Goal: Task Accomplishment & Management: Manage account settings

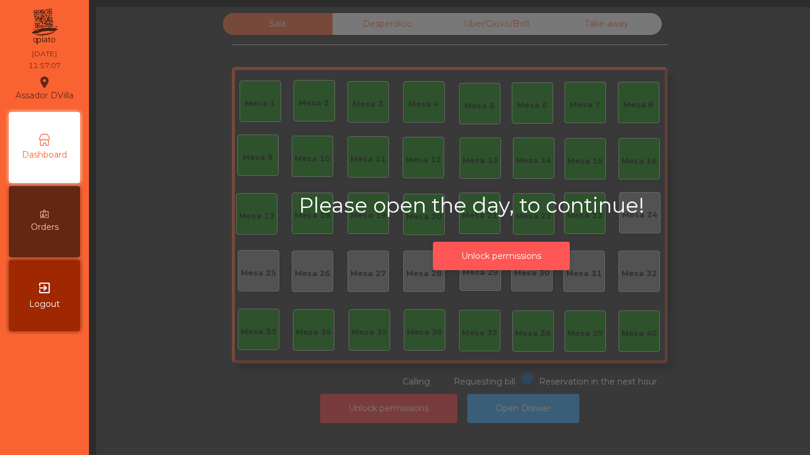
click at [491, 245] on button "Unlock permissions" at bounding box center [501, 256] width 137 height 29
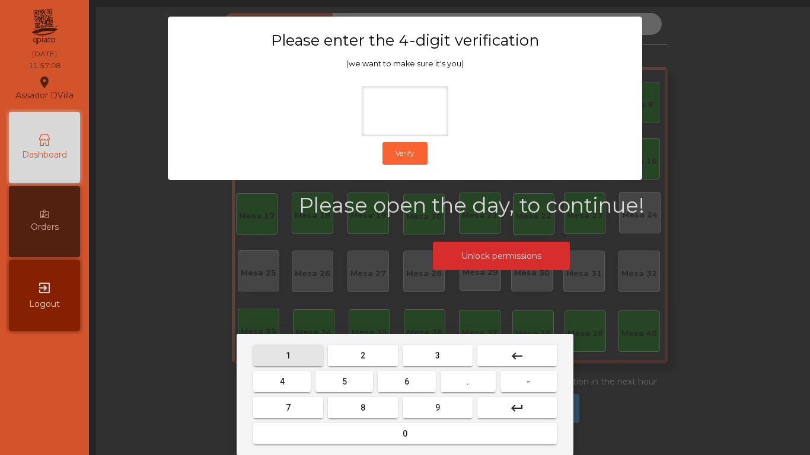
click at [298, 357] on button "1" at bounding box center [288, 355] width 70 height 21
click at [407, 401] on button "9" at bounding box center [437, 407] width 70 height 21
drag, startPoint x: 267, startPoint y: 381, endPoint x: 315, endPoint y: 436, distance: 73.5
click at [268, 381] on button "4" at bounding box center [281, 381] width 57 height 21
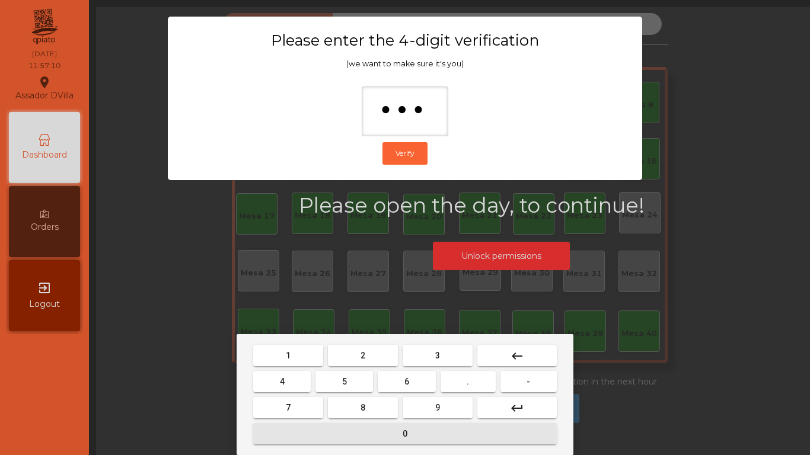
click at [317, 433] on button "0" at bounding box center [404, 433] width 303 height 21
type input "****"
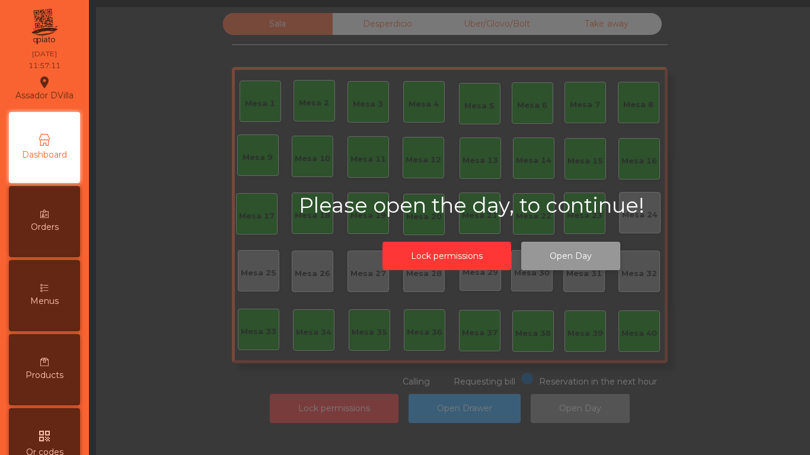
click at [587, 260] on button "Open Day" at bounding box center [570, 256] width 99 height 29
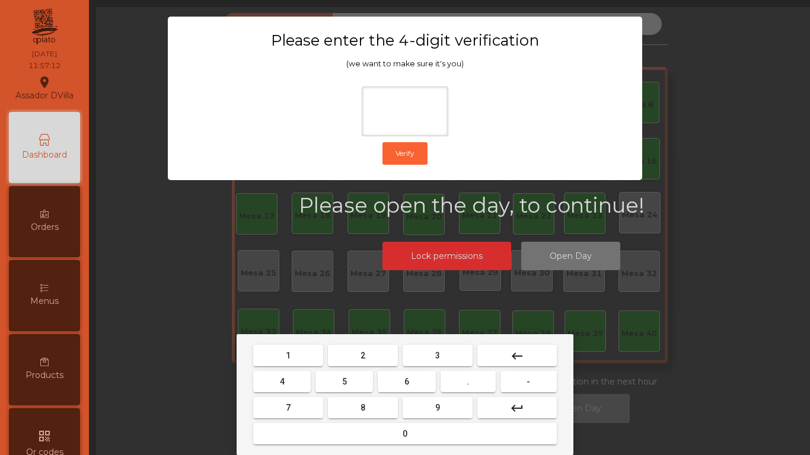
click at [282, 357] on button "1" at bounding box center [288, 355] width 70 height 21
click at [423, 407] on button "9" at bounding box center [437, 407] width 70 height 21
click at [270, 372] on mat-keyboard-key "4" at bounding box center [282, 382] width 62 height 26
click at [270, 373] on button "4" at bounding box center [281, 381] width 57 height 21
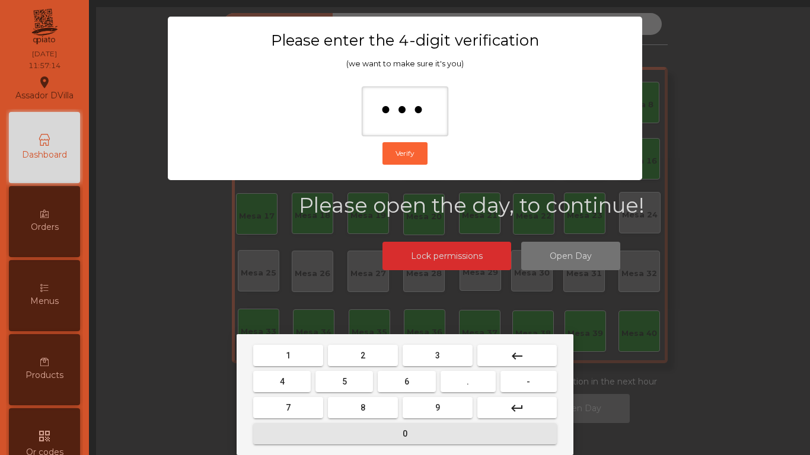
click at [333, 431] on button "0" at bounding box center [404, 433] width 303 height 21
type input "****"
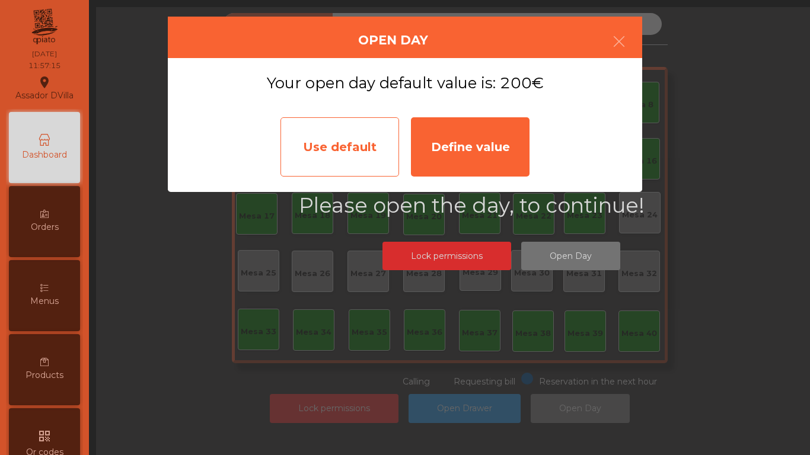
click at [387, 127] on div "Use default" at bounding box center [339, 146] width 119 height 59
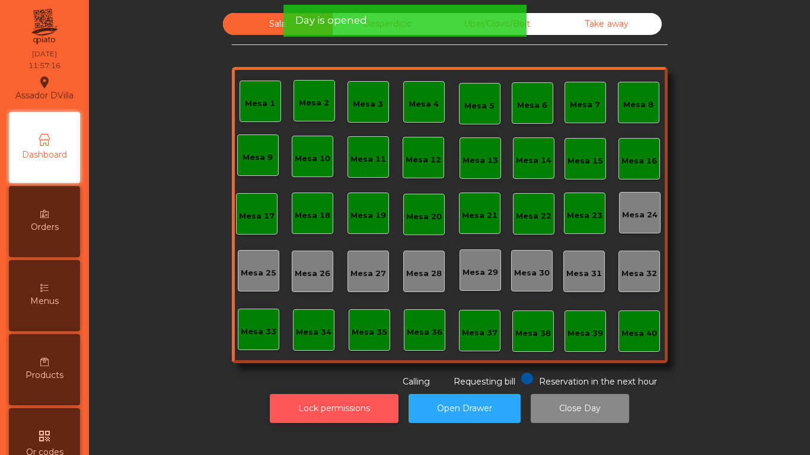
click at [320, 413] on button "Lock permissions" at bounding box center [334, 408] width 129 height 29
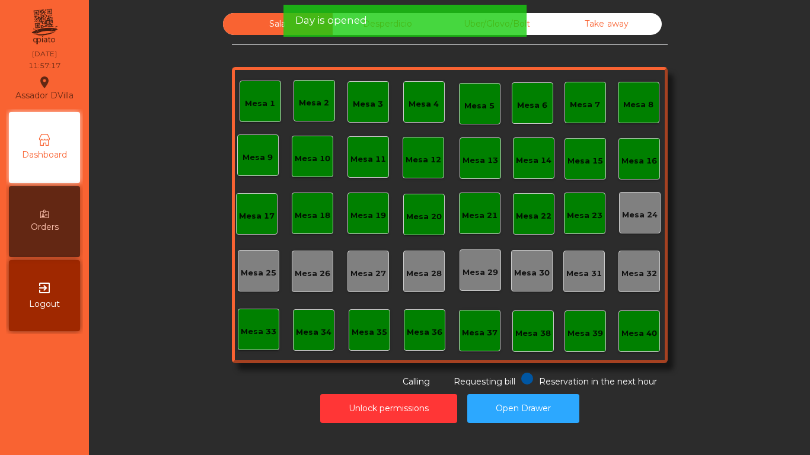
click at [218, 404] on div "Unlock permissions Open Drawer" at bounding box center [449, 408] width 689 height 41
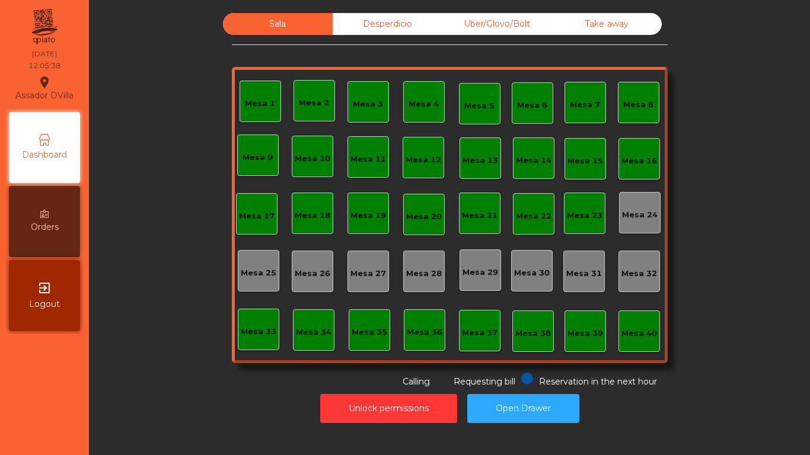
drag, startPoint x: 358, startPoint y: 29, endPoint x: 453, endPoint y: 42, distance: 95.7
click at [361, 29] on div "Desperdicio" at bounding box center [388, 24] width 110 height 22
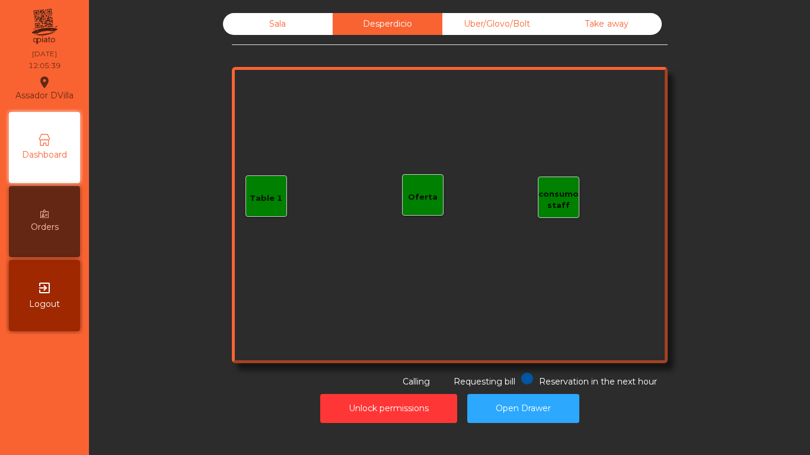
click at [520, 36] on div "Sala Desperdicio Uber/Glovo/Bolt Take away Table 1 consumo staff Oferta Reserva…" at bounding box center [450, 200] width 436 height 375
click at [528, 33] on div "Uber/Glovo/Bolt" at bounding box center [497, 24] width 110 height 22
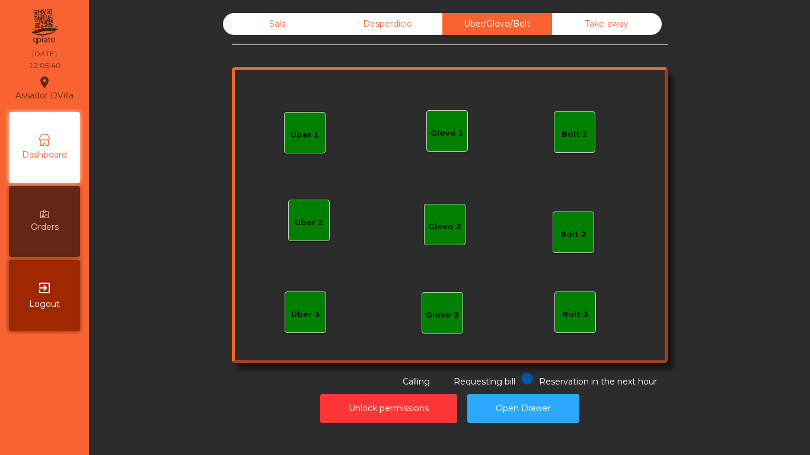
click at [556, 23] on div "Take away" at bounding box center [607, 24] width 110 height 22
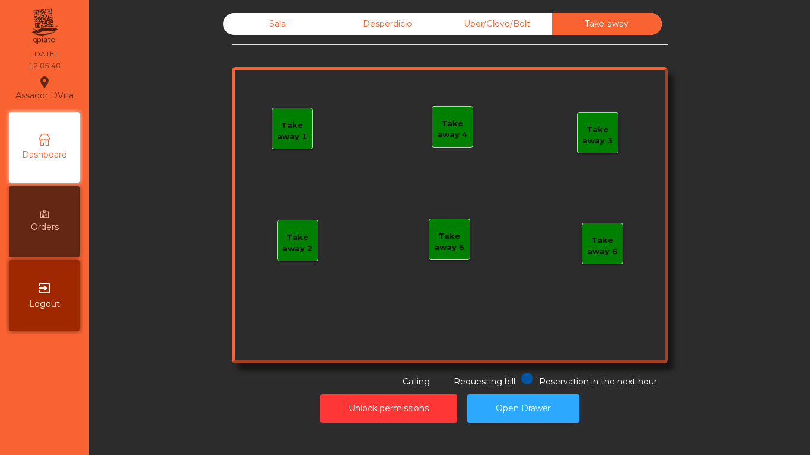
click at [360, 34] on div "Desperdicio" at bounding box center [388, 24] width 110 height 22
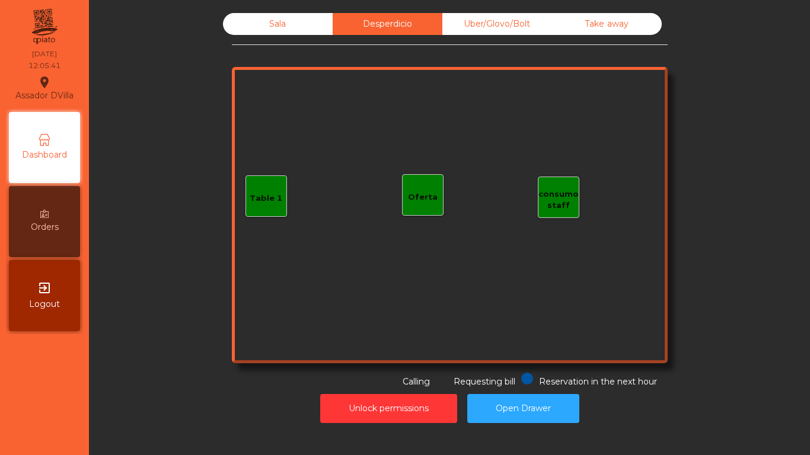
click at [295, 22] on div "Sala" at bounding box center [278, 24] width 110 height 22
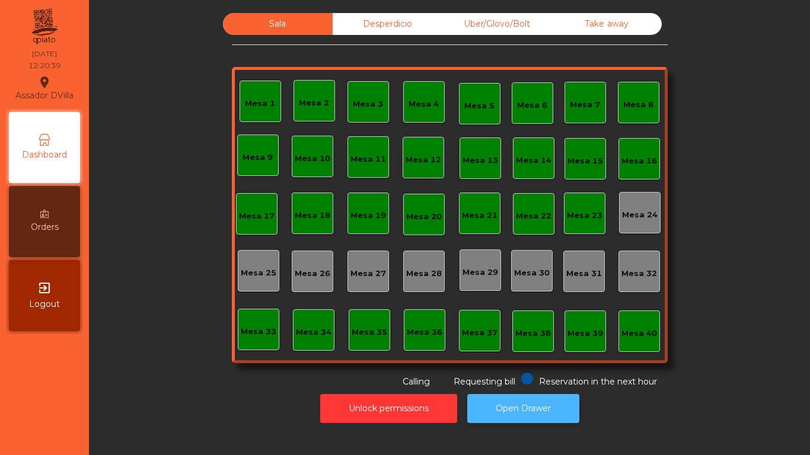
click at [525, 395] on button "Open Drawer" at bounding box center [523, 408] width 112 height 29
click at [482, 401] on button "Open Drawer" at bounding box center [523, 408] width 112 height 29
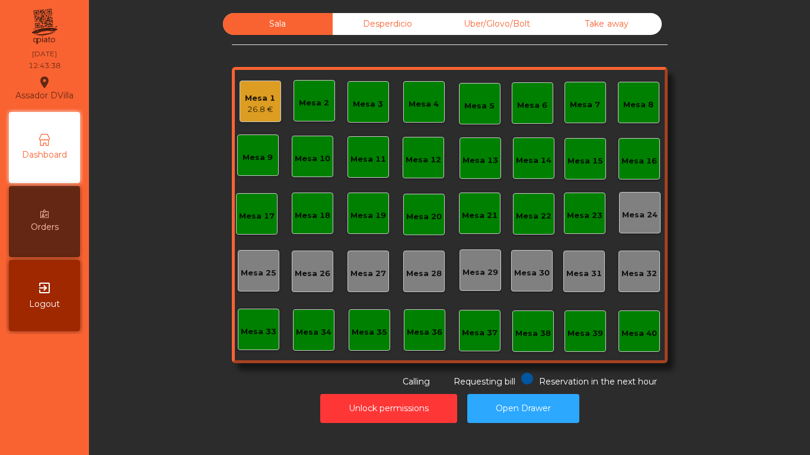
click at [315, 110] on div "Mesa 2" at bounding box center [313, 100] width 41 height 41
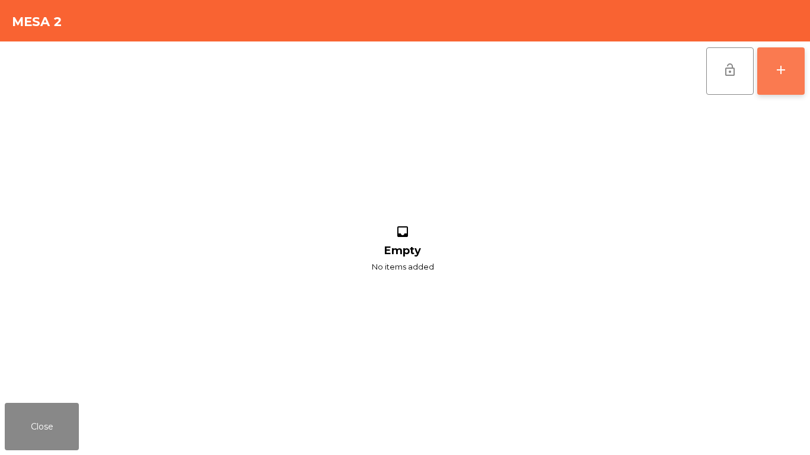
click at [770, 75] on button "add" at bounding box center [780, 70] width 47 height 47
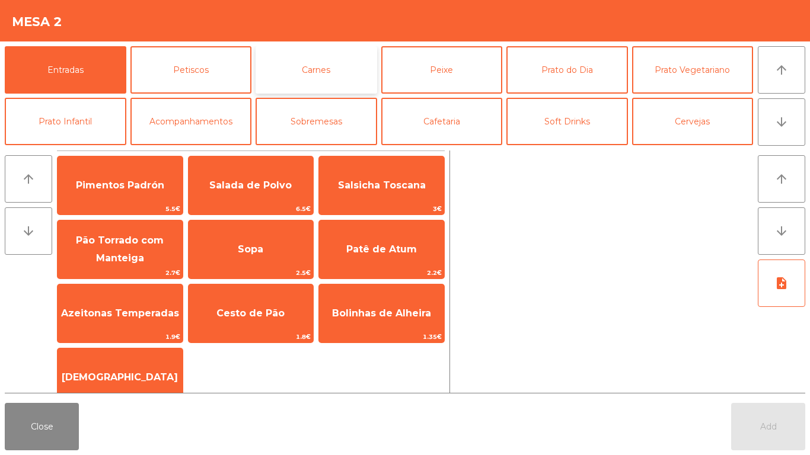
click at [333, 67] on button "Carnes" at bounding box center [316, 69] width 122 height 47
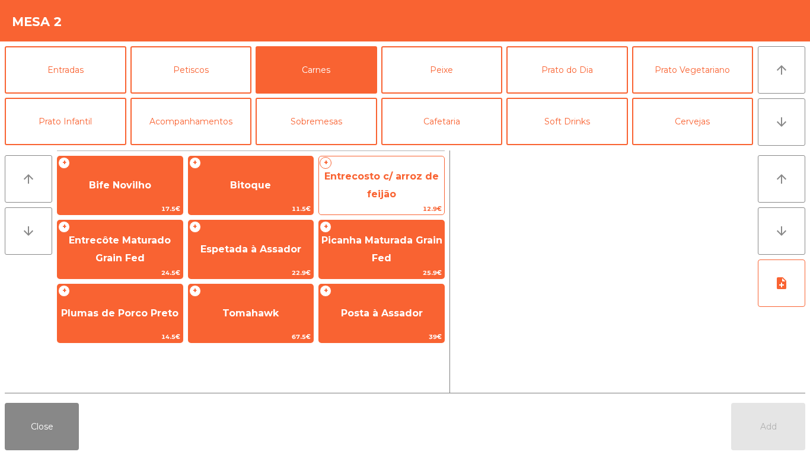
click at [356, 193] on span "Entrecosto c/ arroz de feijão" at bounding box center [381, 186] width 125 height 50
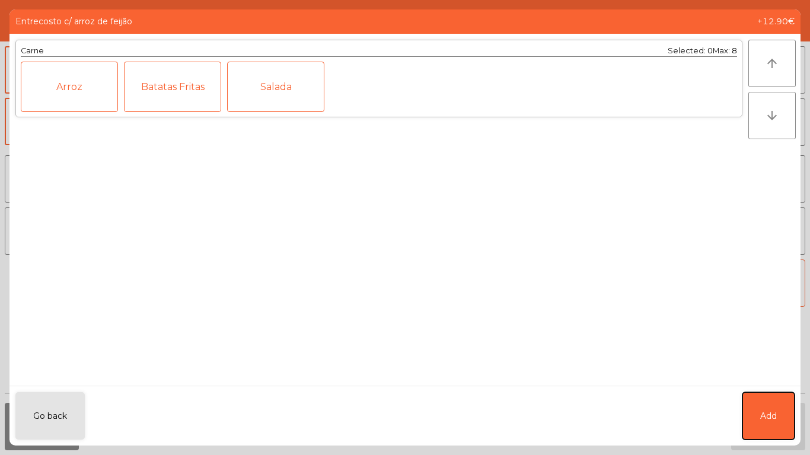
click at [769, 422] on span "Add" at bounding box center [768, 416] width 17 height 12
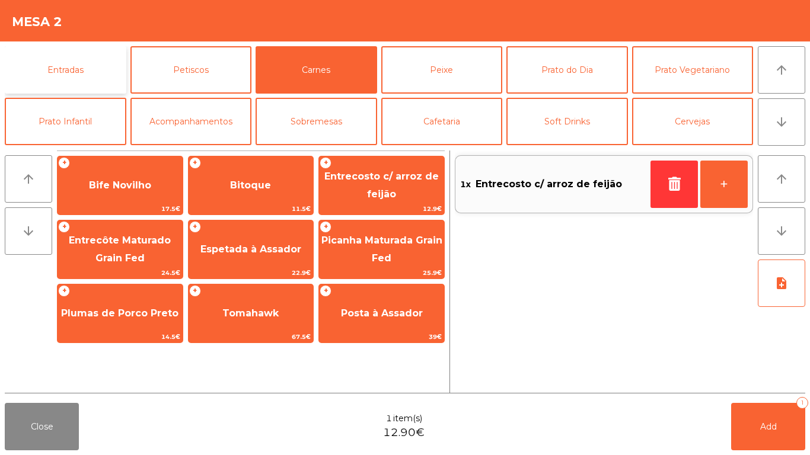
drag, startPoint x: 80, startPoint y: 70, endPoint x: 98, endPoint y: 93, distance: 29.2
click at [79, 69] on button "Entradas" at bounding box center [66, 69] width 122 height 47
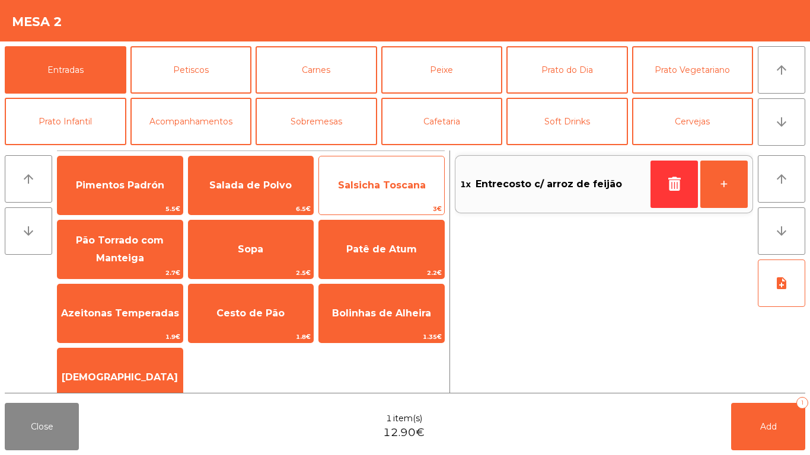
drag, startPoint x: 276, startPoint y: 250, endPoint x: 331, endPoint y: 187, distance: 84.0
click at [276, 250] on span "Sopa" at bounding box center [250, 250] width 125 height 32
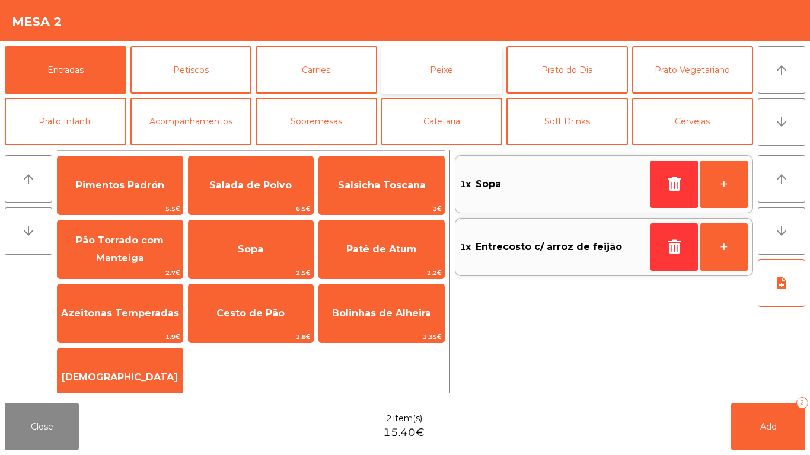
click at [439, 76] on button "Peixe" at bounding box center [442, 69] width 122 height 47
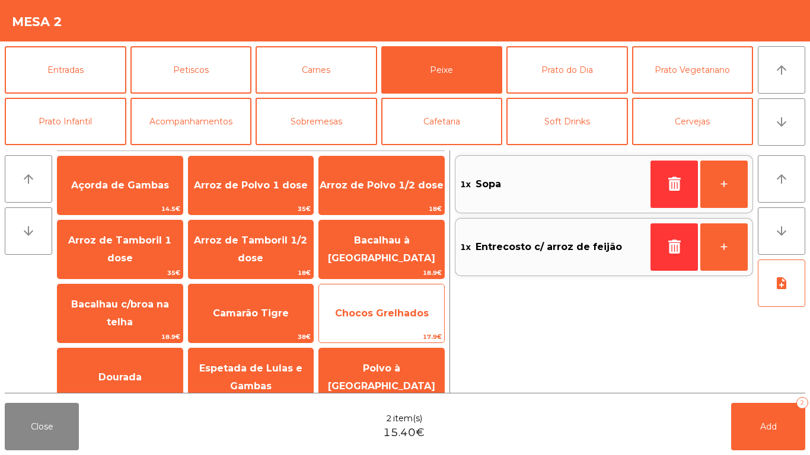
click at [367, 319] on span "Chocos Grelhados" at bounding box center [381, 314] width 125 height 32
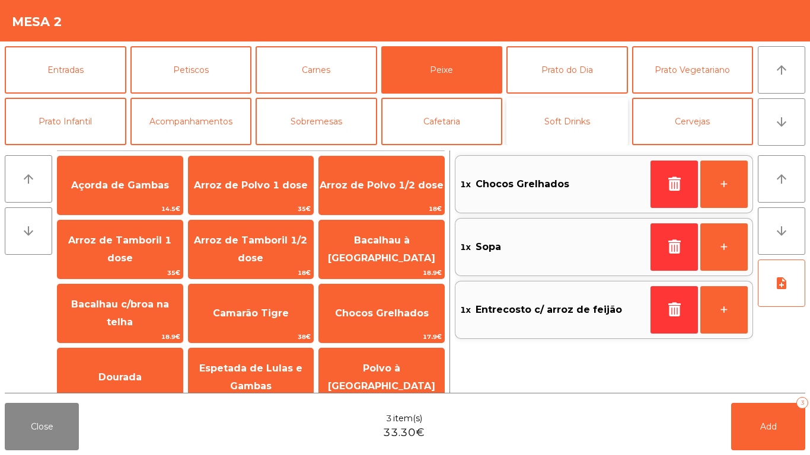
click at [565, 122] on button "Soft Drinks" at bounding box center [567, 121] width 122 height 47
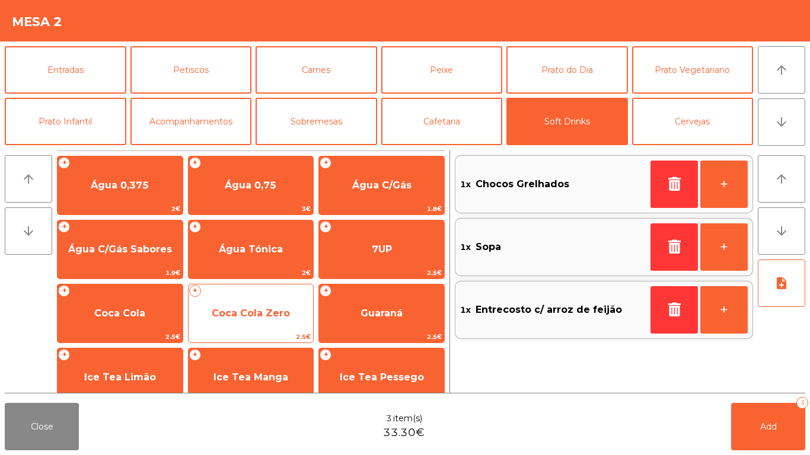
click at [279, 324] on span "Coca Cola Zero" at bounding box center [250, 314] width 125 height 32
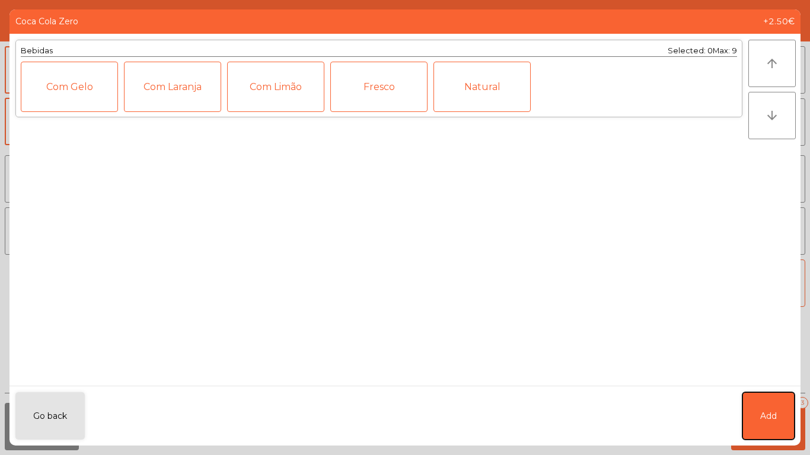
click at [771, 429] on button "Add" at bounding box center [768, 415] width 52 height 47
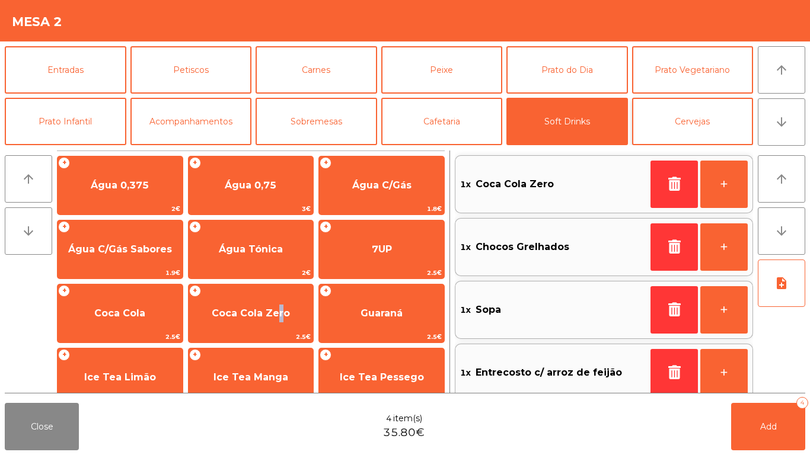
scroll to position [59, 0]
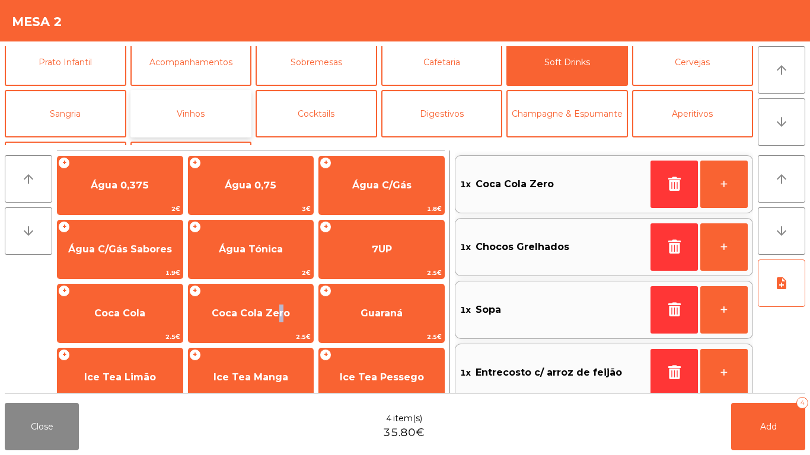
click at [239, 114] on button "Vinhos" at bounding box center [191, 113] width 122 height 47
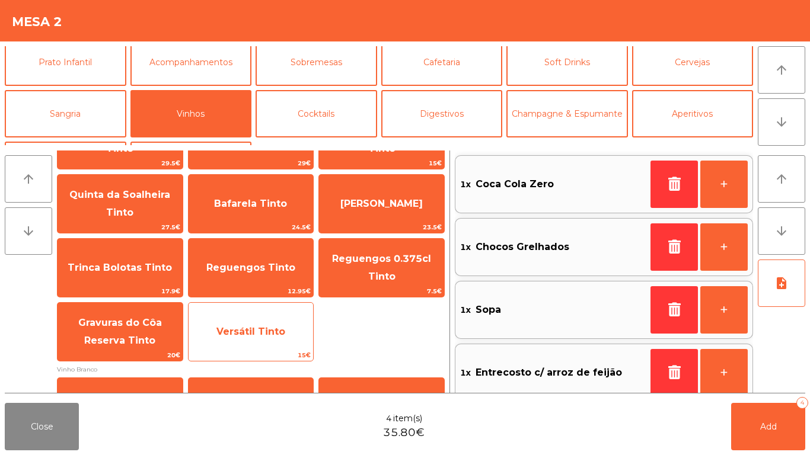
scroll to position [119, 0]
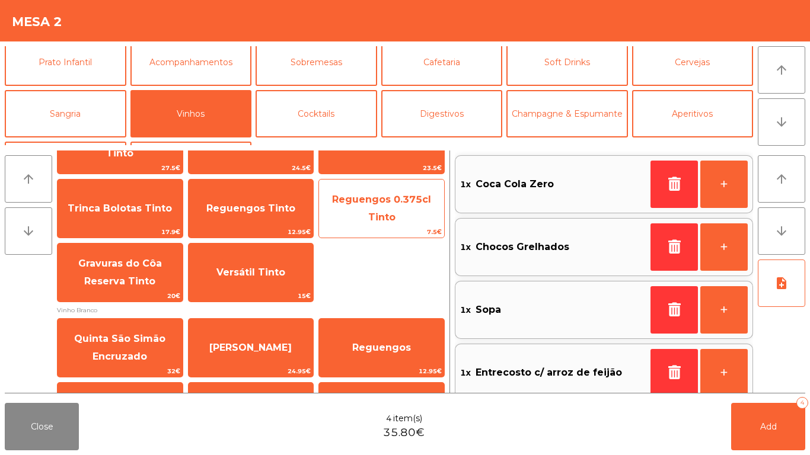
click at [388, 226] on span "7.5€" at bounding box center [381, 231] width 125 height 11
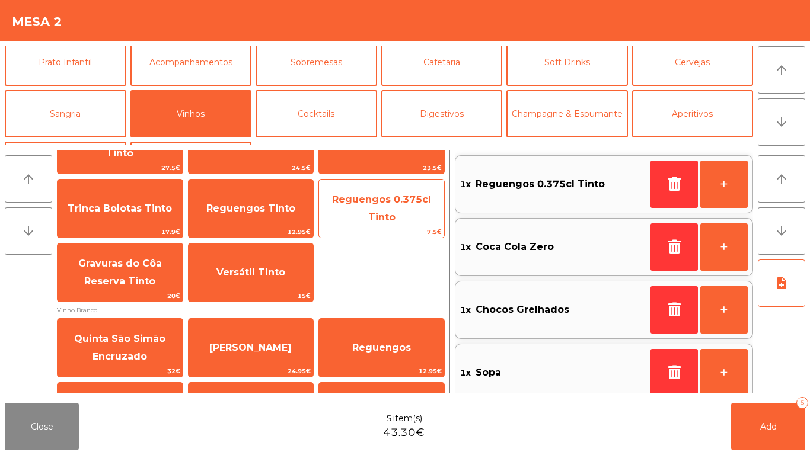
scroll to position [5, 0]
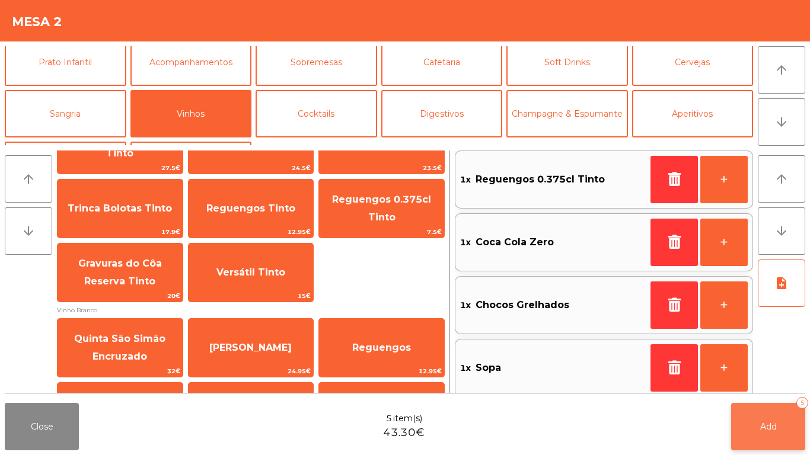
click at [760, 423] on span "Add" at bounding box center [768, 426] width 17 height 11
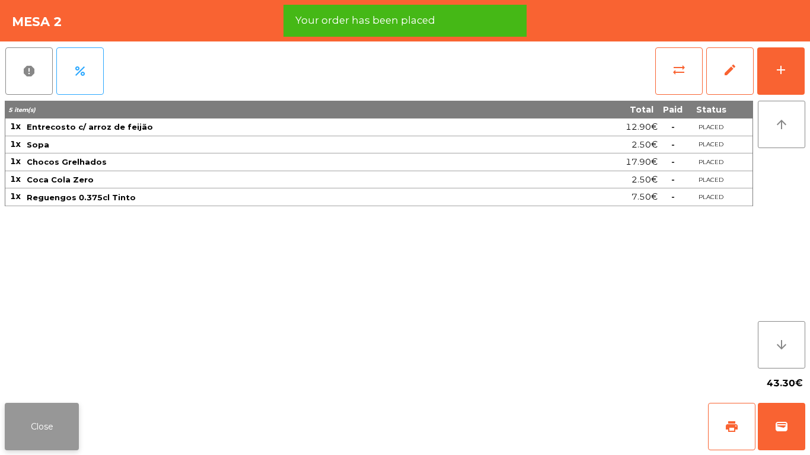
click at [40, 415] on button "Close" at bounding box center [42, 426] width 74 height 47
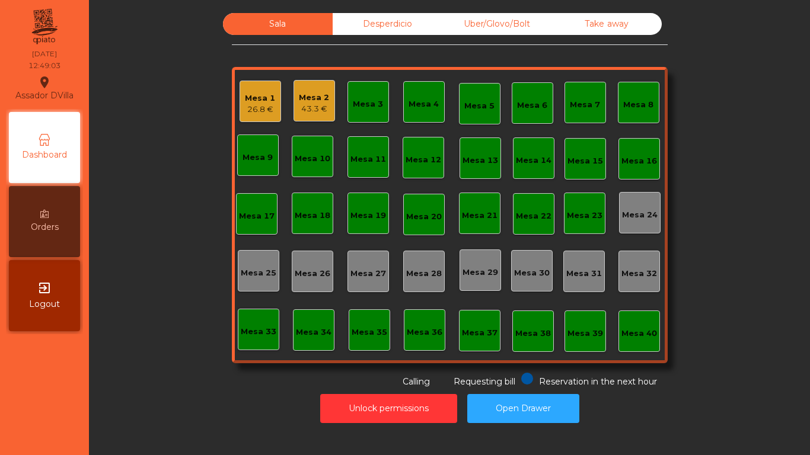
click at [313, 107] on div "43.3 €" at bounding box center [314, 109] width 30 height 12
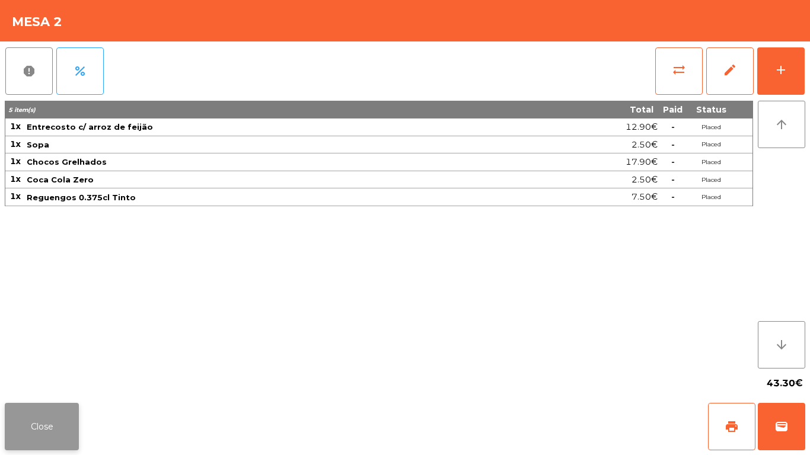
click at [55, 418] on button "Close" at bounding box center [42, 426] width 74 height 47
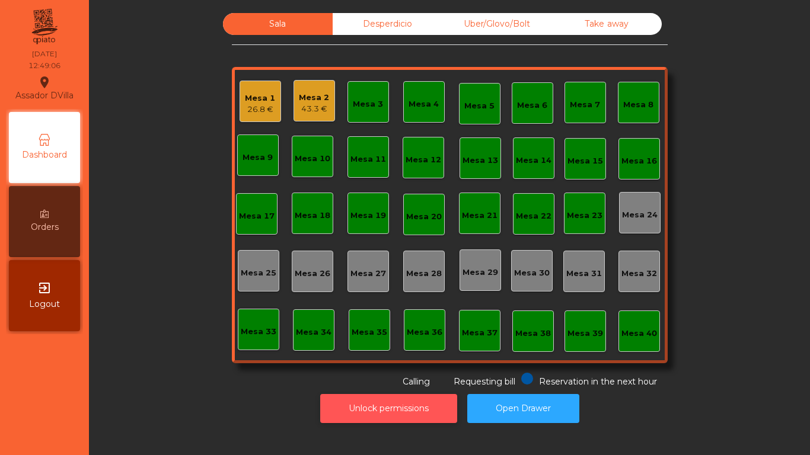
click at [369, 420] on button "Unlock permissions" at bounding box center [388, 408] width 137 height 29
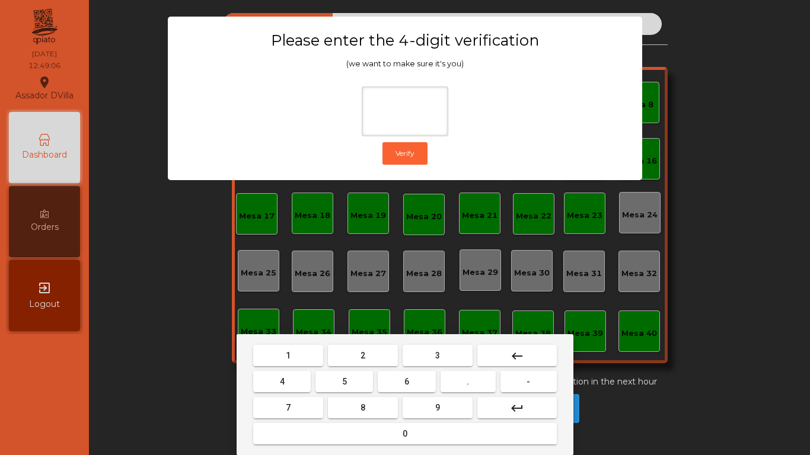
click at [320, 349] on button "1" at bounding box center [288, 355] width 70 height 21
drag, startPoint x: 423, startPoint y: 418, endPoint x: 416, endPoint y: 416, distance: 7.9
click at [421, 417] on button "9" at bounding box center [437, 407] width 70 height 21
click at [305, 383] on button "4" at bounding box center [281, 381] width 57 height 21
click at [349, 427] on button "0" at bounding box center [404, 433] width 303 height 21
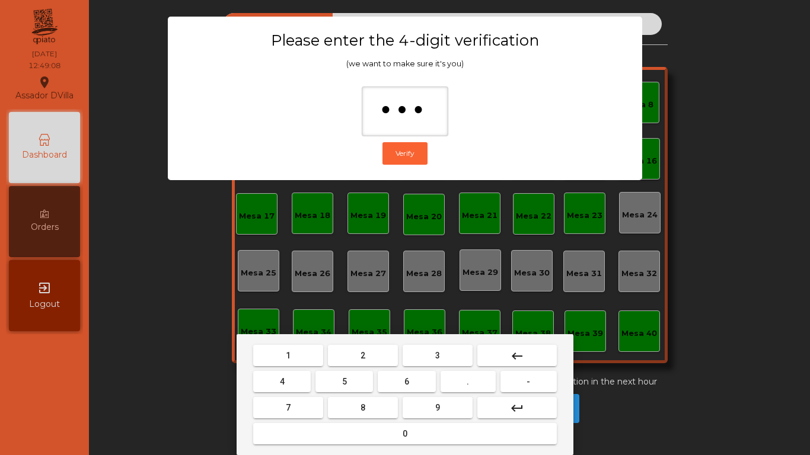
type input "****"
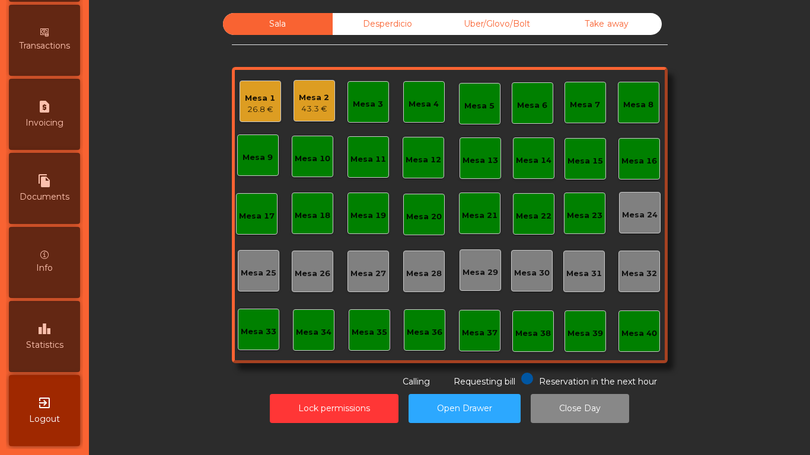
click at [60, 353] on div "leaderboard Statistics" at bounding box center [44, 336] width 71 height 71
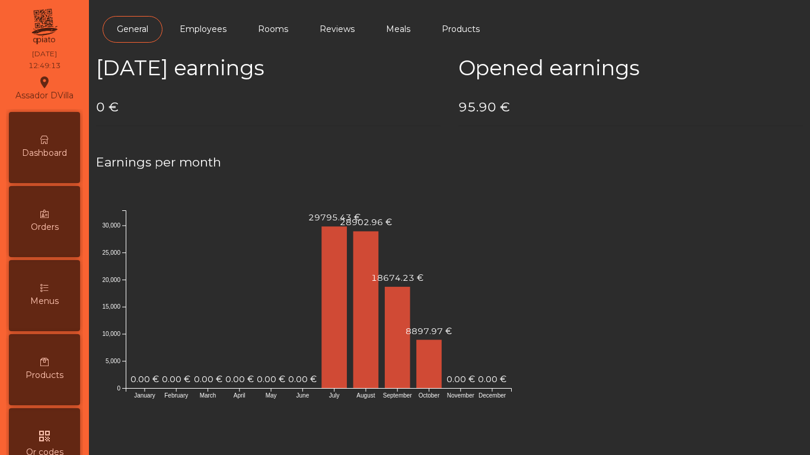
drag, startPoint x: 44, startPoint y: 172, endPoint x: 50, endPoint y: 212, distance: 40.2
click at [45, 172] on div "Dashboard" at bounding box center [44, 147] width 71 height 71
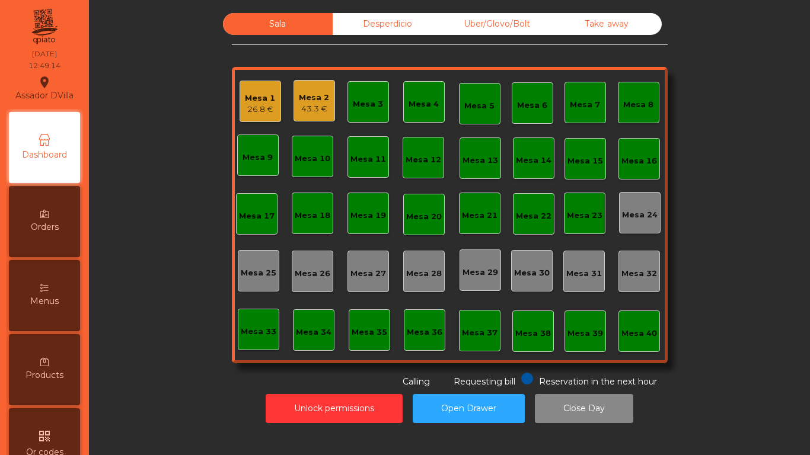
click at [53, 229] on span "Orders" at bounding box center [45, 227] width 28 height 12
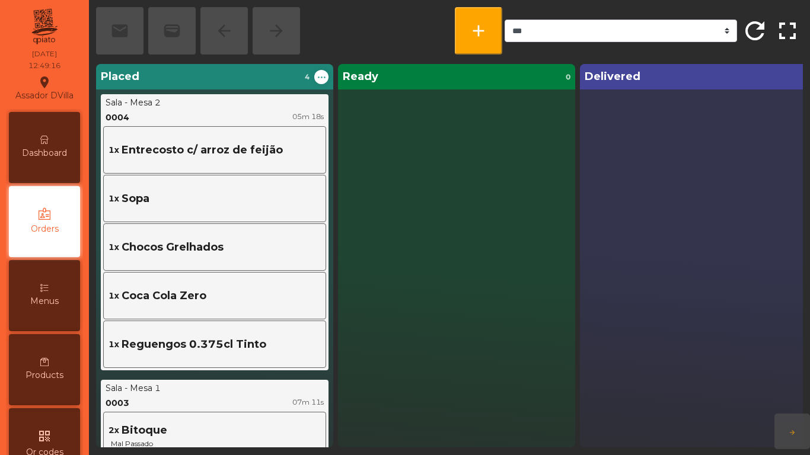
click at [46, 143] on div "Dashboard" at bounding box center [44, 147] width 71 height 71
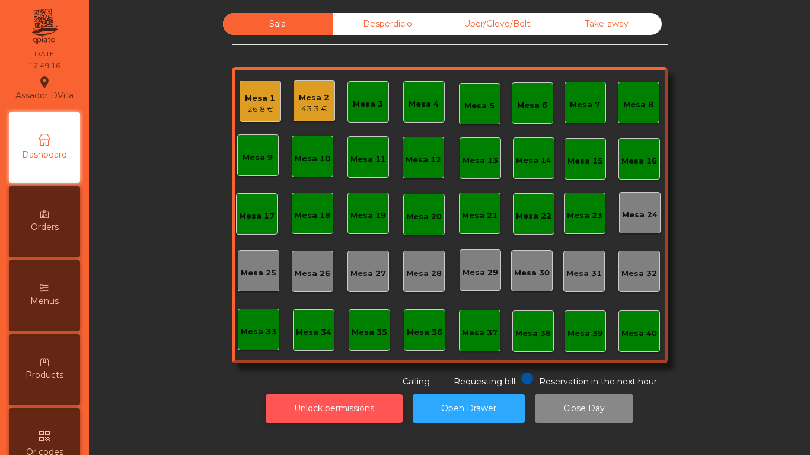
click at [338, 402] on button "Unlock permissions" at bounding box center [334, 408] width 137 height 29
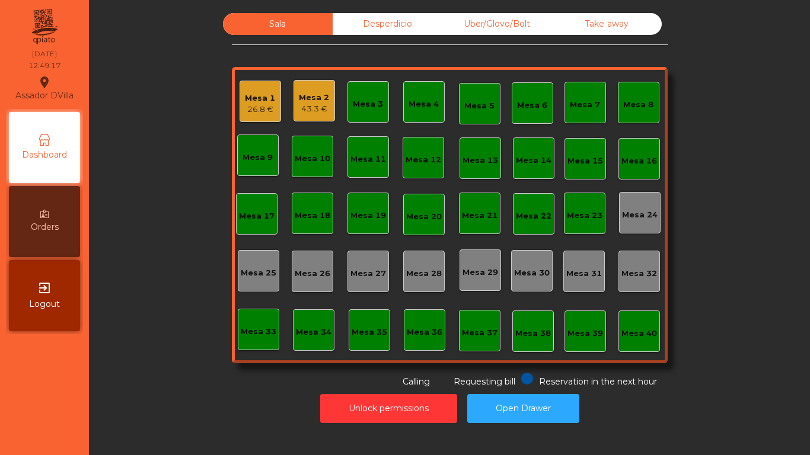
click at [232, 400] on div "Unlock permissions Open Drawer" at bounding box center [449, 408] width 689 height 41
click at [258, 83] on div "Mesa 1 26.8 €" at bounding box center [259, 101] width 41 height 41
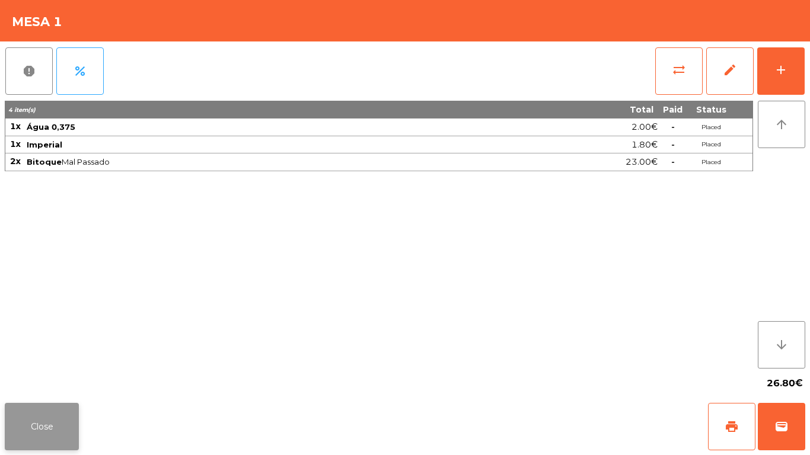
click at [50, 416] on button "Close" at bounding box center [42, 426] width 74 height 47
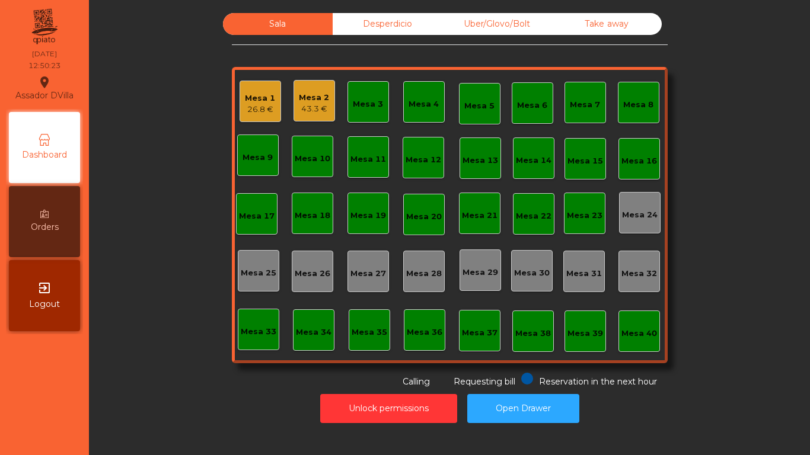
click at [299, 98] on div "Mesa 2" at bounding box center [314, 98] width 30 height 12
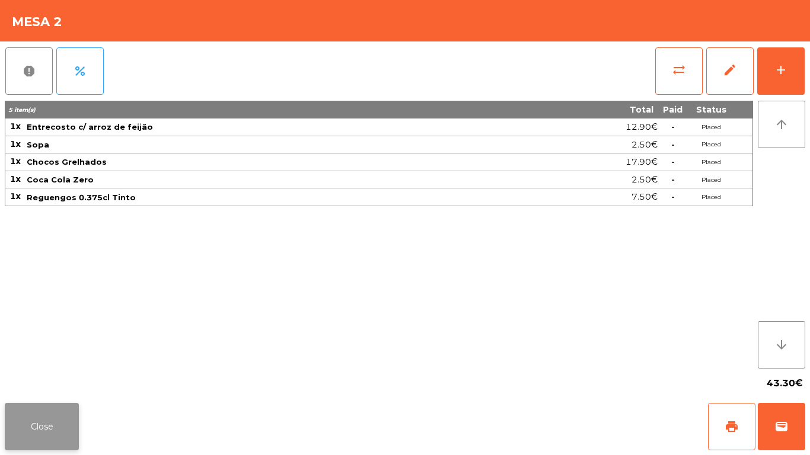
click at [53, 426] on button "Close" at bounding box center [42, 426] width 74 height 47
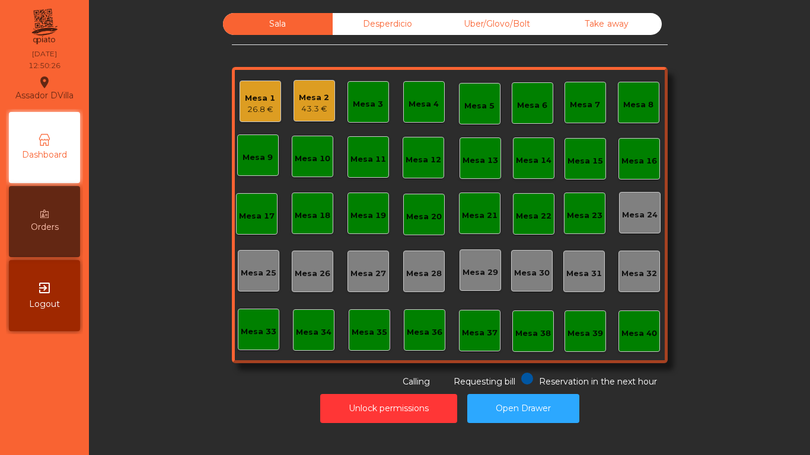
drag, startPoint x: 89, startPoint y: 361, endPoint x: 82, endPoint y: 366, distance: 8.1
click at [85, 363] on div "Assador DVilla location_on 13/10/2025 12:50:26 Dashboard Orders exit_to_app Log…" at bounding box center [405, 227] width 810 height 455
click at [79, 365] on nav "Assador DVilla location_on 13/10/2025 12:53:01 Dashboard Orders exit_to_app Log…" at bounding box center [44, 227] width 89 height 455
click at [154, 366] on div "Sala Desperdicio Uber/Glovo/Bolt Take away Mesa 1 26.8 € Mesa 2 43.3 € Mesa 3 M…" at bounding box center [449, 200] width 689 height 375
click at [300, 210] on div "Mesa 18" at bounding box center [313, 216] width 36 height 12
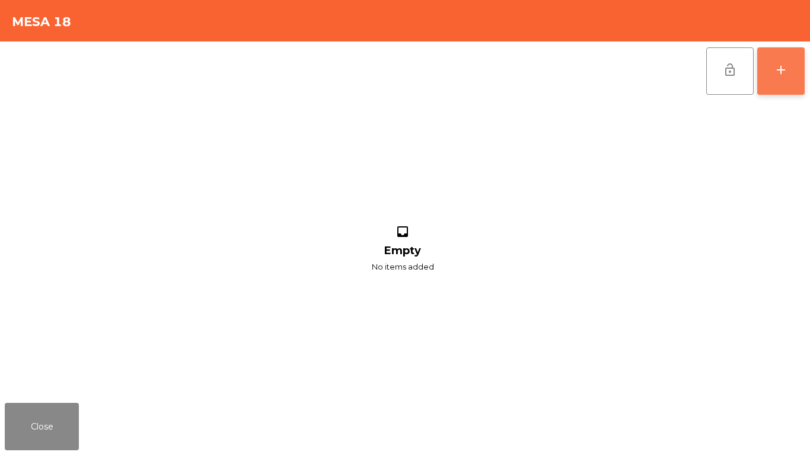
click at [787, 93] on div "lock_open add" at bounding box center [755, 70] width 100 height 59
click at [787, 92] on button "add" at bounding box center [780, 70] width 47 height 47
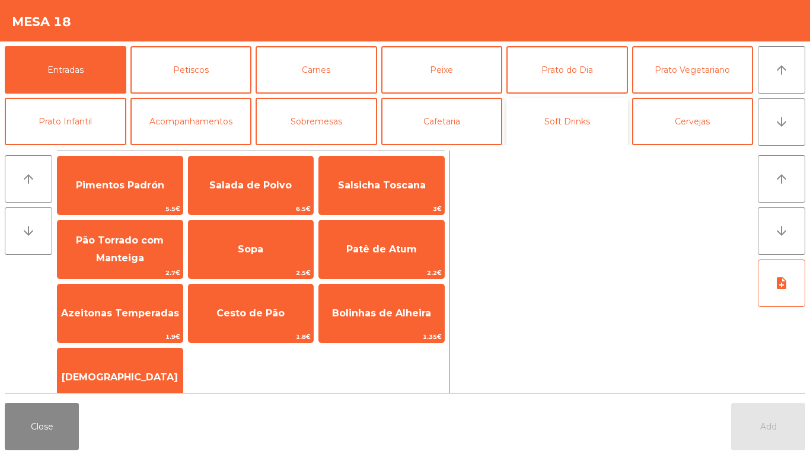
click at [611, 116] on button "Soft Drinks" at bounding box center [567, 121] width 122 height 47
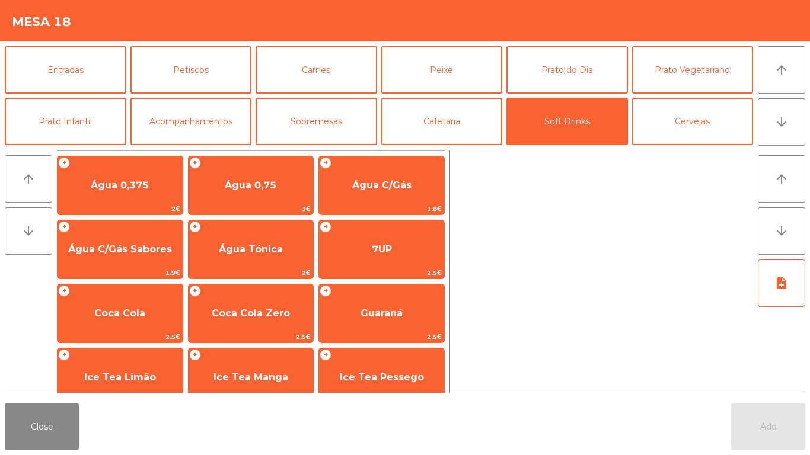
click at [379, 36] on div "Mesa 18" at bounding box center [405, 20] width 810 height 41
click at [401, 69] on button "Peixe" at bounding box center [442, 69] width 122 height 47
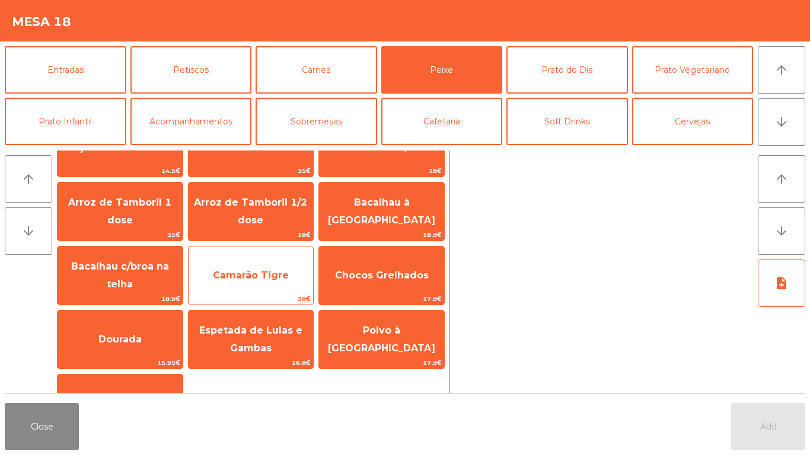
scroll to position [83, 0]
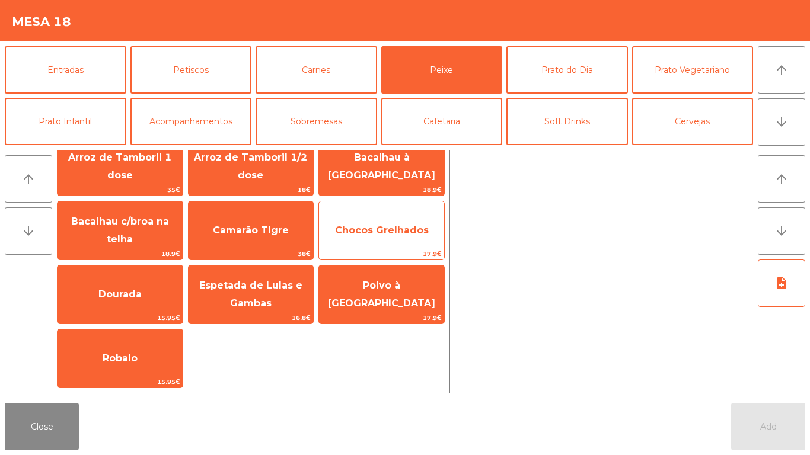
click at [369, 251] on span "17.9€" at bounding box center [381, 253] width 125 height 11
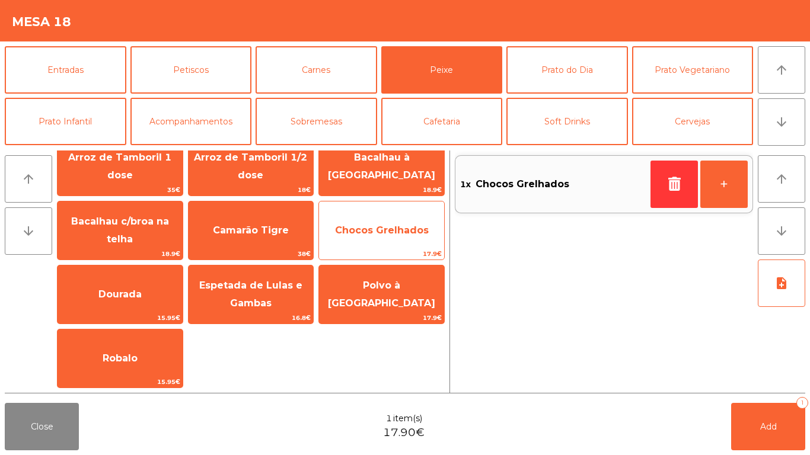
click at [382, 242] on span "Chocos Grelhados" at bounding box center [381, 231] width 125 height 32
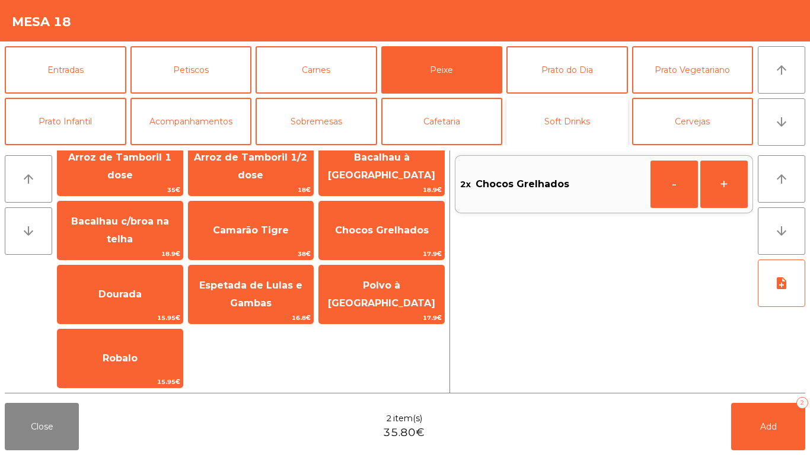
click at [551, 117] on button "Soft Drinks" at bounding box center [567, 121] width 122 height 47
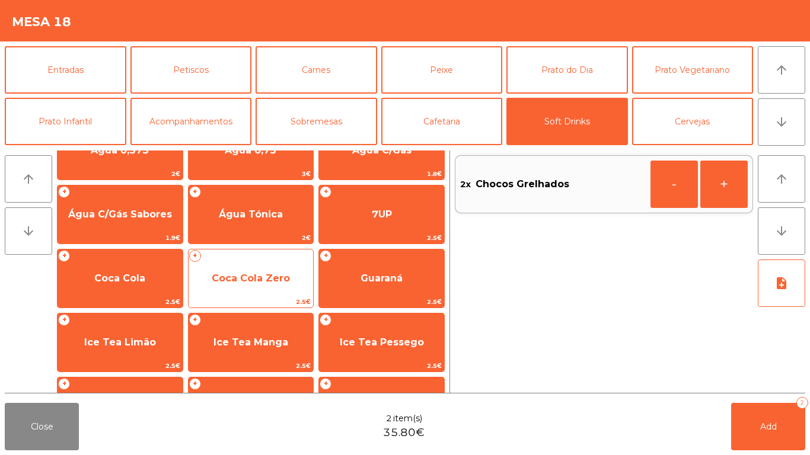
scroll to position [0, 0]
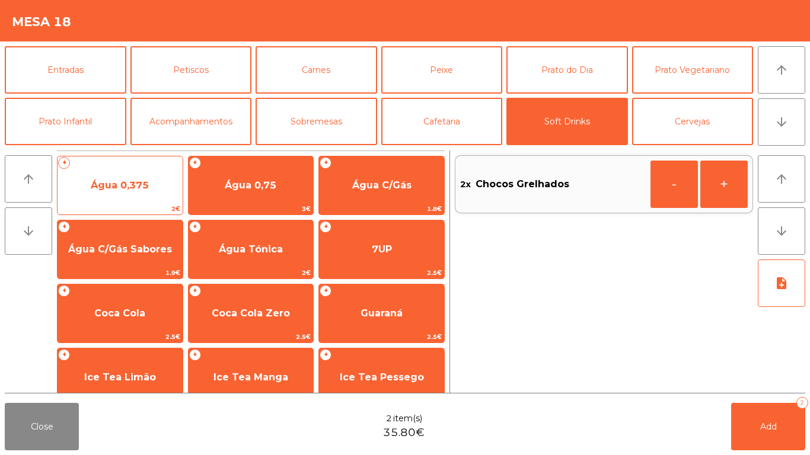
click at [164, 213] on span "2€" at bounding box center [119, 208] width 125 height 11
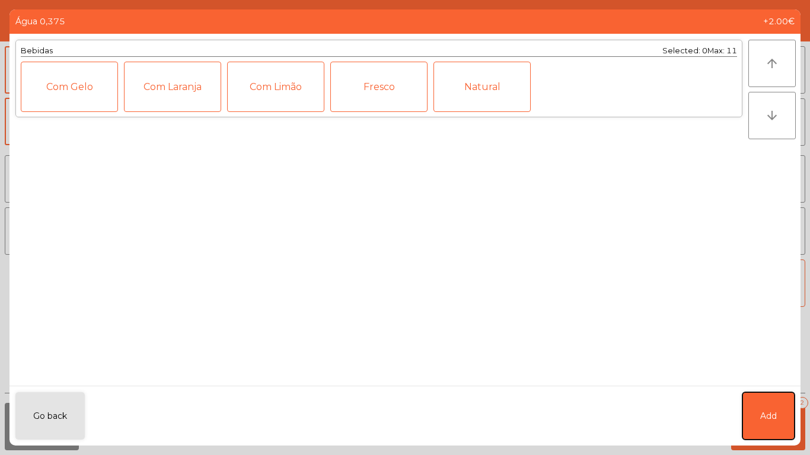
click at [765, 414] on span "Add" at bounding box center [768, 416] width 17 height 12
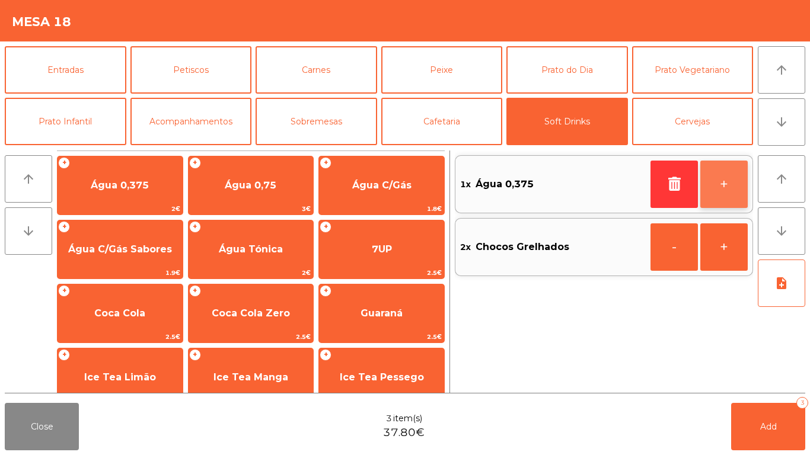
click at [712, 178] on button "+" at bounding box center [723, 184] width 47 height 47
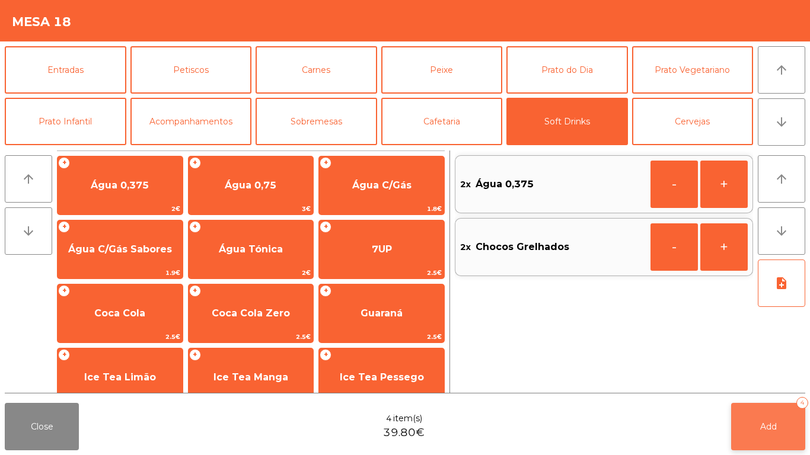
click at [747, 434] on button "Add 4" at bounding box center [768, 426] width 74 height 47
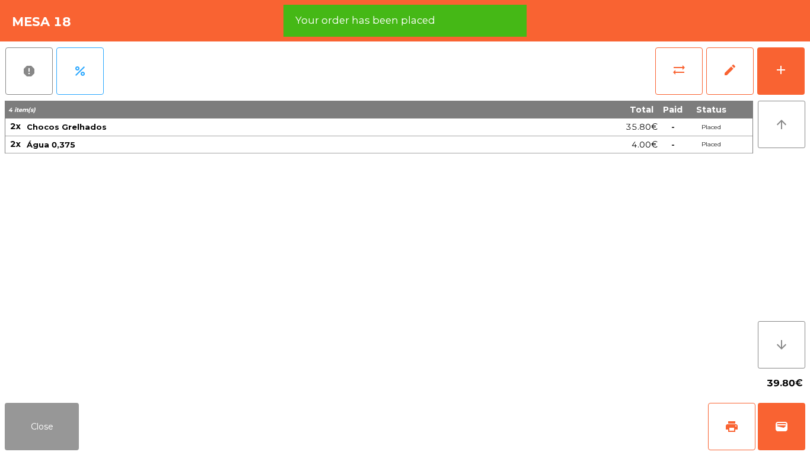
click at [46, 418] on button "Close" at bounding box center [42, 426] width 74 height 47
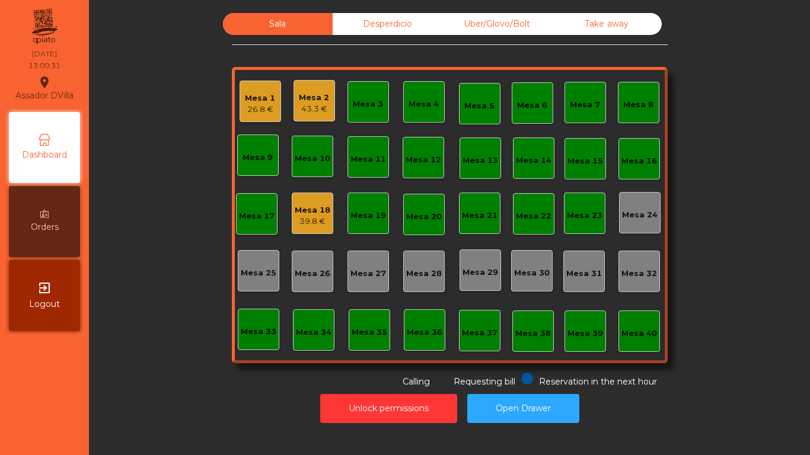
click at [263, 110] on div "26.8 €" at bounding box center [260, 110] width 30 height 12
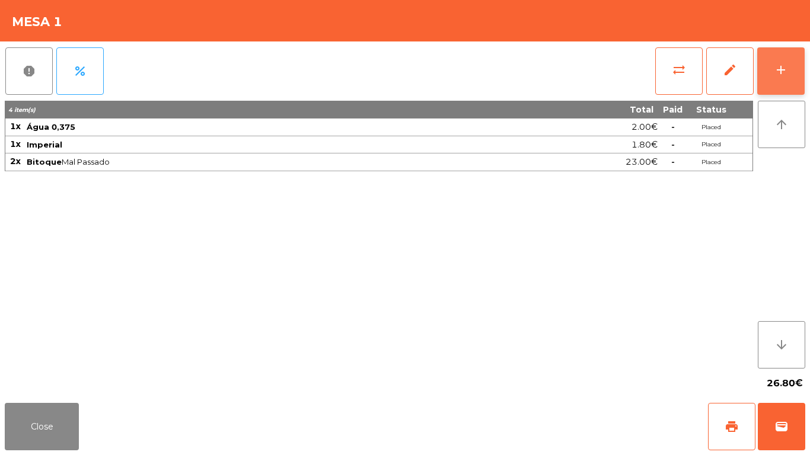
click at [792, 62] on button "add" at bounding box center [780, 70] width 47 height 47
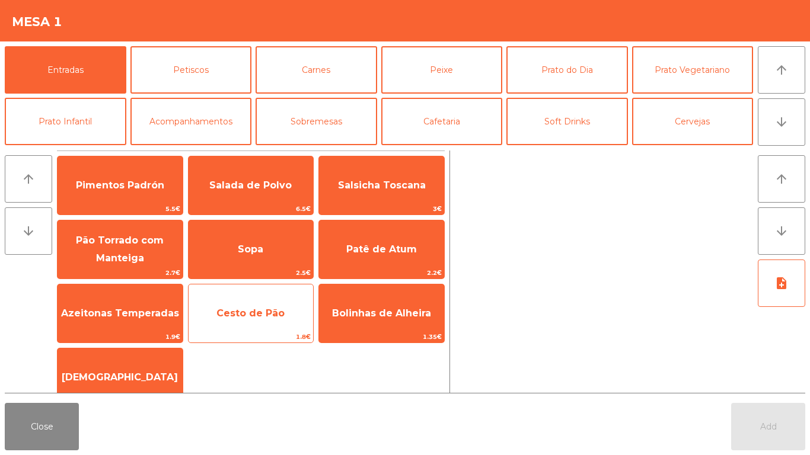
click at [246, 333] on span "1.8€" at bounding box center [250, 336] width 125 height 11
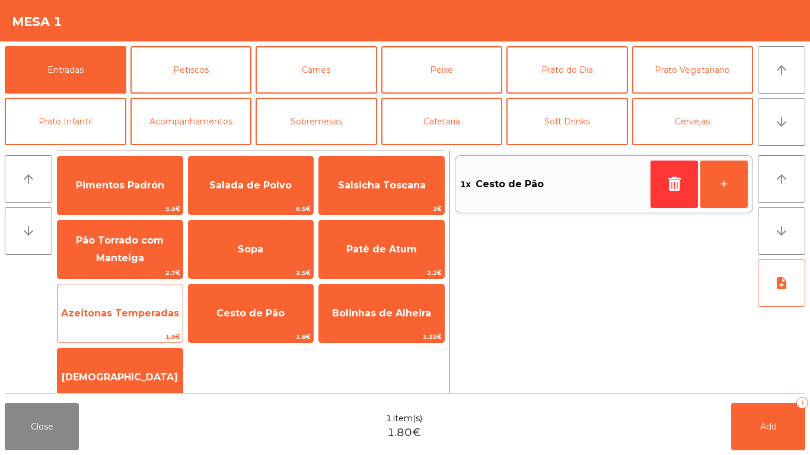
click at [154, 317] on span "Azeitonas Temperadas" at bounding box center [120, 313] width 118 height 11
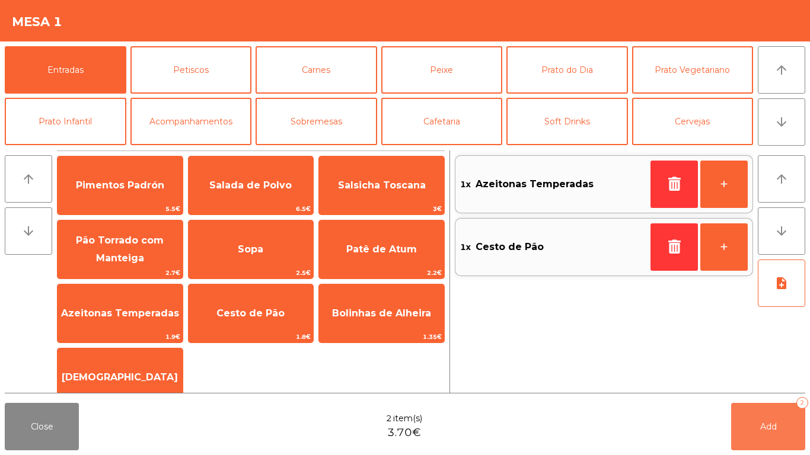
click at [759, 432] on button "Add 2" at bounding box center [768, 426] width 74 height 47
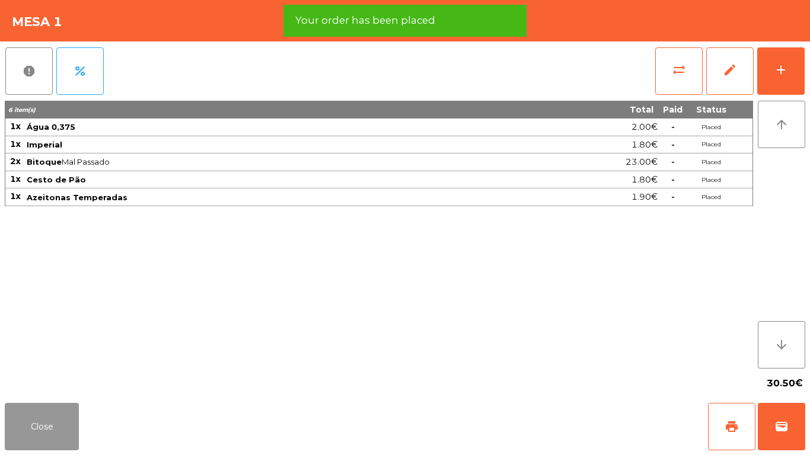
click at [28, 432] on button "Close" at bounding box center [42, 426] width 74 height 47
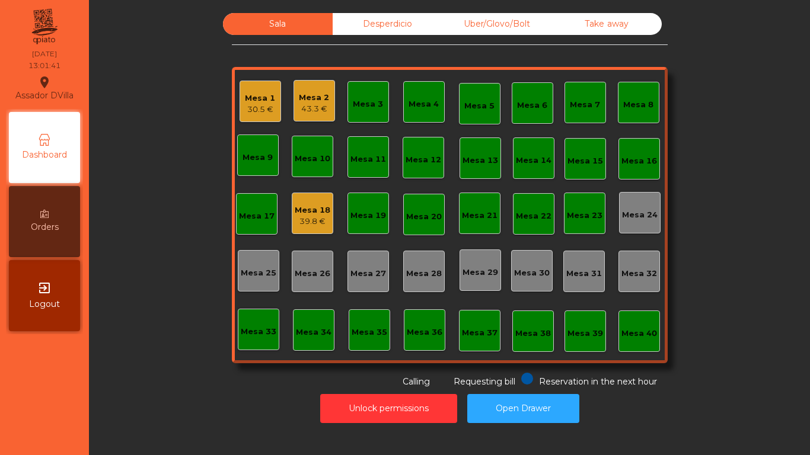
click at [316, 95] on div "Mesa 2" at bounding box center [314, 98] width 30 height 12
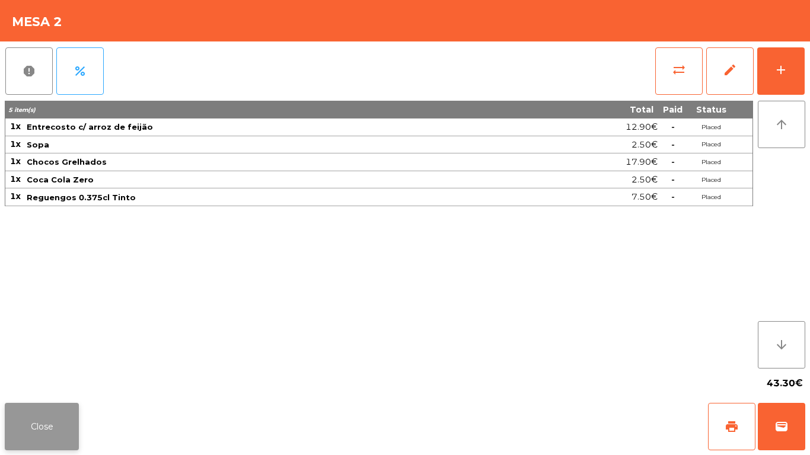
click at [61, 409] on button "Close" at bounding box center [42, 426] width 74 height 47
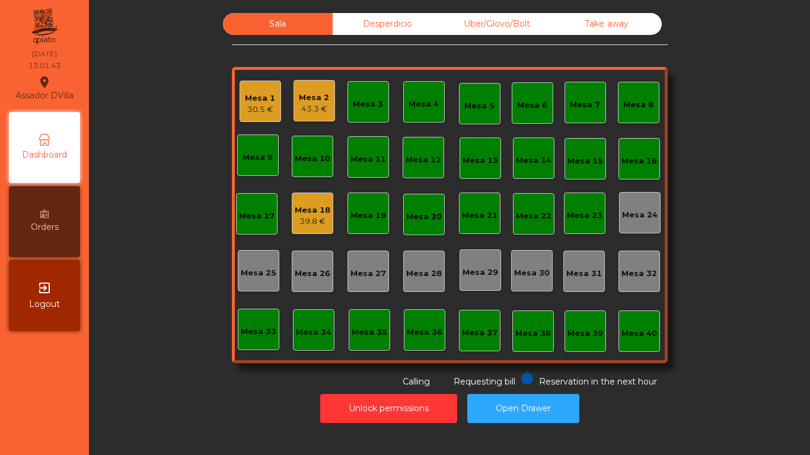
click at [255, 116] on div "Mesa 1 30.5 €" at bounding box center [259, 101] width 41 height 41
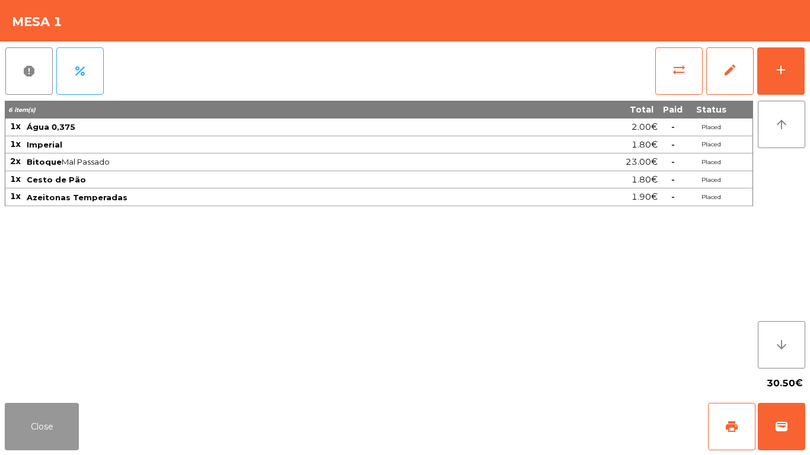
drag, startPoint x: 61, startPoint y: 416, endPoint x: 145, endPoint y: 319, distance: 127.7
click at [62, 417] on button "Close" at bounding box center [42, 426] width 74 height 47
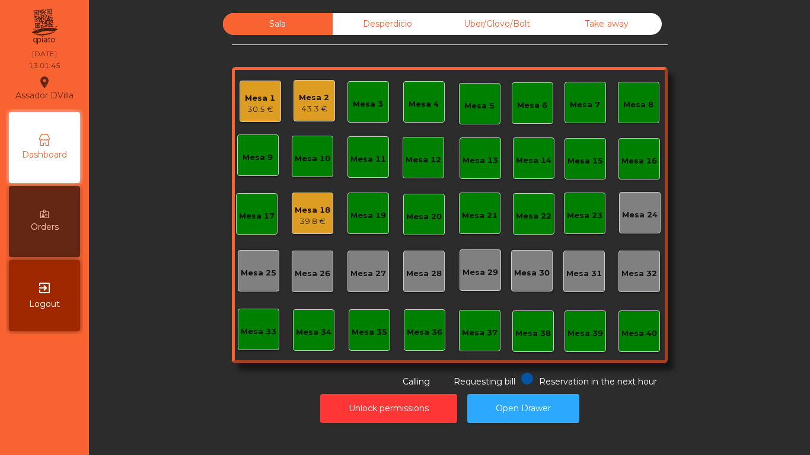
click at [325, 205] on div "Mesa 18 39.8 €" at bounding box center [312, 213] width 41 height 41
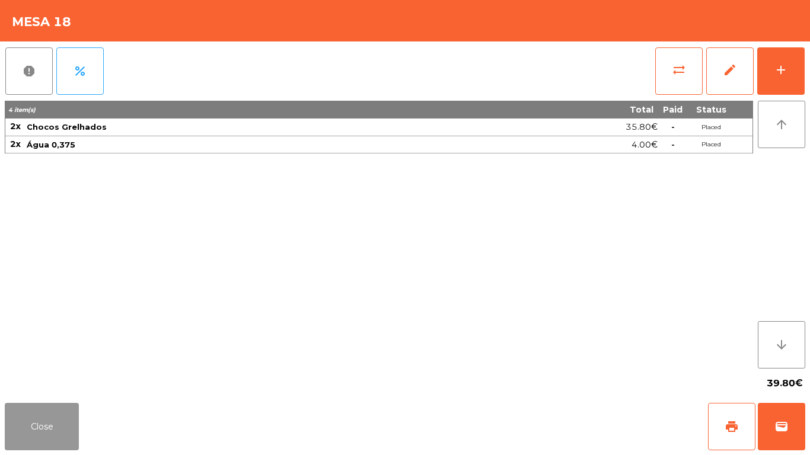
drag, startPoint x: 47, startPoint y: 410, endPoint x: 64, endPoint y: 394, distance: 22.6
click at [47, 410] on button "Close" at bounding box center [42, 426] width 74 height 47
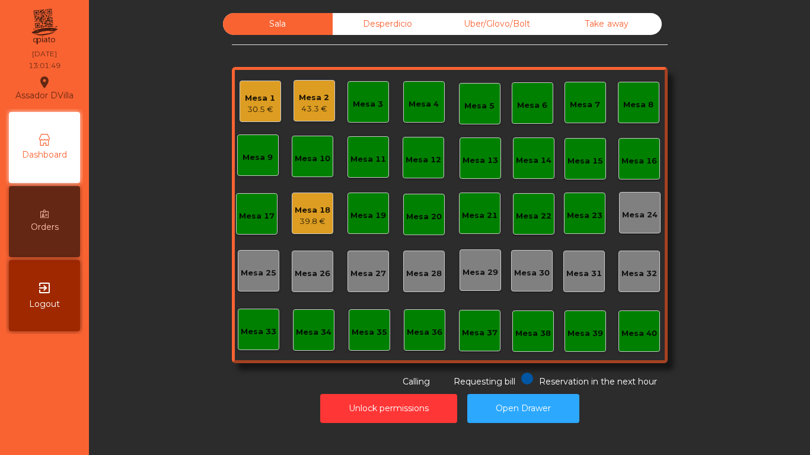
click at [327, 115] on div "Mesa 2 43.3 €" at bounding box center [313, 100] width 41 height 41
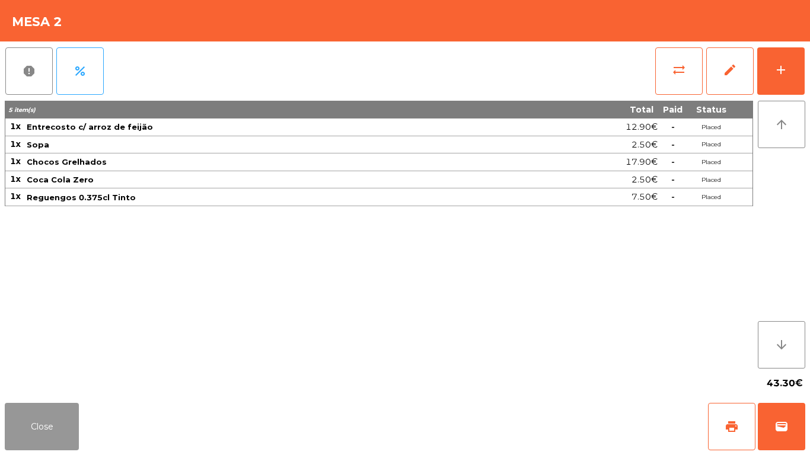
drag, startPoint x: 59, startPoint y: 424, endPoint x: 53, endPoint y: 405, distance: 20.1
click at [60, 424] on button "Close" at bounding box center [42, 426] width 74 height 47
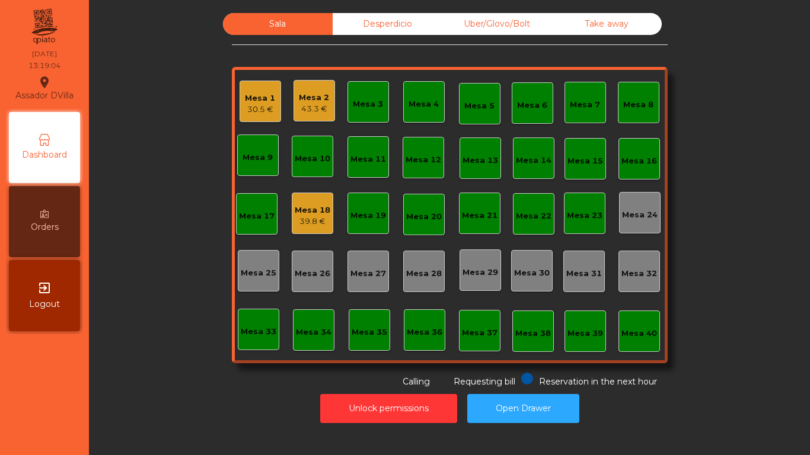
click at [312, 93] on div "Mesa 2" at bounding box center [314, 98] width 30 height 12
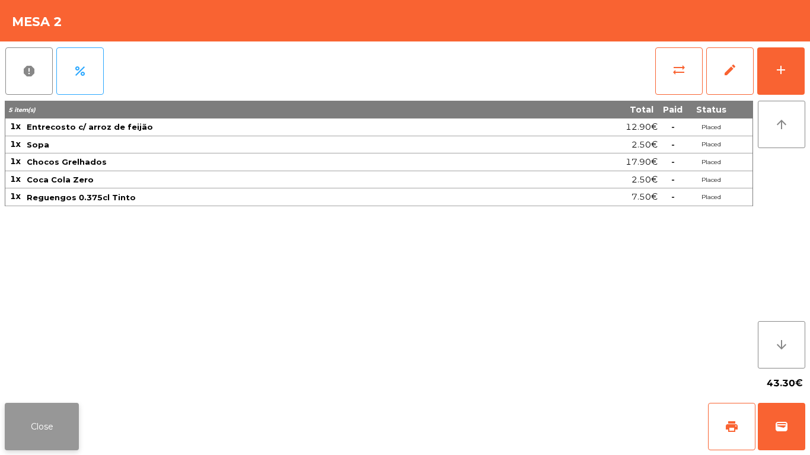
click at [46, 429] on button "Close" at bounding box center [42, 426] width 74 height 47
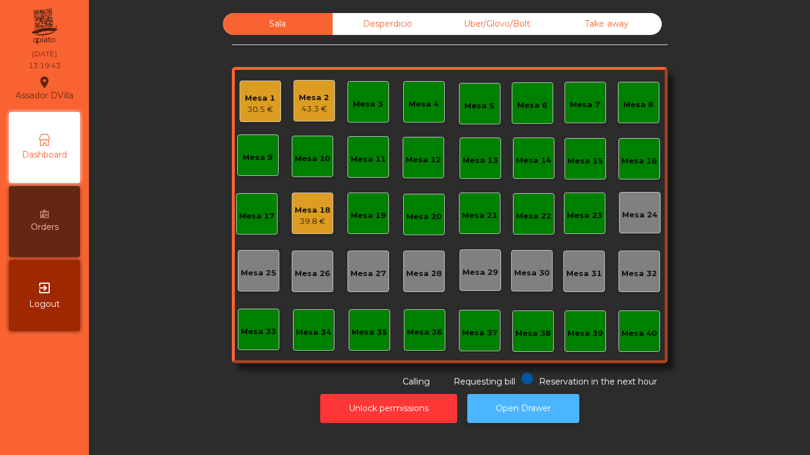
click at [520, 414] on button "Open Drawer" at bounding box center [523, 408] width 112 height 29
click at [422, 155] on div "Mesa 12" at bounding box center [423, 160] width 36 height 12
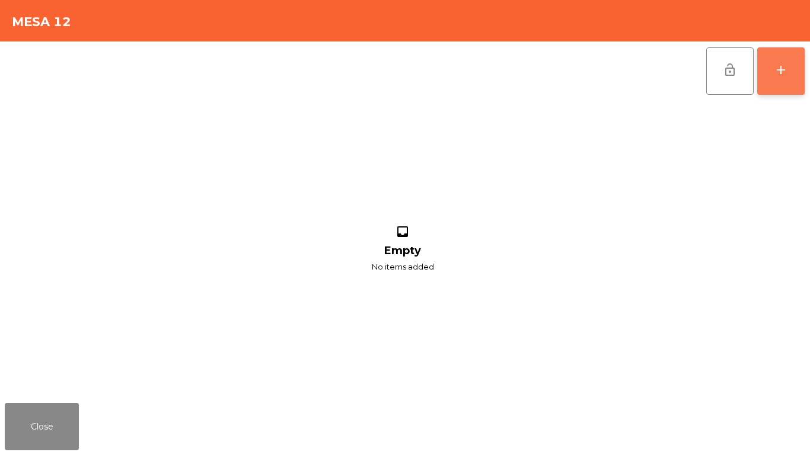
click at [800, 55] on button "add" at bounding box center [780, 70] width 47 height 47
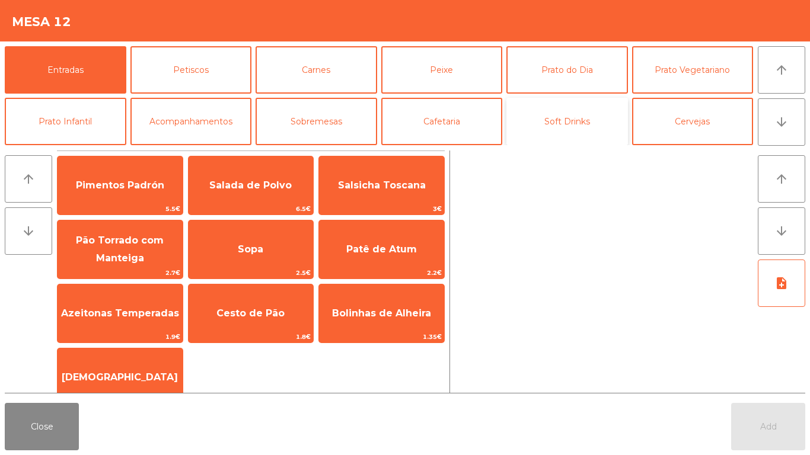
click at [590, 132] on button "Soft Drinks" at bounding box center [567, 121] width 122 height 47
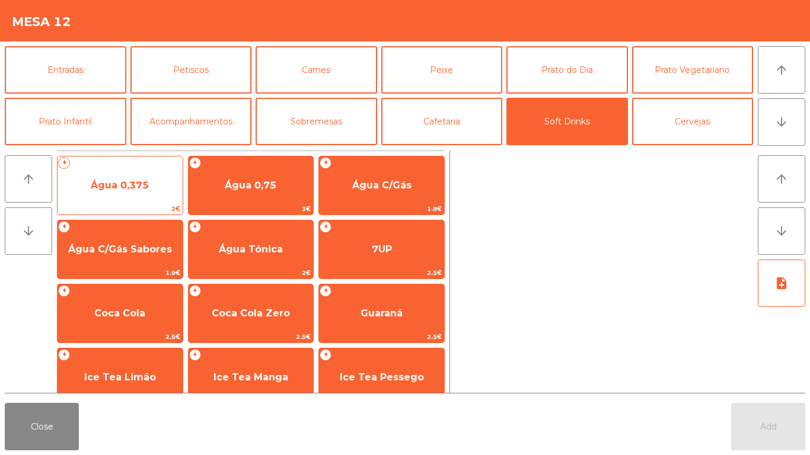
click at [142, 187] on span "Água 0,375" at bounding box center [120, 185] width 58 height 11
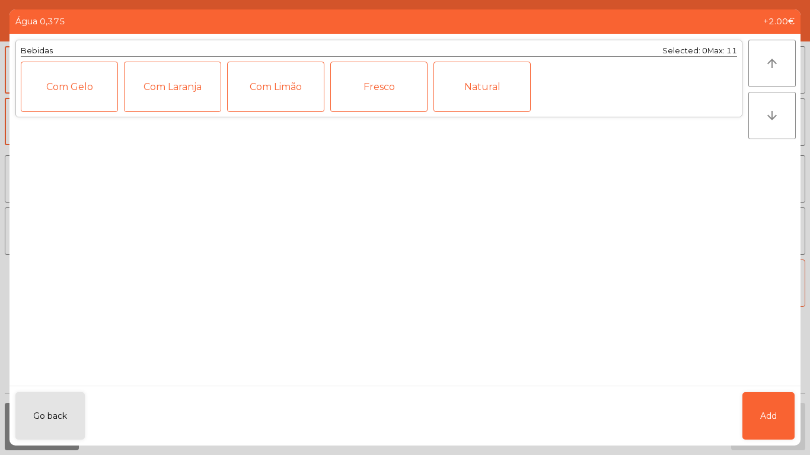
click at [758, 417] on button "Add" at bounding box center [768, 415] width 52 height 47
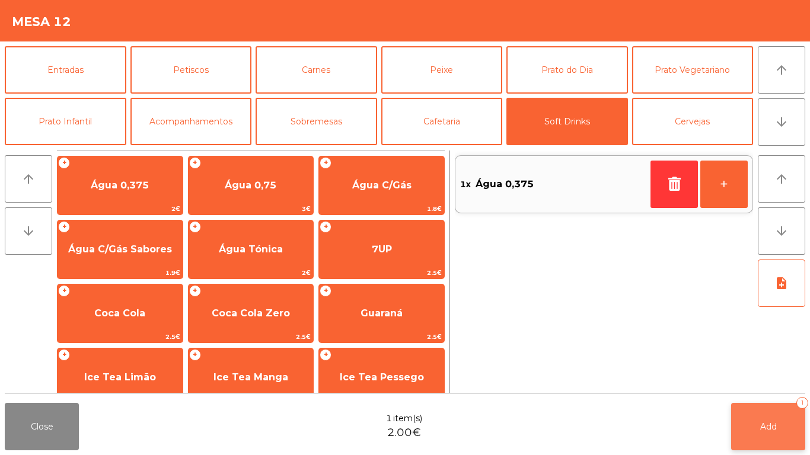
click at [789, 435] on button "Add 1" at bounding box center [768, 426] width 74 height 47
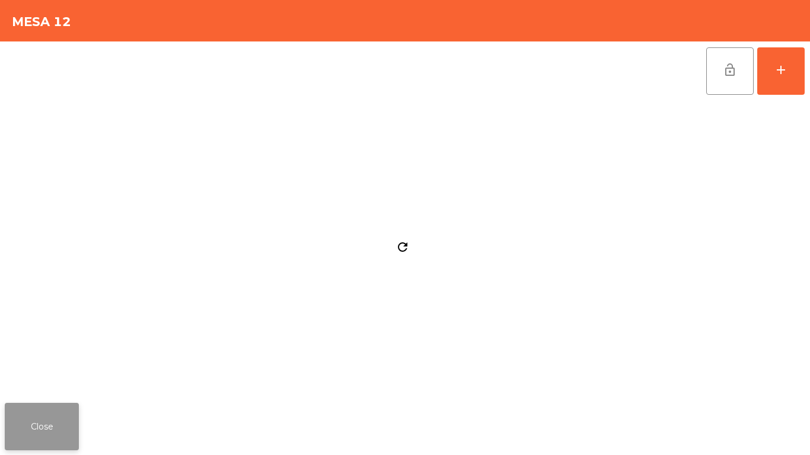
click at [57, 422] on button "Close" at bounding box center [42, 426] width 74 height 47
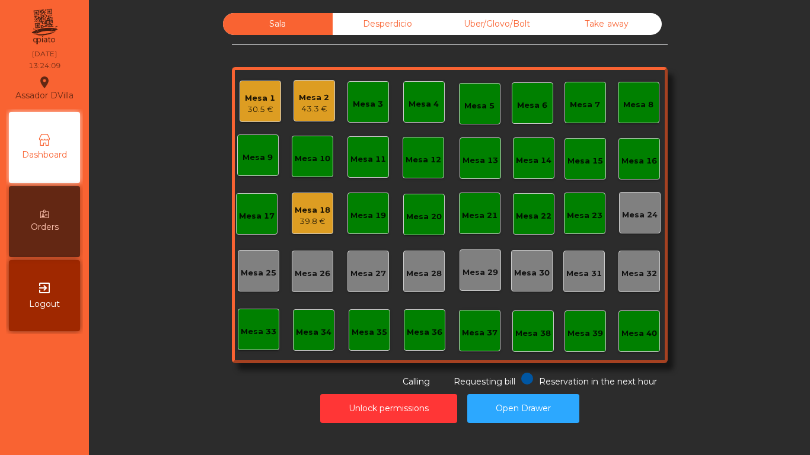
click at [239, 117] on div "Mesa 1 30.5 €" at bounding box center [259, 101] width 41 height 41
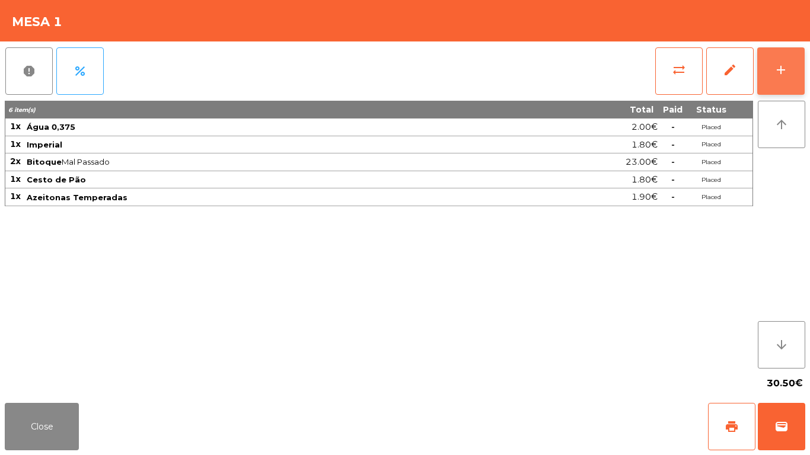
click at [798, 80] on button "add" at bounding box center [780, 70] width 47 height 47
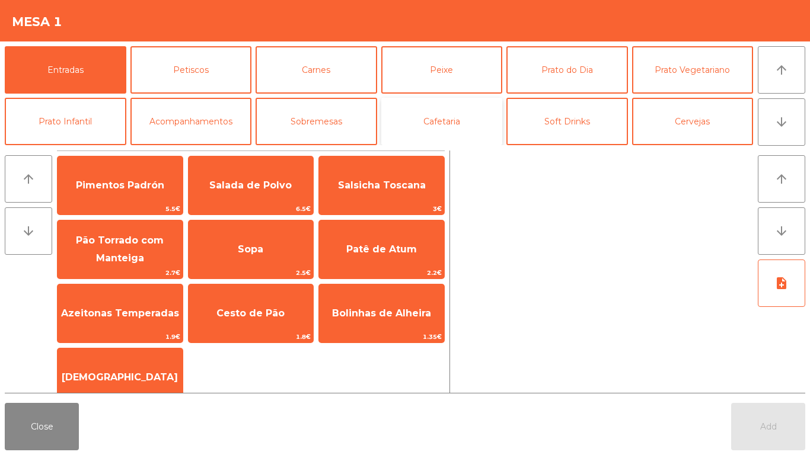
click at [431, 117] on button "Cafetaria" at bounding box center [442, 121] width 122 height 47
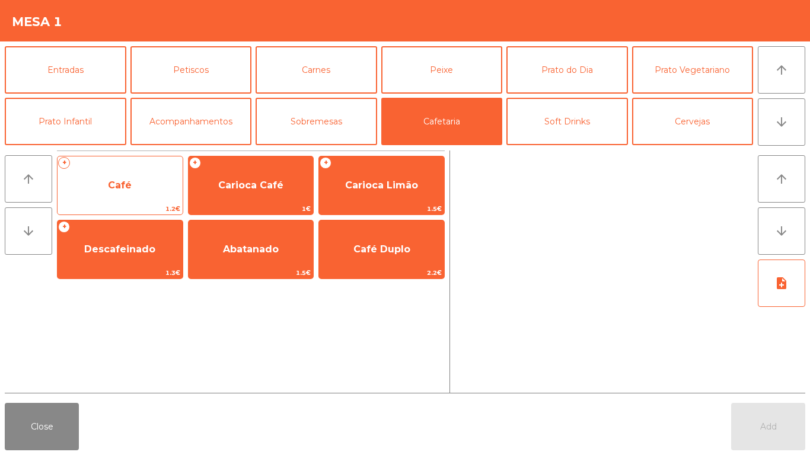
click at [145, 174] on span "Café" at bounding box center [119, 186] width 125 height 32
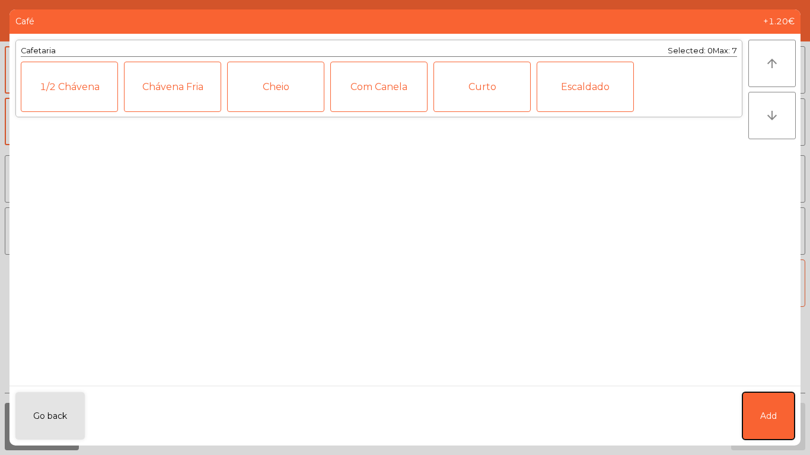
click at [772, 418] on span "Add" at bounding box center [768, 416] width 17 height 12
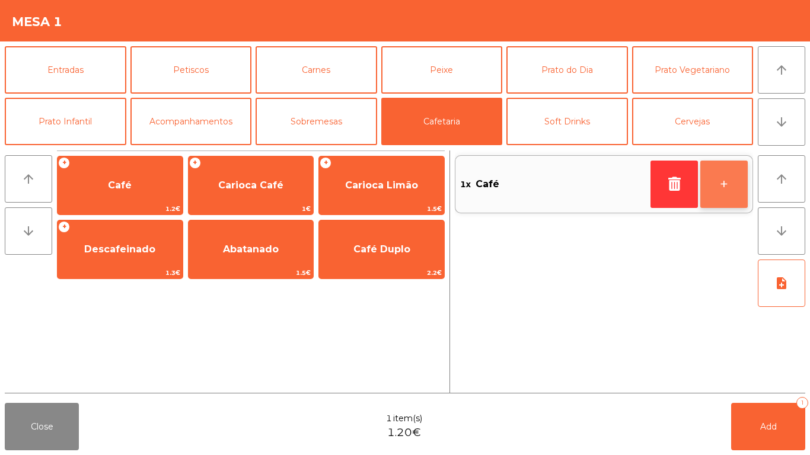
click at [738, 194] on button "+" at bounding box center [723, 184] width 47 height 47
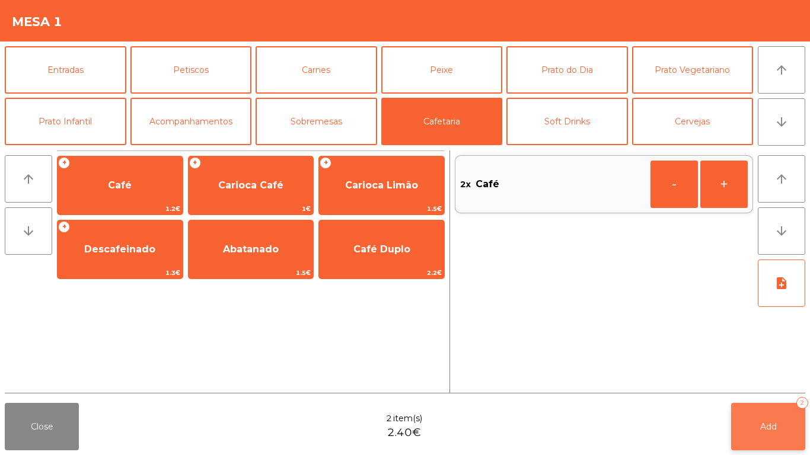
click at [781, 417] on button "Add 2" at bounding box center [768, 426] width 74 height 47
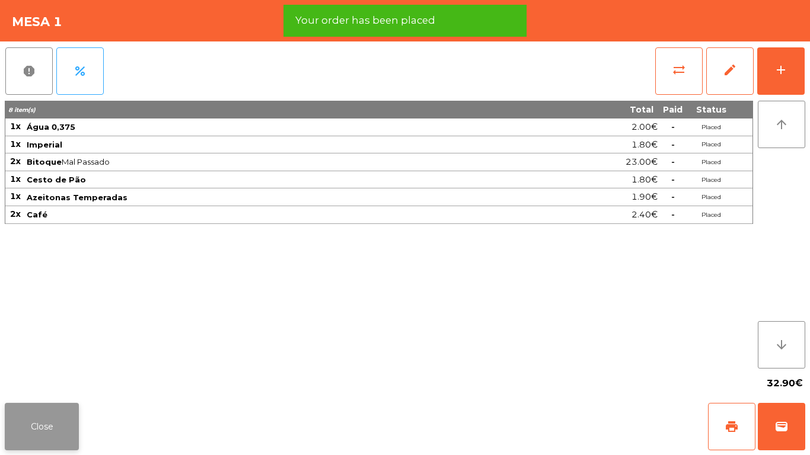
click at [53, 429] on button "Close" at bounding box center [42, 426] width 74 height 47
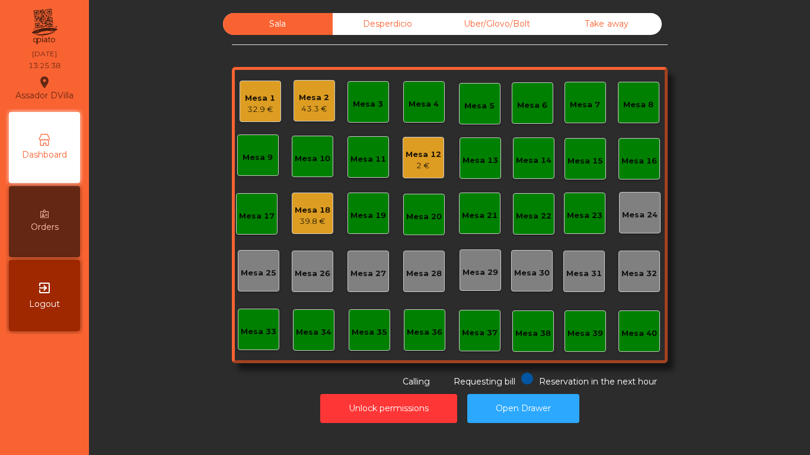
click at [415, 156] on div "Mesa 12" at bounding box center [423, 155] width 36 height 12
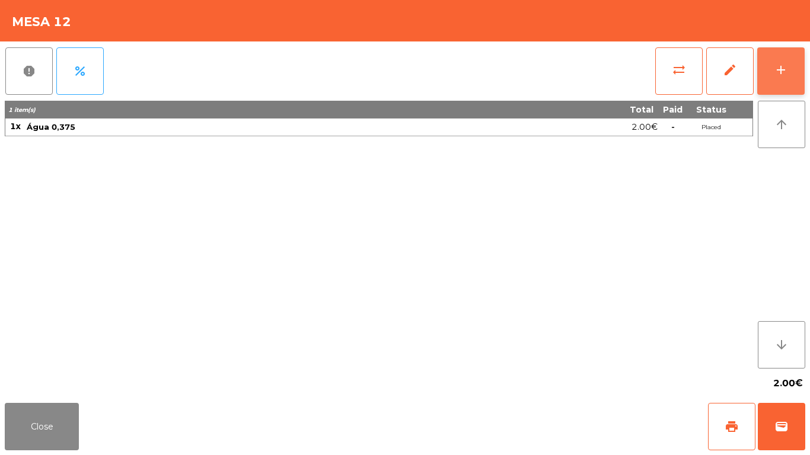
click at [801, 65] on button "add" at bounding box center [780, 70] width 47 height 47
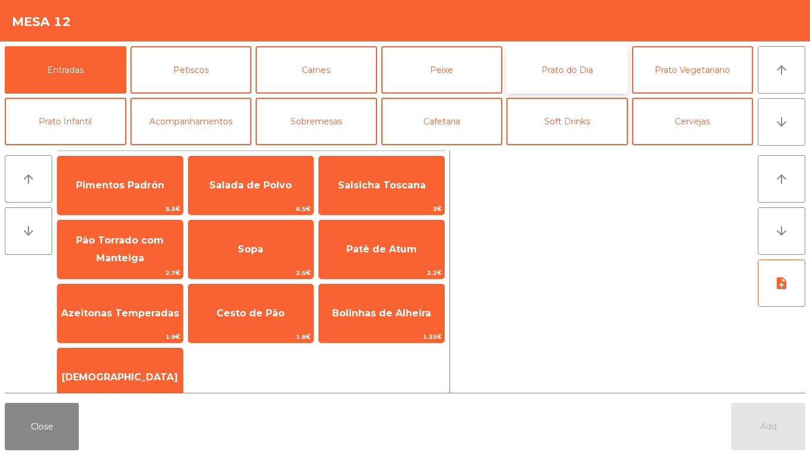
click at [593, 74] on button "Prato do Dia" at bounding box center [567, 69] width 122 height 47
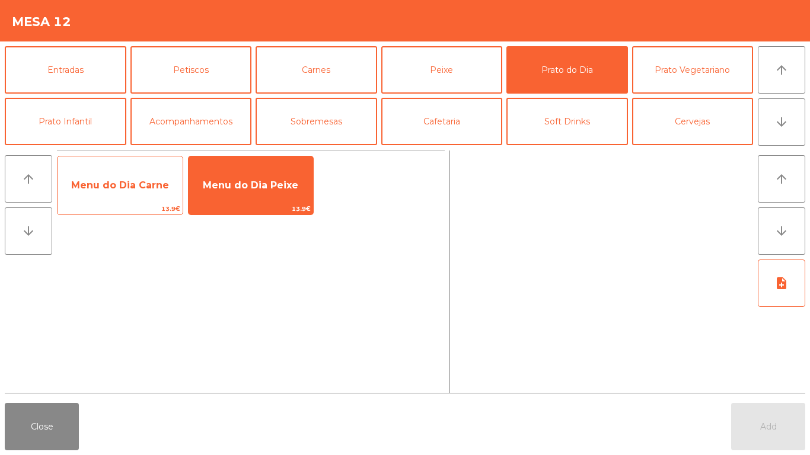
click at [109, 181] on span "Menu do Dia Carne" at bounding box center [120, 185] width 98 height 11
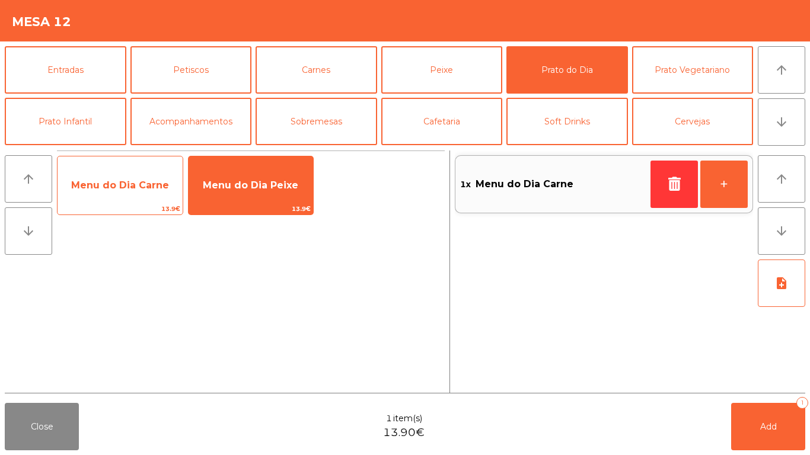
click at [111, 181] on span "Menu do Dia Carne" at bounding box center [120, 185] width 98 height 11
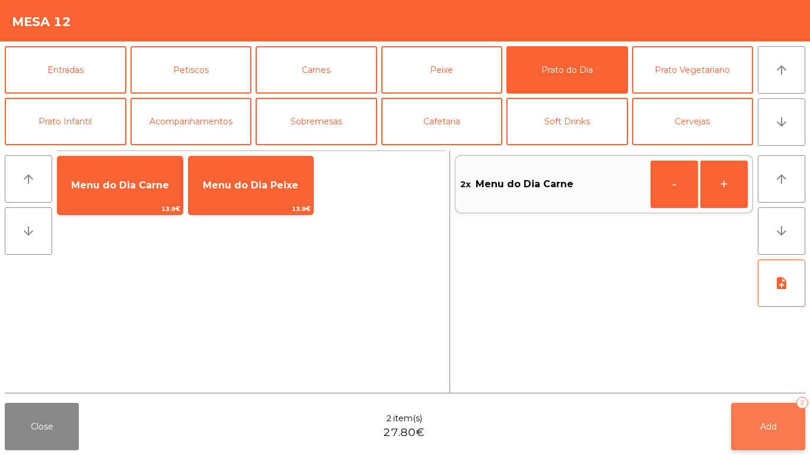
click at [757, 408] on button "Add 2" at bounding box center [768, 426] width 74 height 47
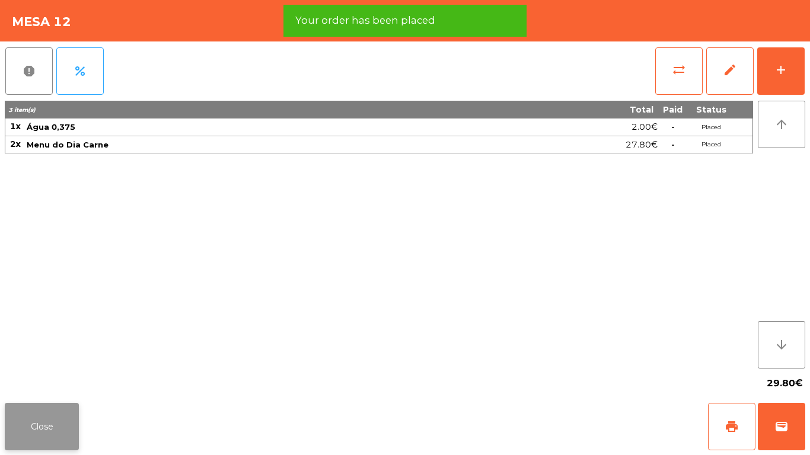
click at [42, 411] on button "Close" at bounding box center [42, 426] width 74 height 47
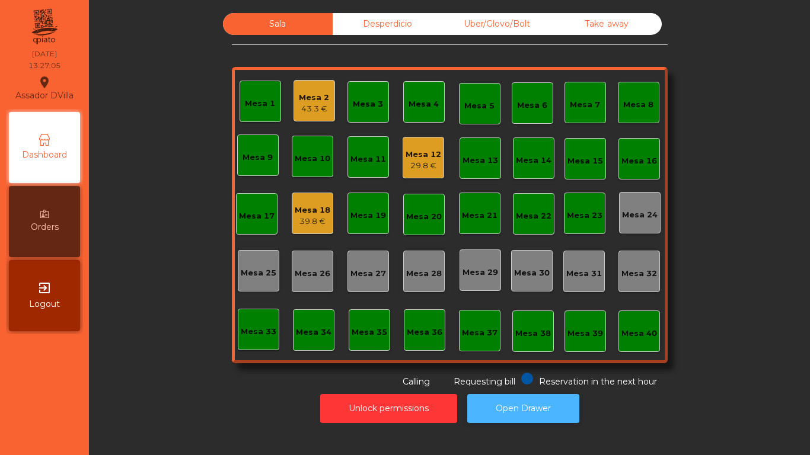
click at [522, 394] on button "Open Drawer" at bounding box center [523, 408] width 112 height 29
click at [285, 223] on div "Mesa 1 Mesa 2 43.3 € Mesa 3 Mesa 4 Mesa 5 Mesa 6 Mesa 7 Mesa 8 Mesa 9 Mesa 10 M…" at bounding box center [450, 215] width 436 height 296
click at [299, 221] on div "39.8 €" at bounding box center [313, 222] width 36 height 12
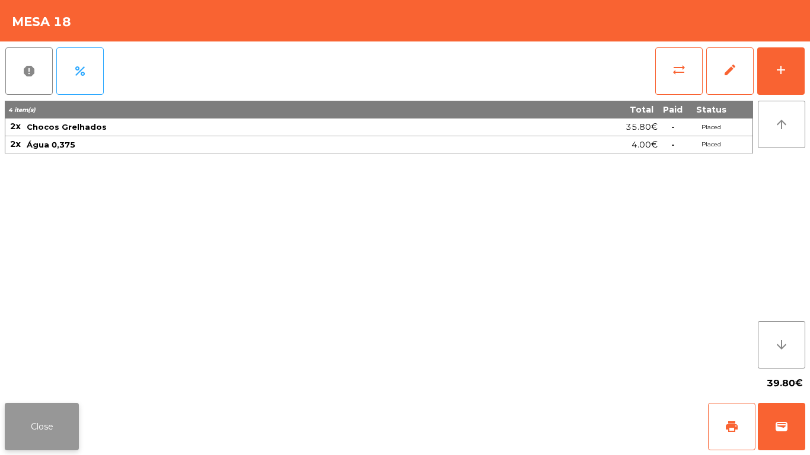
click at [62, 420] on button "Close" at bounding box center [42, 426] width 74 height 47
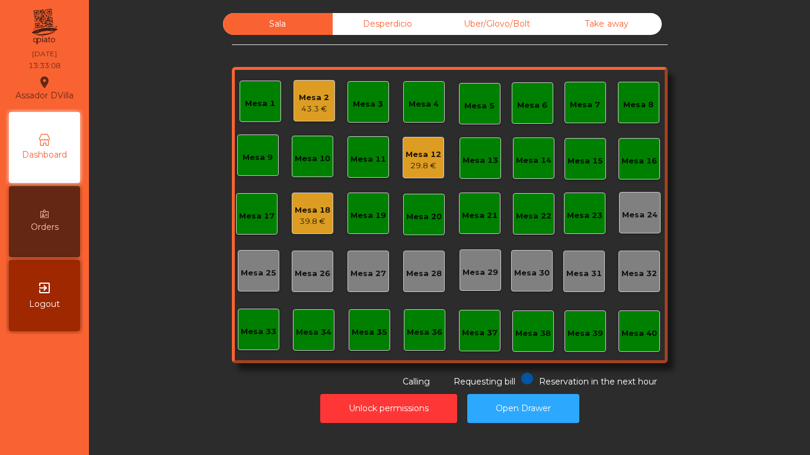
click at [293, 216] on div "Mesa 18 39.8 €" at bounding box center [312, 213] width 41 height 41
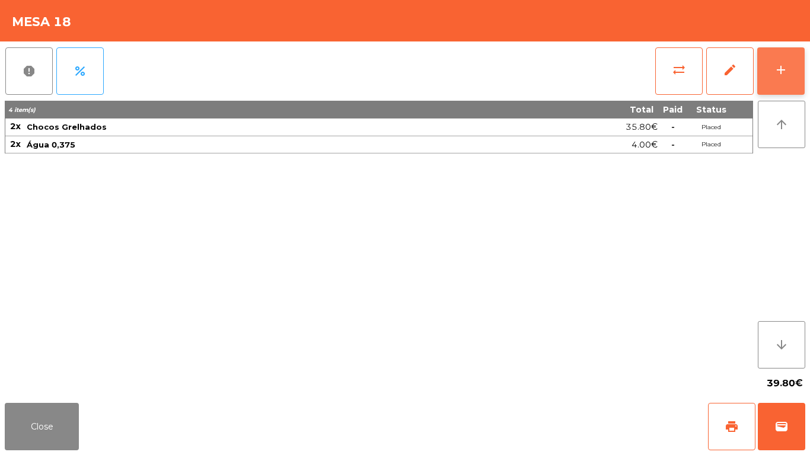
click at [782, 84] on button "add" at bounding box center [780, 70] width 47 height 47
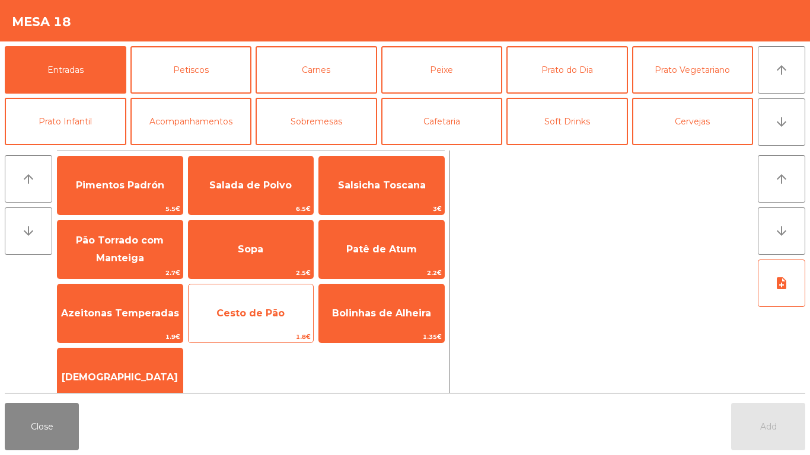
drag, startPoint x: 251, startPoint y: 329, endPoint x: 627, endPoint y: 438, distance: 390.7
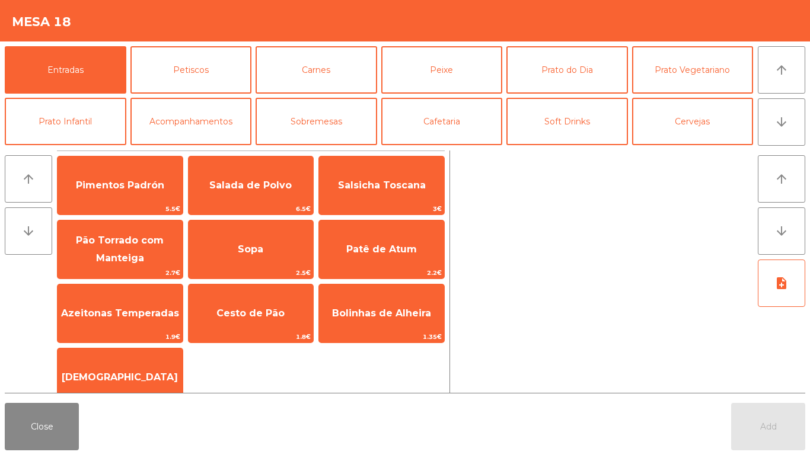
click at [252, 329] on span "Cesto de Pão" at bounding box center [250, 314] width 125 height 32
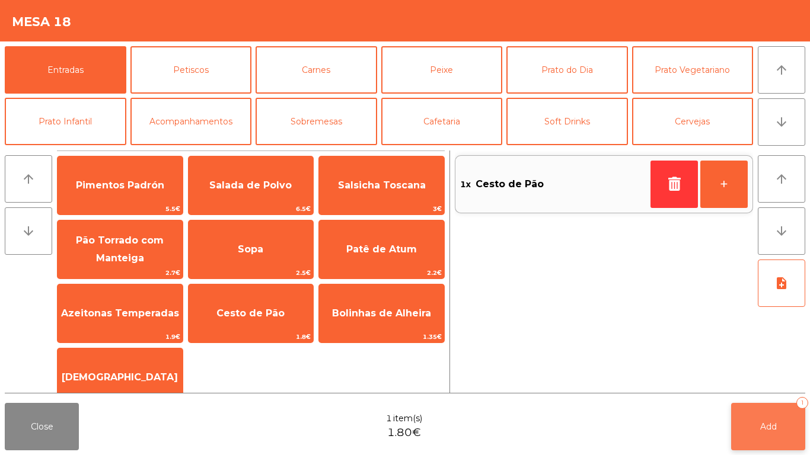
click at [765, 426] on span "Add" at bounding box center [768, 426] width 17 height 11
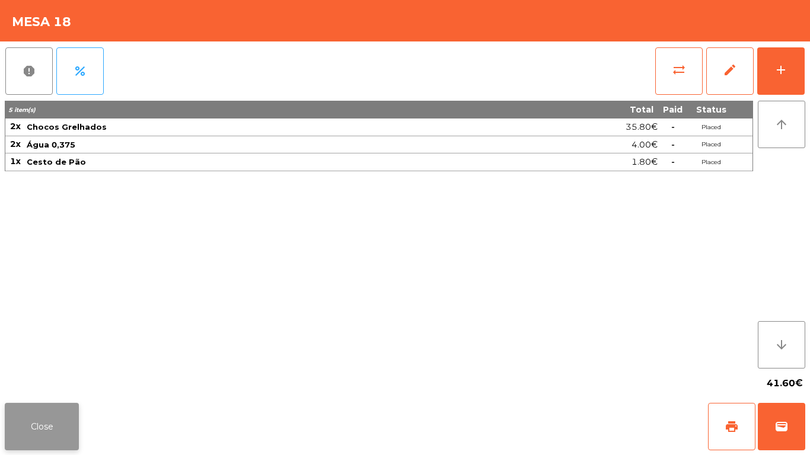
click at [66, 424] on button "Close" at bounding box center [42, 426] width 74 height 47
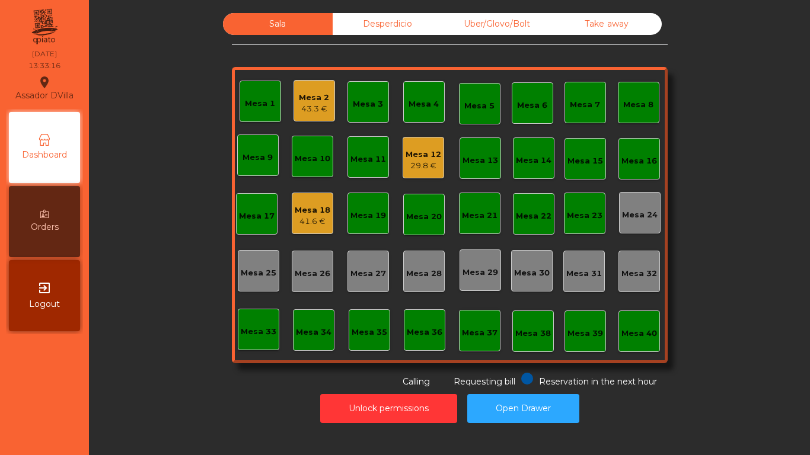
click at [414, 164] on div "29.8 €" at bounding box center [423, 166] width 36 height 12
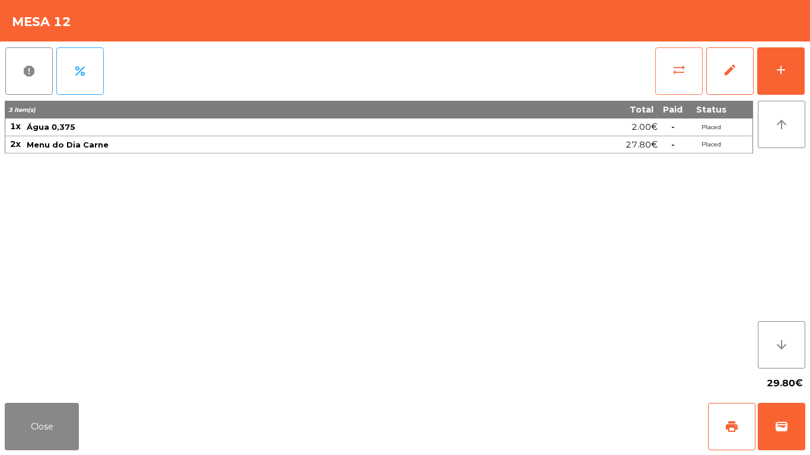
click at [688, 80] on button "sync_alt" at bounding box center [678, 70] width 47 height 47
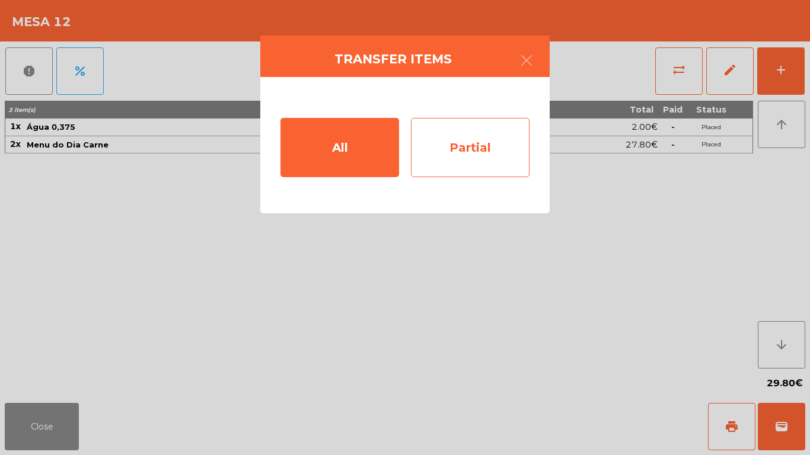
click at [514, 161] on div "Partial" at bounding box center [470, 147] width 119 height 59
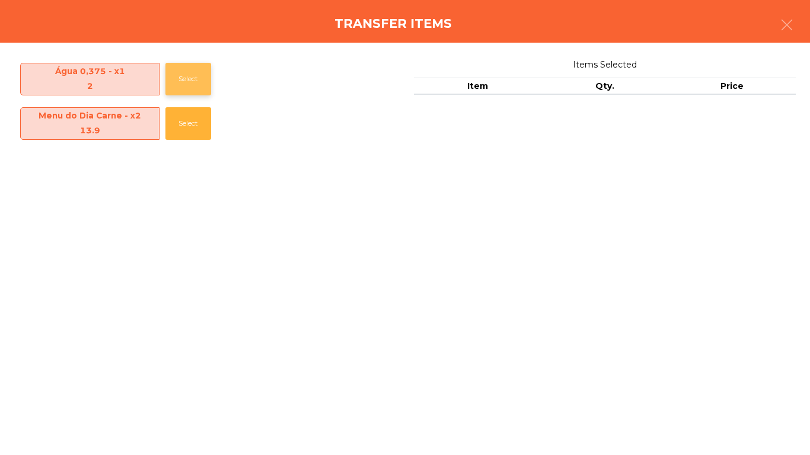
click at [171, 76] on button "Select" at bounding box center [188, 79] width 46 height 33
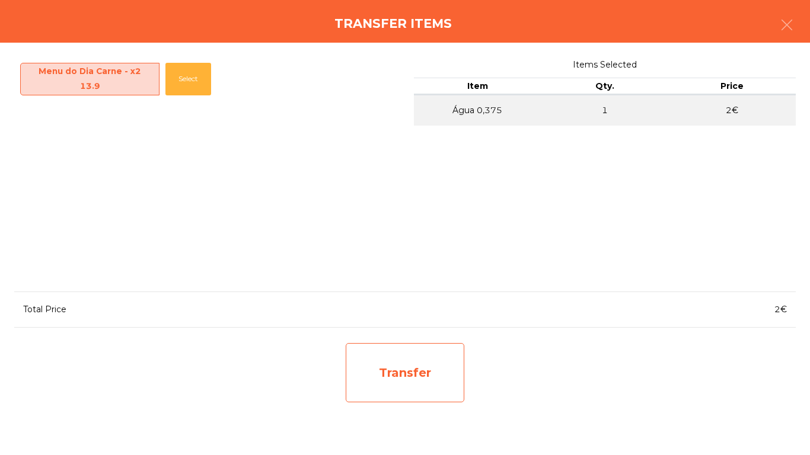
click at [419, 346] on div "Transfer" at bounding box center [405, 372] width 119 height 59
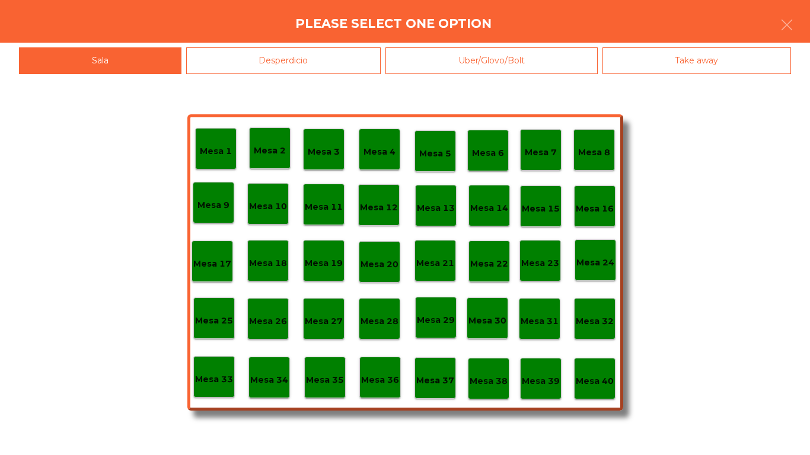
click at [281, 56] on div "Desperdicio" at bounding box center [283, 60] width 195 height 27
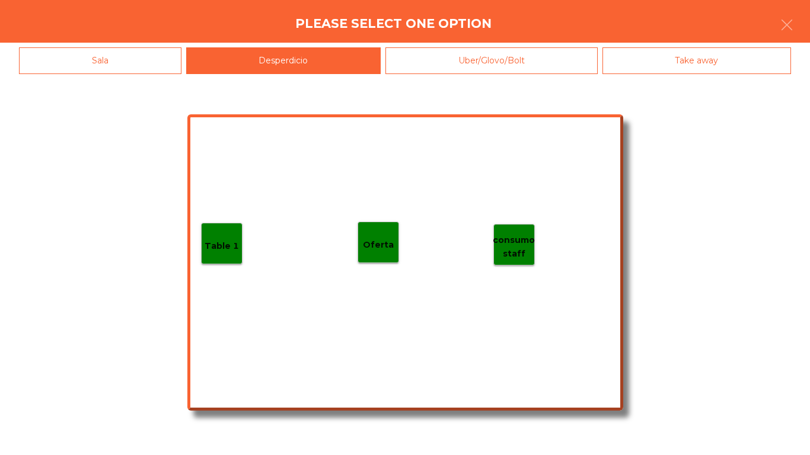
click at [206, 255] on div "Table 1" at bounding box center [221, 243] width 41 height 41
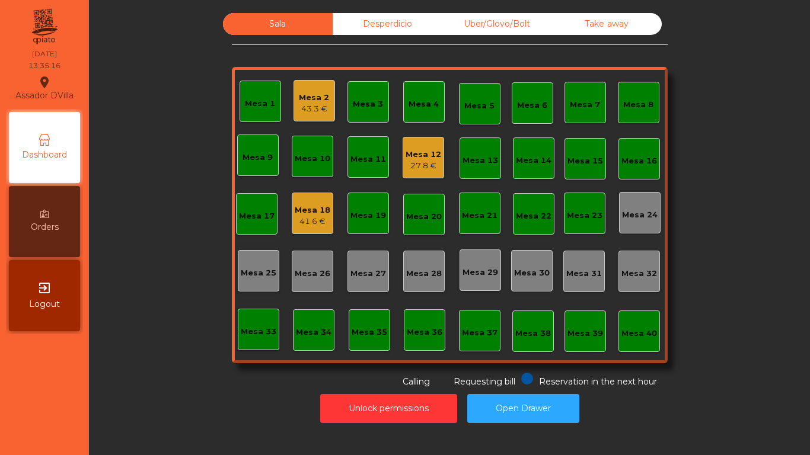
click at [295, 222] on div "41.6 €" at bounding box center [313, 222] width 36 height 12
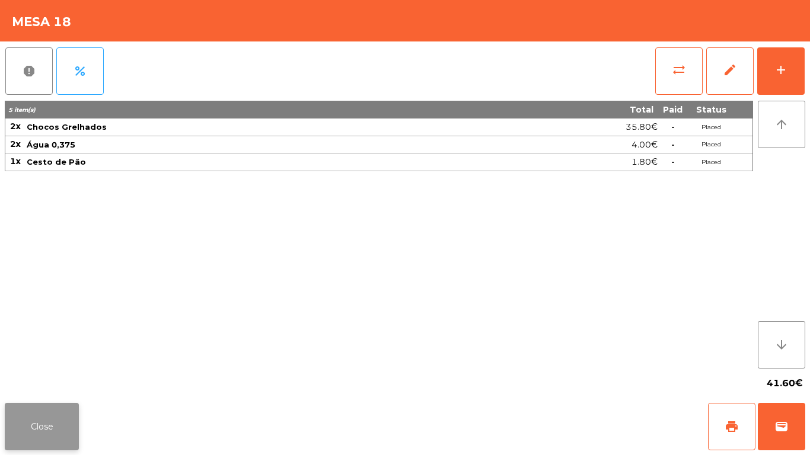
click at [40, 441] on button "Close" at bounding box center [42, 426] width 74 height 47
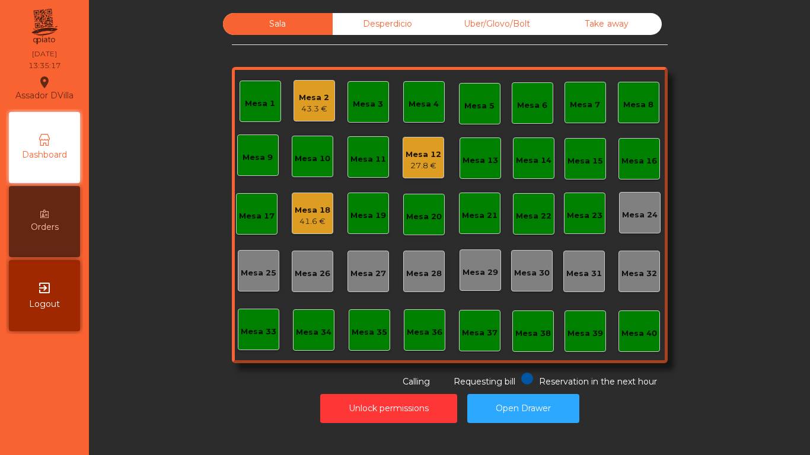
click at [142, 404] on div "Unlock permissions Open Drawer" at bounding box center [449, 408] width 689 height 41
click at [480, 111] on div "Mesa 5" at bounding box center [479, 106] width 30 height 12
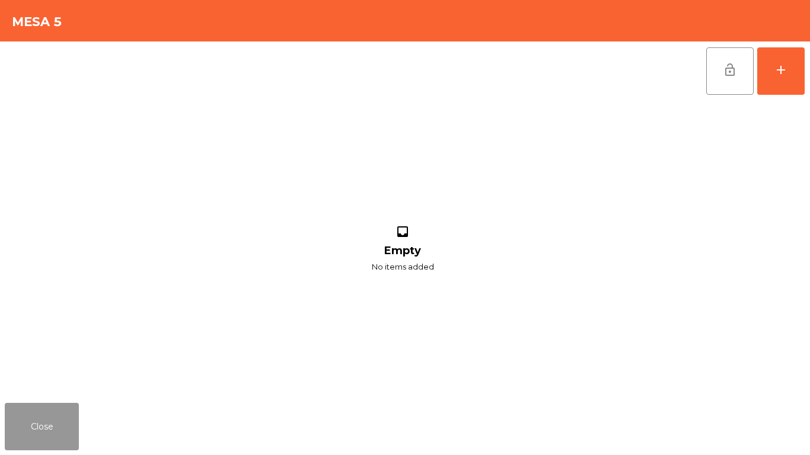
drag, startPoint x: 57, startPoint y: 433, endPoint x: 375, endPoint y: 4, distance: 533.6
click at [59, 417] on button "Close" at bounding box center [42, 426] width 74 height 47
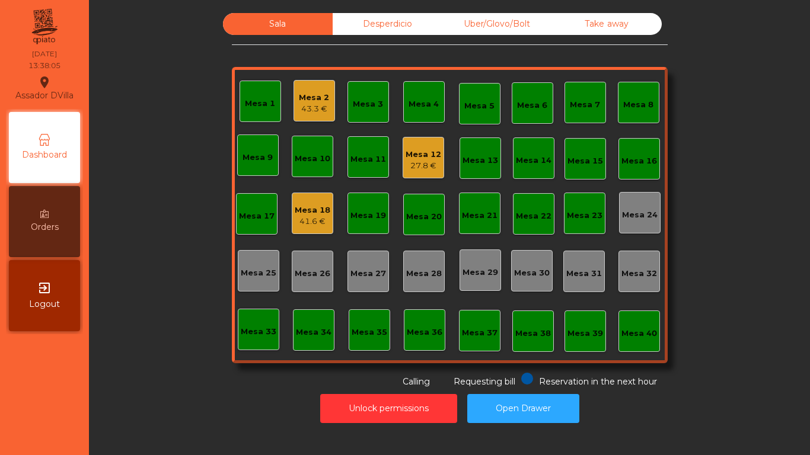
drag, startPoint x: 340, startPoint y: 85, endPoint x: 334, endPoint y: 90, distance: 7.5
click at [334, 90] on div "Mesa 1 Mesa 2 43.3 € Mesa 3 Mesa 4 Mesa 5 Mesa 6 Mesa 7 Mesa 8 Mesa 9 Mesa 10 M…" at bounding box center [450, 215] width 436 height 296
click at [326, 95] on div "Mesa 2 43.3 €" at bounding box center [313, 100] width 41 height 41
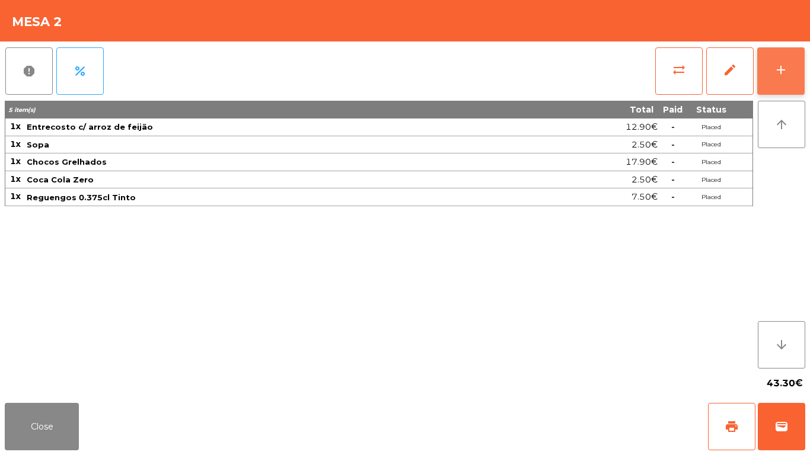
click at [790, 66] on button "add" at bounding box center [780, 70] width 47 height 47
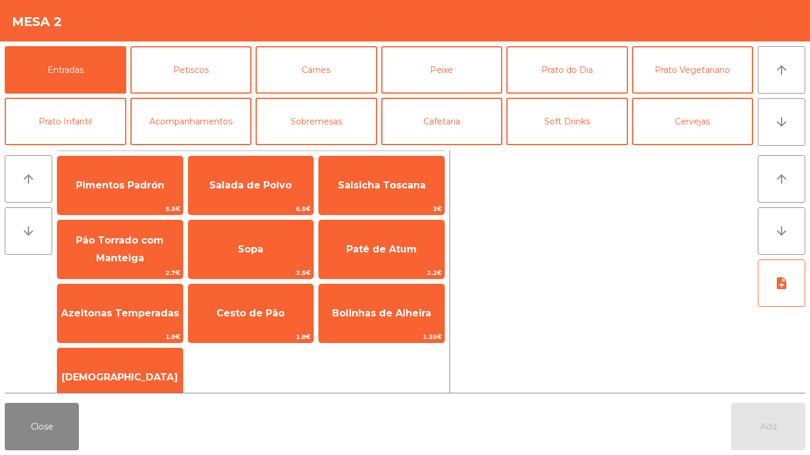
scroll to position [103, 0]
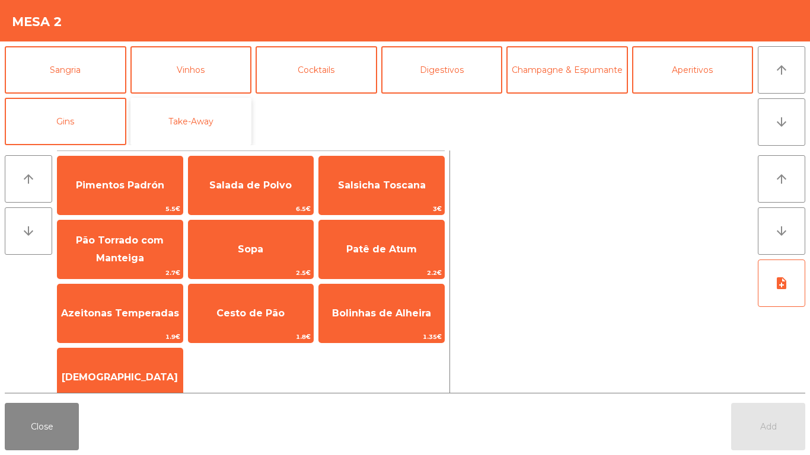
click at [176, 111] on button "Take-Away" at bounding box center [191, 121] width 122 height 47
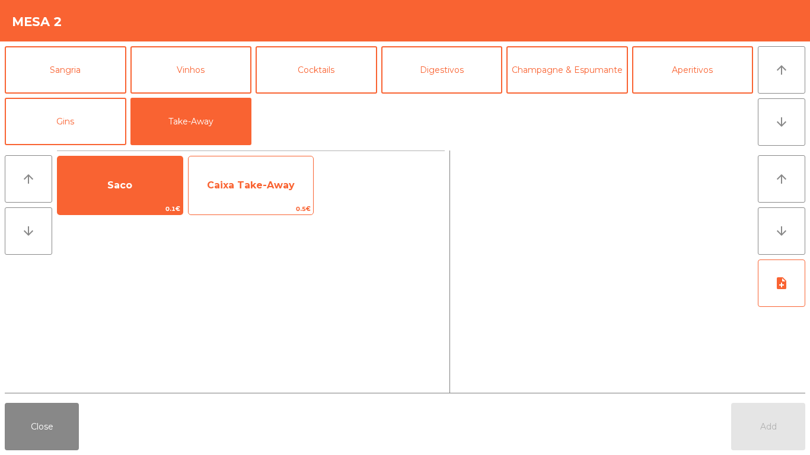
click at [226, 184] on span "Caixa Take-Away" at bounding box center [251, 185] width 88 height 11
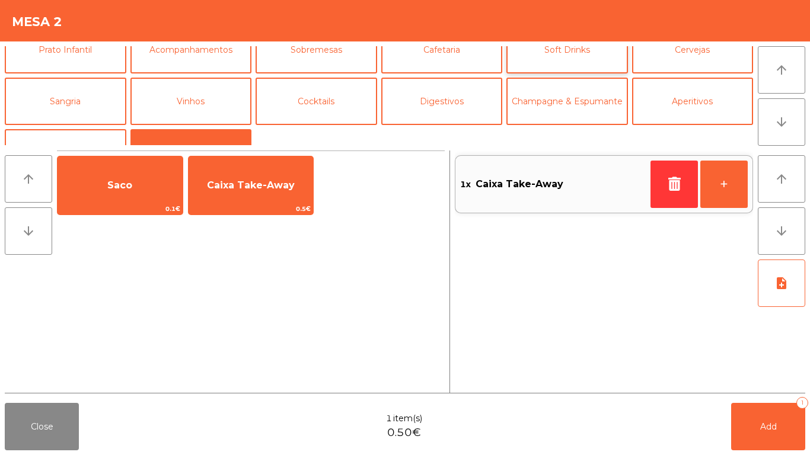
scroll to position [44, 0]
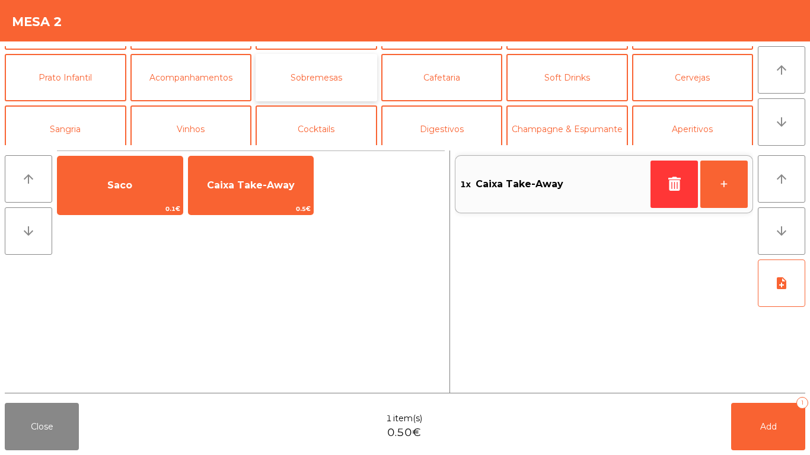
click at [351, 75] on button "Sobremesas" at bounding box center [316, 77] width 122 height 47
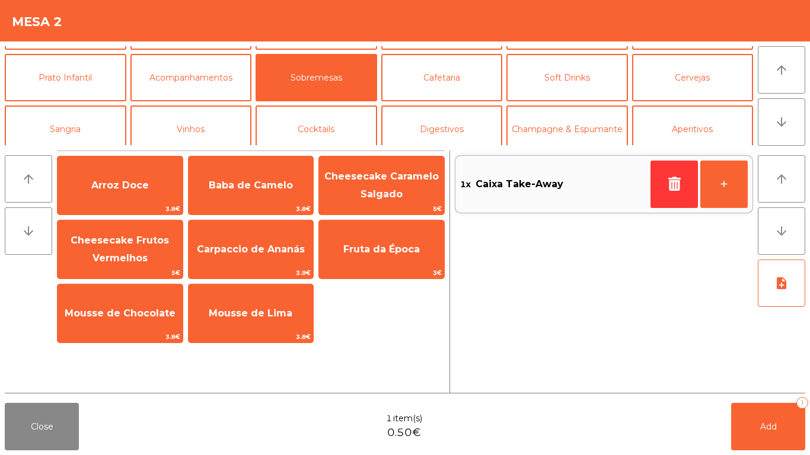
drag, startPoint x: 279, startPoint y: 257, endPoint x: 417, endPoint y: 314, distance: 149.9
click at [283, 257] on span "Carpaccio de Ananás" at bounding box center [250, 250] width 125 height 32
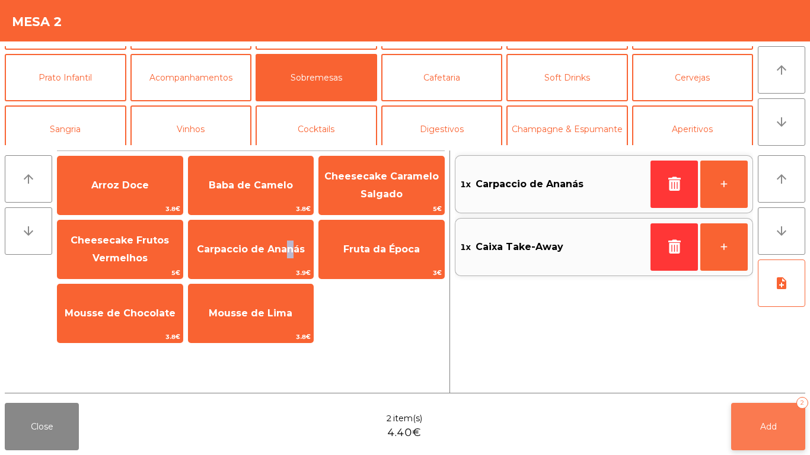
click at [794, 440] on button "Add 2" at bounding box center [768, 426] width 74 height 47
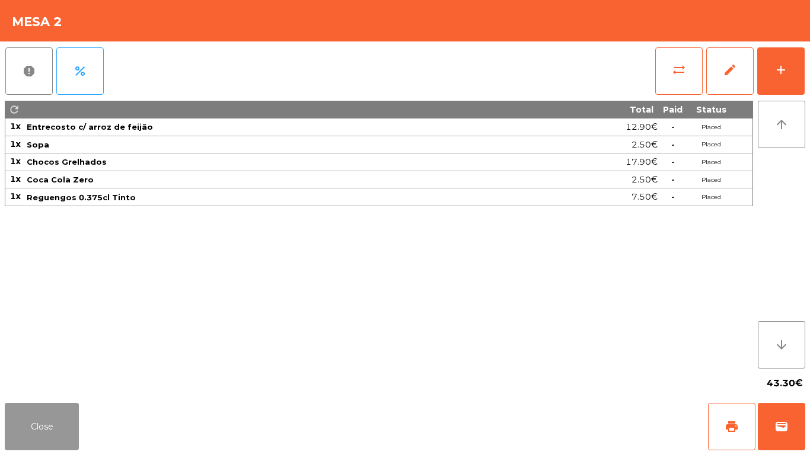
drag, startPoint x: 46, startPoint y: 423, endPoint x: 72, endPoint y: 417, distance: 26.3
click at [47, 424] on button "Close" at bounding box center [42, 426] width 74 height 47
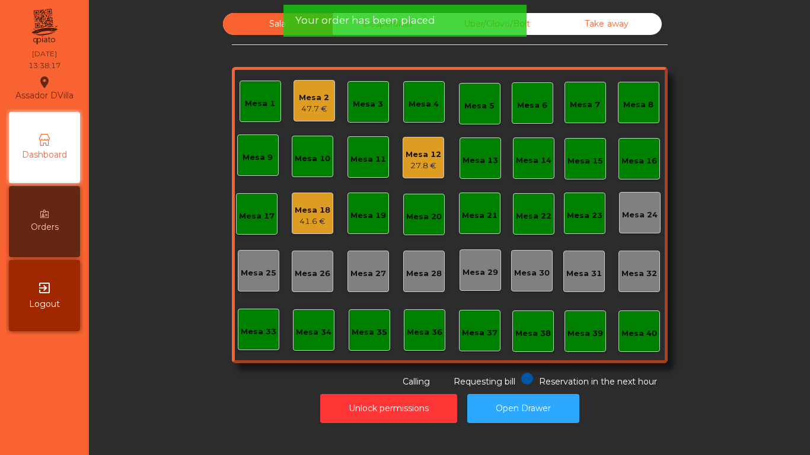
click at [491, 104] on div "Mesa 5" at bounding box center [479, 103] width 41 height 41
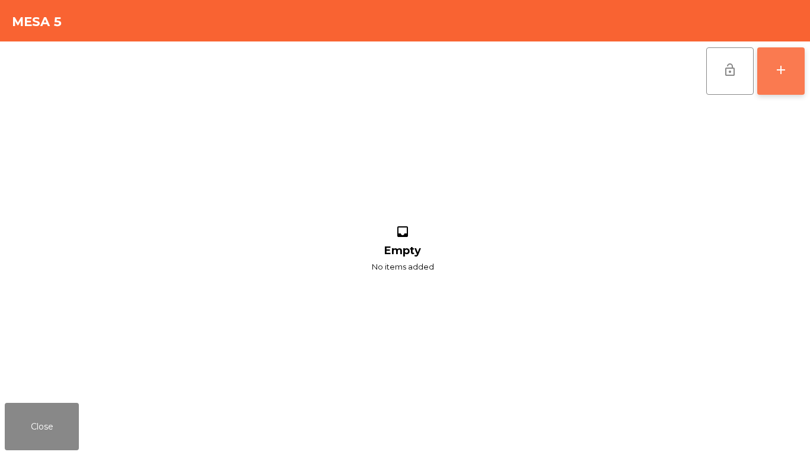
click at [798, 63] on button "add" at bounding box center [780, 70] width 47 height 47
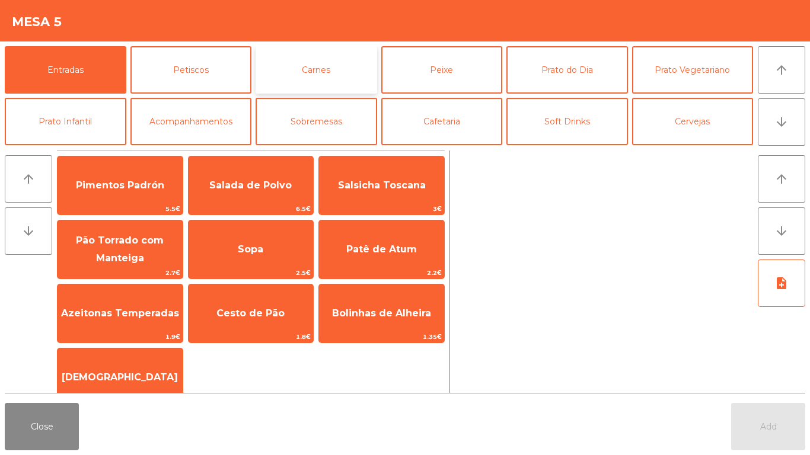
click at [314, 76] on button "Carnes" at bounding box center [316, 69] width 122 height 47
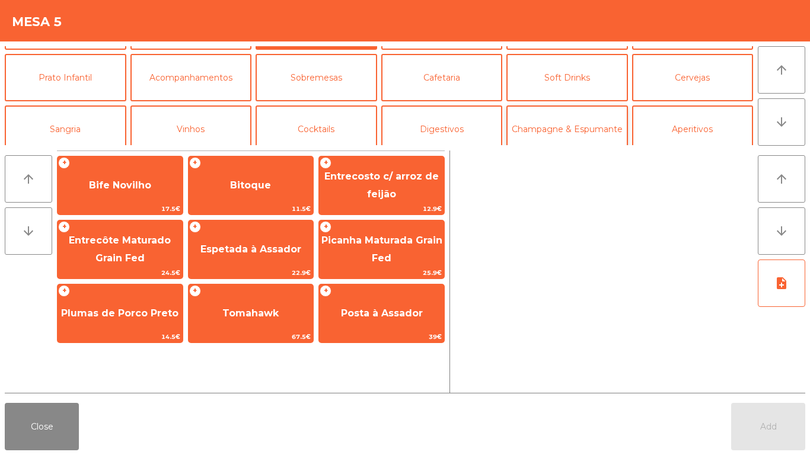
scroll to position [0, 0]
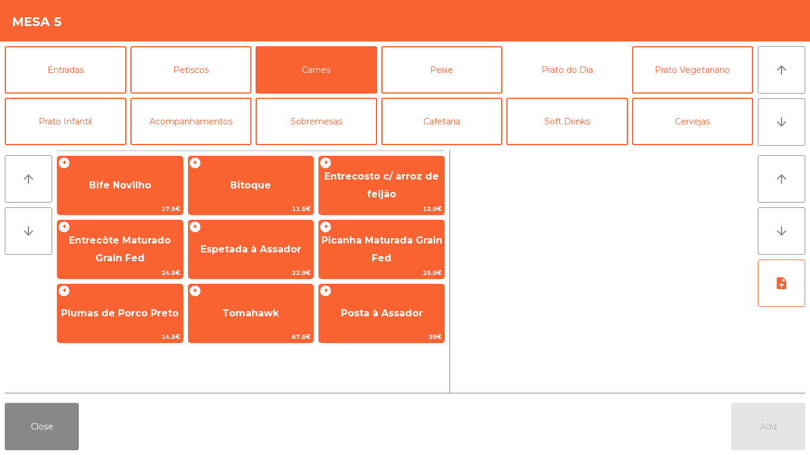
drag, startPoint x: 586, startPoint y: 74, endPoint x: 411, endPoint y: 158, distance: 193.5
click at [585, 74] on button "Prato do Dia" at bounding box center [567, 69] width 122 height 47
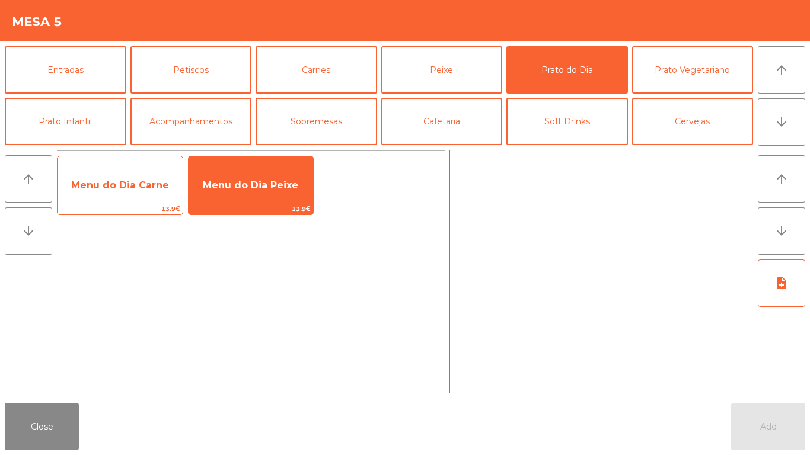
click at [132, 198] on span "Menu do Dia Carne" at bounding box center [119, 186] width 125 height 32
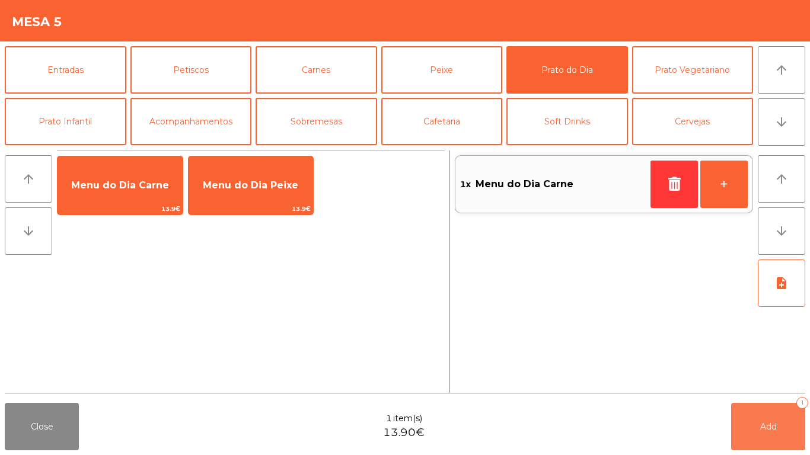
click at [785, 417] on button "Add 1" at bounding box center [768, 426] width 74 height 47
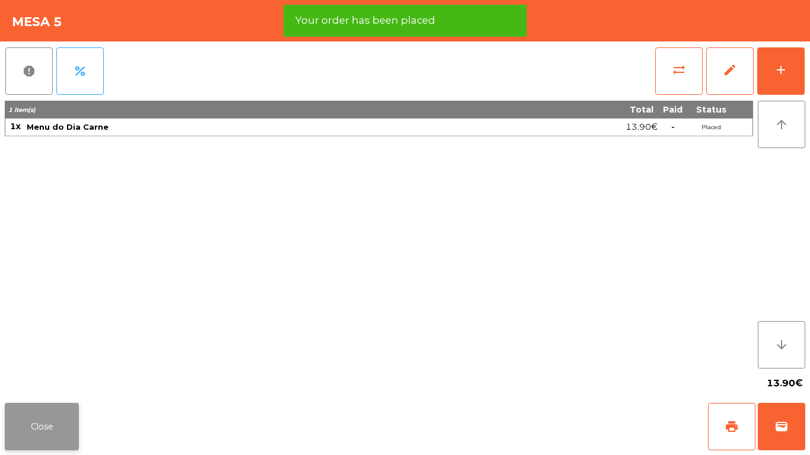
click at [75, 428] on button "Close" at bounding box center [42, 426] width 74 height 47
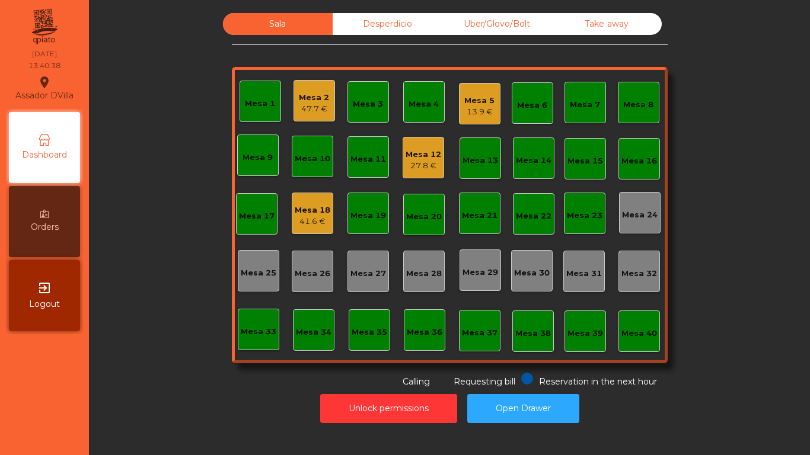
click at [309, 213] on div "Mesa 18" at bounding box center [313, 210] width 36 height 12
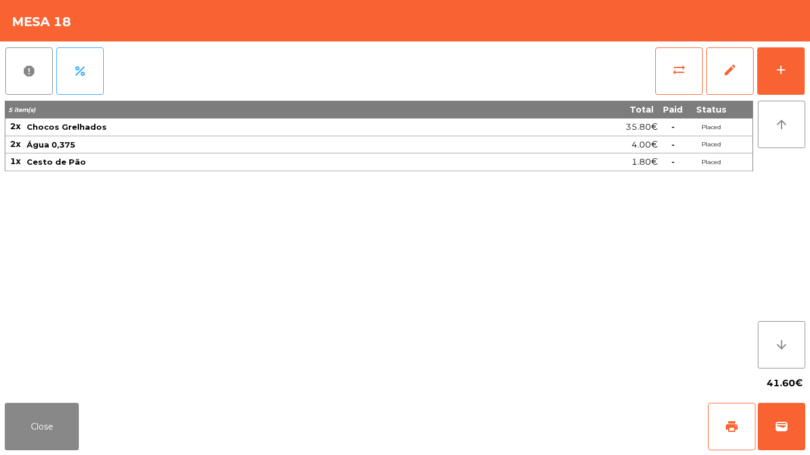
click at [809, 76] on div "report percent sync_alt edit add 5 item(s) Total Paid Status 2x Chocos Grelhado…" at bounding box center [405, 219] width 810 height 357
click at [792, 80] on button "add" at bounding box center [780, 70] width 47 height 47
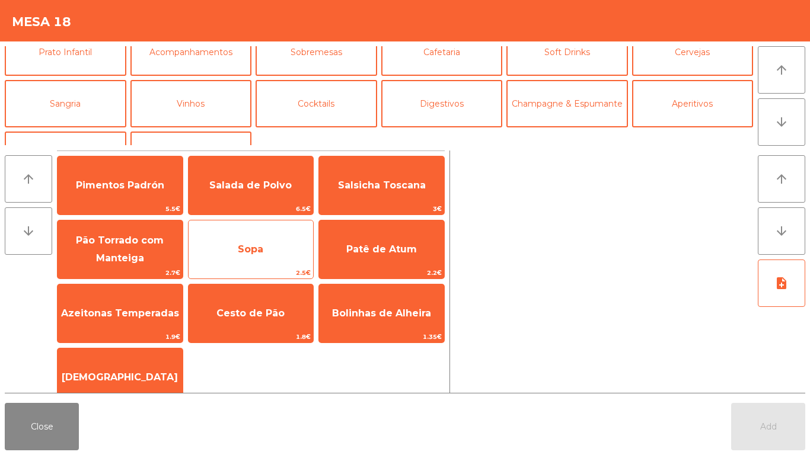
scroll to position [103, 0]
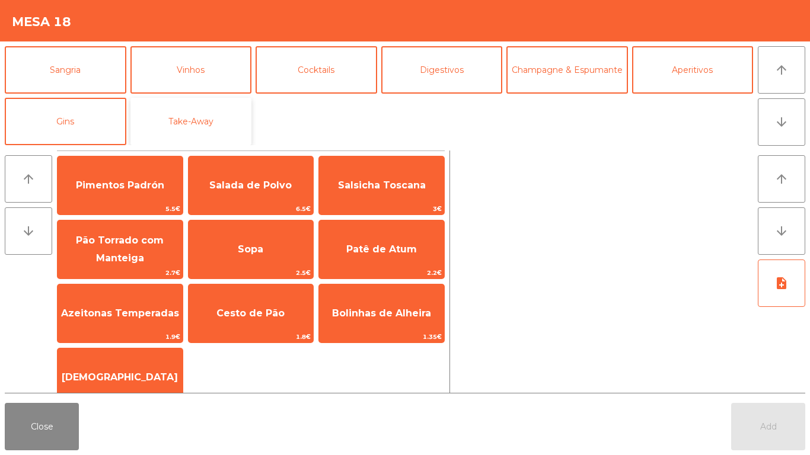
click at [171, 127] on button "Take-Away" at bounding box center [191, 121] width 122 height 47
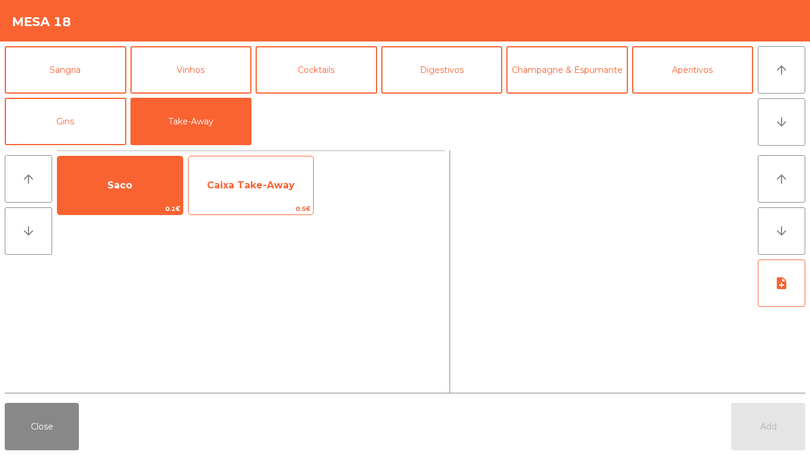
click at [250, 175] on span "Caixa Take-Away" at bounding box center [250, 186] width 125 height 32
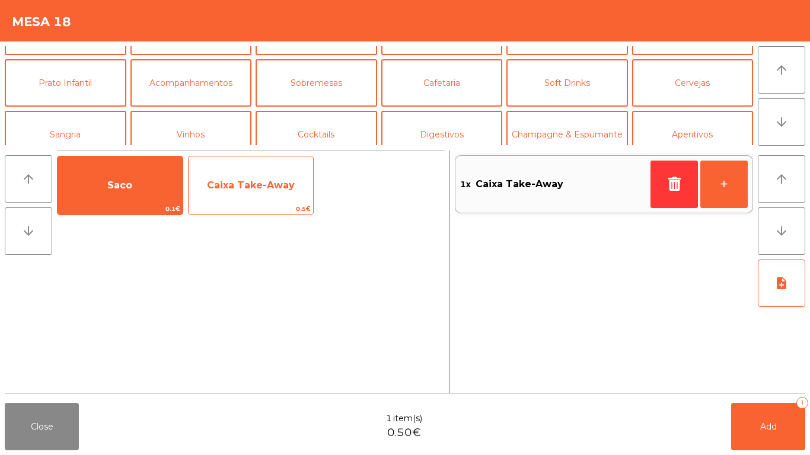
scroll to position [32, 0]
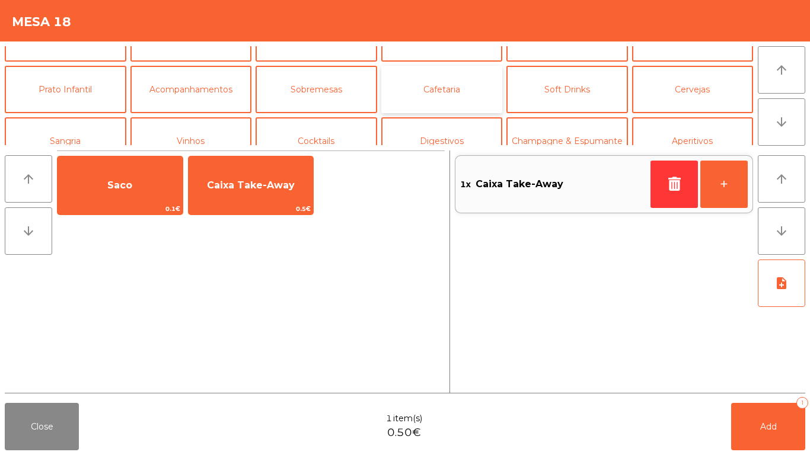
click at [438, 95] on button "Cafetaria" at bounding box center [442, 89] width 122 height 47
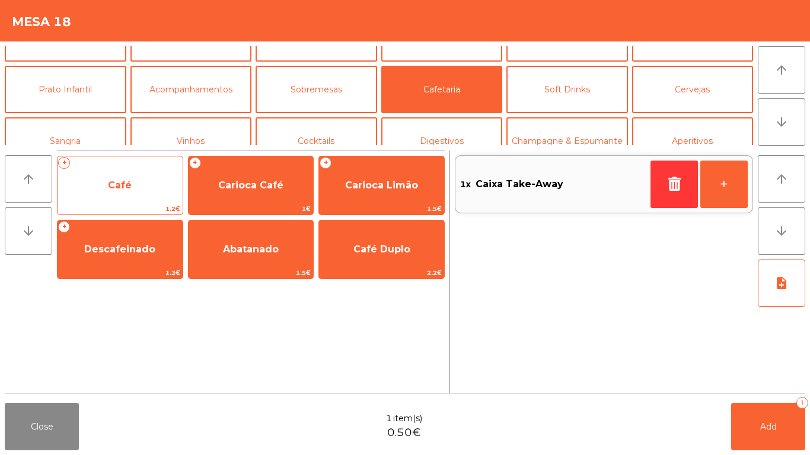
click at [106, 191] on span "Café" at bounding box center [119, 186] width 125 height 32
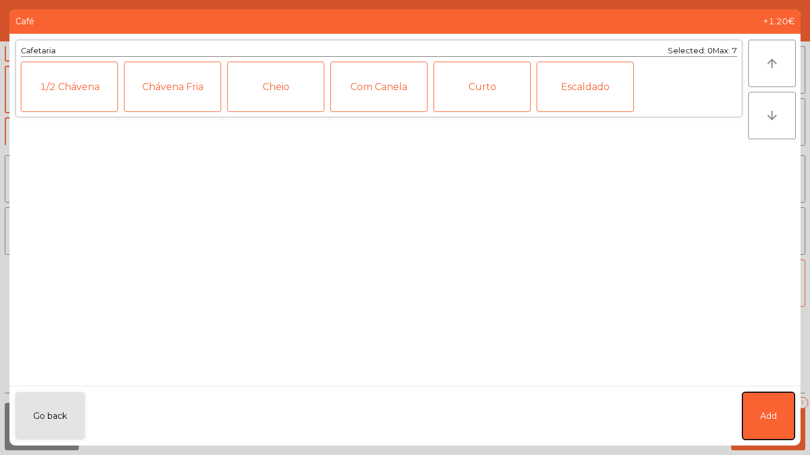
click at [787, 430] on button "Add" at bounding box center [768, 415] width 52 height 47
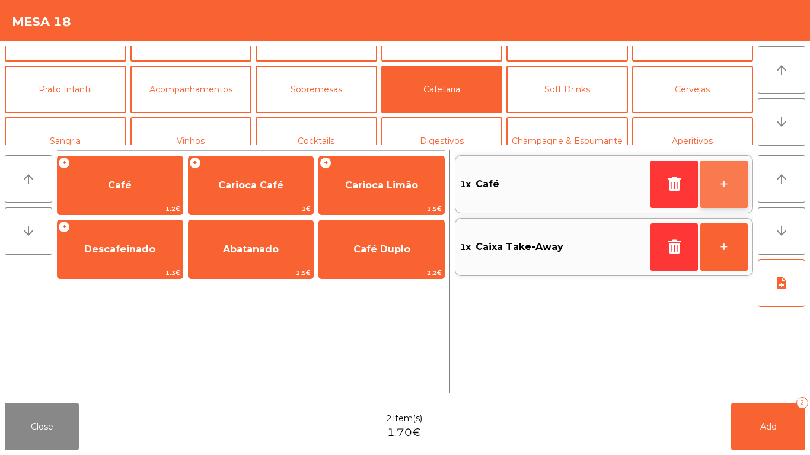
click at [733, 187] on button "+" at bounding box center [723, 184] width 47 height 47
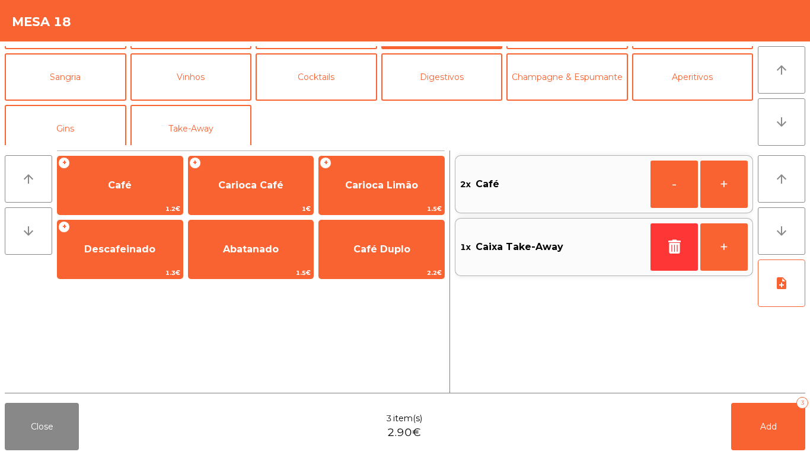
scroll to position [103, 0]
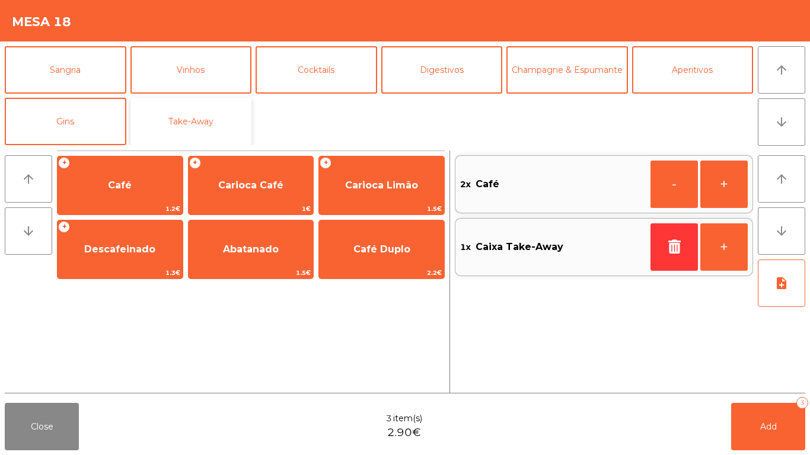
click at [206, 115] on button "Take-Away" at bounding box center [191, 121] width 122 height 47
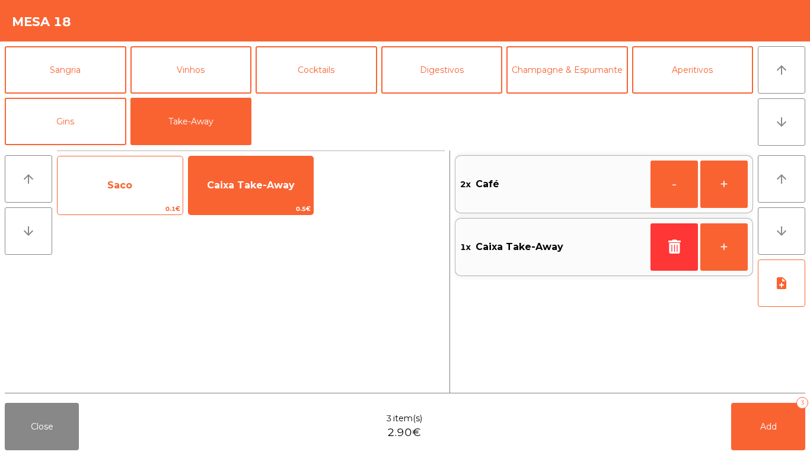
click at [132, 187] on span "Saco" at bounding box center [119, 186] width 125 height 32
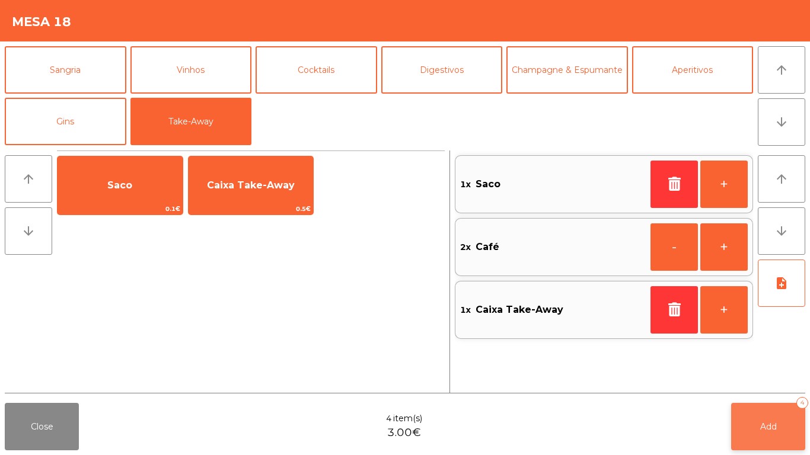
click at [771, 423] on span "Add" at bounding box center [768, 426] width 17 height 11
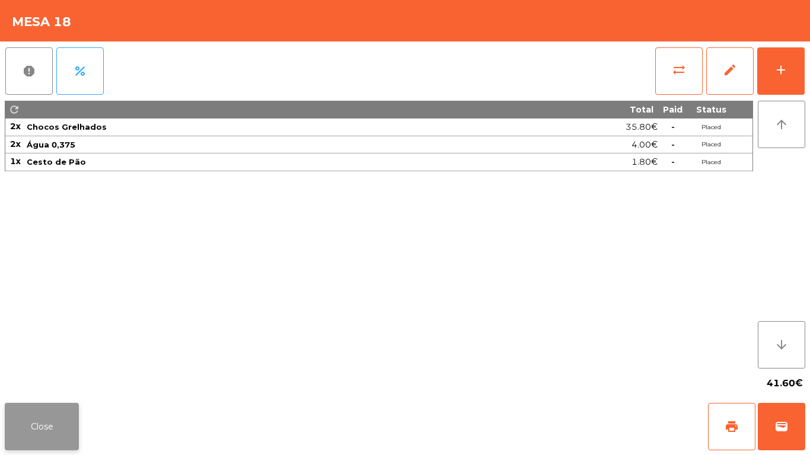
click at [47, 426] on button "Close" at bounding box center [42, 426] width 74 height 47
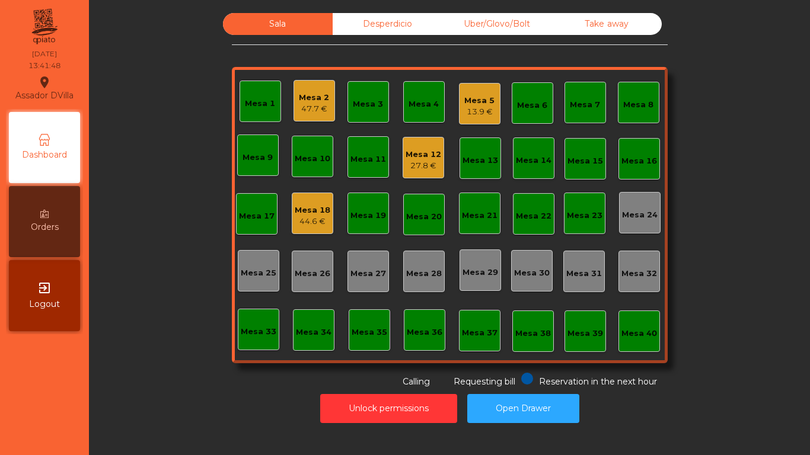
click at [327, 106] on div "Mesa 2 47.7 €" at bounding box center [313, 100] width 41 height 41
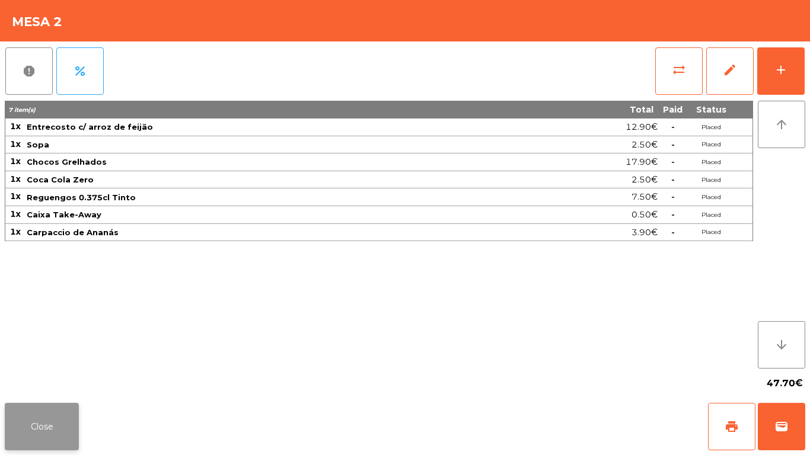
click at [32, 434] on button "Close" at bounding box center [42, 426] width 74 height 47
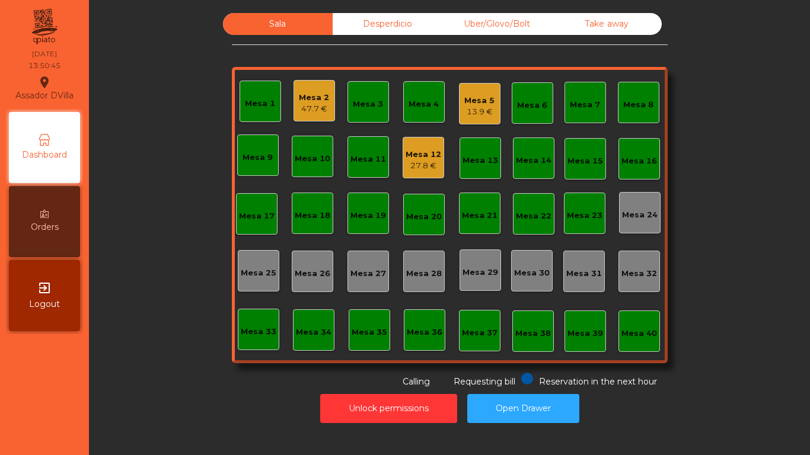
click at [311, 89] on div "Mesa 2 47.7 €" at bounding box center [314, 101] width 30 height 28
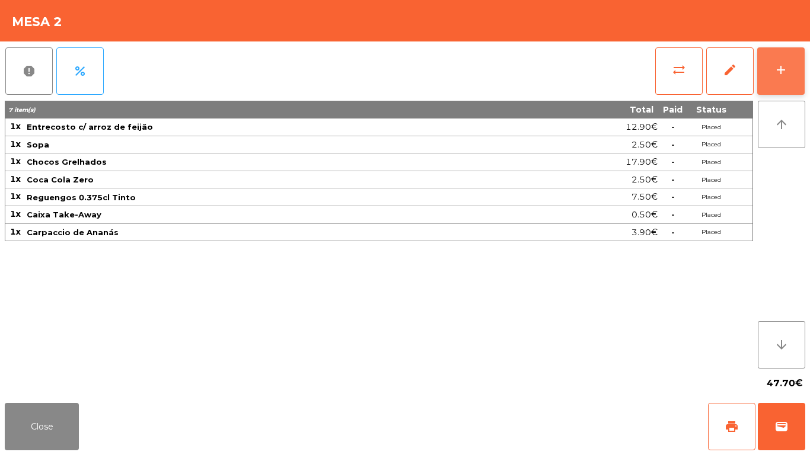
click at [790, 79] on button "add" at bounding box center [780, 70] width 47 height 47
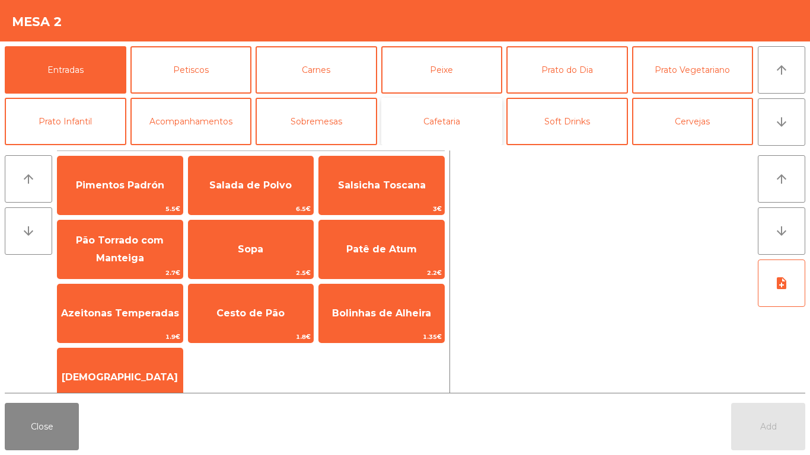
click at [458, 102] on button "Cafetaria" at bounding box center [442, 121] width 122 height 47
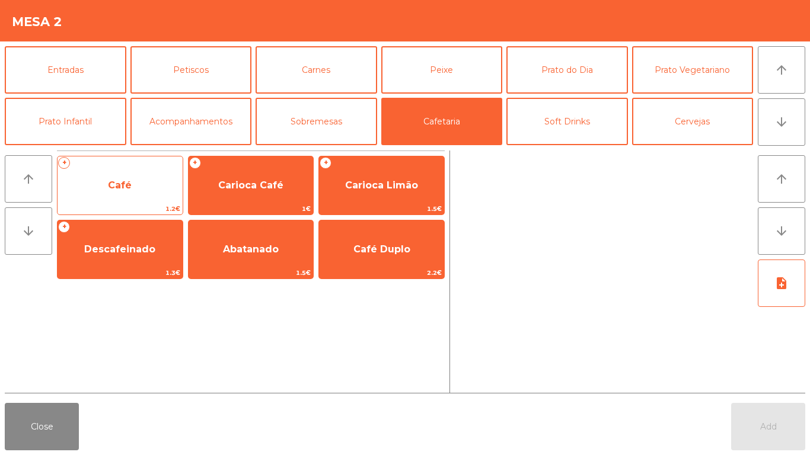
drag, startPoint x: 117, startPoint y: 188, endPoint x: 148, endPoint y: 195, distance: 31.5
click at [148, 195] on span "Café" at bounding box center [119, 186] width 125 height 32
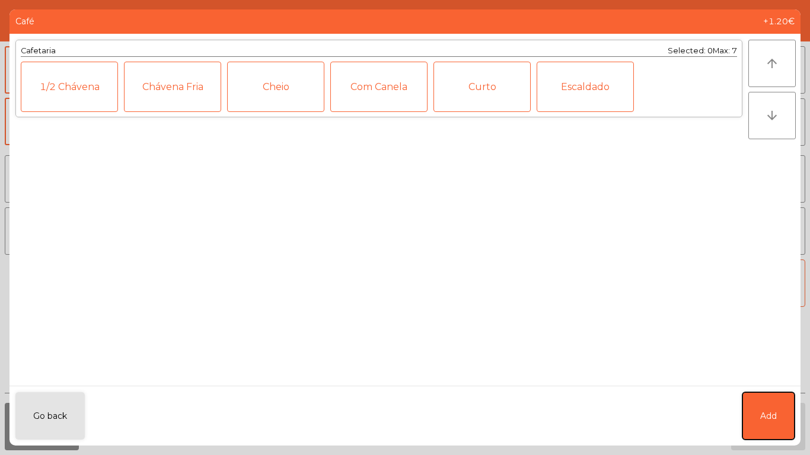
click at [778, 425] on button "Add" at bounding box center [768, 415] width 52 height 47
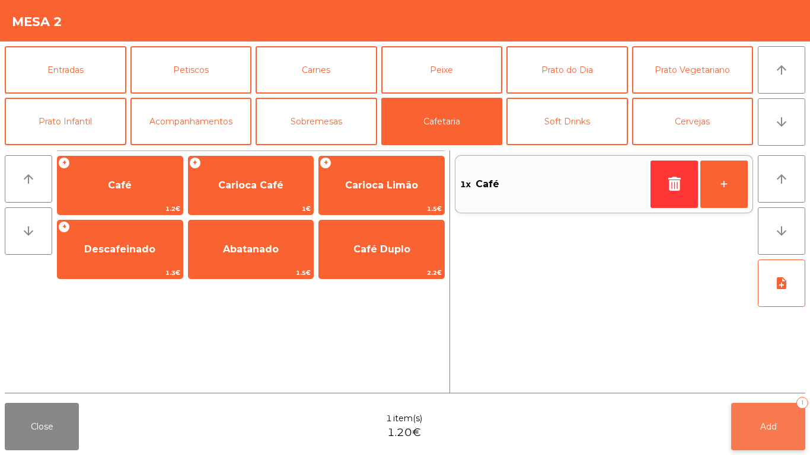
click at [769, 432] on span "Add" at bounding box center [768, 426] width 17 height 11
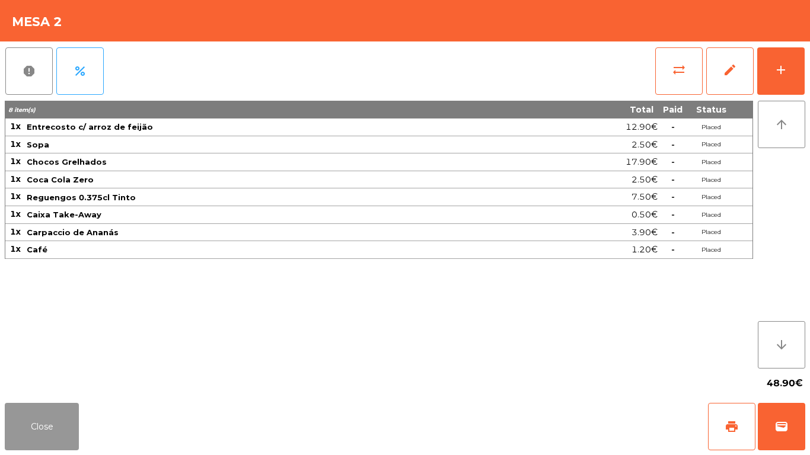
click at [49, 434] on button "Close" at bounding box center [42, 426] width 74 height 47
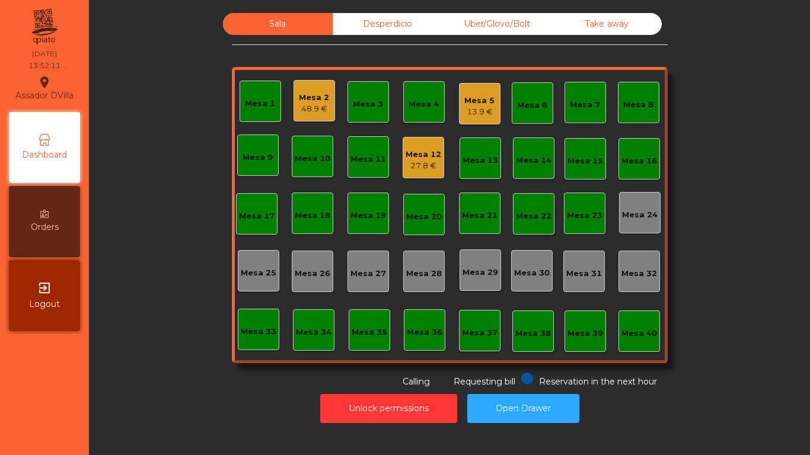
click at [420, 167] on div "27.8 €" at bounding box center [423, 166] width 36 height 12
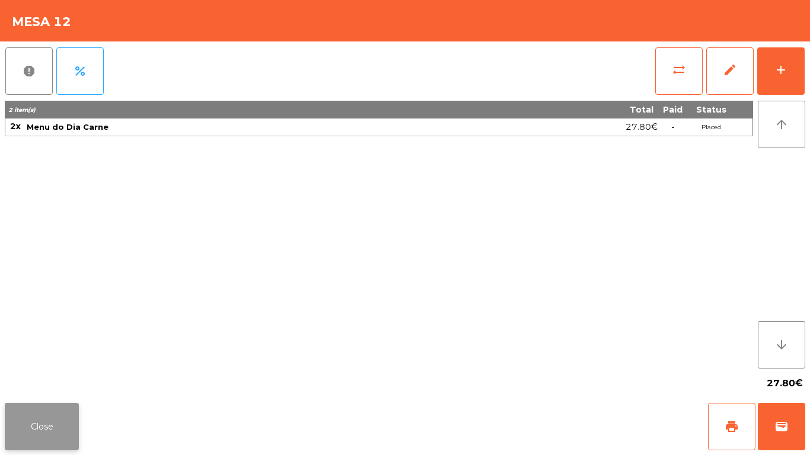
click at [70, 406] on button "Close" at bounding box center [42, 426] width 74 height 47
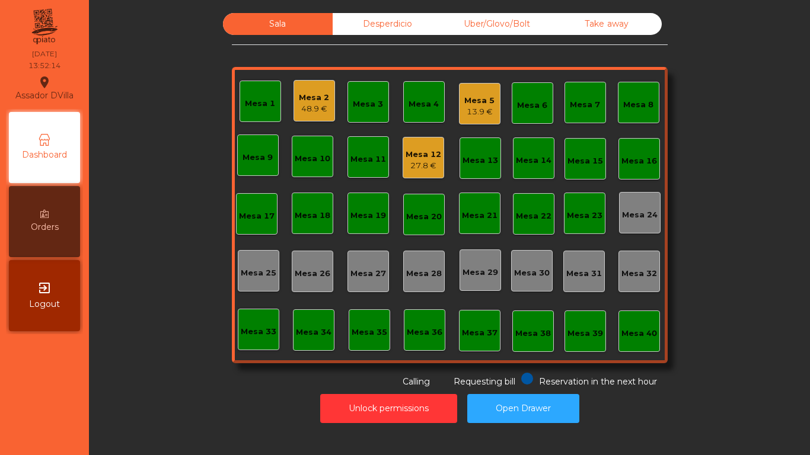
click at [485, 103] on div "Mesa 5" at bounding box center [479, 101] width 30 height 12
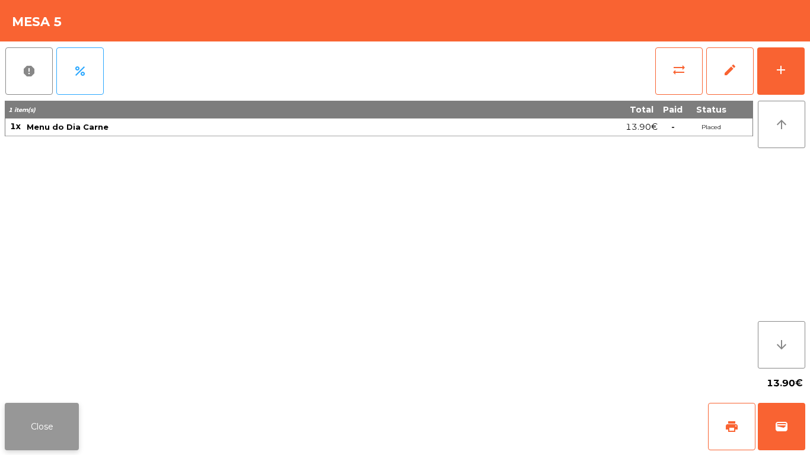
click at [46, 427] on button "Close" at bounding box center [42, 426] width 74 height 47
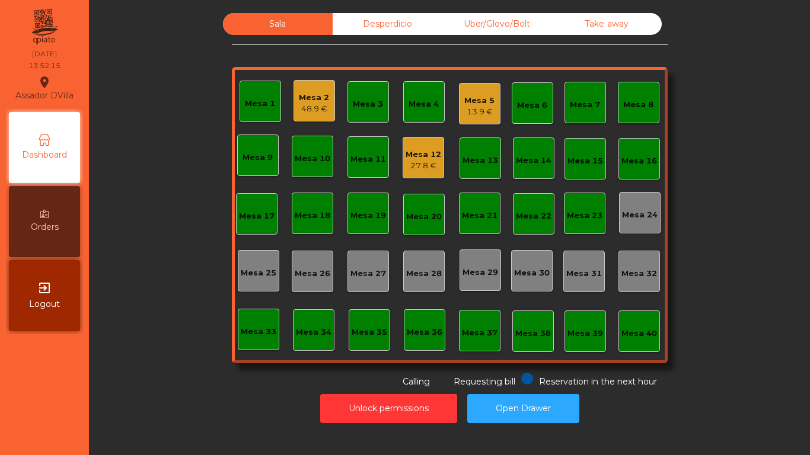
click at [124, 357] on div "Sala Desperdicio Uber/Glovo/Bolt Take away Mesa 1 Mesa 2 48.9 € Mesa 3 Mesa 4 M…" at bounding box center [449, 200] width 689 height 375
click at [473, 105] on div "Mesa 5" at bounding box center [479, 101] width 30 height 12
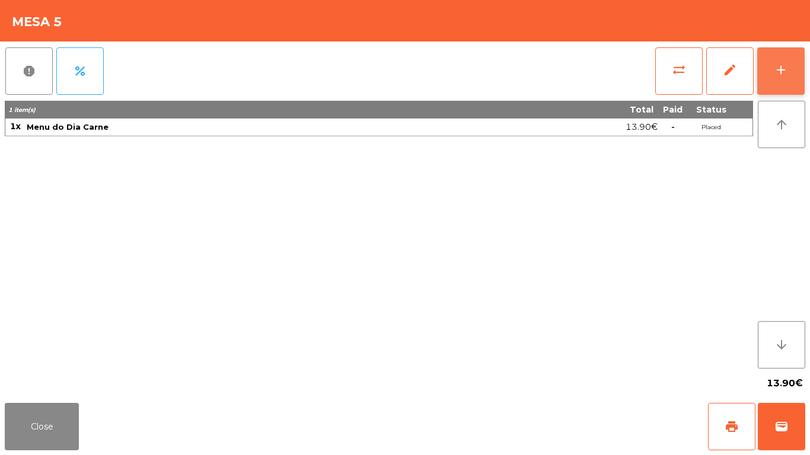
click at [771, 73] on button "add" at bounding box center [780, 70] width 47 height 47
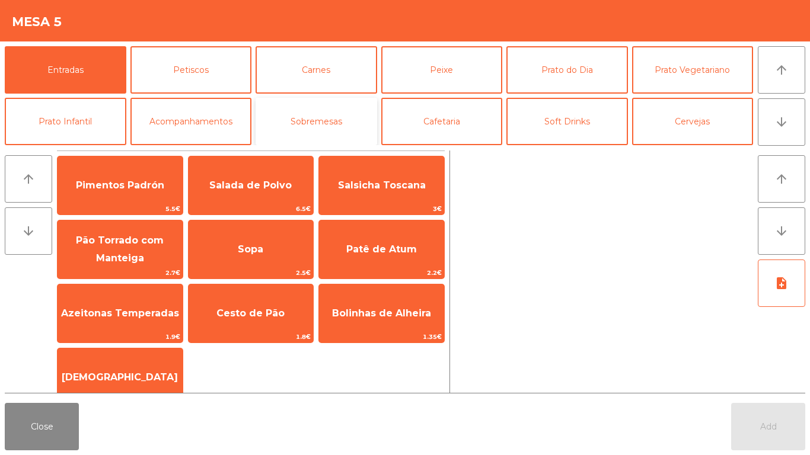
click at [356, 117] on button "Sobremesas" at bounding box center [316, 121] width 122 height 47
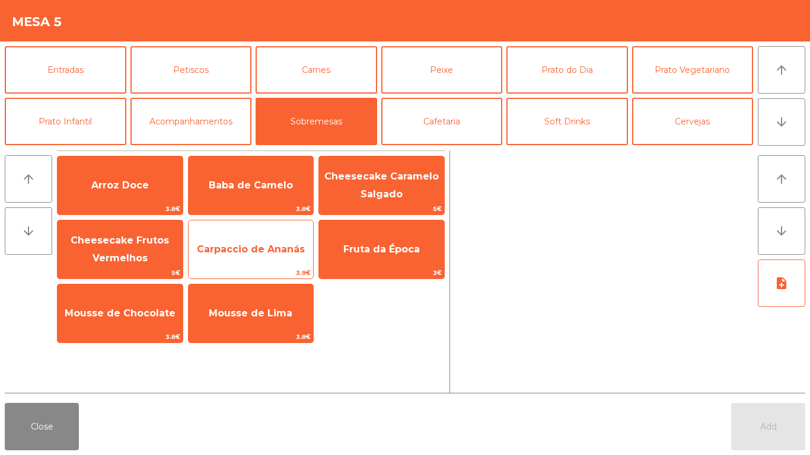
click at [223, 277] on span "3.9€" at bounding box center [250, 272] width 125 height 11
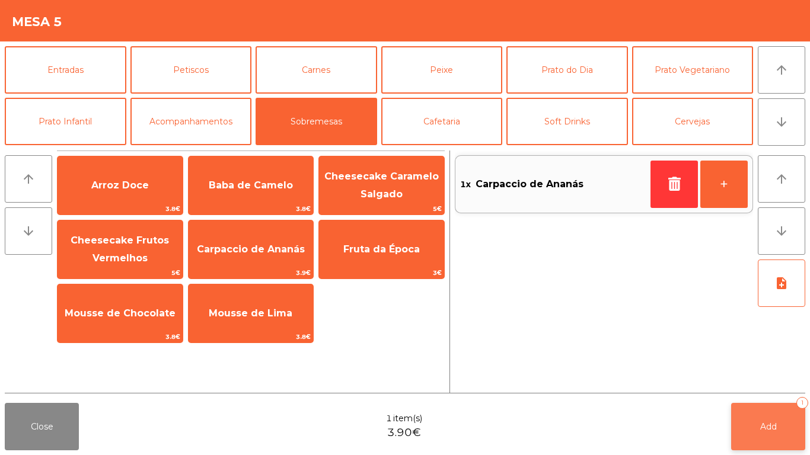
click at [768, 428] on span "Add" at bounding box center [768, 426] width 17 height 11
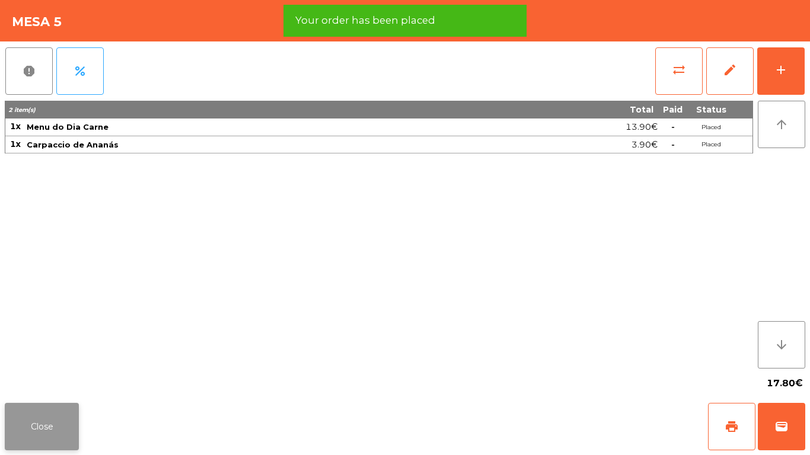
click at [30, 432] on button "Close" at bounding box center [42, 426] width 74 height 47
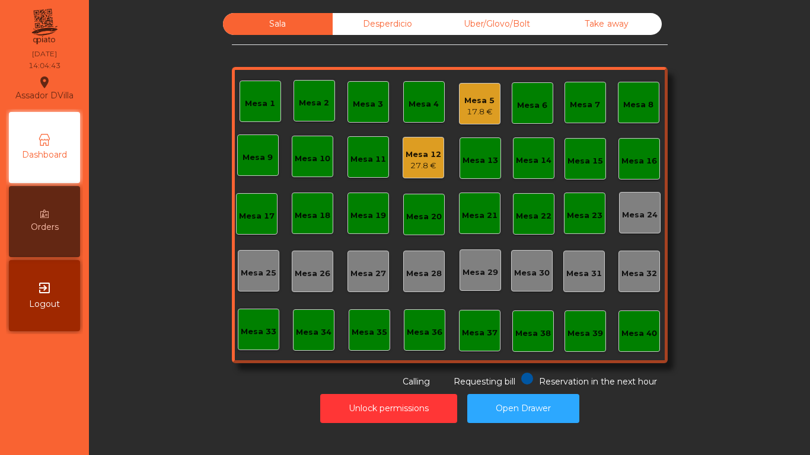
click at [313, 104] on div "Mesa 2" at bounding box center [314, 103] width 30 height 12
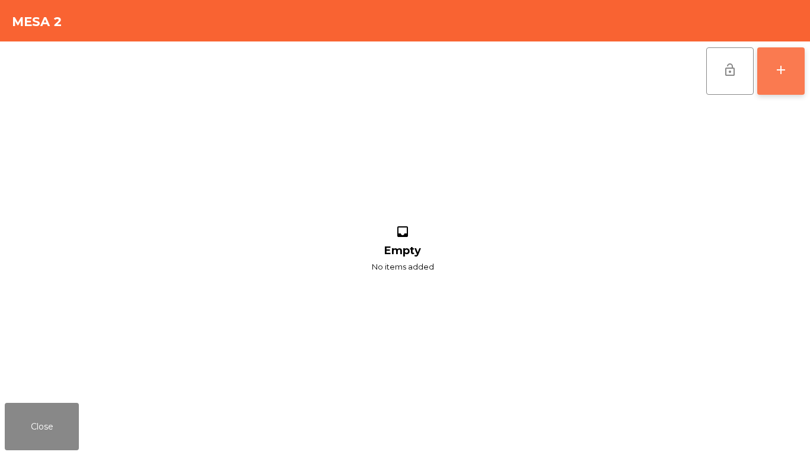
click at [794, 69] on button "add" at bounding box center [780, 70] width 47 height 47
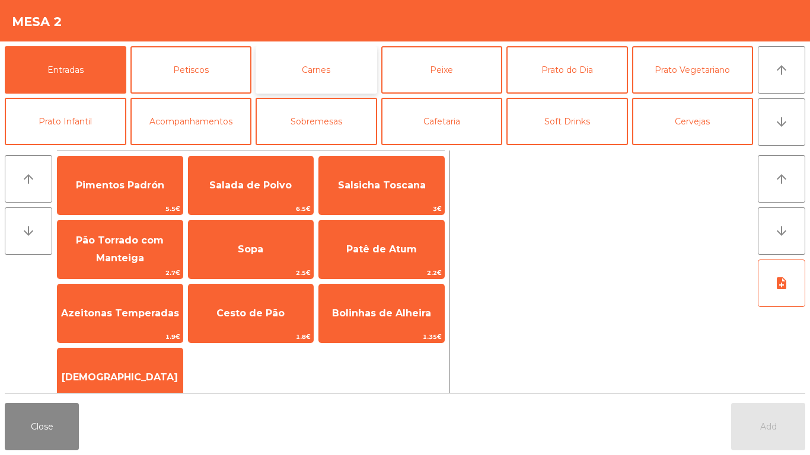
click at [313, 69] on button "Carnes" at bounding box center [316, 69] width 122 height 47
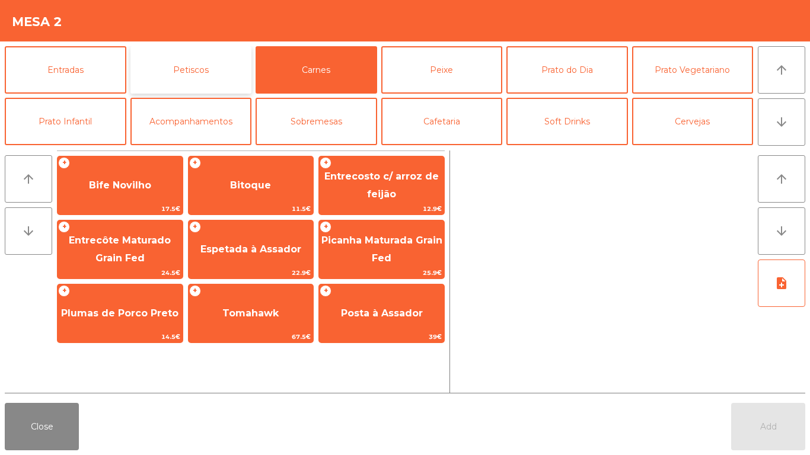
click at [203, 59] on button "Petiscos" at bounding box center [191, 69] width 122 height 47
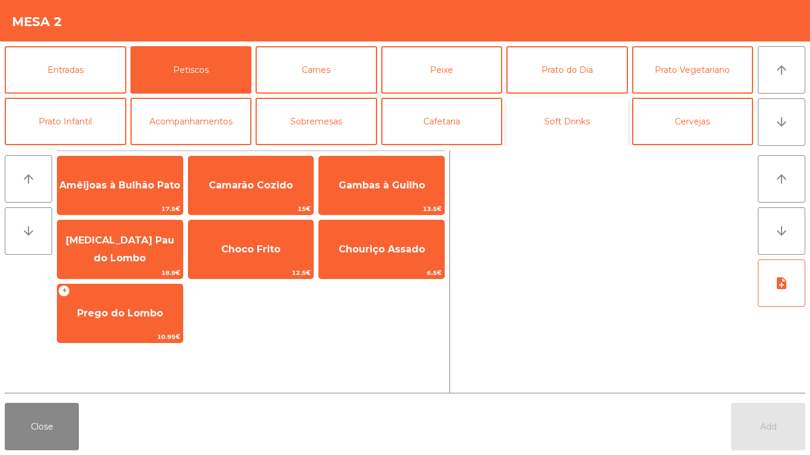
click at [565, 111] on button "Soft Drinks" at bounding box center [567, 121] width 122 height 47
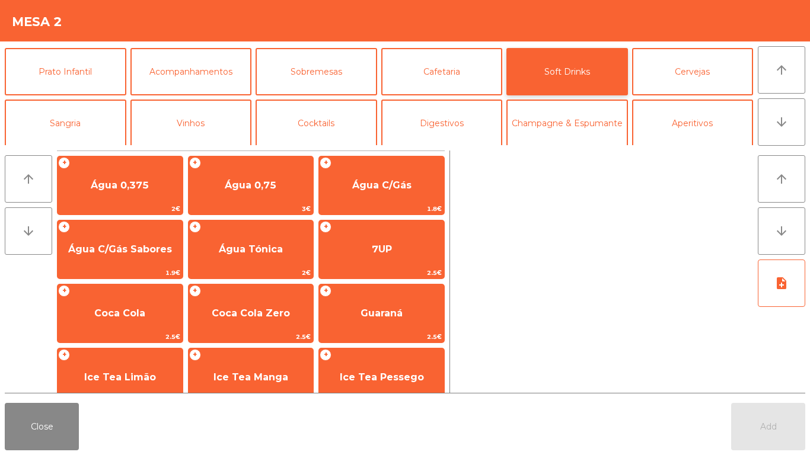
scroll to position [56, 0]
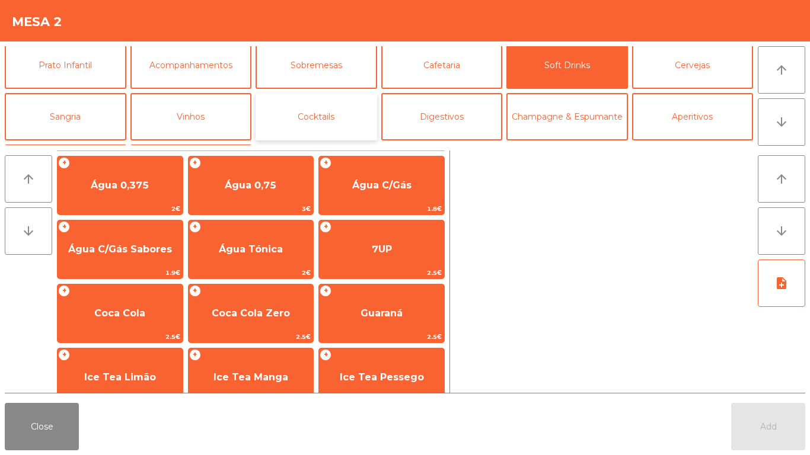
click at [317, 98] on button "Cocktails" at bounding box center [316, 116] width 122 height 47
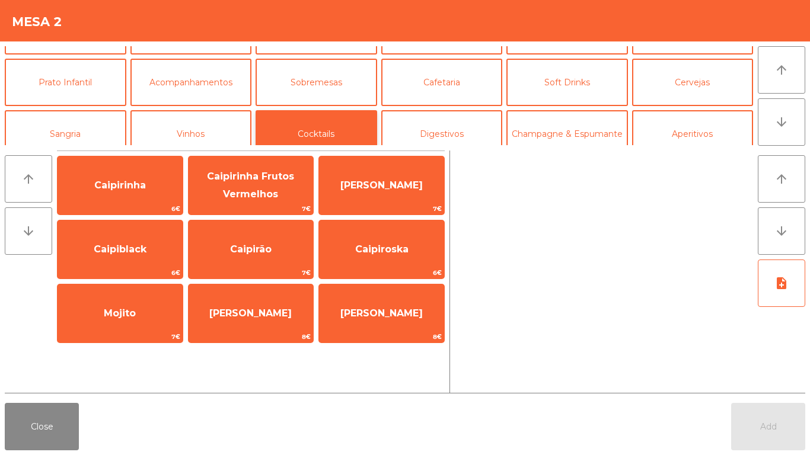
scroll to position [39, 0]
click at [77, 81] on button "Prato Infantil" at bounding box center [66, 82] width 122 height 47
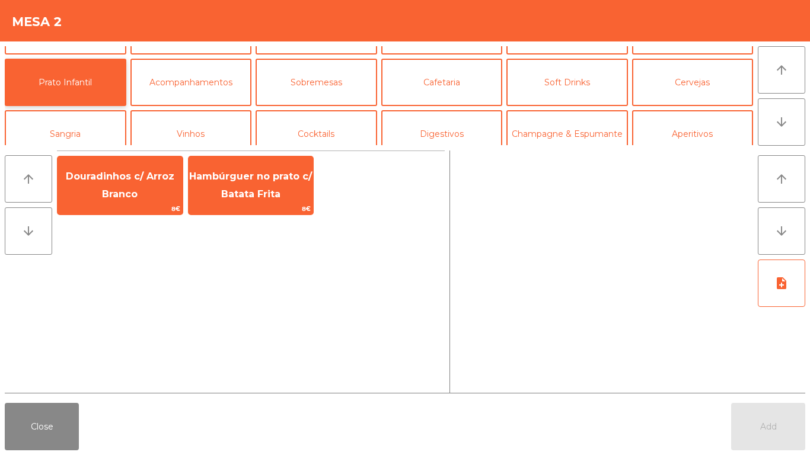
scroll to position [0, 0]
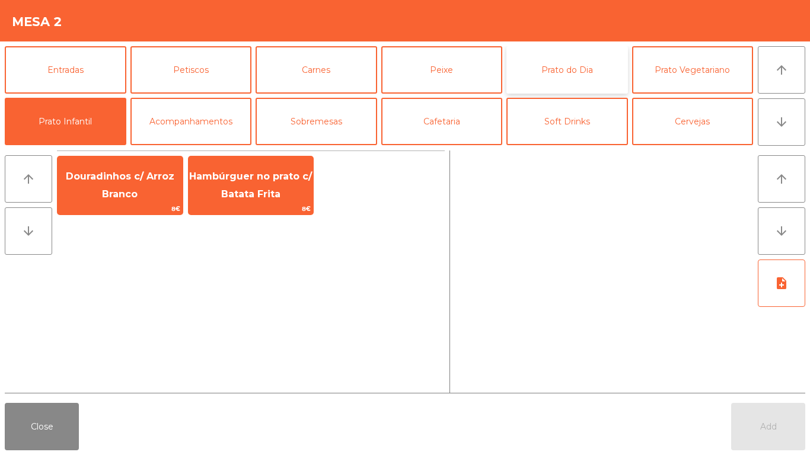
click at [575, 70] on button "Prato do Dia" at bounding box center [567, 69] width 122 height 47
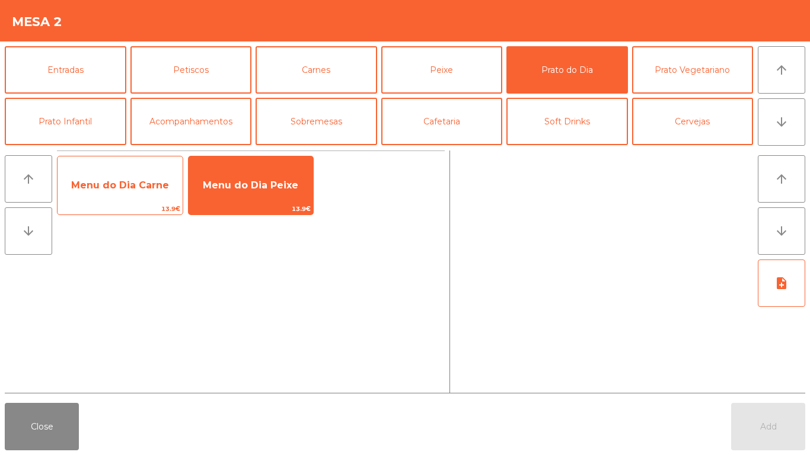
click at [127, 195] on span "Menu do Dia Carne" at bounding box center [119, 186] width 125 height 32
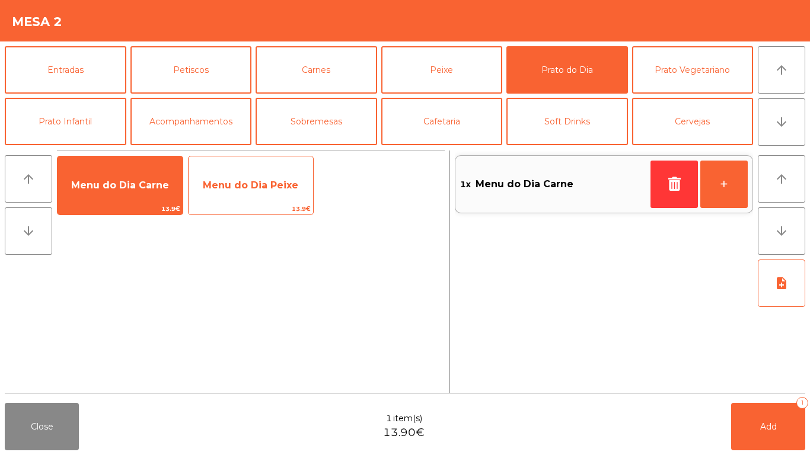
click at [214, 182] on span "Menu do Dia Peixe" at bounding box center [250, 185] width 95 height 11
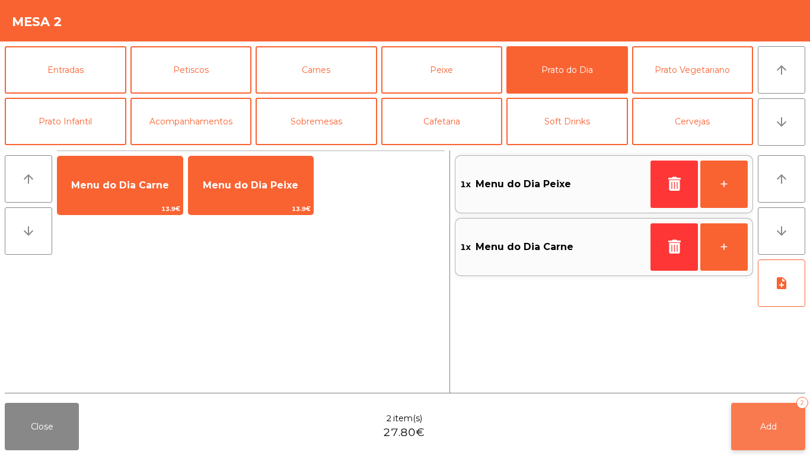
click at [762, 420] on button "Add 2" at bounding box center [768, 426] width 74 height 47
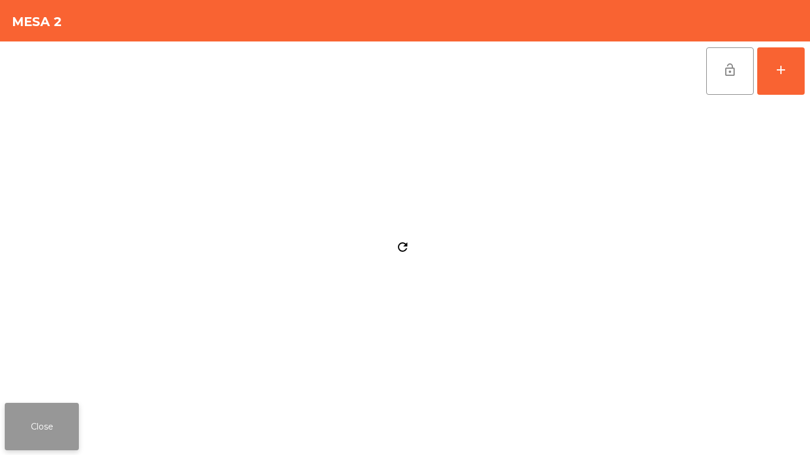
click at [70, 423] on button "Close" at bounding box center [42, 426] width 74 height 47
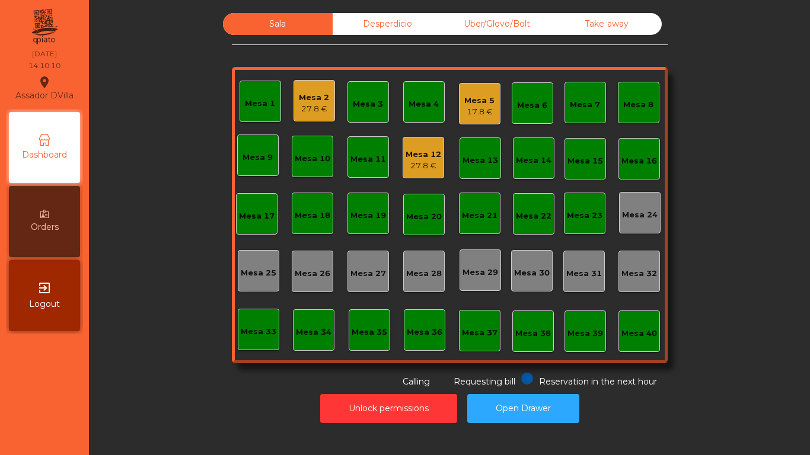
click at [424, 149] on div "Mesa 12" at bounding box center [423, 155] width 36 height 12
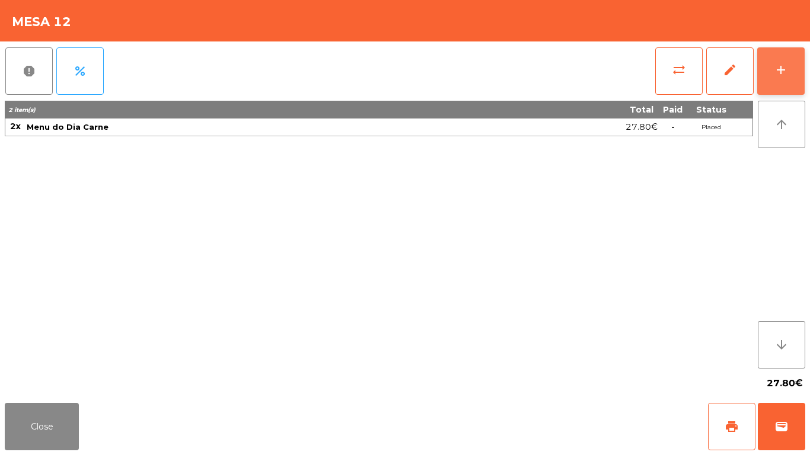
click at [791, 60] on button "add" at bounding box center [780, 70] width 47 height 47
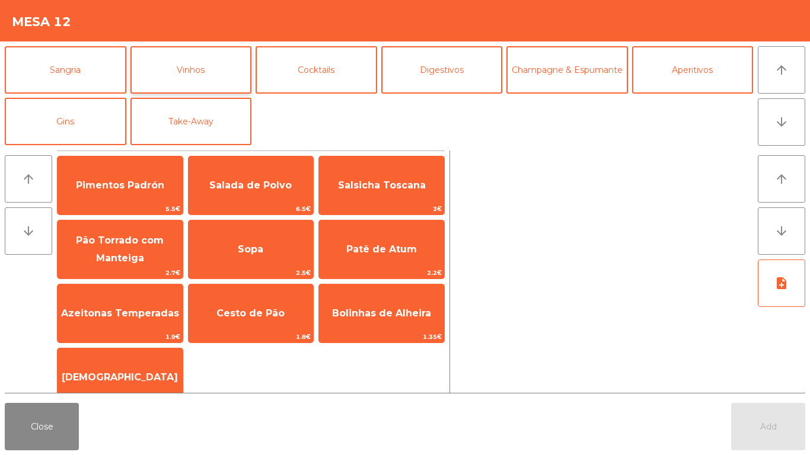
scroll to position [44, 0]
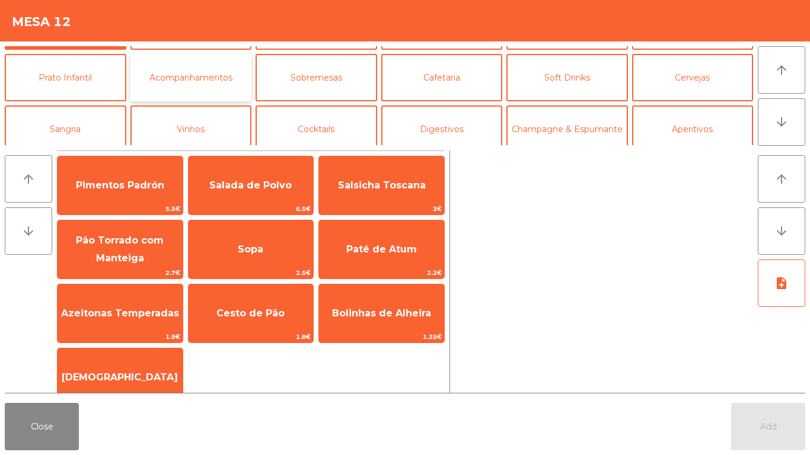
click at [161, 79] on button "Acompanhamentos" at bounding box center [191, 77] width 122 height 47
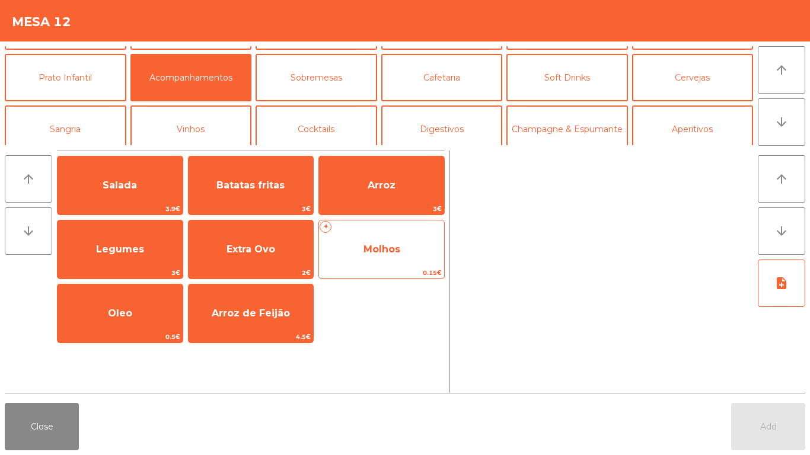
click at [396, 266] on div "+ Molhos 0.15€" at bounding box center [381, 249] width 126 height 59
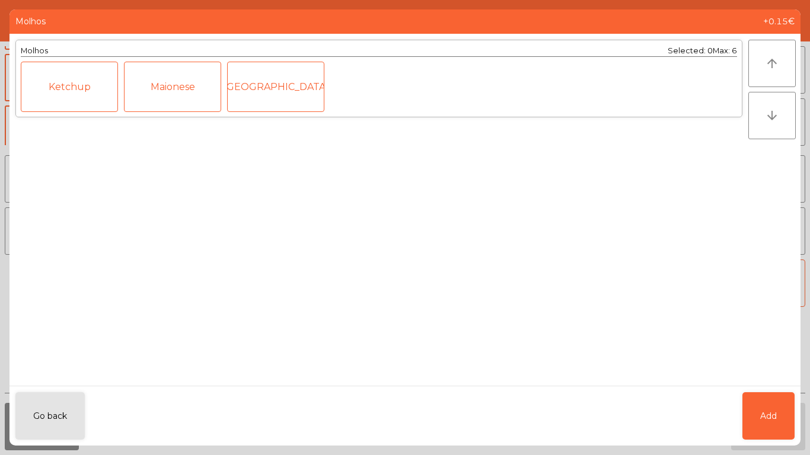
click at [738, 420] on div "Go back Add" at bounding box center [404, 416] width 791 height 60
click at [746, 418] on button "Add" at bounding box center [768, 415] width 52 height 47
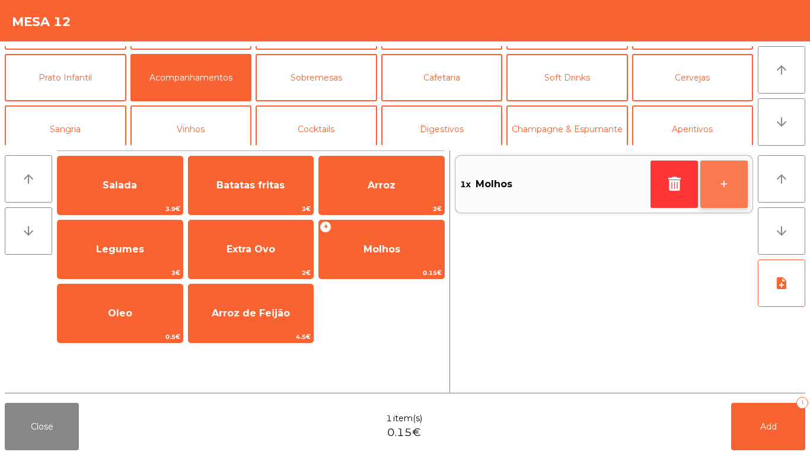
click at [720, 183] on button "+" at bounding box center [723, 184] width 47 height 47
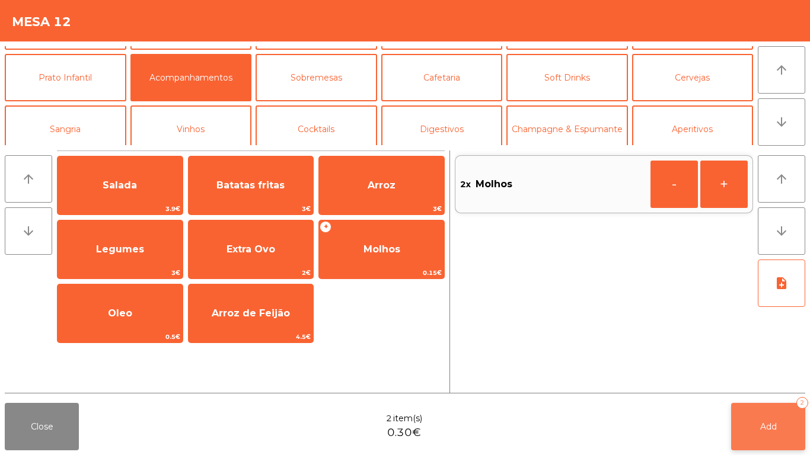
click at [783, 429] on button "Add 2" at bounding box center [768, 426] width 74 height 47
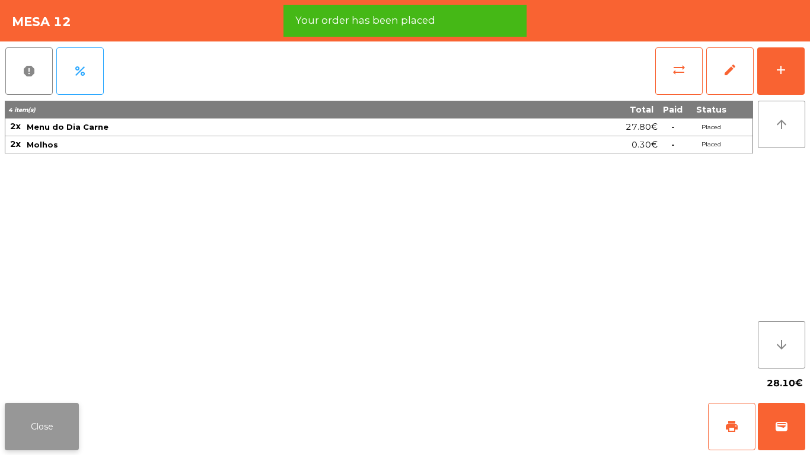
click at [30, 414] on button "Close" at bounding box center [42, 426] width 74 height 47
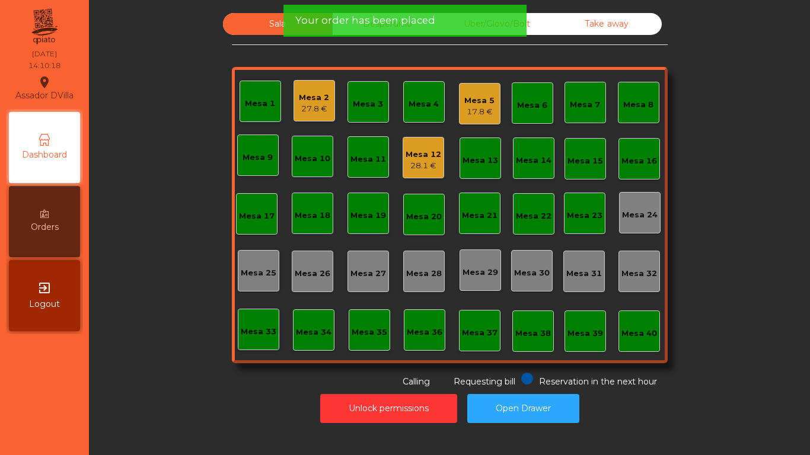
click at [482, 107] on div "17.8 €" at bounding box center [479, 112] width 30 height 12
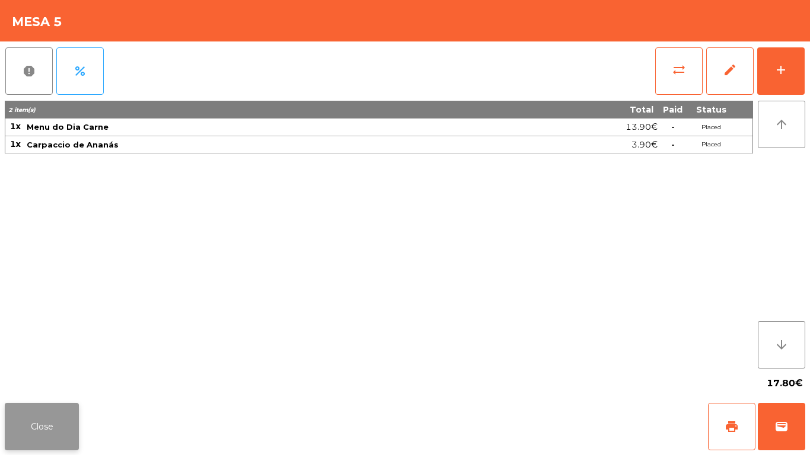
click at [41, 434] on button "Close" at bounding box center [42, 426] width 74 height 47
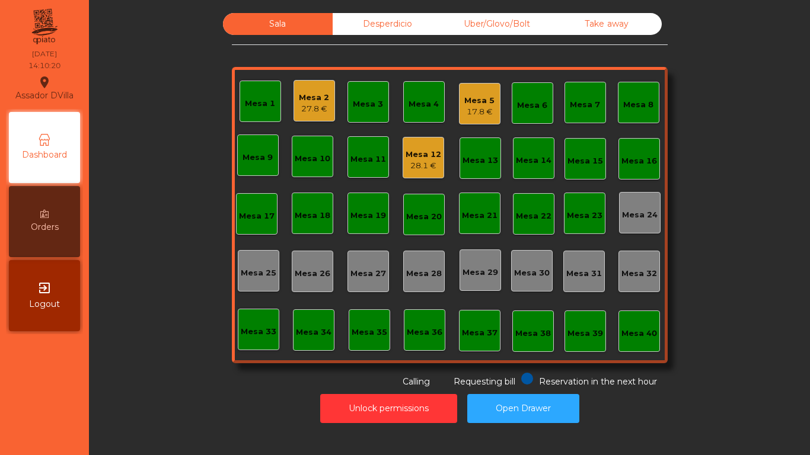
click at [299, 108] on div "27.8 €" at bounding box center [314, 109] width 30 height 12
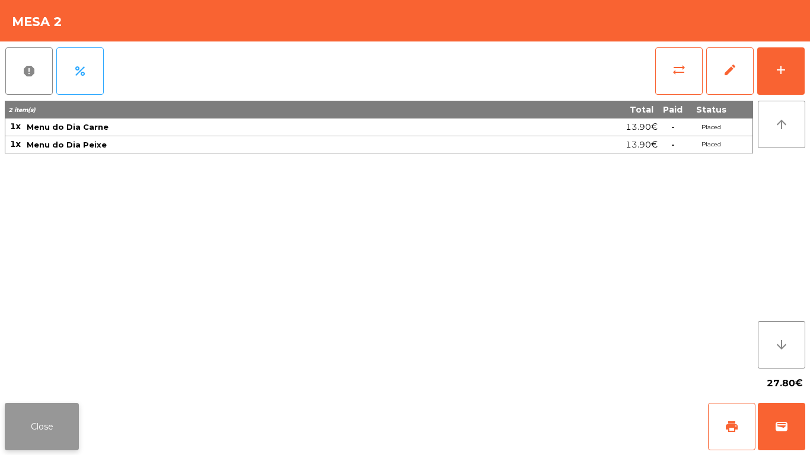
click at [65, 432] on button "Close" at bounding box center [42, 426] width 74 height 47
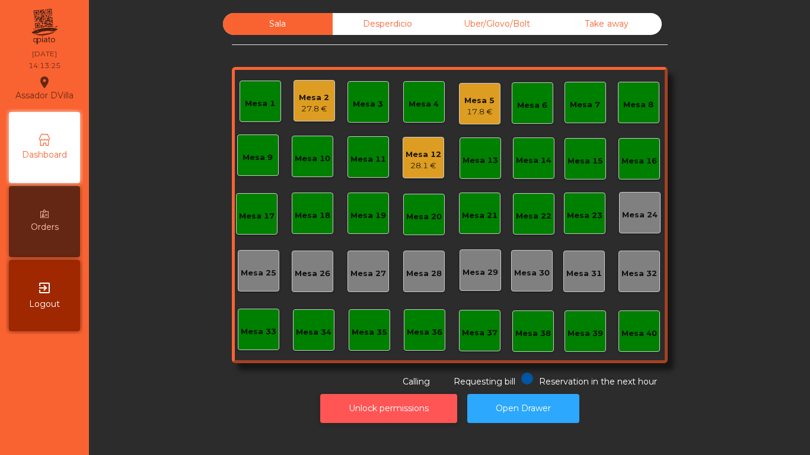
click at [381, 407] on button "Unlock permissions" at bounding box center [388, 408] width 137 height 29
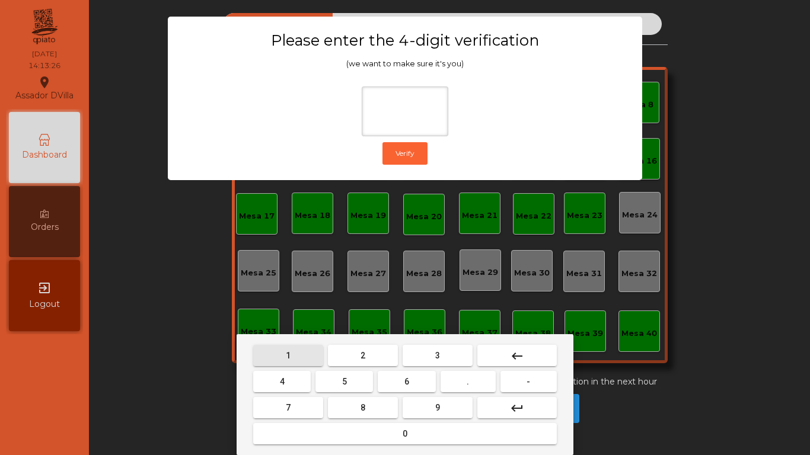
click at [281, 362] on button "1" at bounding box center [288, 355] width 70 height 21
click at [423, 411] on button "9" at bounding box center [437, 407] width 70 height 21
click at [276, 371] on button "4" at bounding box center [281, 381] width 57 height 21
drag, startPoint x: 330, startPoint y: 448, endPoint x: 325, endPoint y: 439, distance: 10.1
click at [326, 441] on div "1 2 3 keyboard_backspace 4 5 6 . - 7 8 9 keyboard_return 0" at bounding box center [405, 394] width 337 height 121
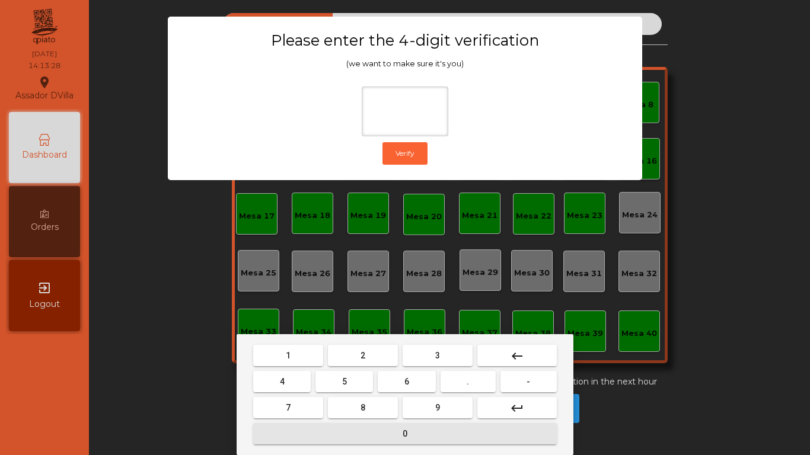
click at [325, 439] on button "0" at bounding box center [404, 433] width 303 height 21
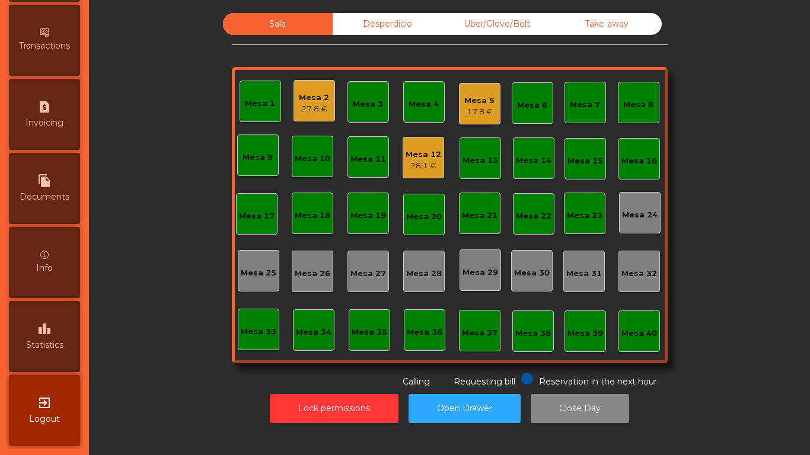
click at [53, 347] on span "Statistics" at bounding box center [44, 345] width 37 height 12
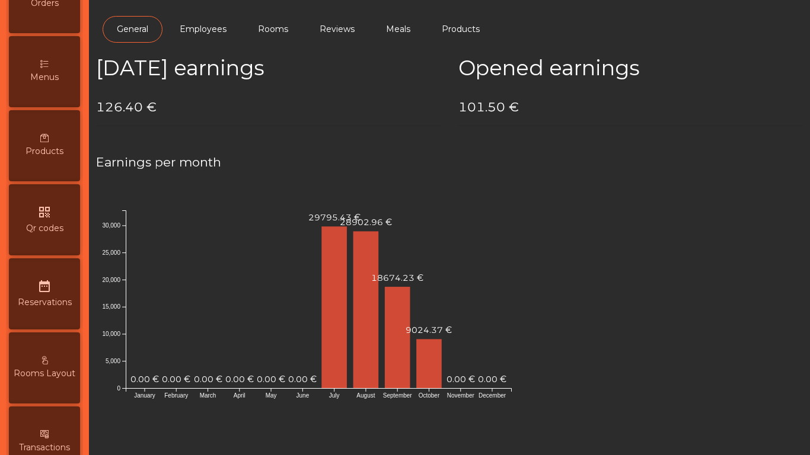
scroll to position [33, 0]
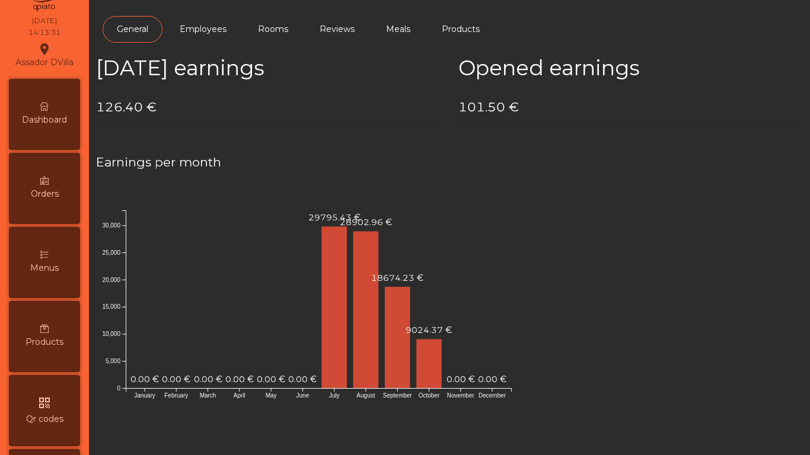
click at [41, 106] on div "Dashboard" at bounding box center [44, 114] width 71 height 71
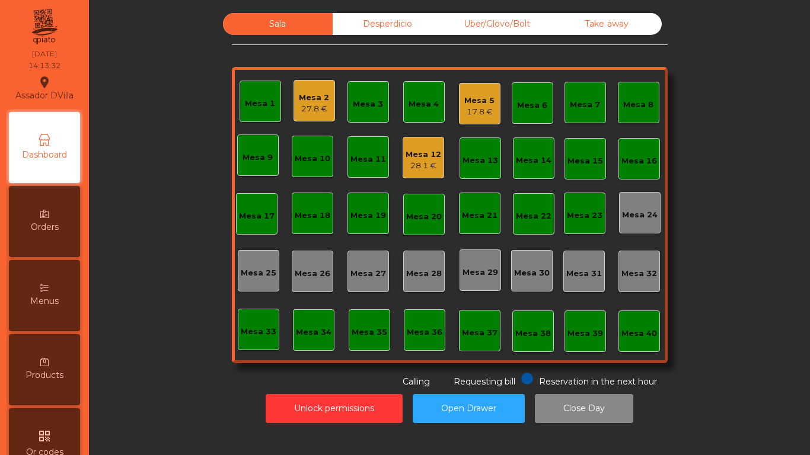
click at [423, 27] on div "Desperdicio" at bounding box center [388, 24] width 110 height 22
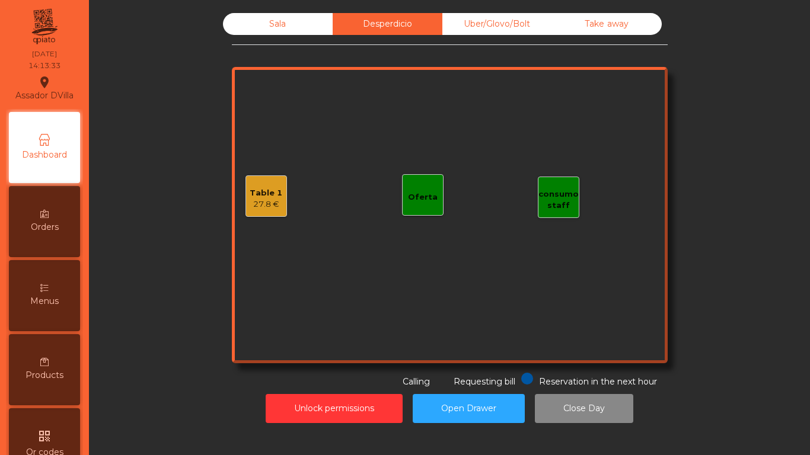
click at [615, 23] on div "Take away" at bounding box center [607, 24] width 110 height 22
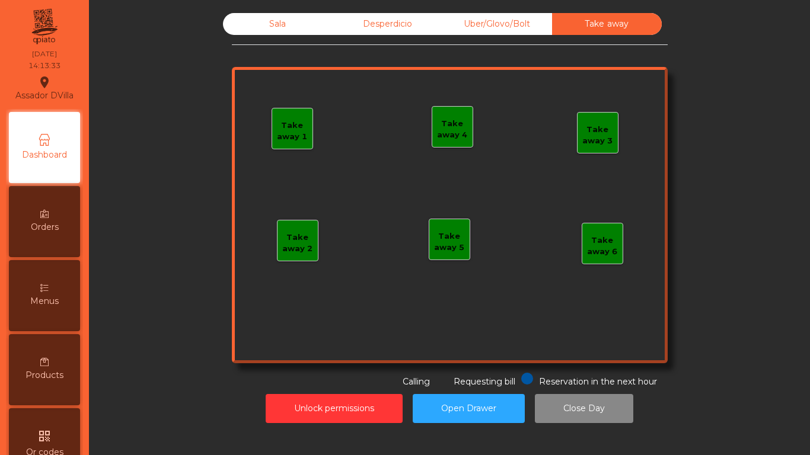
click at [523, 23] on div "Uber/Glovo/Bolt" at bounding box center [497, 24] width 110 height 22
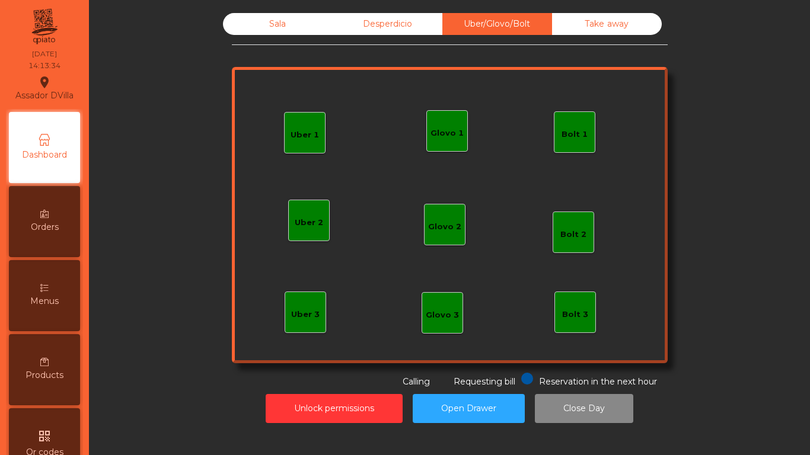
click at [333, 20] on div "Desperdicio" at bounding box center [388, 24] width 110 height 22
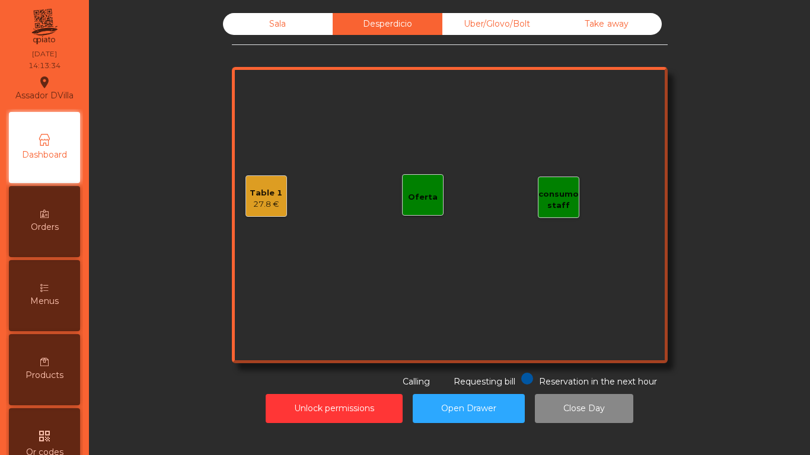
click at [259, 202] on div "27.8 €" at bounding box center [266, 205] width 33 height 12
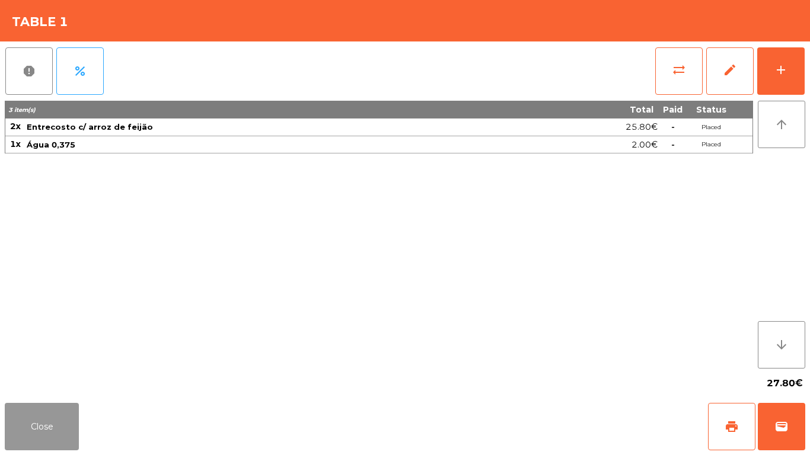
drag, startPoint x: 36, startPoint y: 430, endPoint x: 37, endPoint y: 418, distance: 11.9
click at [36, 429] on button "Close" at bounding box center [42, 426] width 74 height 47
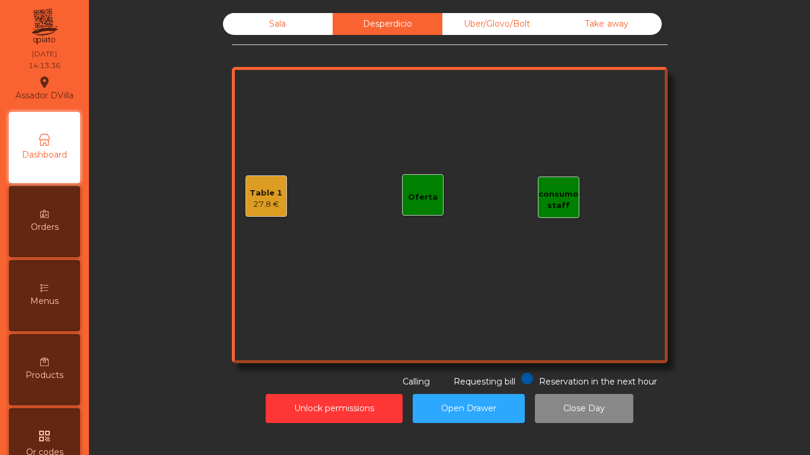
click at [263, 22] on div "Sala" at bounding box center [278, 24] width 110 height 22
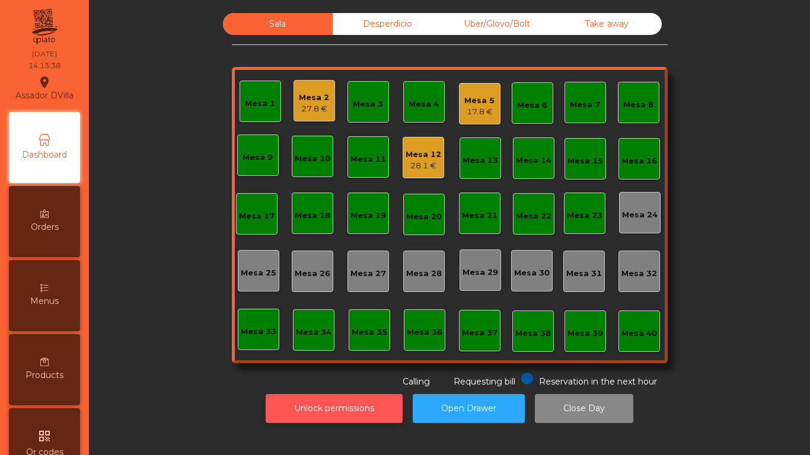
click at [296, 409] on button "Unlock permissions" at bounding box center [334, 408] width 137 height 29
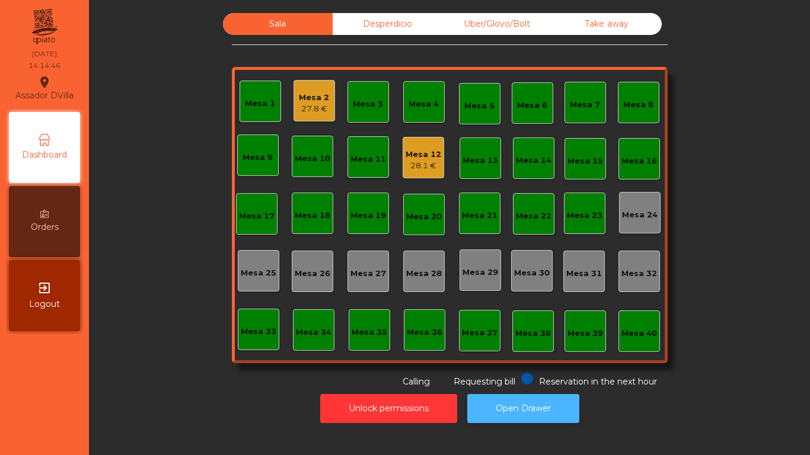
click at [556, 413] on button "Open Drawer" at bounding box center [523, 408] width 112 height 29
click at [305, 105] on div "27.8 €" at bounding box center [314, 109] width 30 height 12
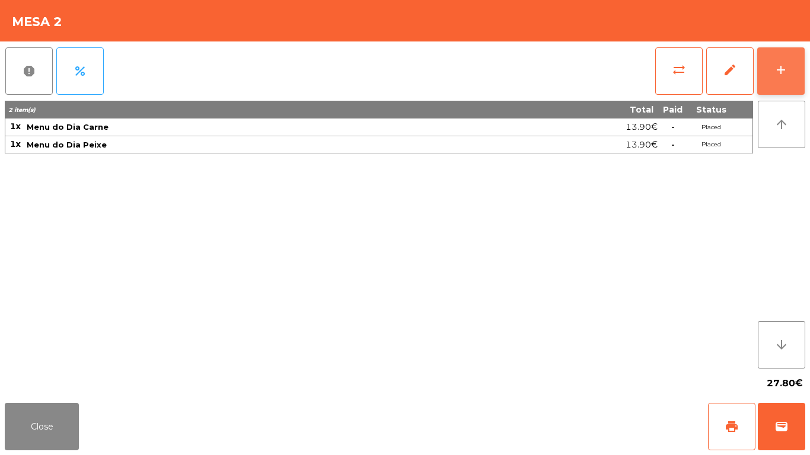
click at [796, 89] on button "add" at bounding box center [780, 70] width 47 height 47
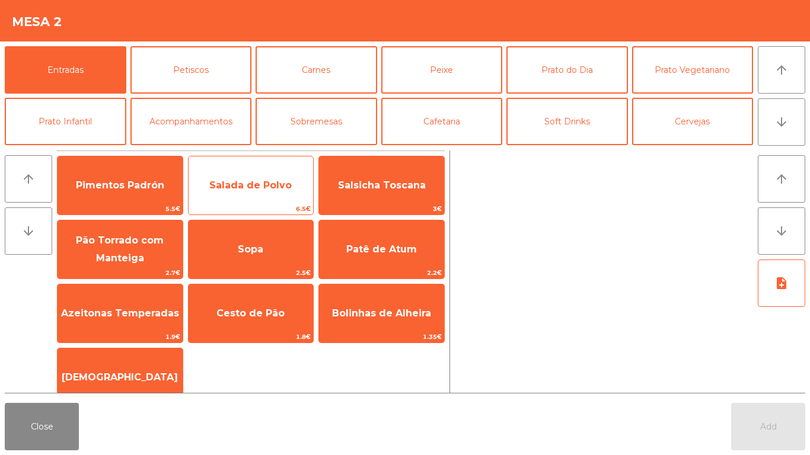
click at [260, 186] on span "Salada de Polvo" at bounding box center [250, 185] width 82 height 11
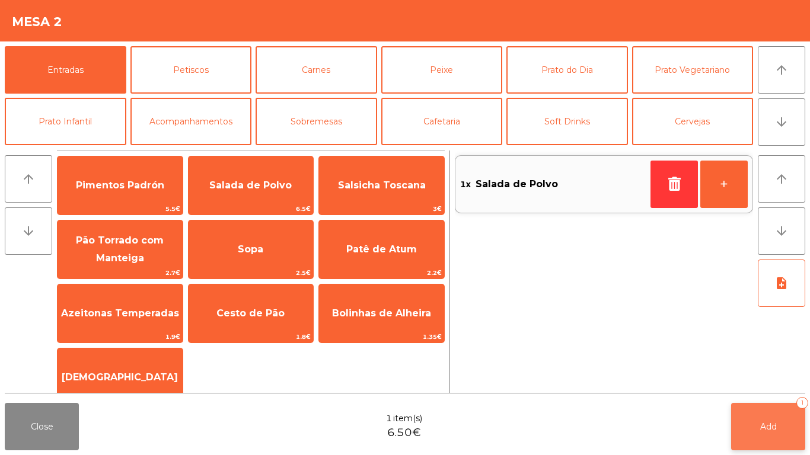
click at [774, 415] on button "Add 1" at bounding box center [768, 426] width 74 height 47
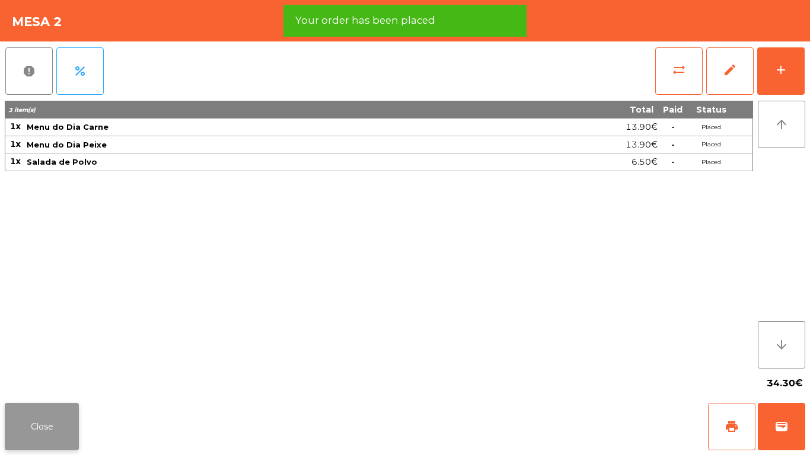
click at [59, 427] on button "Close" at bounding box center [42, 426] width 74 height 47
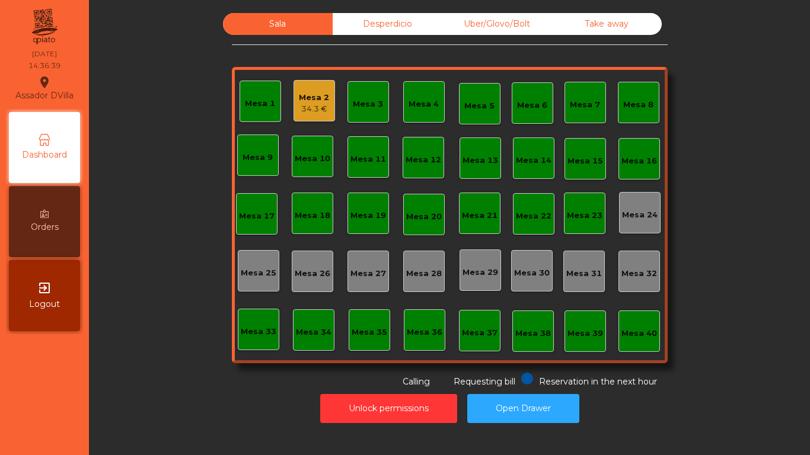
click at [295, 216] on div "Mesa 18" at bounding box center [313, 216] width 36 height 12
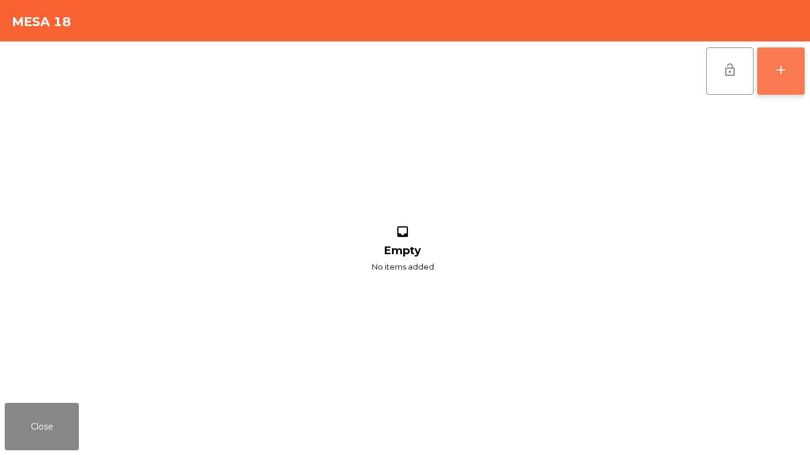
click at [790, 63] on button "add" at bounding box center [780, 70] width 47 height 47
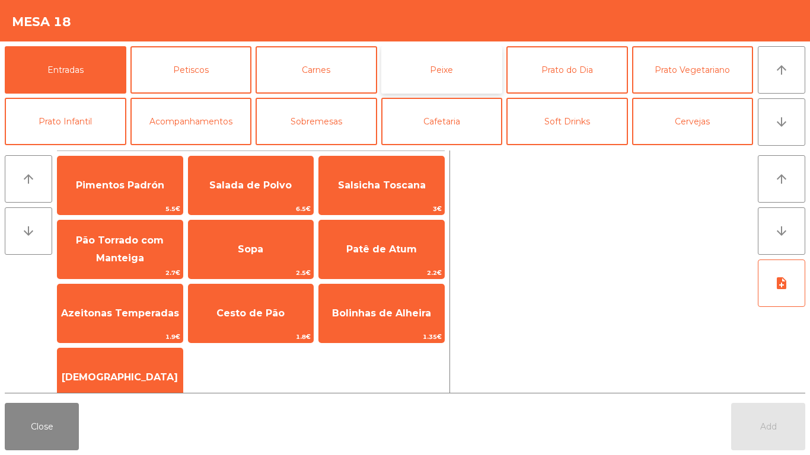
click at [426, 66] on button "Peixe" at bounding box center [442, 69] width 122 height 47
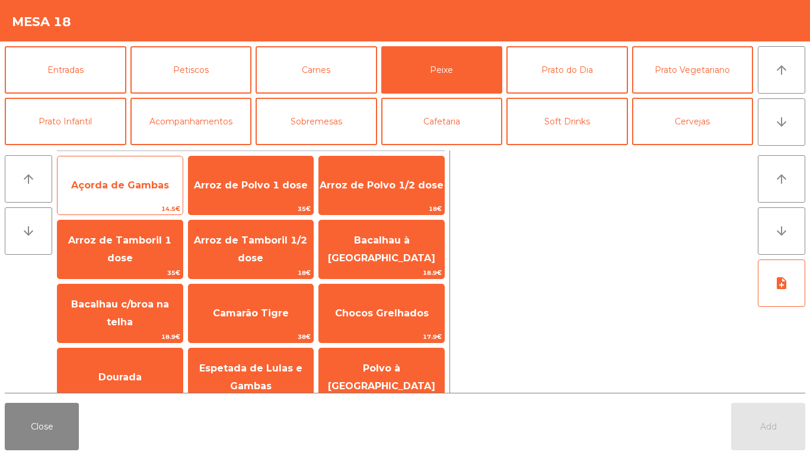
click at [152, 162] on div "Açorda de Gambas 14.5€" at bounding box center [120, 185] width 126 height 59
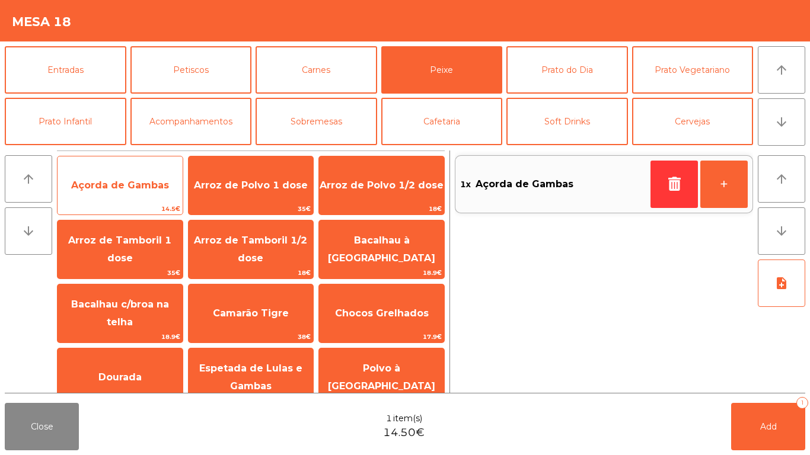
click at [155, 171] on span "Açorda de Gambas" at bounding box center [119, 186] width 125 height 32
click at [157, 172] on span "Açorda de Gambas" at bounding box center [119, 186] width 125 height 32
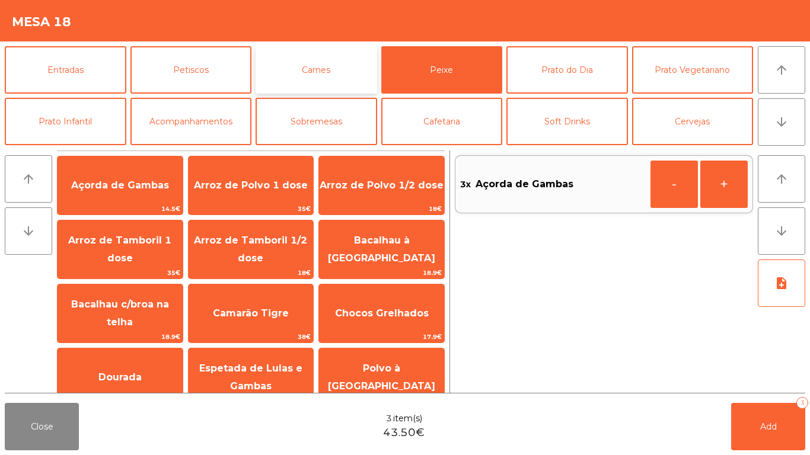
click at [369, 59] on button "Carnes" at bounding box center [316, 69] width 122 height 47
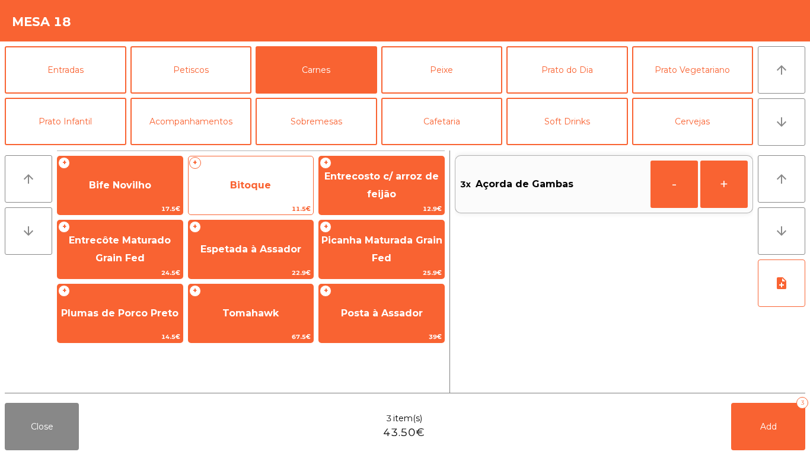
click at [261, 198] on span "Bitoque" at bounding box center [250, 186] width 125 height 32
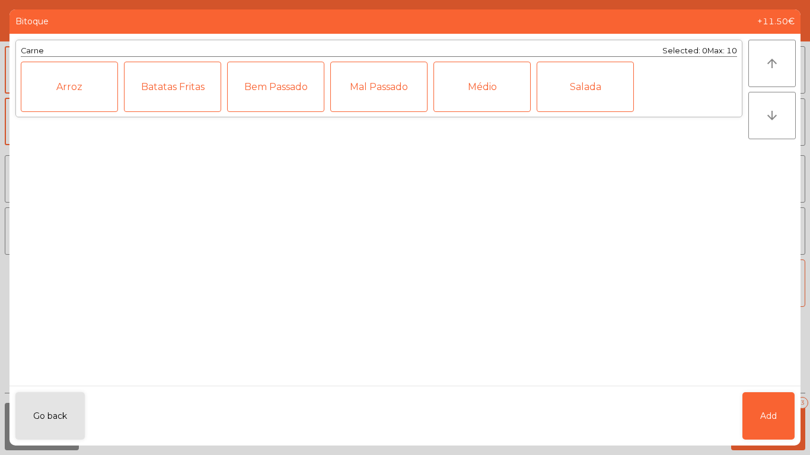
click at [504, 99] on div "Médio" at bounding box center [481, 87] width 97 height 50
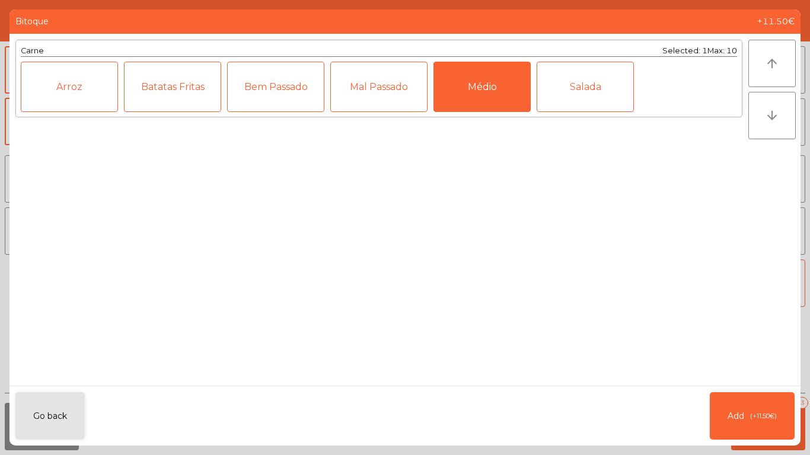
click at [431, 97] on div "Arroz Batatas Fritas Bem Passado Mal Passado Médio Salada" at bounding box center [379, 87] width 716 height 50
click at [414, 99] on div "Mal Passado" at bounding box center [378, 87] width 97 height 50
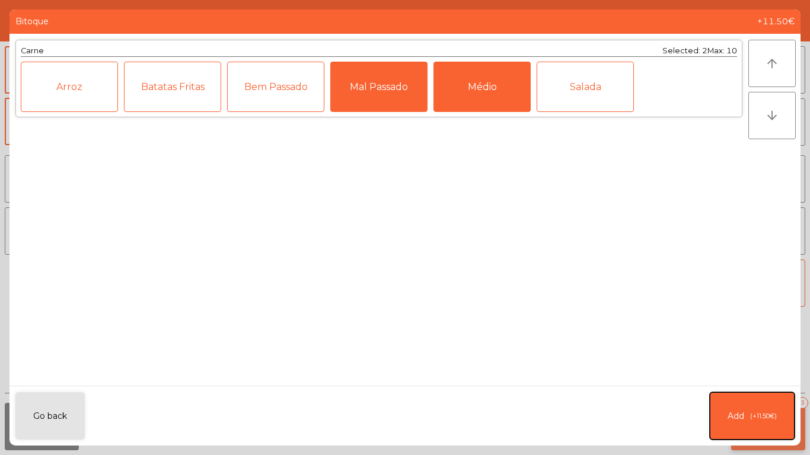
click at [736, 405] on button "Add (+11.50€)" at bounding box center [752, 415] width 85 height 47
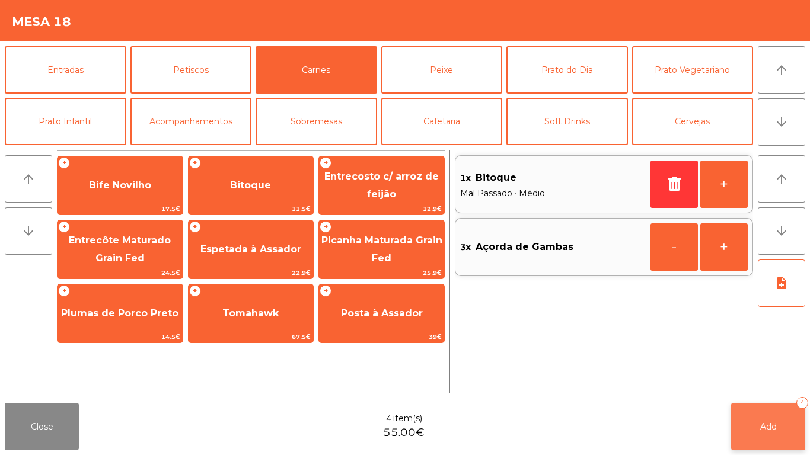
click at [764, 423] on span "Add" at bounding box center [768, 426] width 17 height 11
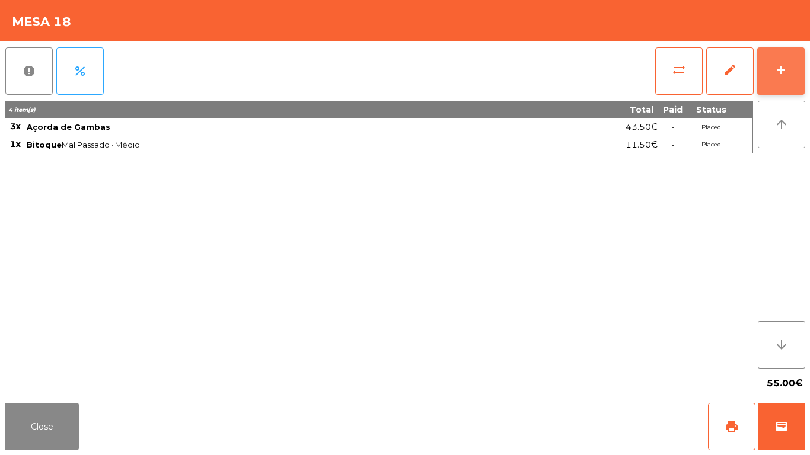
click at [762, 66] on button "add" at bounding box center [780, 70] width 47 height 47
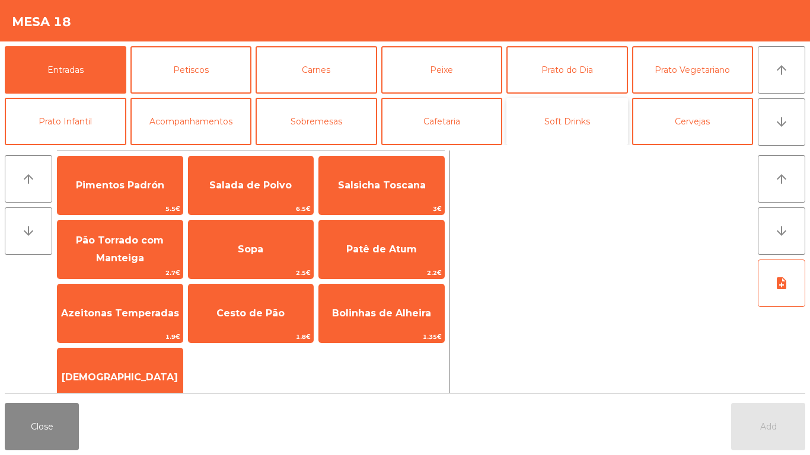
click at [545, 138] on button "Soft Drinks" at bounding box center [567, 121] width 122 height 47
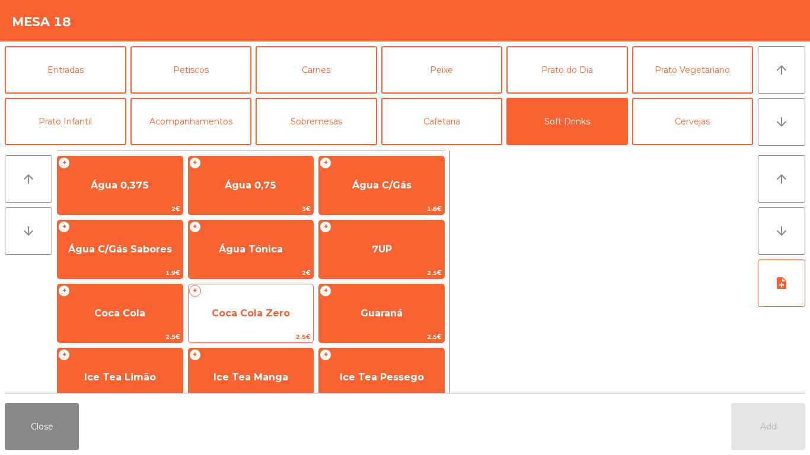
click at [226, 318] on span "Coca Cola Zero" at bounding box center [251, 313] width 78 height 11
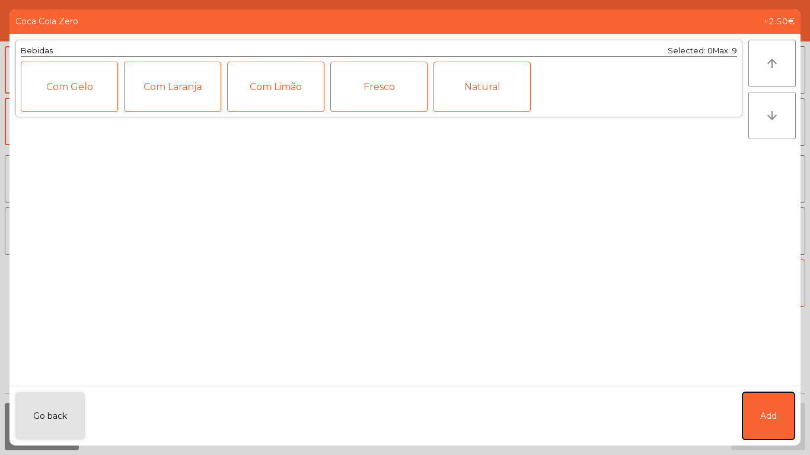
drag, startPoint x: 782, startPoint y: 404, endPoint x: 713, endPoint y: 363, distance: 80.2
click at [782, 404] on button "Add" at bounding box center [768, 415] width 52 height 47
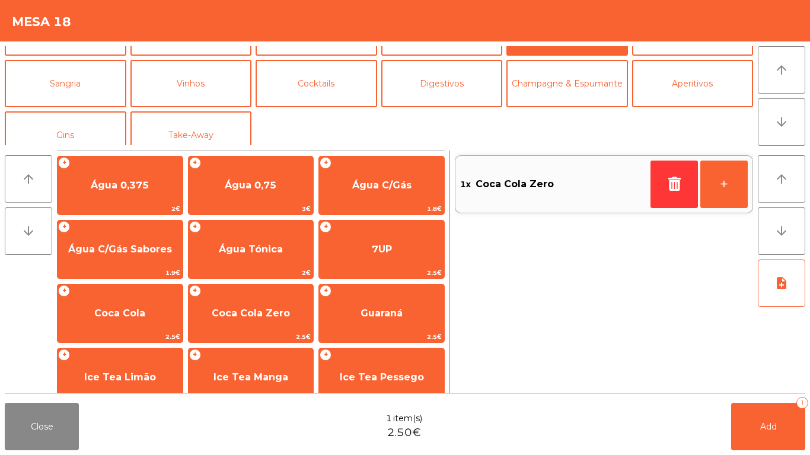
scroll to position [103, 0]
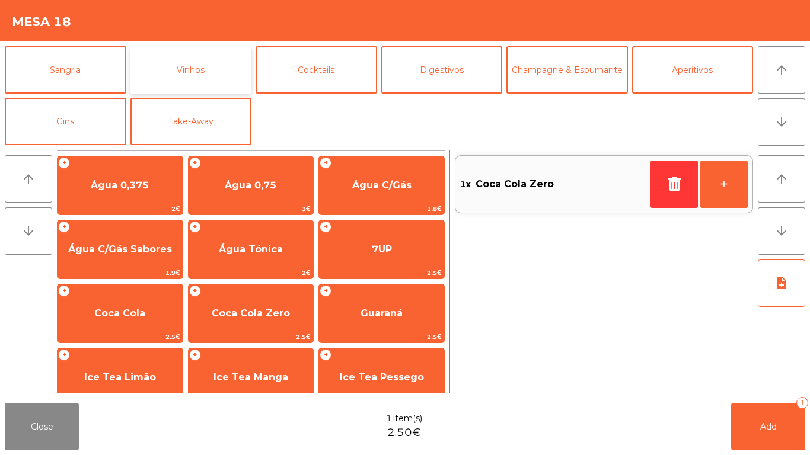
click at [228, 82] on button "Vinhos" at bounding box center [191, 69] width 122 height 47
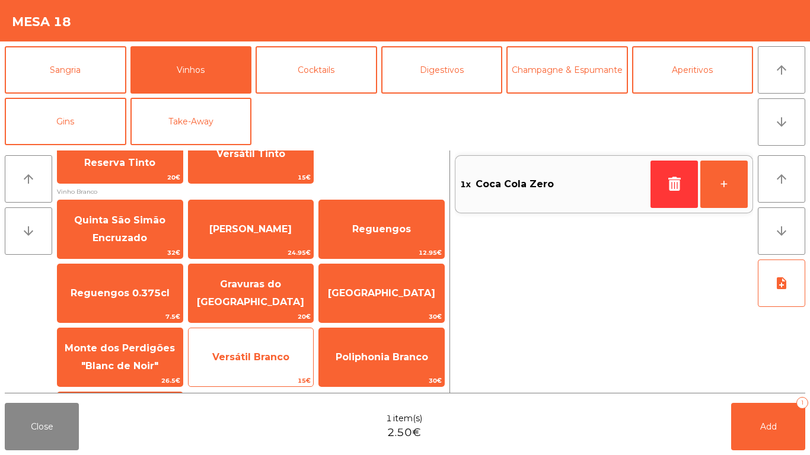
scroll to position [296, 0]
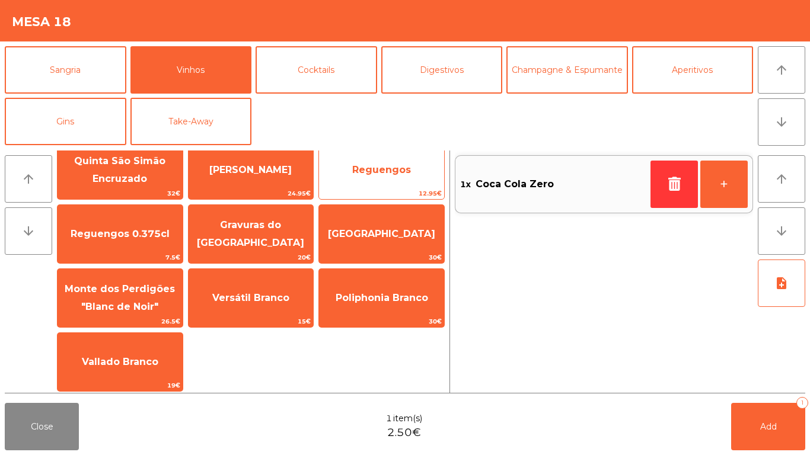
click at [423, 161] on span "Reguengos" at bounding box center [381, 170] width 125 height 32
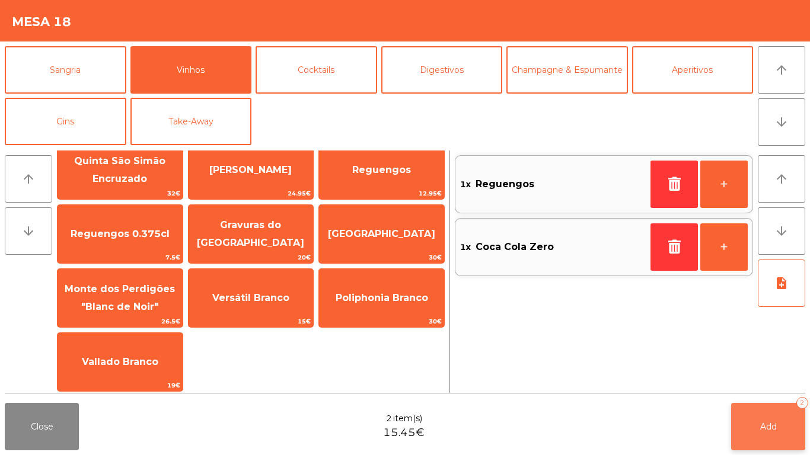
click at [799, 416] on button "Add 2" at bounding box center [768, 426] width 74 height 47
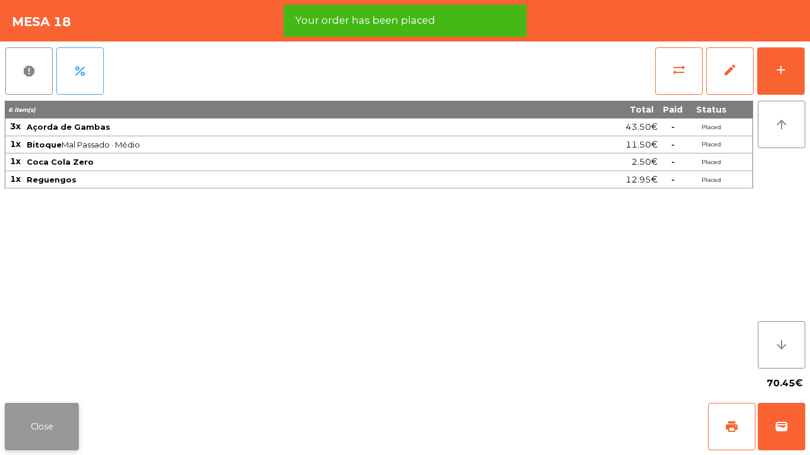
click at [65, 417] on button "Close" at bounding box center [42, 426] width 74 height 47
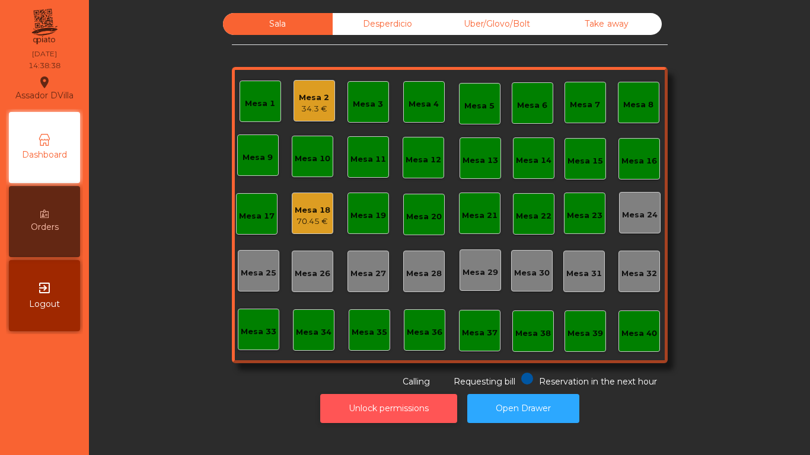
click at [406, 407] on button "Unlock permissions" at bounding box center [388, 408] width 137 height 29
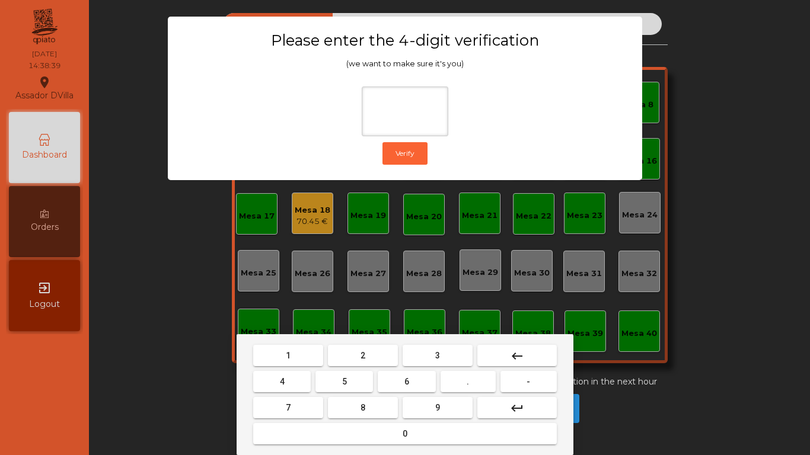
click at [290, 351] on button "1" at bounding box center [288, 355] width 70 height 21
click at [406, 397] on button "9" at bounding box center [437, 407] width 70 height 21
click at [271, 384] on button "4" at bounding box center [281, 381] width 57 height 21
click at [311, 429] on button "0" at bounding box center [404, 433] width 303 height 21
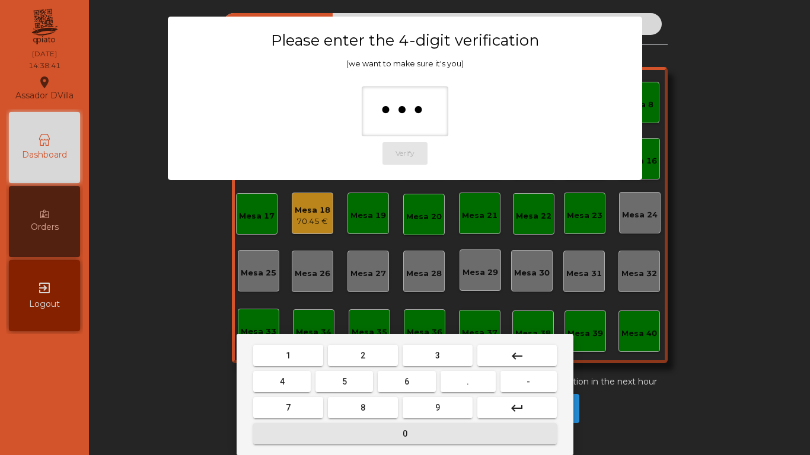
type input "****"
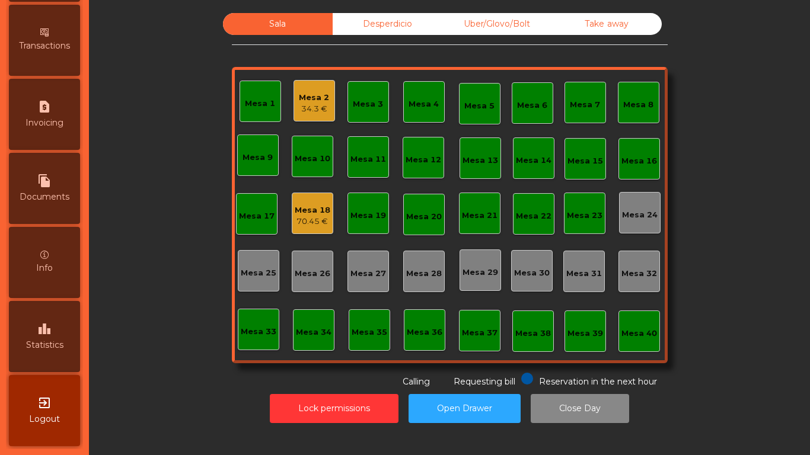
click at [49, 343] on span "Statistics" at bounding box center [44, 345] width 37 height 12
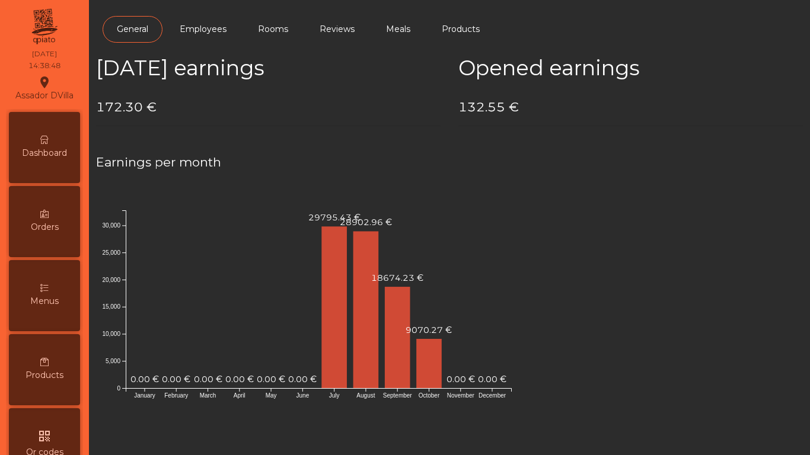
click at [50, 145] on div "Dashboard" at bounding box center [44, 147] width 71 height 71
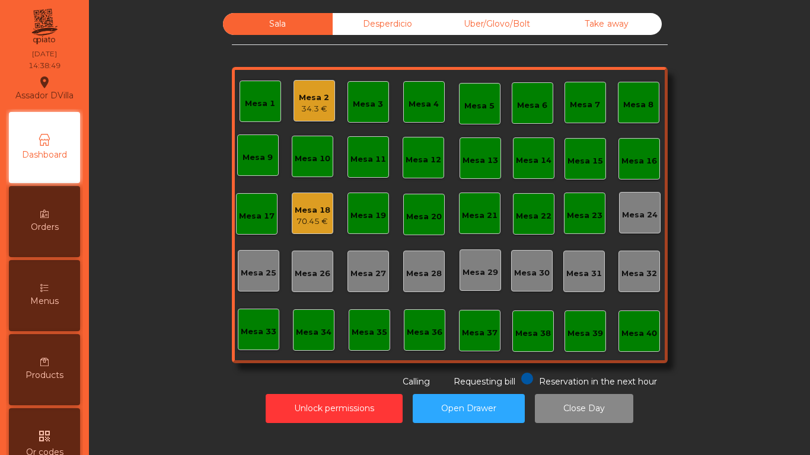
click at [475, 33] on div "Uber/Glovo/Bolt" at bounding box center [497, 24] width 110 height 22
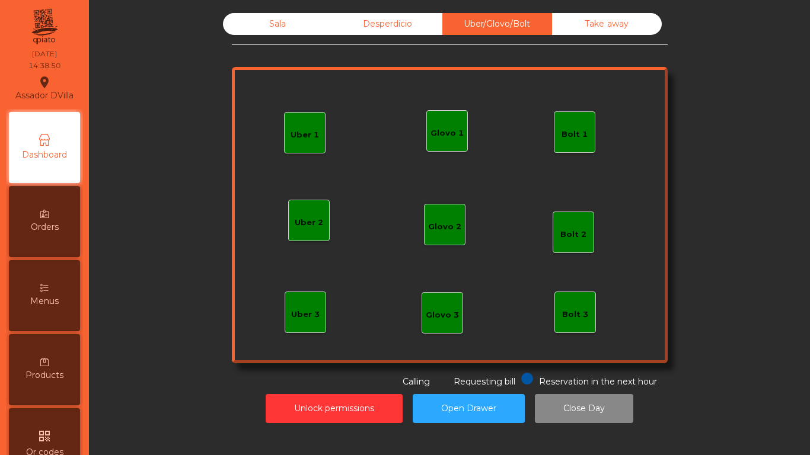
drag, startPoint x: 368, startPoint y: 20, endPoint x: 486, endPoint y: 23, distance: 118.0
click at [373, 20] on div "Desperdicio" at bounding box center [388, 24] width 110 height 22
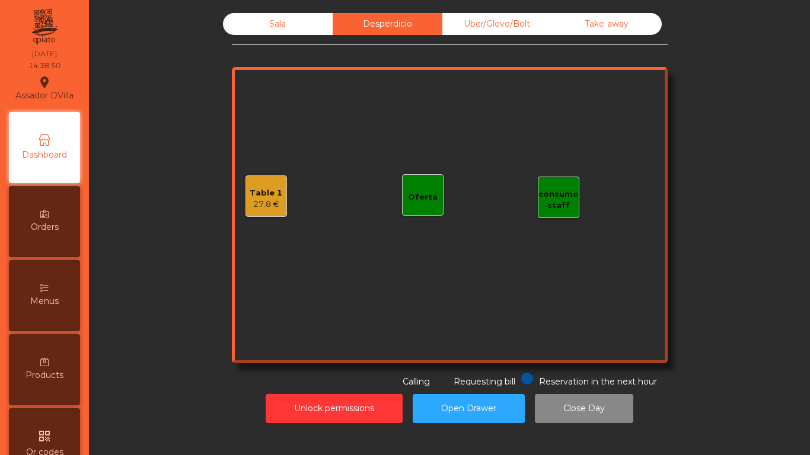
click at [611, 20] on div "Take away" at bounding box center [607, 24] width 110 height 22
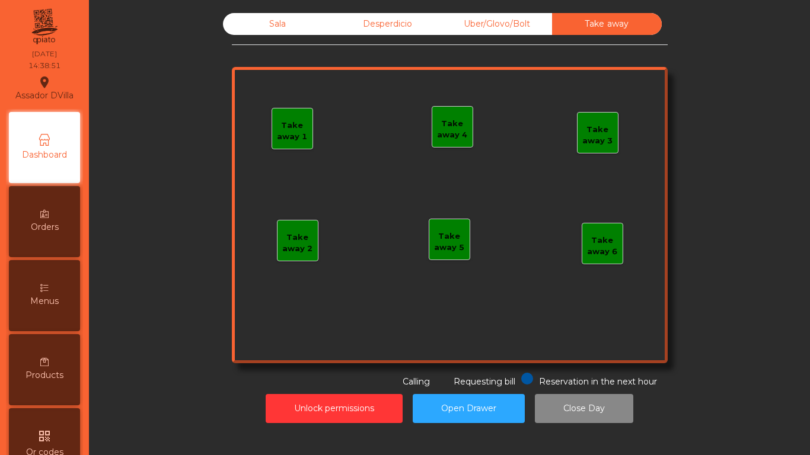
click at [346, 17] on div "Desperdicio" at bounding box center [388, 24] width 110 height 22
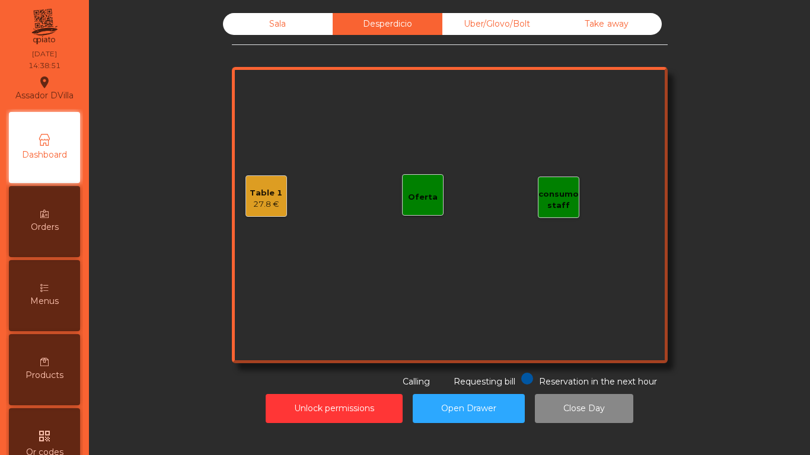
click at [258, 200] on div "27.8 €" at bounding box center [266, 205] width 33 height 12
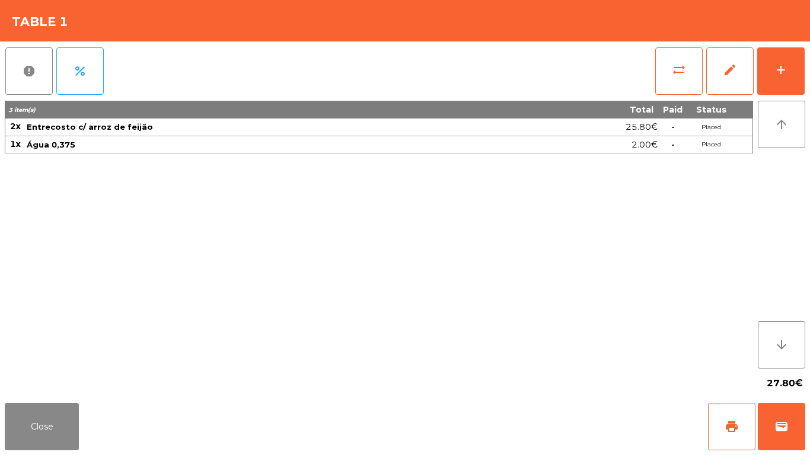
click at [27, 84] on button "report" at bounding box center [28, 70] width 47 height 47
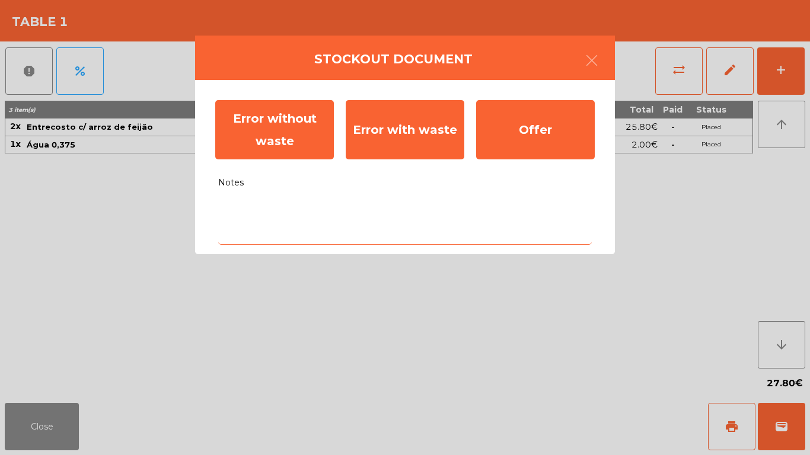
click at [329, 225] on textarea "Notes" at bounding box center [404, 220] width 373 height 49
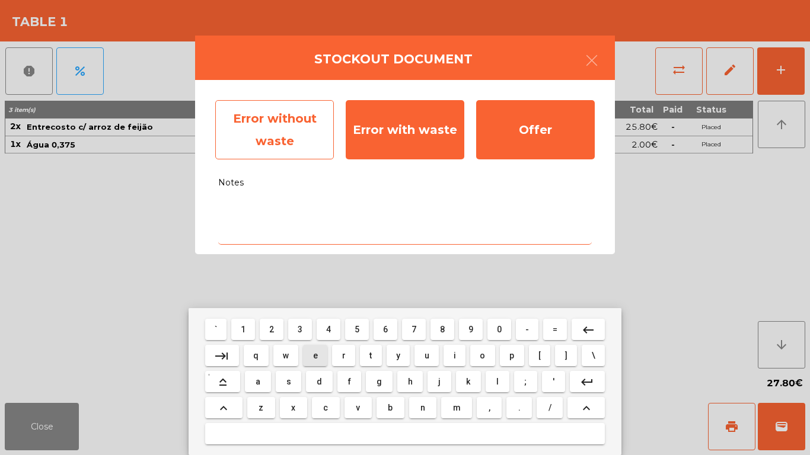
drag, startPoint x: 322, startPoint y: 355, endPoint x: 225, endPoint y: 110, distance: 263.9
click at [321, 352] on button "e" at bounding box center [315, 355] width 24 height 21
type textarea "*"
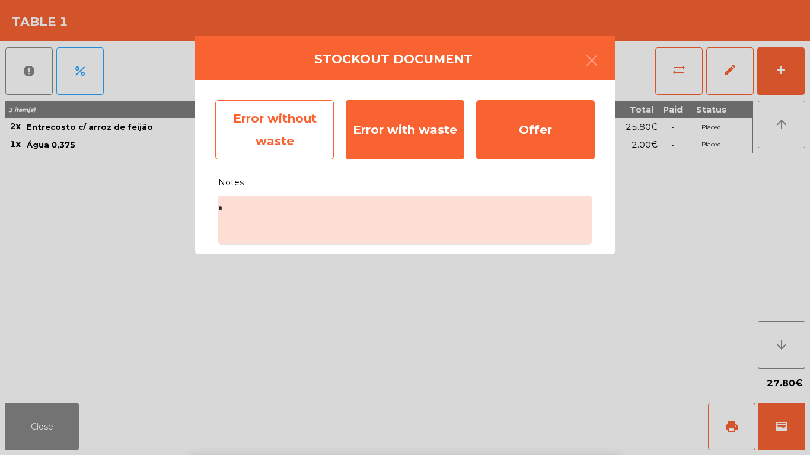
click at [225, 110] on div "Error without waste" at bounding box center [274, 129] width 119 height 59
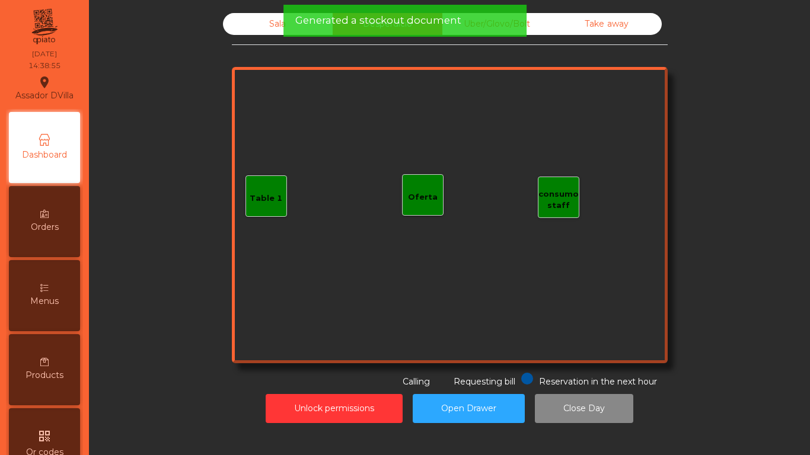
click at [265, 33] on div "Sala" at bounding box center [278, 24] width 110 height 22
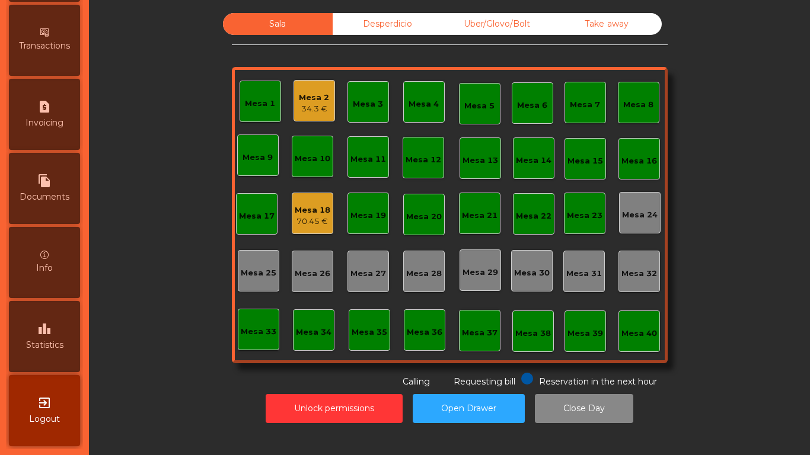
click at [62, 349] on span "Statistics" at bounding box center [44, 345] width 37 height 12
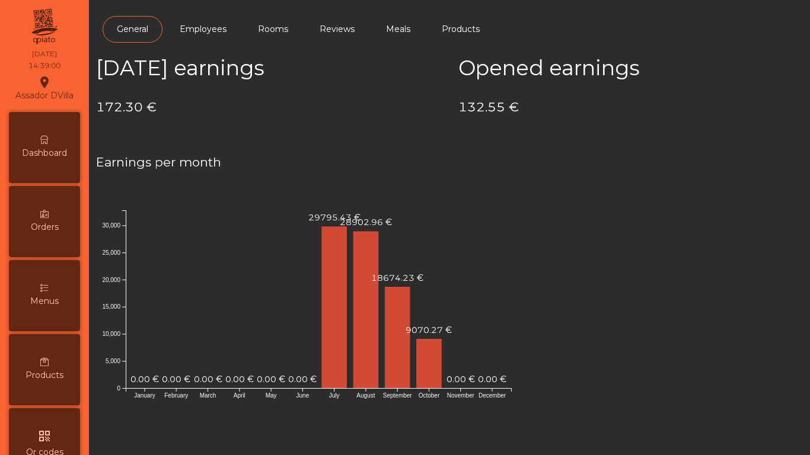
click at [62, 147] on span "Dashboard" at bounding box center [44, 153] width 45 height 12
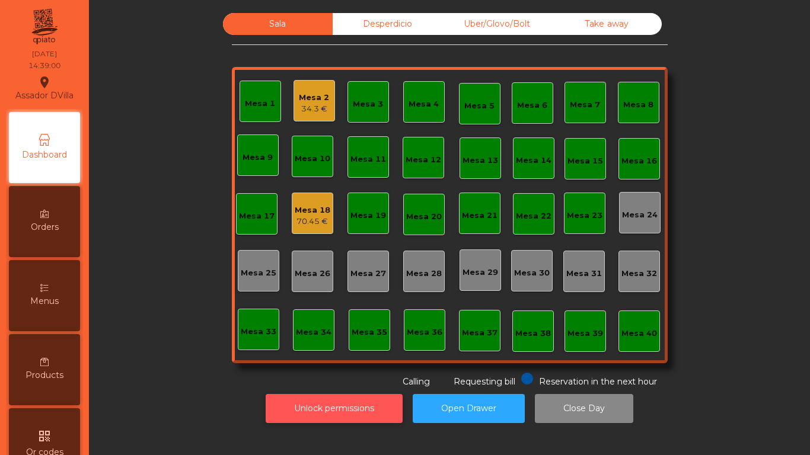
click at [357, 418] on button "Unlock permissions" at bounding box center [334, 408] width 137 height 29
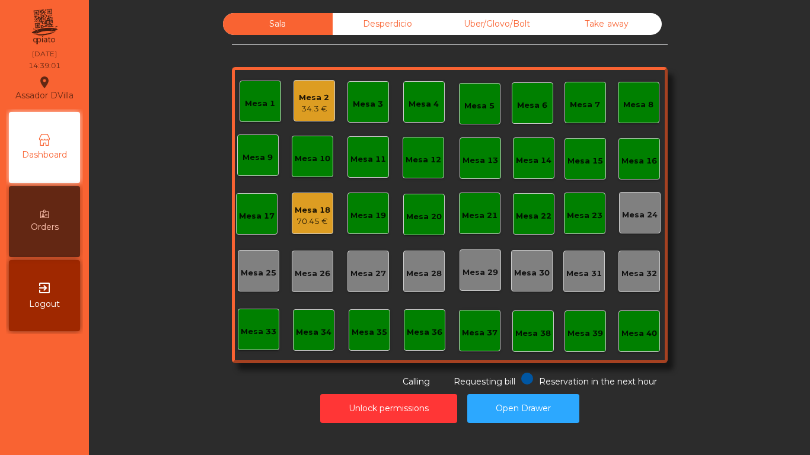
click at [247, 406] on div "Unlock permissions Open Drawer" at bounding box center [449, 408] width 689 height 41
drag, startPoint x: 246, startPoint y: 406, endPoint x: 319, endPoint y: 455, distance: 88.1
click at [325, 97] on div "Mesa 2 34.3 €" at bounding box center [313, 100] width 41 height 41
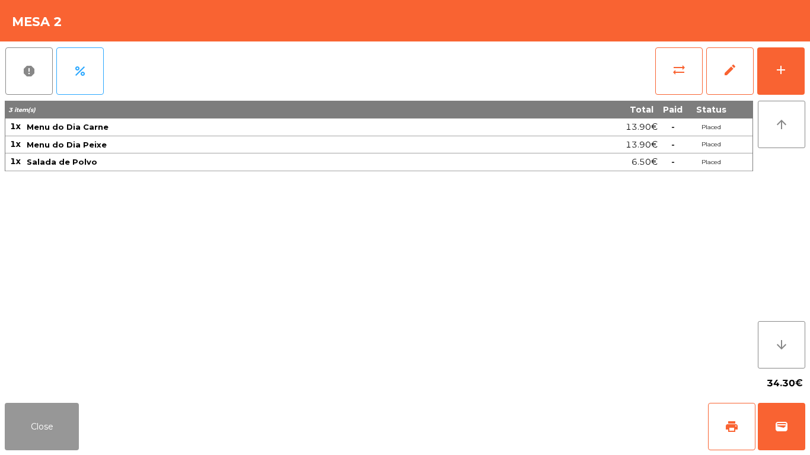
drag, startPoint x: 49, startPoint y: 435, endPoint x: 103, endPoint y: 394, distance: 67.7
click at [52, 434] on button "Close" at bounding box center [42, 426] width 74 height 47
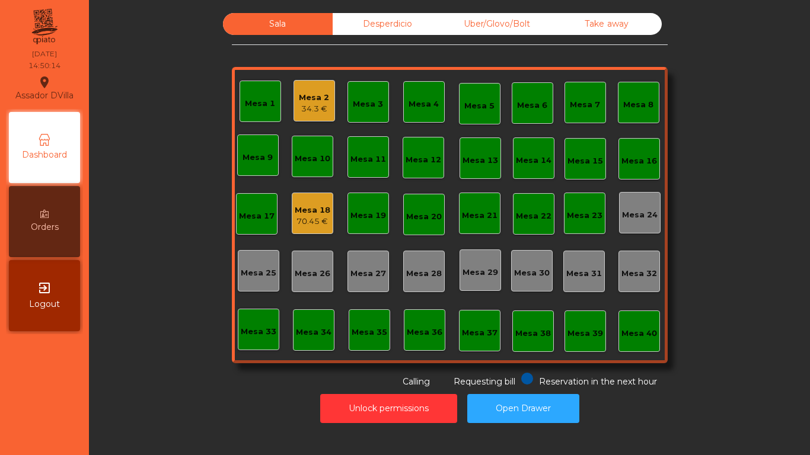
click at [305, 210] on div "Mesa 18" at bounding box center [313, 210] width 36 height 12
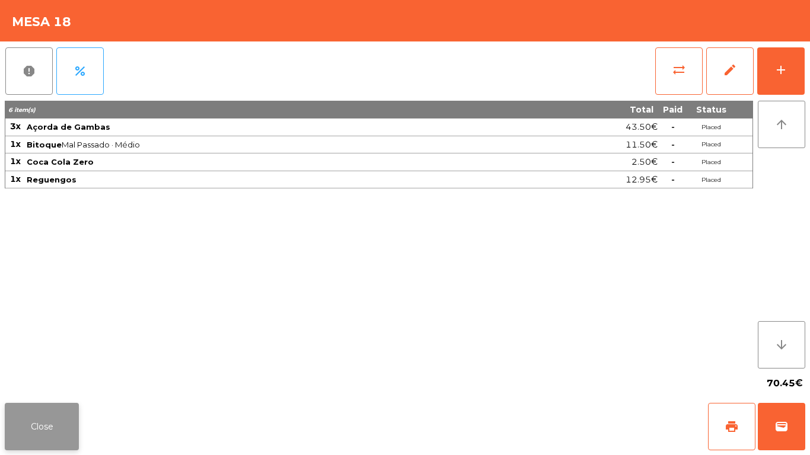
click at [28, 431] on button "Close" at bounding box center [42, 426] width 74 height 47
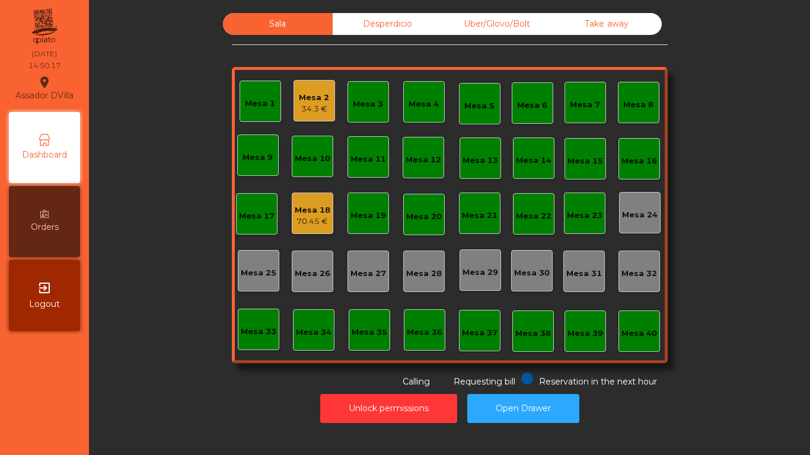
drag, startPoint x: 422, startPoint y: 24, endPoint x: 462, endPoint y: 23, distance: 40.3
click at [423, 24] on div "Desperdicio" at bounding box center [388, 24] width 110 height 22
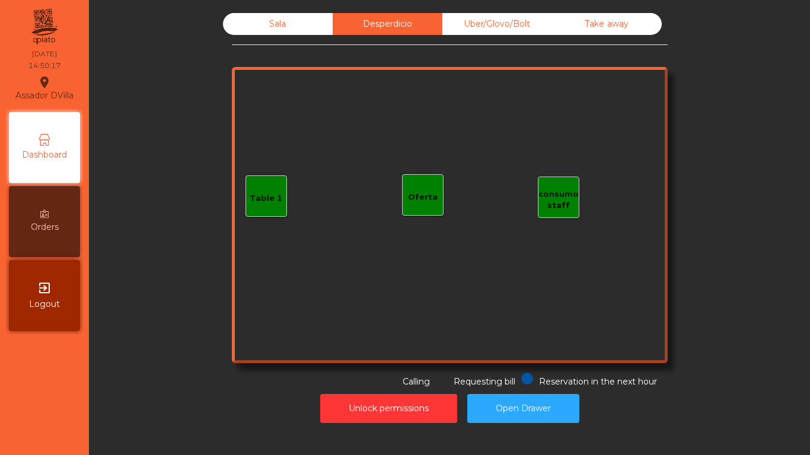
drag, startPoint x: 487, startPoint y: 30, endPoint x: 563, endPoint y: 23, distance: 76.3
click at [500, 31] on div "Uber/Glovo/Bolt" at bounding box center [497, 24] width 110 height 22
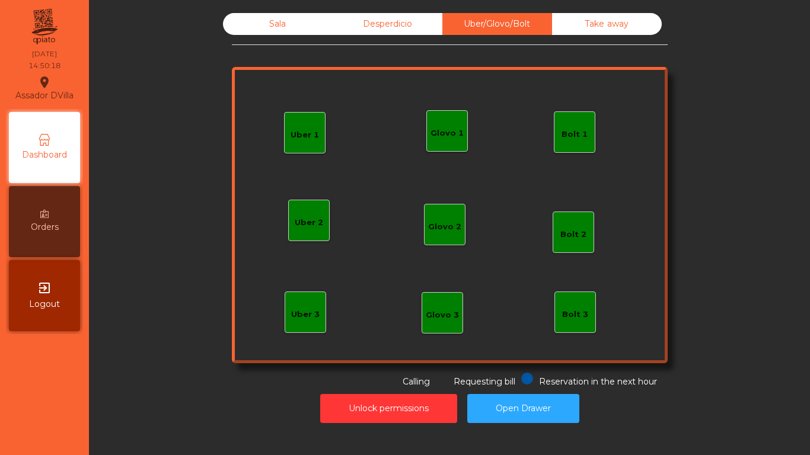
click at [616, 17] on div "Take away" at bounding box center [607, 24] width 110 height 22
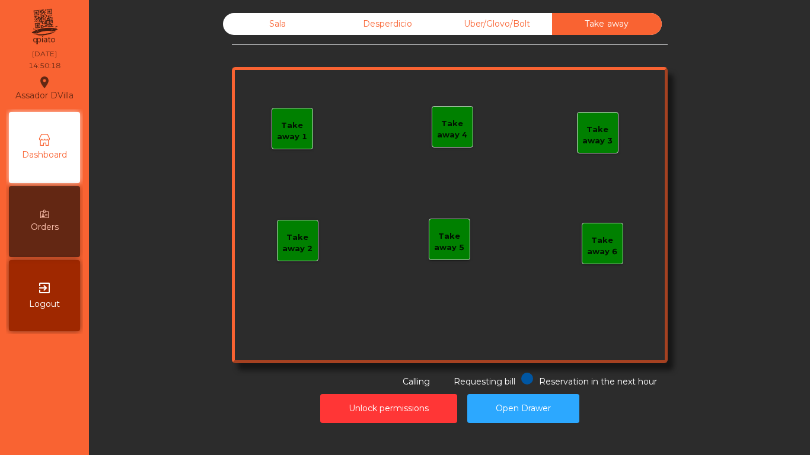
click at [267, 25] on div "Sala" at bounding box center [278, 24] width 110 height 22
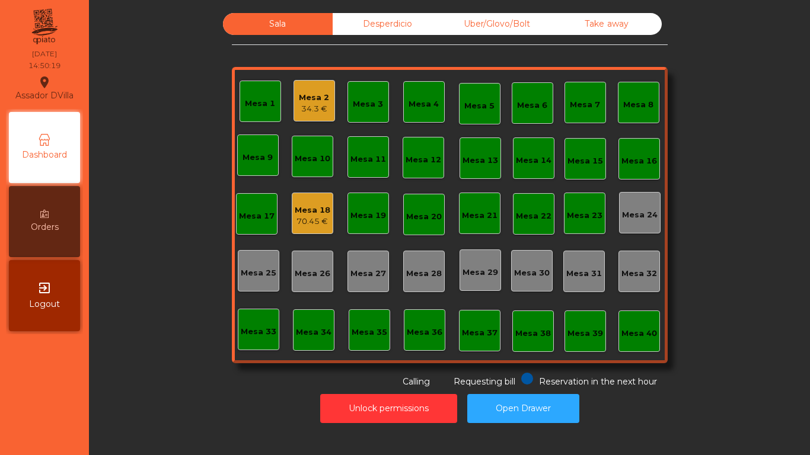
click at [194, 108] on div "Sala Desperdicio Uber/Glovo/Bolt Take away Mesa 1 Mesa 2 34.3 € Mesa 3 Mesa 4 M…" at bounding box center [449, 200] width 689 height 375
click at [25, 221] on div "Orders" at bounding box center [44, 221] width 71 height 71
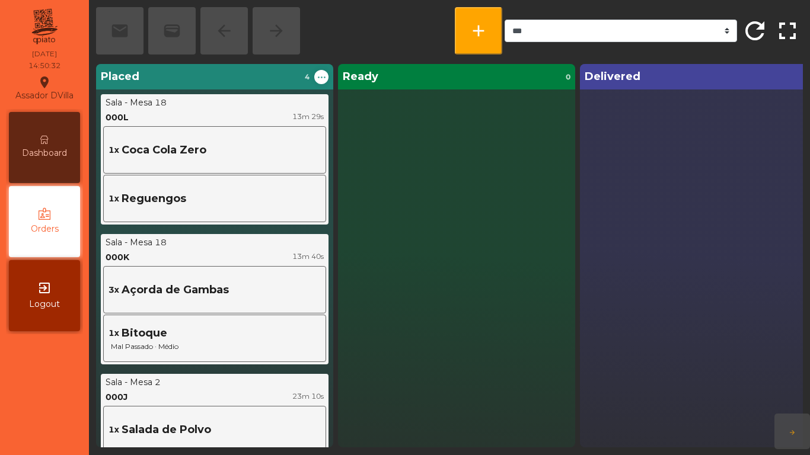
click at [64, 154] on span "Dashboard" at bounding box center [44, 153] width 45 height 12
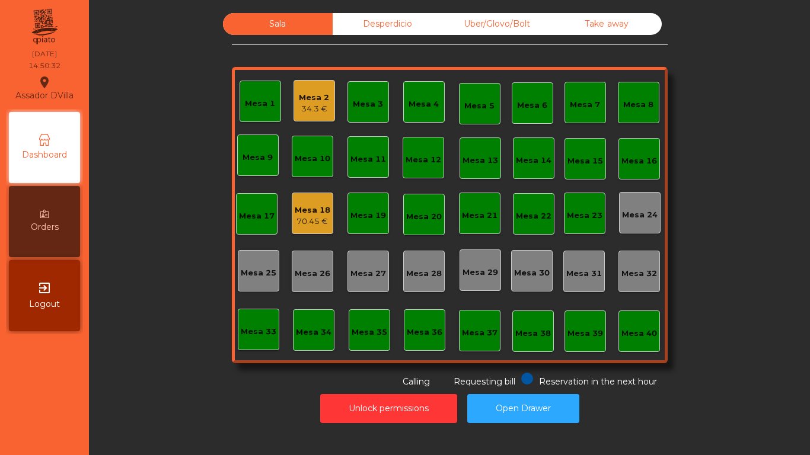
click at [138, 355] on div "Sala Desperdicio Uber/Glovo/Bolt Take away Mesa 1 Mesa 2 34.3 € Mesa 3 Mesa 4 M…" at bounding box center [449, 200] width 689 height 375
click at [255, 86] on div "Mesa 1" at bounding box center [259, 101] width 41 height 41
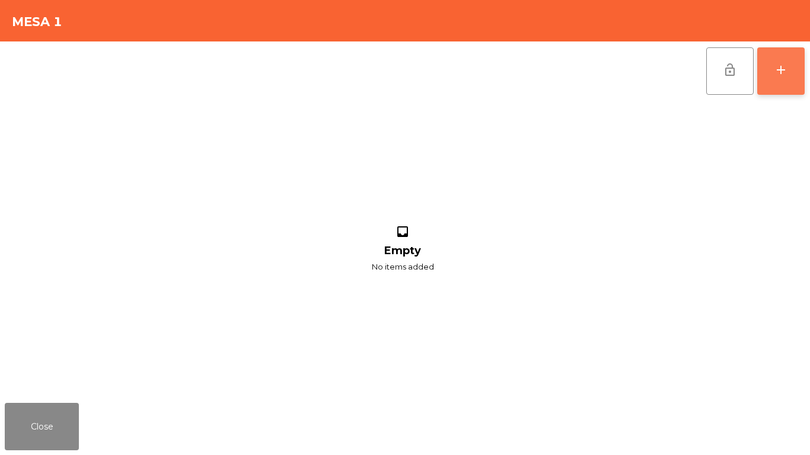
click at [785, 62] on button "add" at bounding box center [780, 70] width 47 height 47
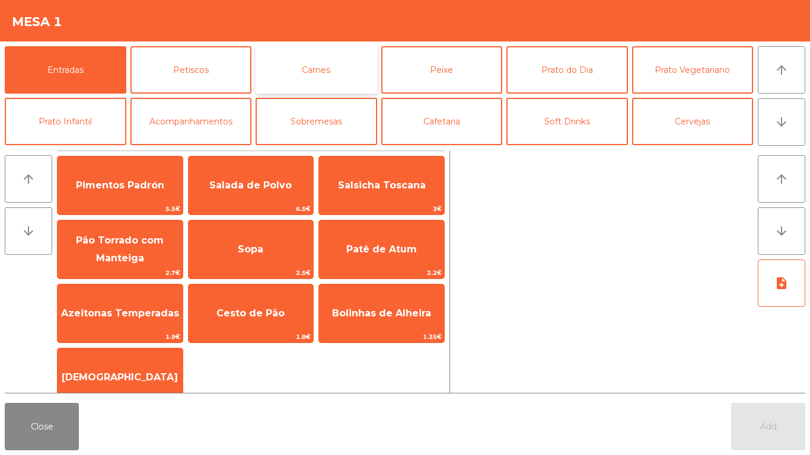
click at [319, 59] on button "Carnes" at bounding box center [316, 69] width 122 height 47
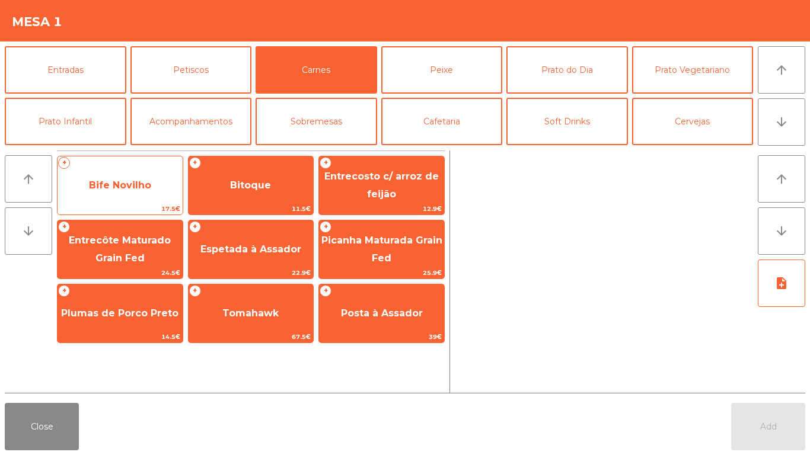
click at [153, 186] on span "Bife Novilho" at bounding box center [119, 186] width 125 height 32
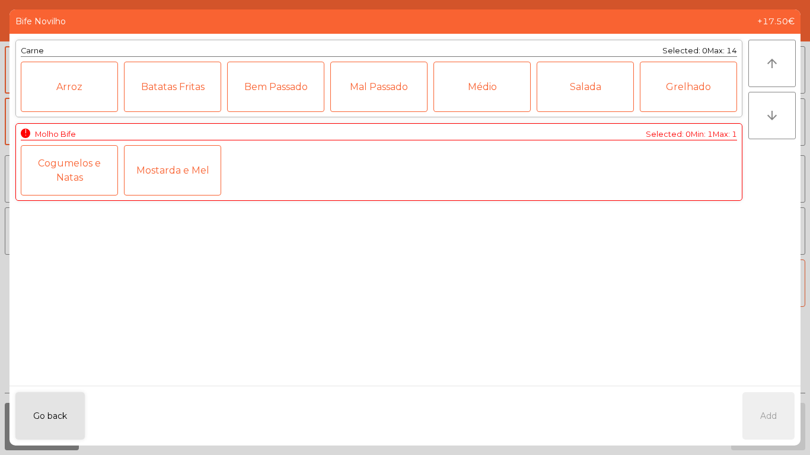
click at [513, 90] on div "Médio" at bounding box center [481, 87] width 97 height 50
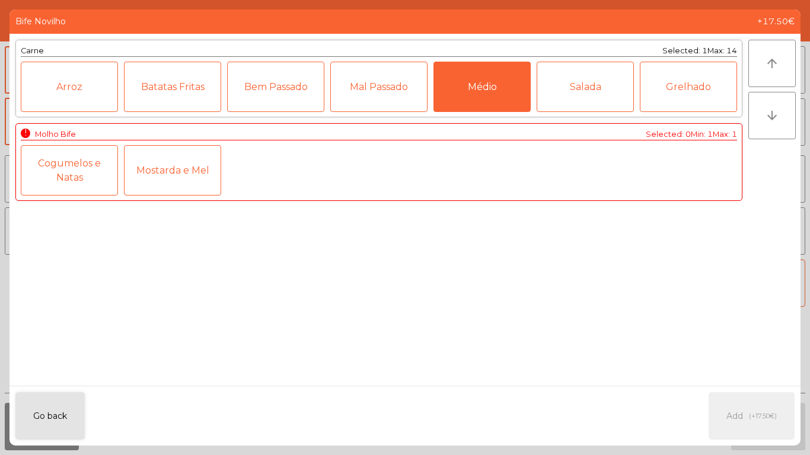
click at [176, 181] on div "Mostarda e Mel" at bounding box center [172, 170] width 97 height 50
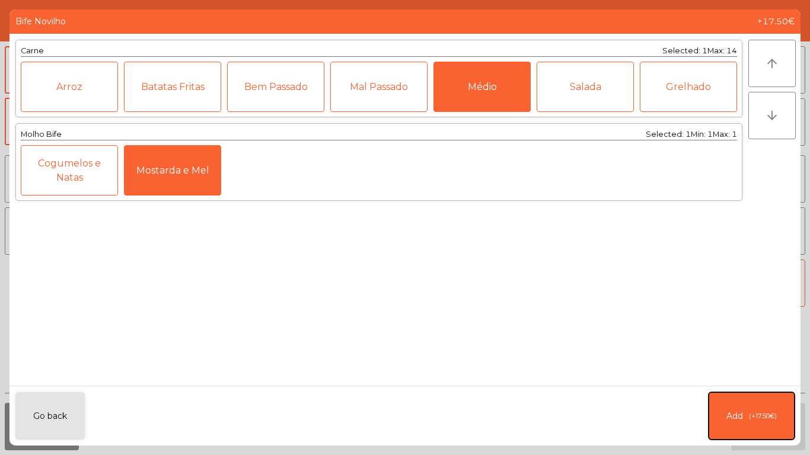
click at [748, 402] on button "Add (+17.50€)" at bounding box center [751, 415] width 86 height 47
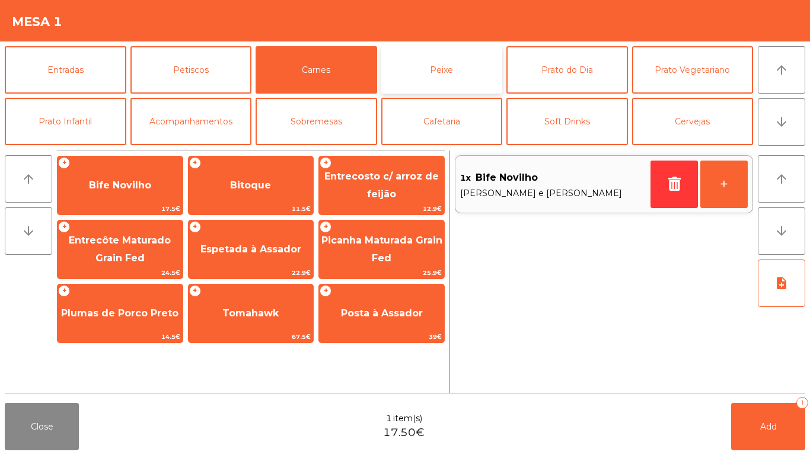
click at [404, 78] on button "Peixe" at bounding box center [442, 69] width 122 height 47
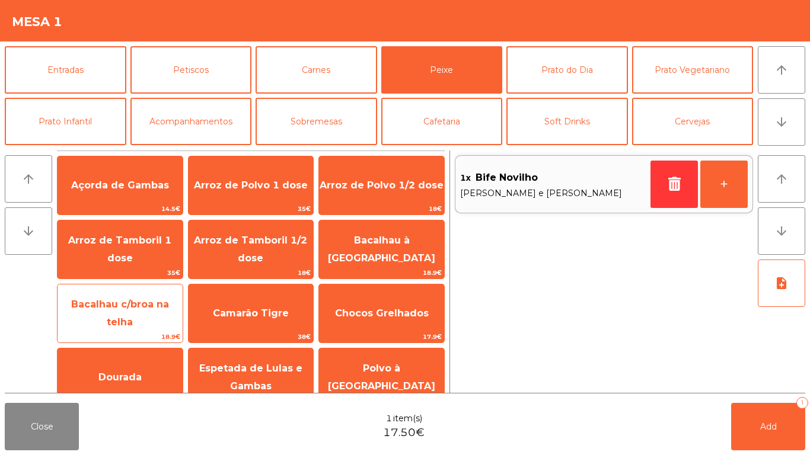
click at [147, 307] on span "Bacalhau c/broa na telha" at bounding box center [120, 313] width 98 height 29
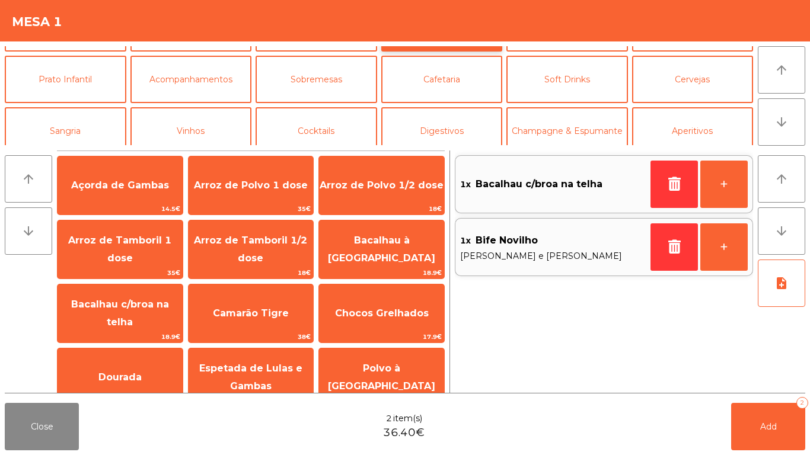
scroll to position [59, 0]
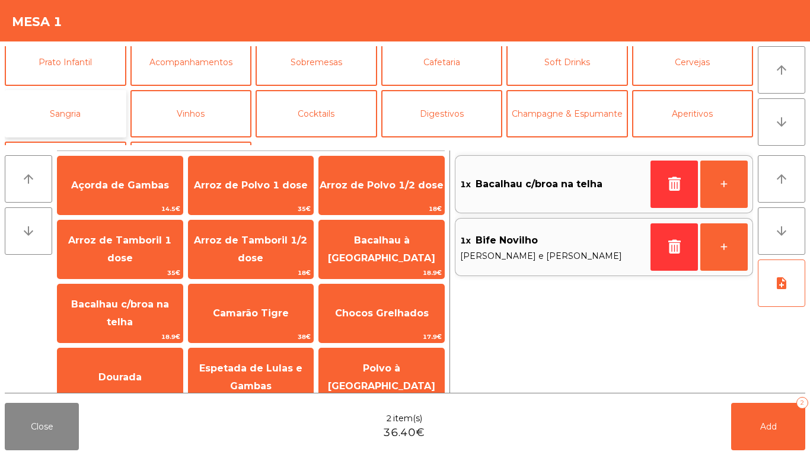
click at [53, 133] on button "Sangria" at bounding box center [66, 113] width 122 height 47
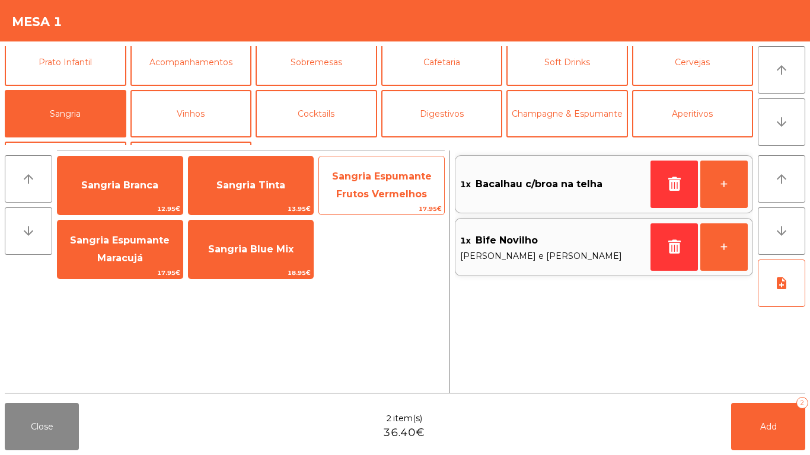
click at [430, 201] on span "Sangria Espumante Frutos Vermelhos" at bounding box center [381, 186] width 125 height 50
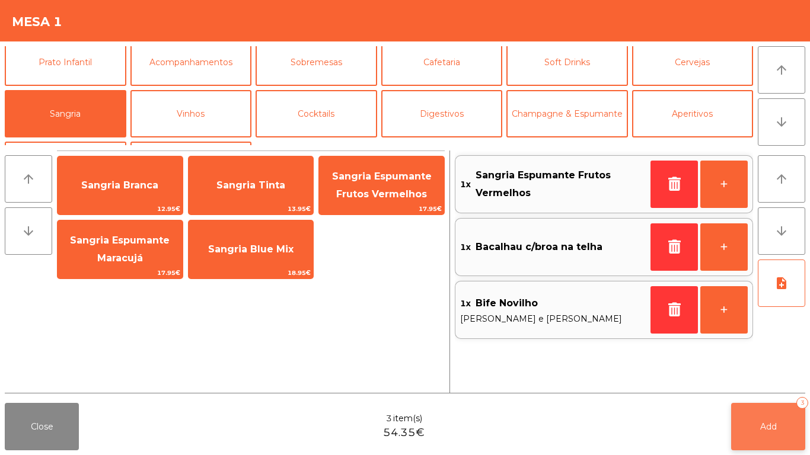
click at [771, 434] on button "Add 3" at bounding box center [768, 426] width 74 height 47
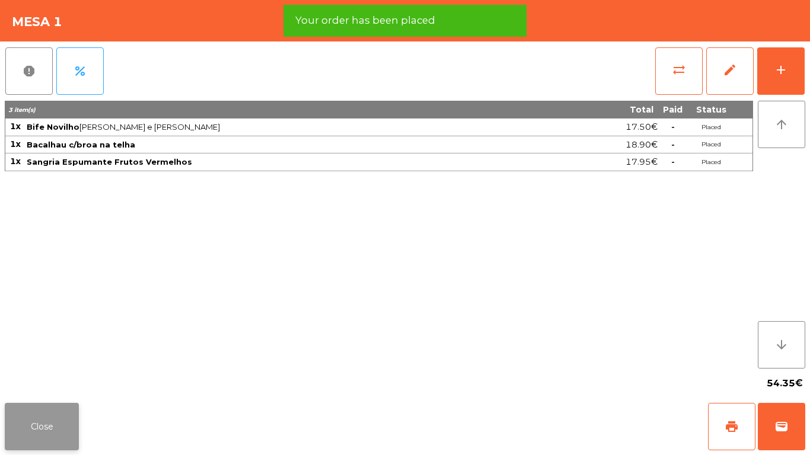
click at [61, 426] on button "Close" at bounding box center [42, 426] width 74 height 47
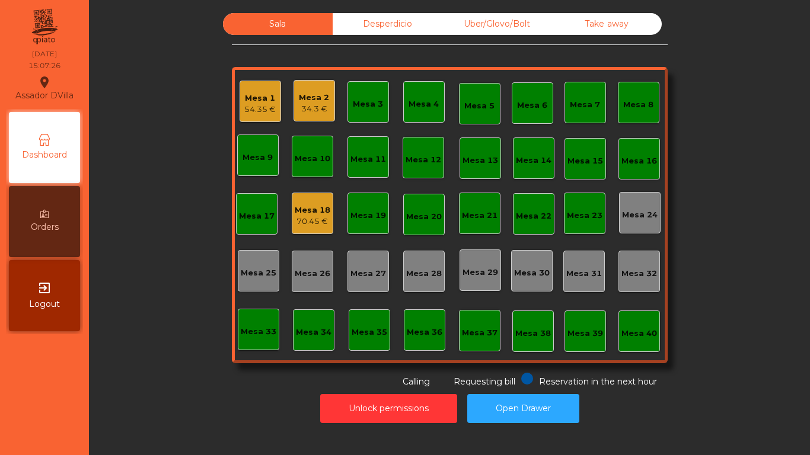
click at [239, 99] on div "Mesa 1 54.35 €" at bounding box center [259, 101] width 41 height 41
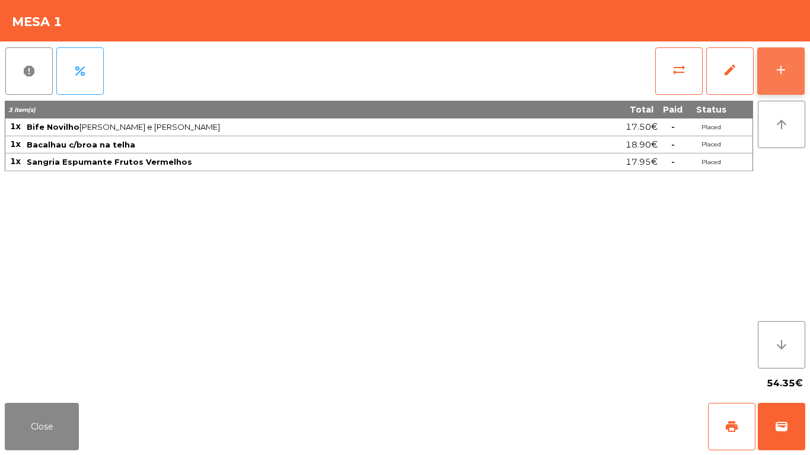
click at [794, 74] on button "add" at bounding box center [780, 70] width 47 height 47
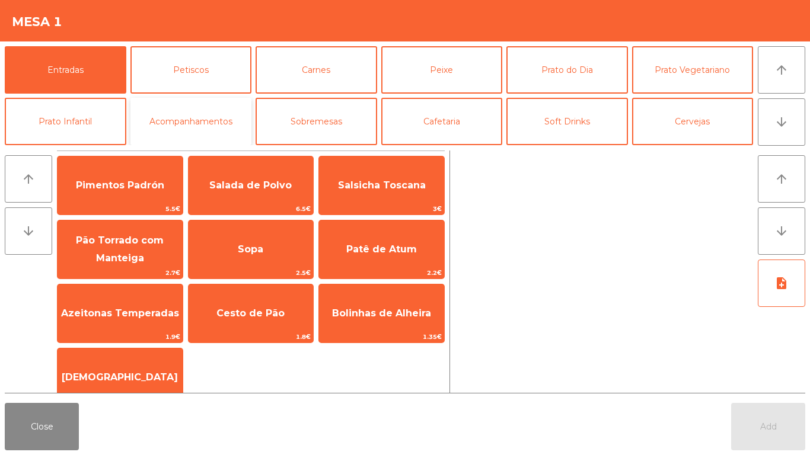
click at [213, 114] on button "Acompanhamentos" at bounding box center [191, 121] width 122 height 47
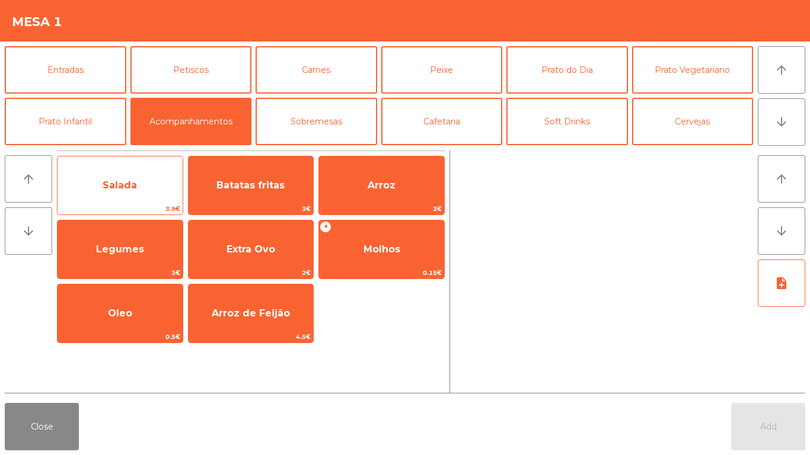
click at [139, 188] on span "Salada" at bounding box center [119, 186] width 125 height 32
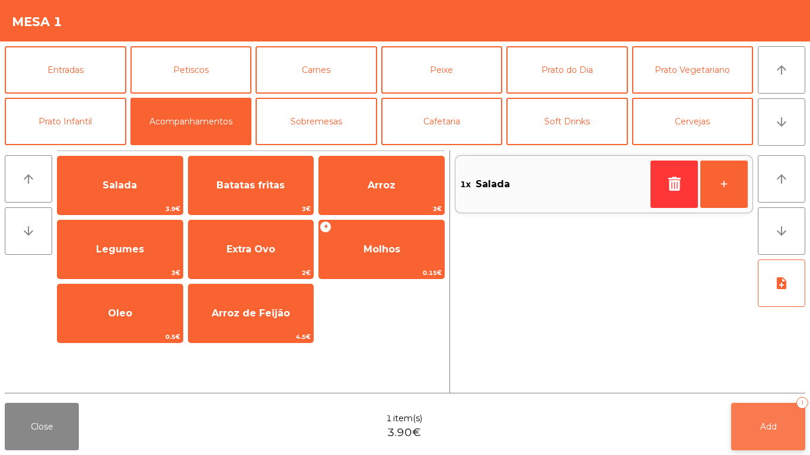
click at [779, 442] on button "Add 1" at bounding box center [768, 426] width 74 height 47
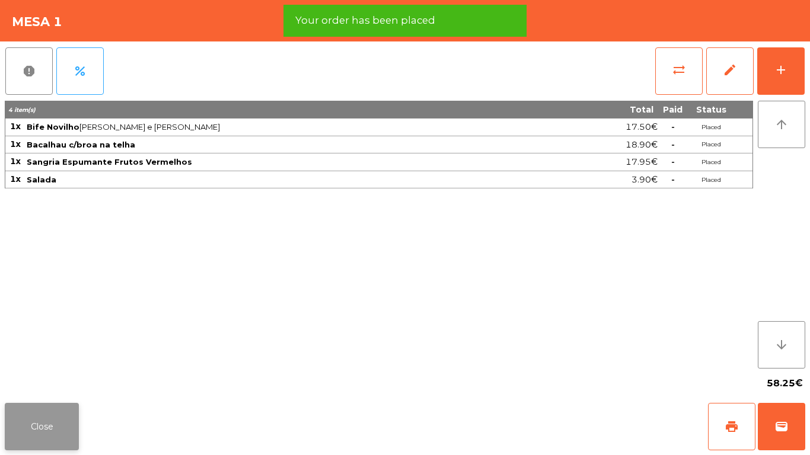
click at [57, 409] on button "Close" at bounding box center [42, 426] width 74 height 47
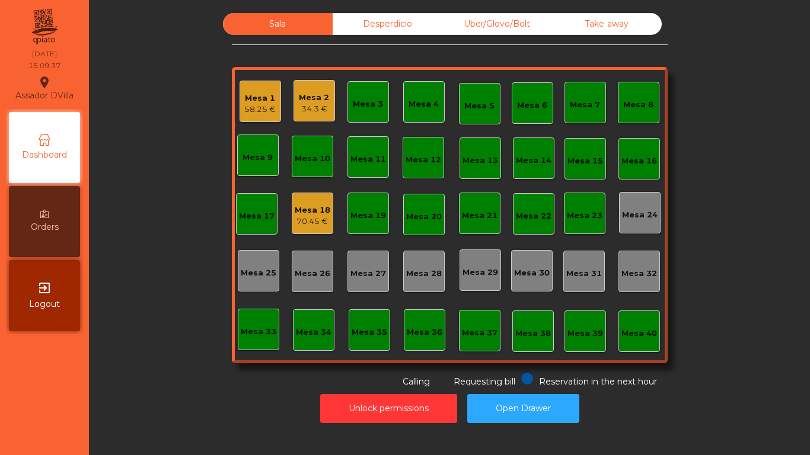
click at [244, 98] on div "Mesa 1" at bounding box center [259, 98] width 31 height 12
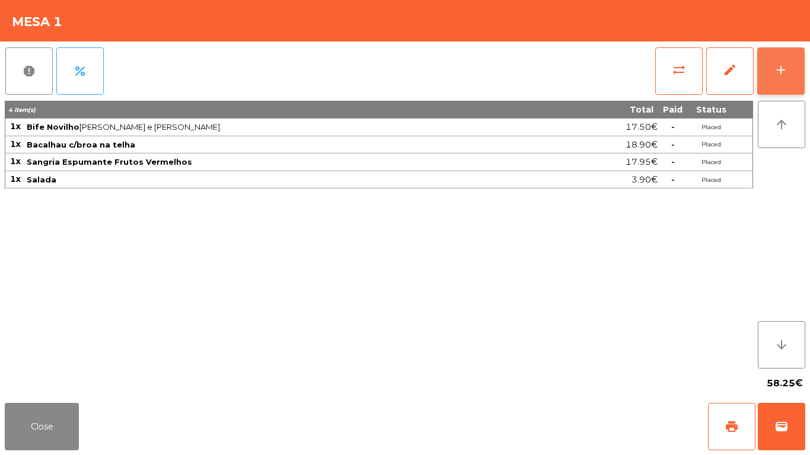
click at [784, 84] on button "add" at bounding box center [780, 70] width 47 height 47
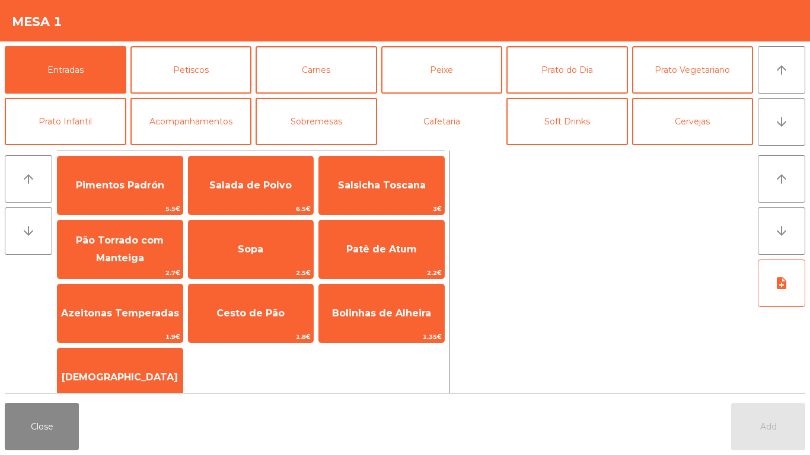
drag, startPoint x: 443, startPoint y: 101, endPoint x: 746, endPoint y: 170, distance: 311.2
click at [444, 102] on button "Cafetaria" at bounding box center [442, 121] width 122 height 47
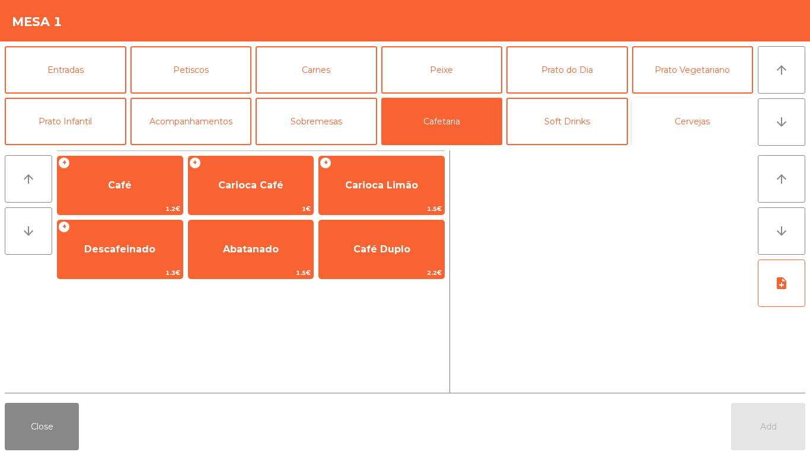
click at [715, 127] on button "Cervejas" at bounding box center [693, 121] width 122 height 47
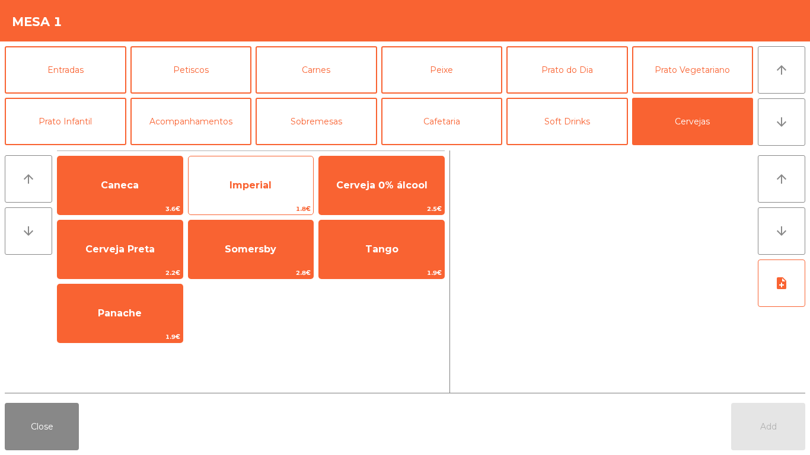
click at [270, 195] on span "Imperial" at bounding box center [250, 186] width 125 height 32
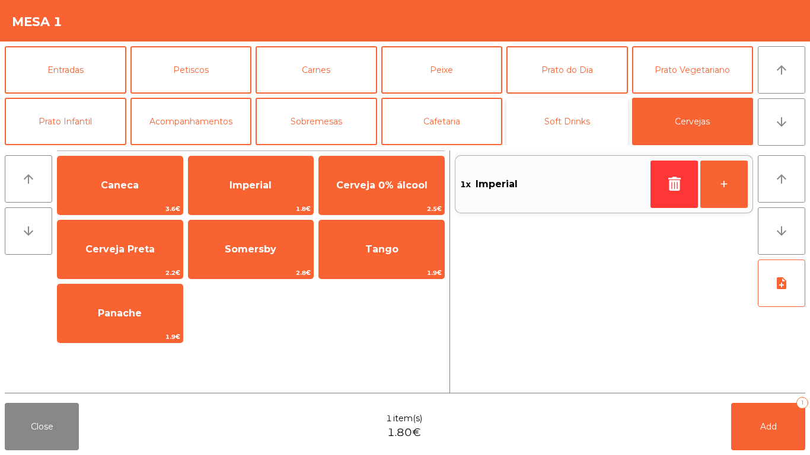
click at [564, 124] on button "Soft Drinks" at bounding box center [567, 121] width 122 height 47
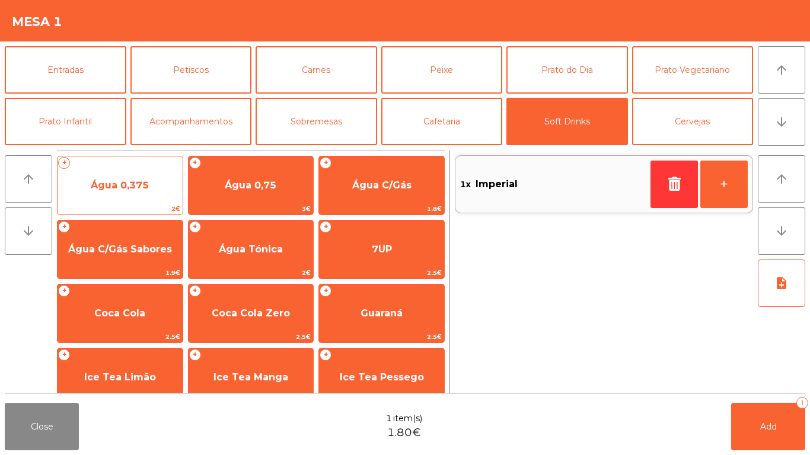
click at [127, 180] on span "Água 0,375" at bounding box center [120, 185] width 58 height 11
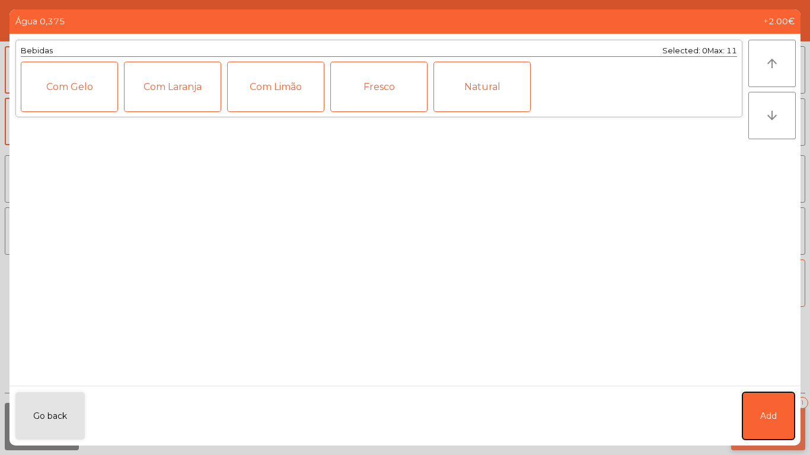
click at [750, 405] on button "Add" at bounding box center [768, 415] width 52 height 47
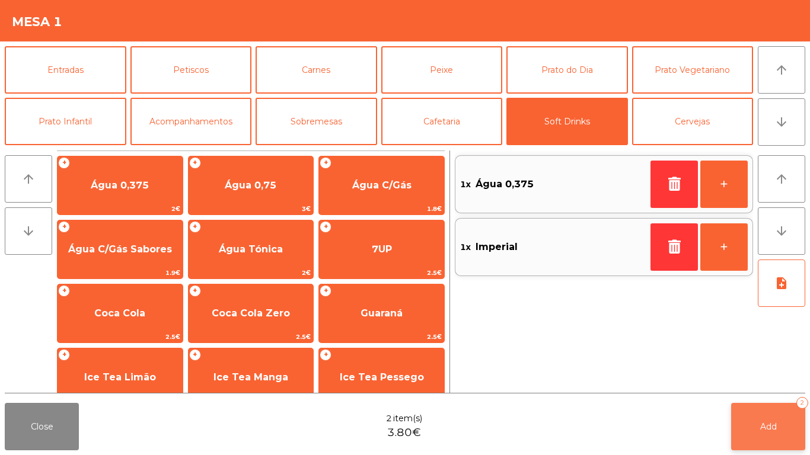
click at [736, 443] on button "Add 2" at bounding box center [768, 426] width 74 height 47
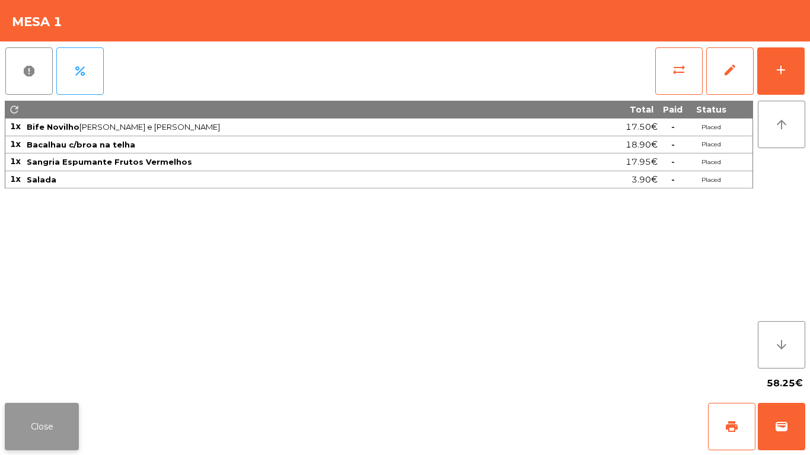
click at [35, 421] on button "Close" at bounding box center [42, 426] width 74 height 47
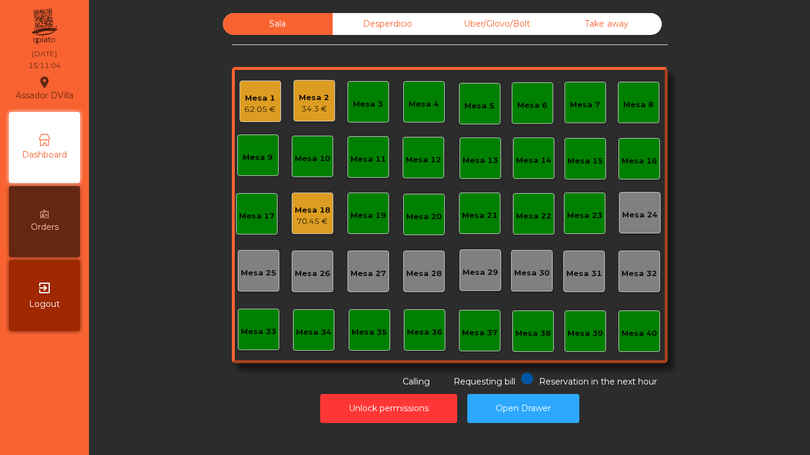
click at [312, 219] on div "70.45 €" at bounding box center [313, 222] width 36 height 12
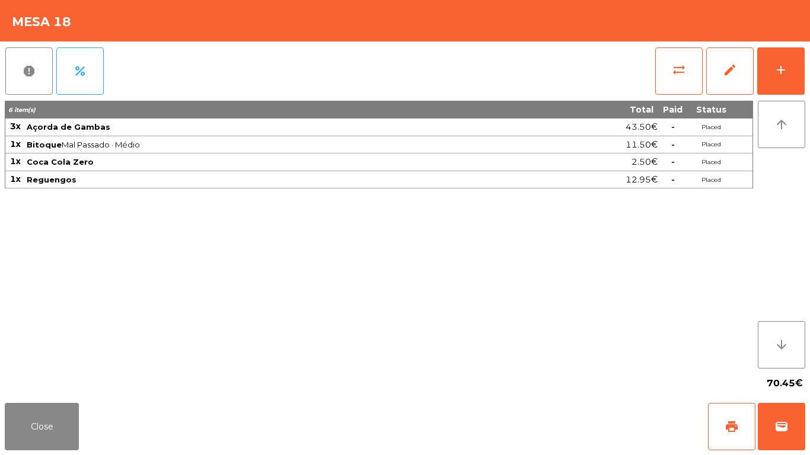
click at [809, 66] on div "report percent sync_alt edit add 6 item(s) Total Paid Status 3x Açorda de Gamba…" at bounding box center [405, 219] width 810 height 357
click at [794, 75] on button "add" at bounding box center [780, 70] width 47 height 47
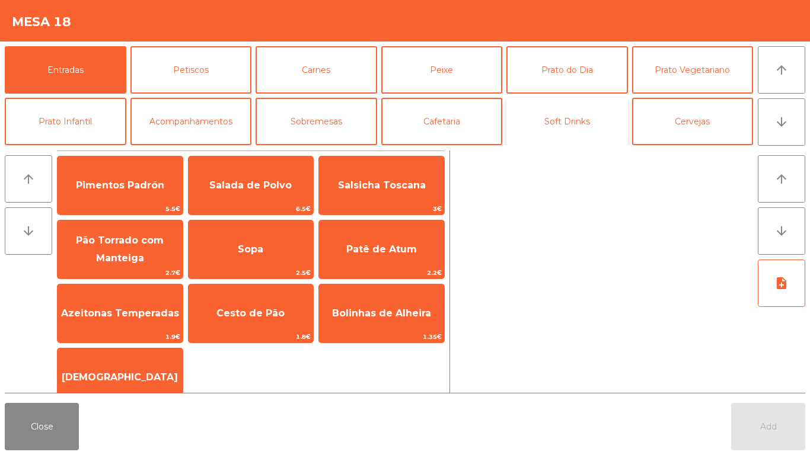
click at [573, 122] on button "Soft Drinks" at bounding box center [567, 121] width 122 height 47
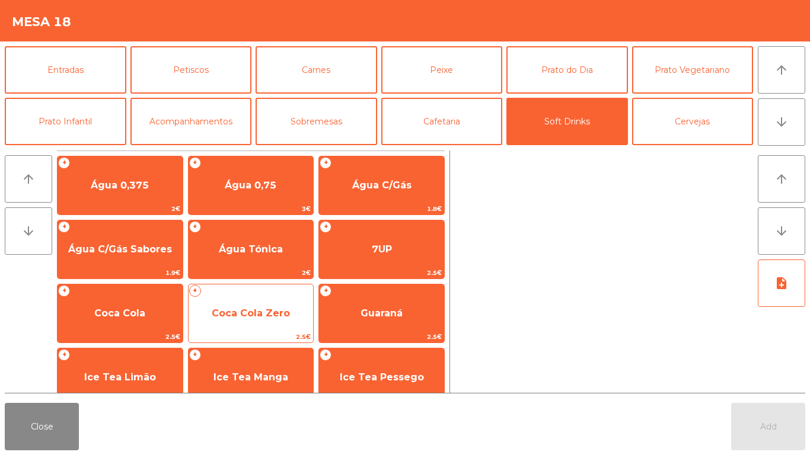
click at [255, 310] on span "Coca Cola Zero" at bounding box center [251, 313] width 78 height 11
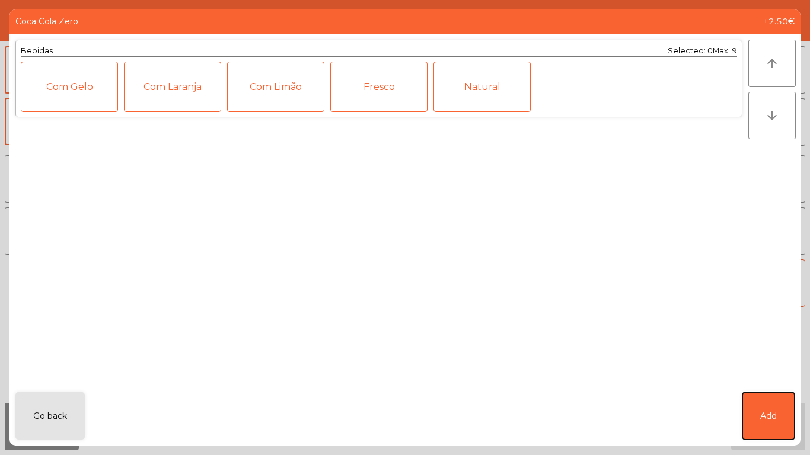
click at [784, 433] on button "Add" at bounding box center [768, 415] width 52 height 47
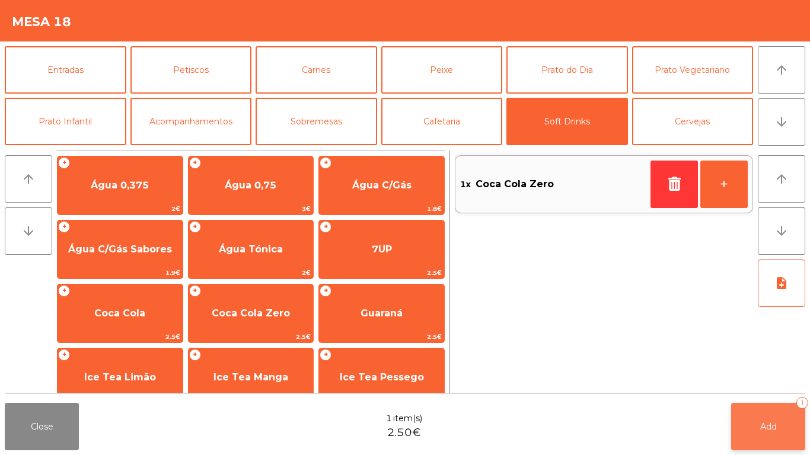
click at [794, 432] on button "Add 1" at bounding box center [768, 426] width 74 height 47
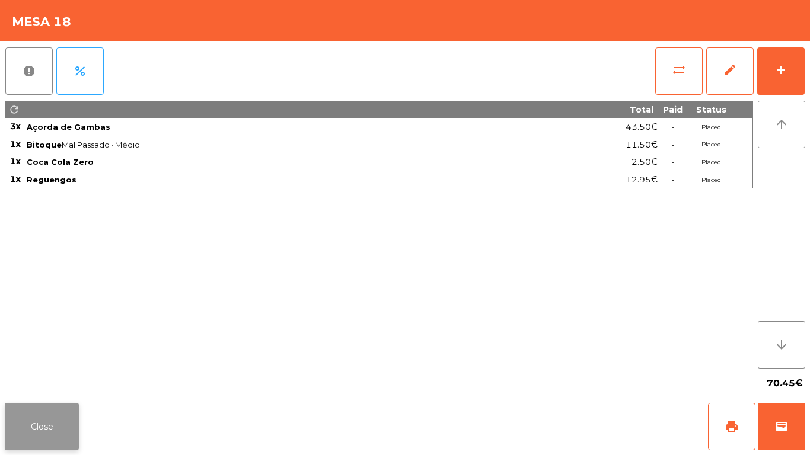
click at [56, 424] on button "Close" at bounding box center [42, 426] width 74 height 47
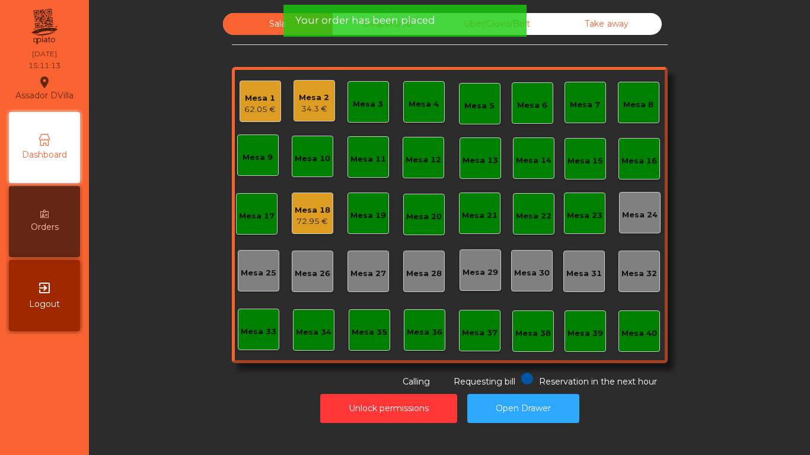
click at [260, 99] on div "Mesa 1" at bounding box center [259, 98] width 31 height 12
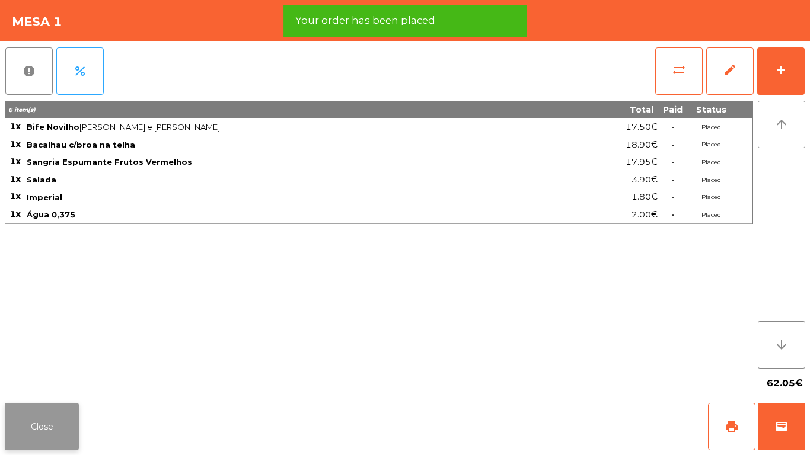
click at [60, 414] on button "Close" at bounding box center [42, 426] width 74 height 47
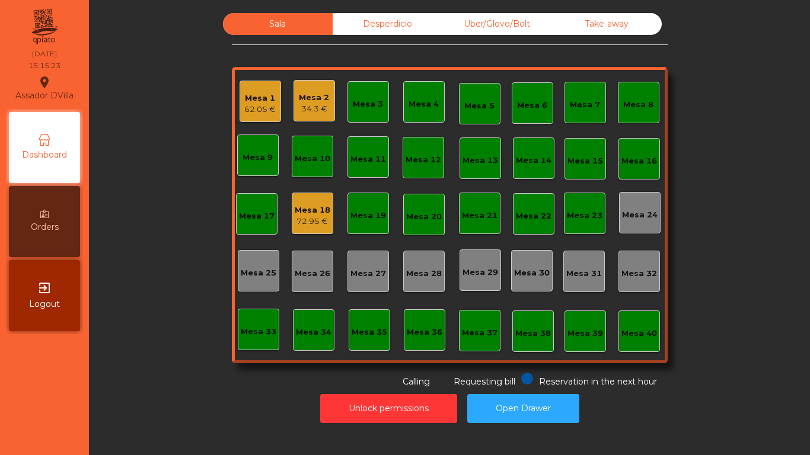
click at [306, 107] on div "34.3 €" at bounding box center [314, 109] width 30 height 12
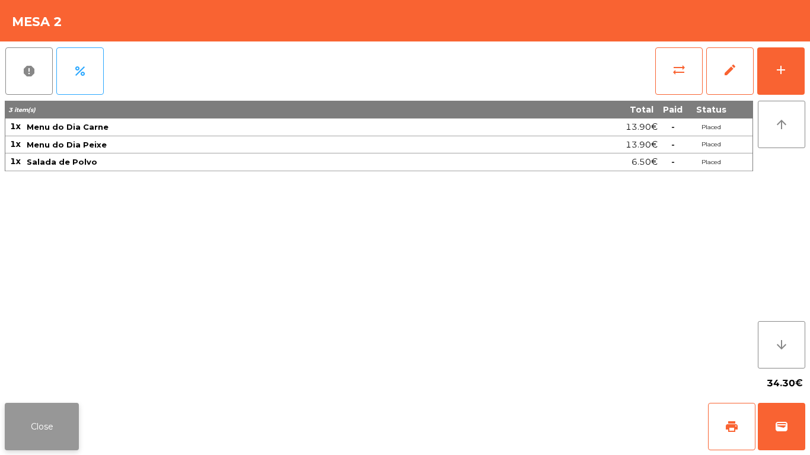
click at [50, 434] on button "Close" at bounding box center [42, 426] width 74 height 47
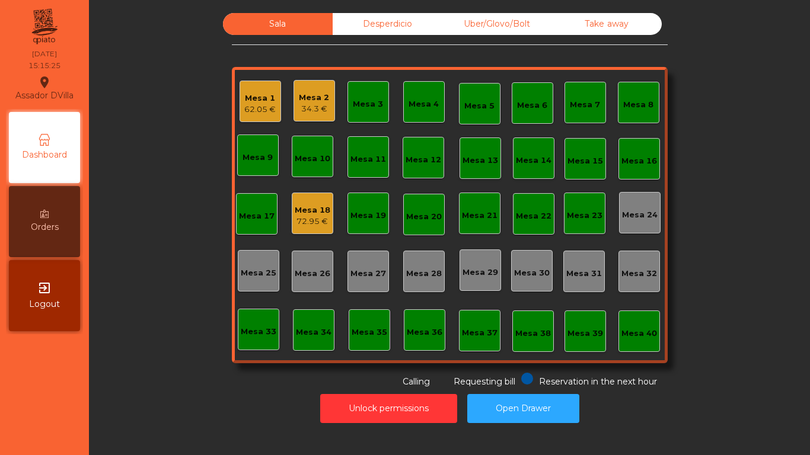
click at [267, 100] on div "Mesa 1" at bounding box center [259, 98] width 31 height 12
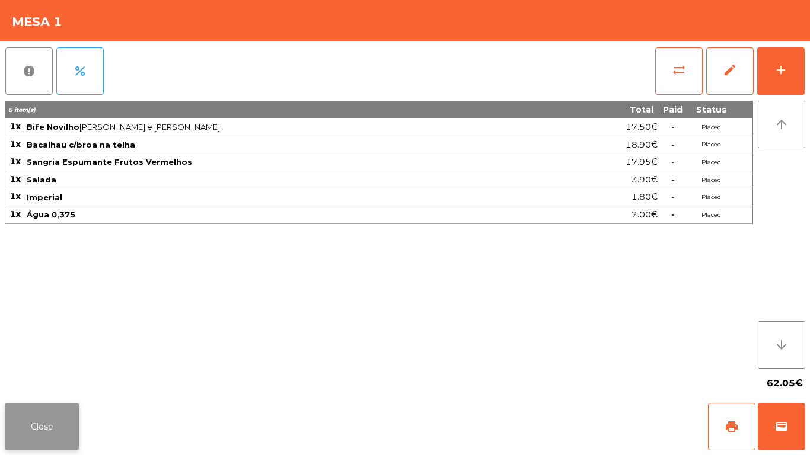
click at [53, 431] on button "Close" at bounding box center [42, 426] width 74 height 47
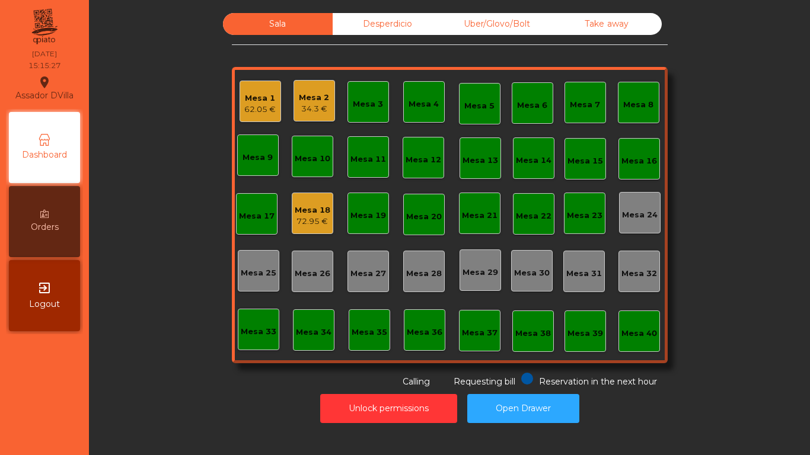
click at [299, 106] on div "34.3 €" at bounding box center [314, 109] width 30 height 12
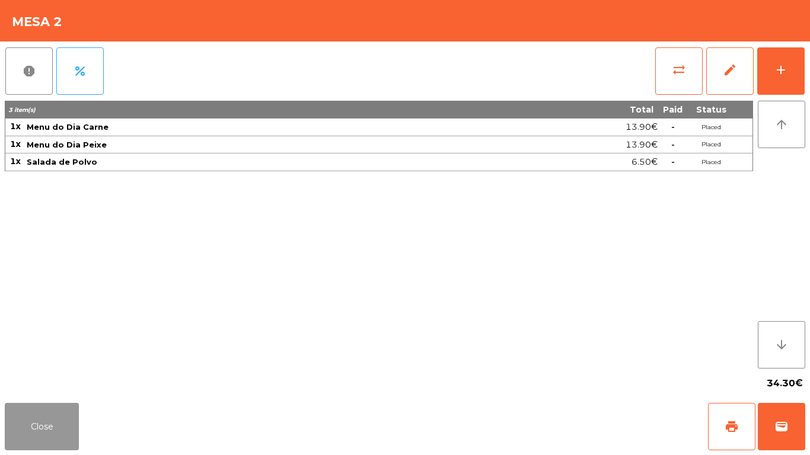
drag, startPoint x: 72, startPoint y: 423, endPoint x: 302, endPoint y: 50, distance: 437.7
click at [74, 418] on button "Close" at bounding box center [42, 426] width 74 height 47
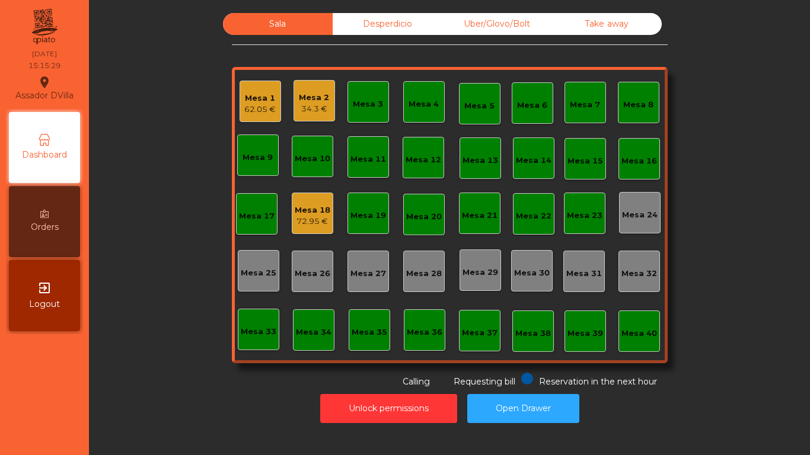
click at [260, 106] on div "62.05 €" at bounding box center [259, 110] width 31 height 12
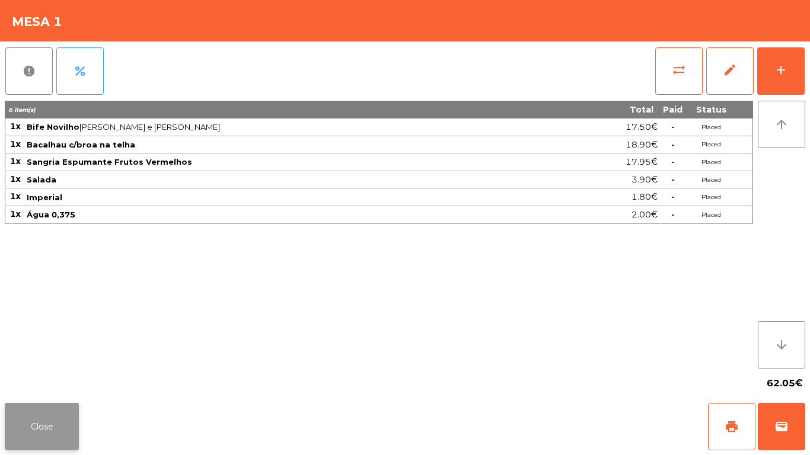
click at [48, 420] on button "Close" at bounding box center [42, 426] width 74 height 47
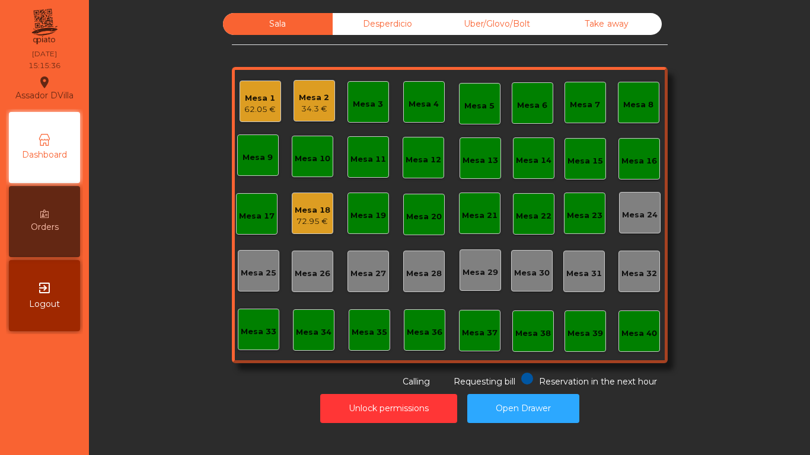
click at [310, 210] on div "Mesa 18" at bounding box center [313, 210] width 36 height 12
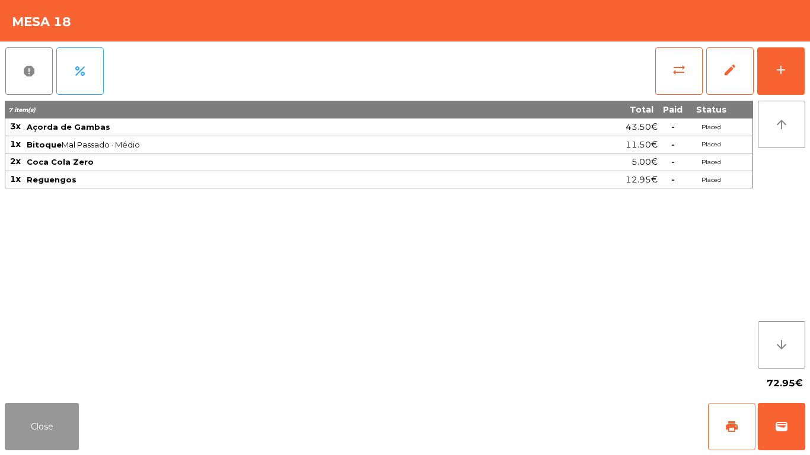
drag, startPoint x: 63, startPoint y: 420, endPoint x: 68, endPoint y: 414, distance: 8.4
click at [65, 417] on button "Close" at bounding box center [42, 426] width 74 height 47
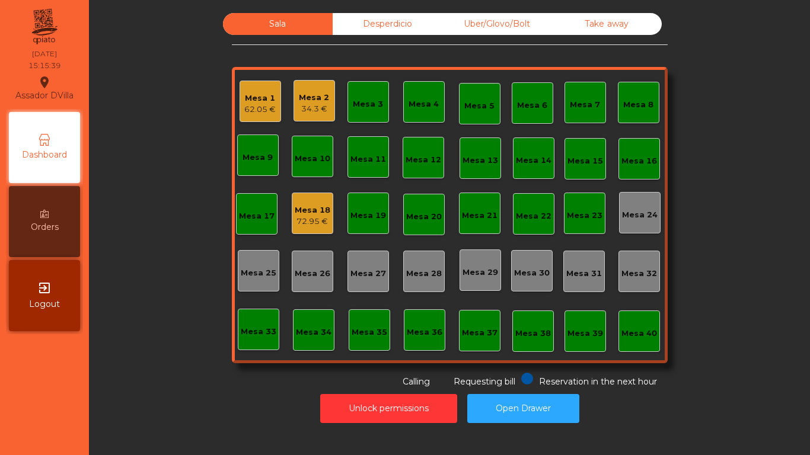
click at [318, 198] on div "Mesa 18 72.95 €" at bounding box center [312, 213] width 41 height 41
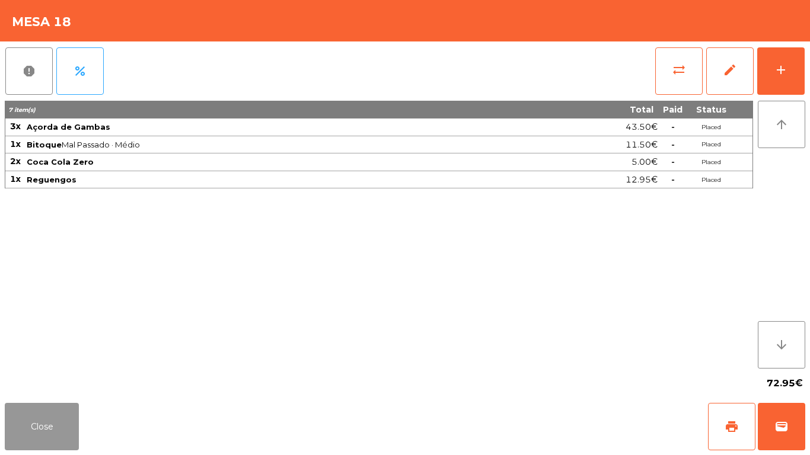
drag, startPoint x: 72, startPoint y: 414, endPoint x: 83, endPoint y: 402, distance: 16.4
click at [73, 411] on button "Close" at bounding box center [42, 426] width 74 height 47
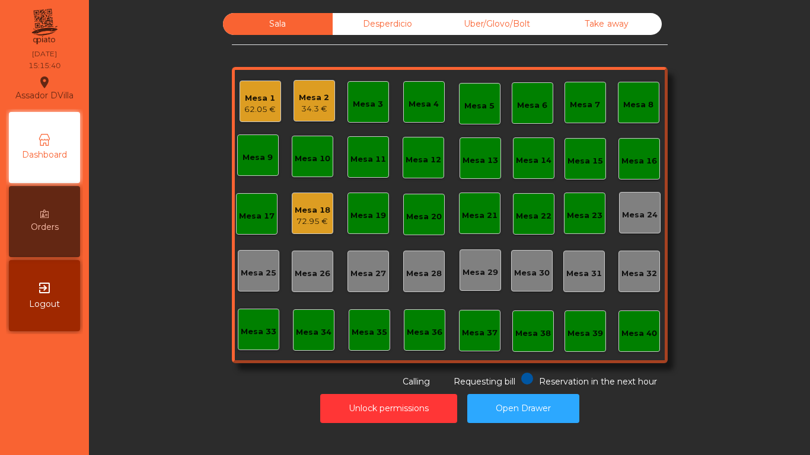
click at [106, 383] on div "Sala Desperdicio Uber/Glovo/Bolt Take away Mesa 1 62.05 € Mesa 2 34.3 € Mesa 3 …" at bounding box center [449, 200] width 689 height 375
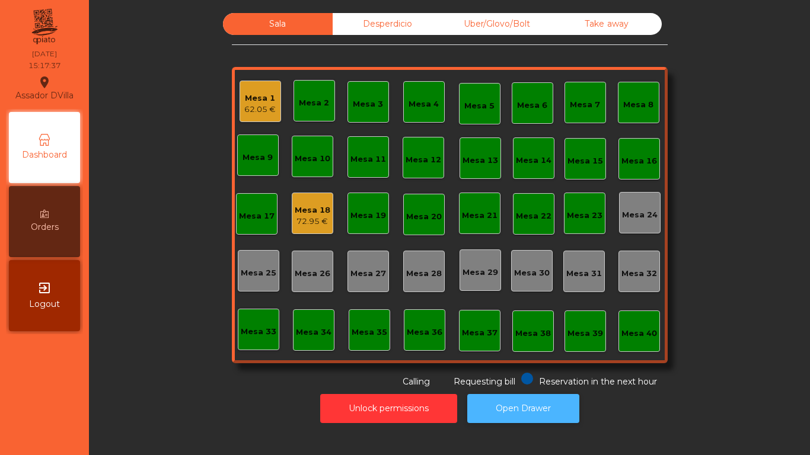
click at [514, 398] on button "Open Drawer" at bounding box center [523, 408] width 112 height 29
click at [250, 108] on div "62.05 €" at bounding box center [259, 110] width 31 height 12
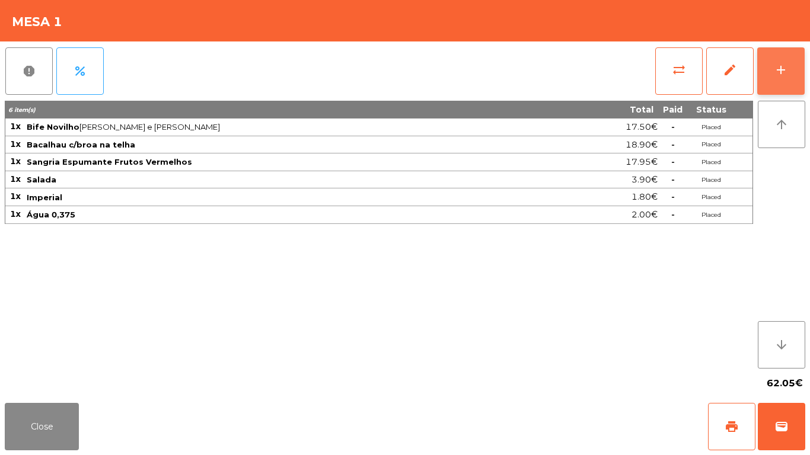
click at [781, 78] on button "add" at bounding box center [780, 70] width 47 height 47
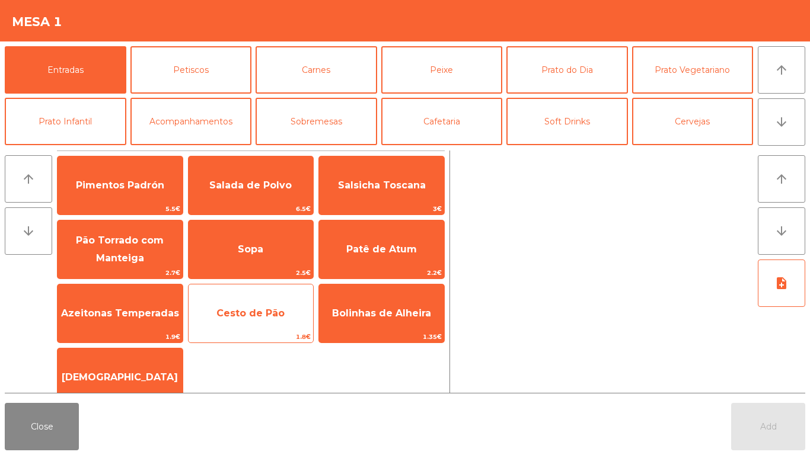
click at [244, 312] on span "Cesto de Pão" at bounding box center [250, 313] width 68 height 11
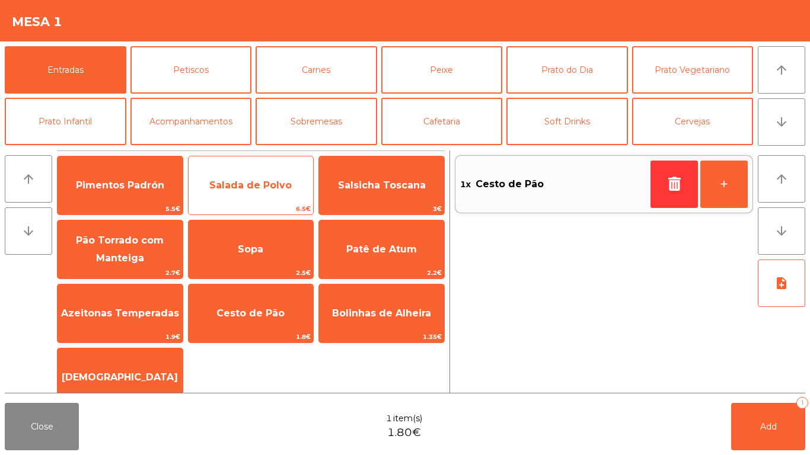
click at [242, 183] on span "Salada de Polvo" at bounding box center [250, 185] width 82 height 11
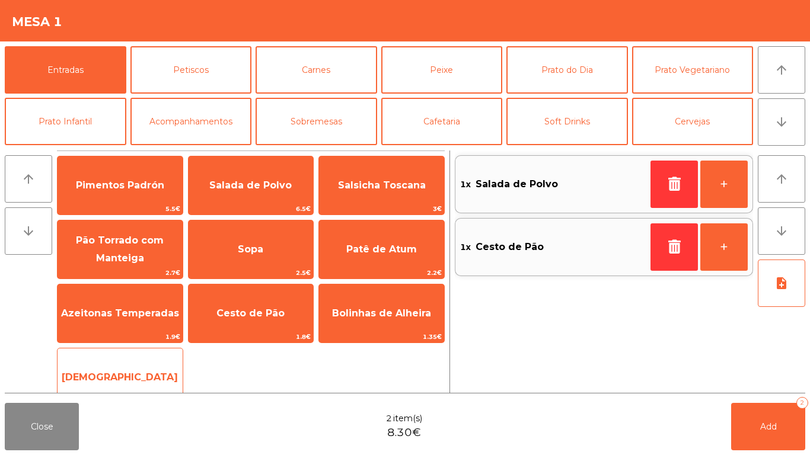
click at [134, 356] on div "Manteiga 1€" at bounding box center [120, 377] width 126 height 59
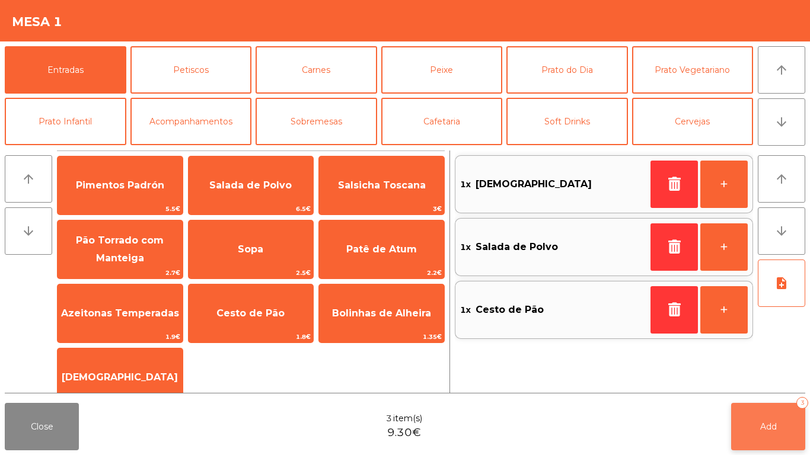
click at [768, 426] on span "Add" at bounding box center [768, 426] width 17 height 11
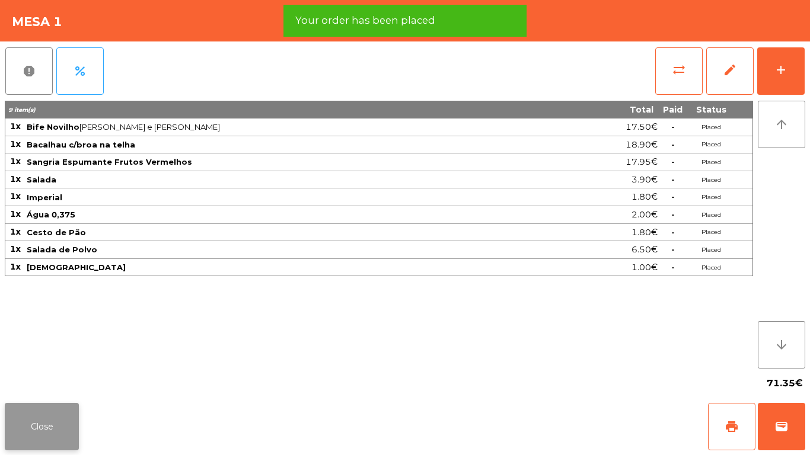
click at [48, 422] on button "Close" at bounding box center [42, 426] width 74 height 47
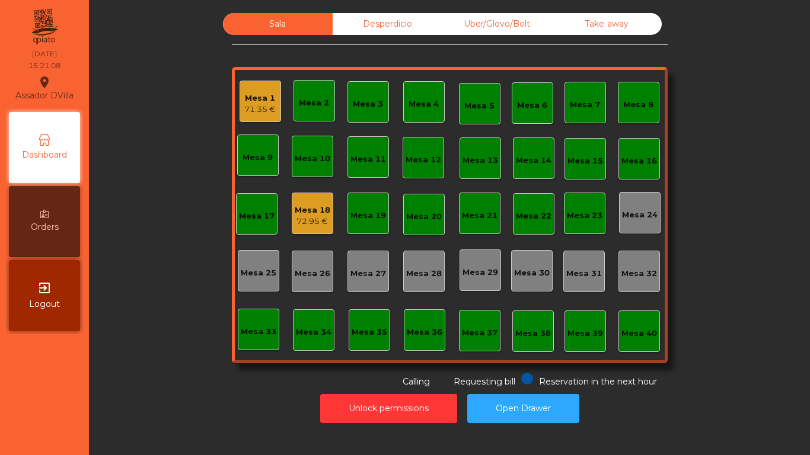
click at [305, 212] on div "Mesa 18" at bounding box center [313, 210] width 36 height 12
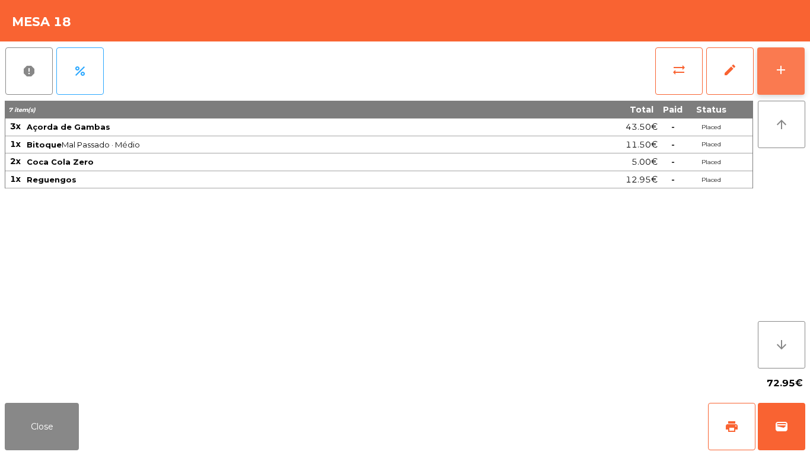
click at [787, 69] on div "add" at bounding box center [781, 70] width 14 height 14
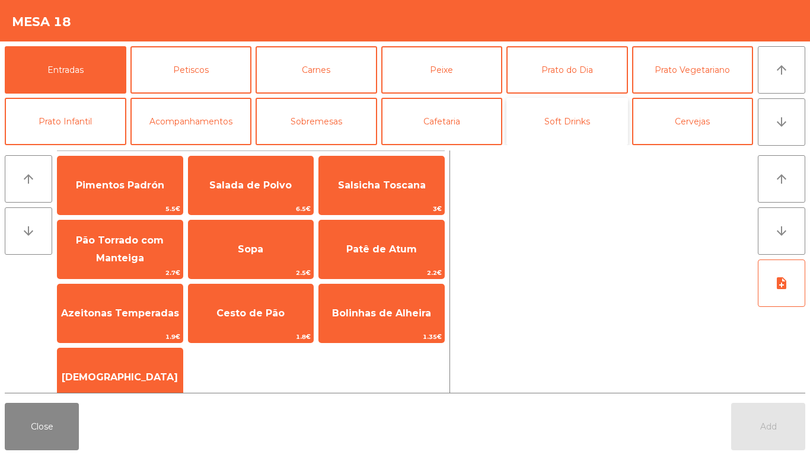
click at [598, 122] on button "Soft Drinks" at bounding box center [567, 121] width 122 height 47
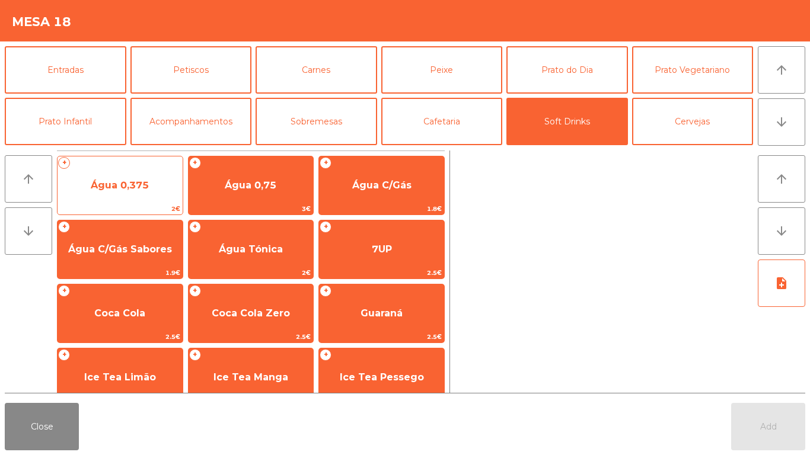
click at [133, 194] on span "Água 0,375" at bounding box center [119, 186] width 125 height 32
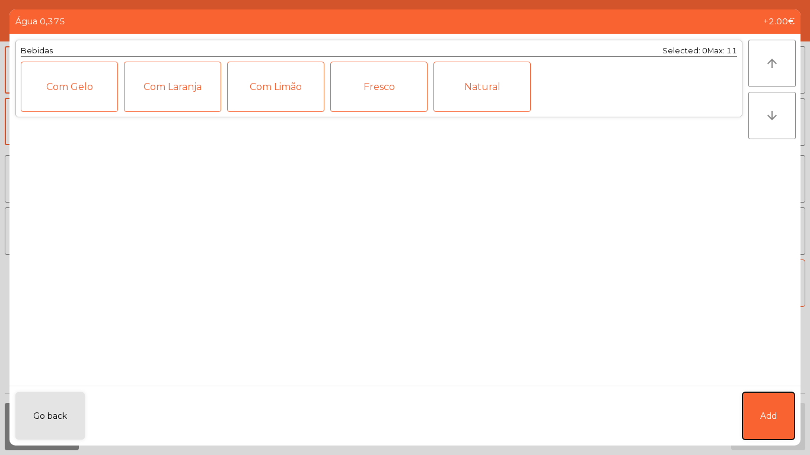
click at [774, 405] on button "Add" at bounding box center [768, 415] width 52 height 47
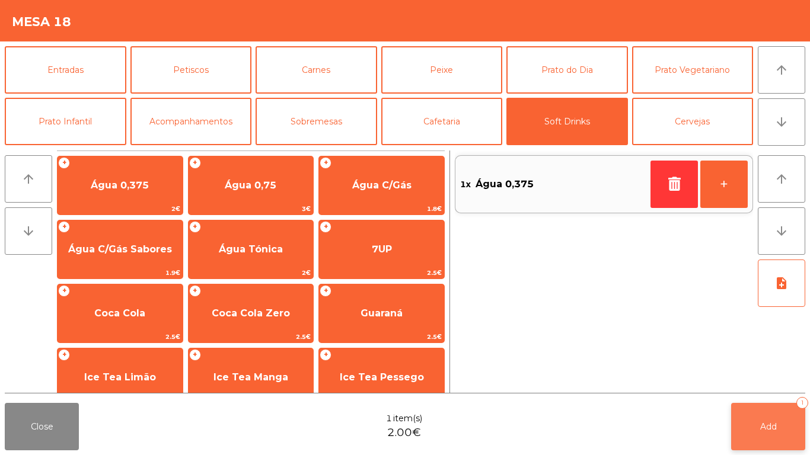
click at [787, 430] on button "Add 1" at bounding box center [768, 426] width 74 height 47
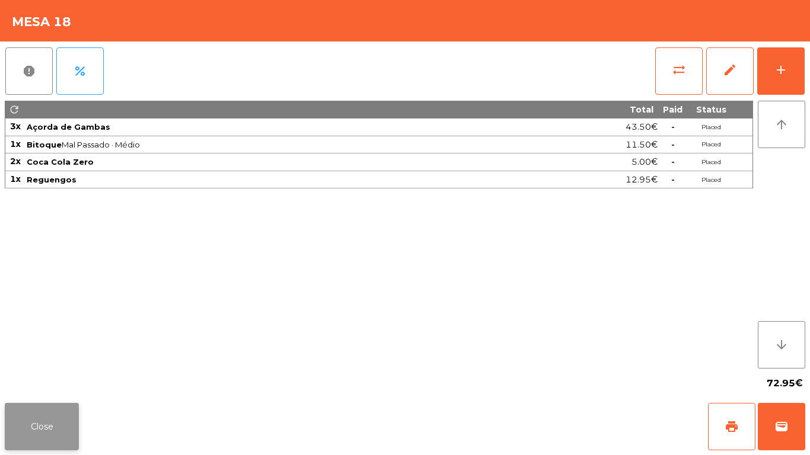
click at [55, 438] on button "Close" at bounding box center [42, 426] width 74 height 47
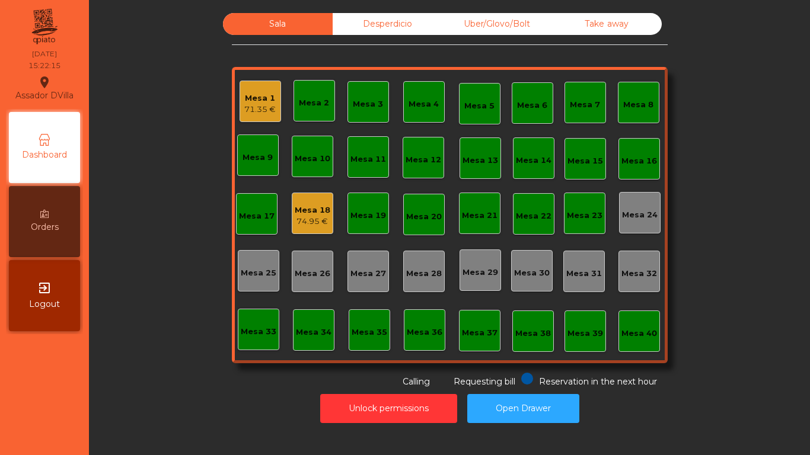
click at [248, 317] on div "Mesa 33" at bounding box center [258, 329] width 41 height 41
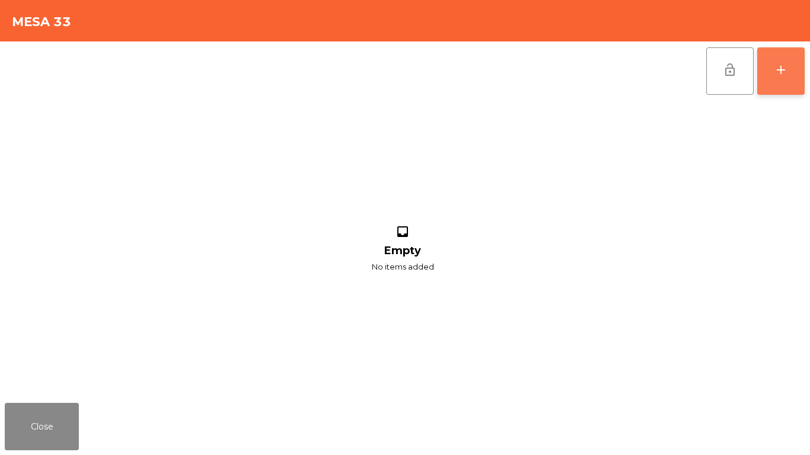
click at [803, 68] on button "add" at bounding box center [780, 70] width 47 height 47
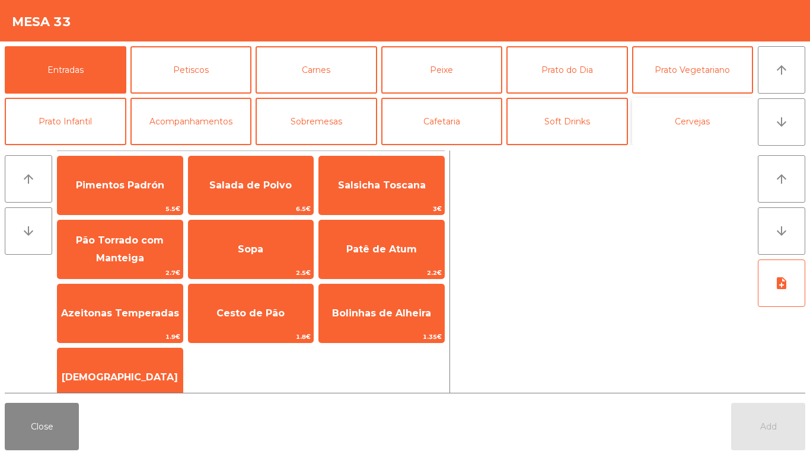
click at [695, 106] on button "Cervejas" at bounding box center [693, 121] width 122 height 47
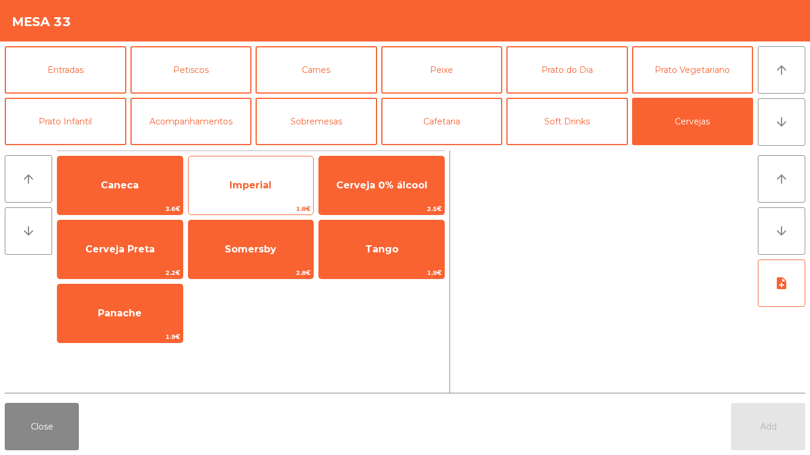
click at [229, 161] on div "Imperial 1.8€" at bounding box center [251, 185] width 126 height 59
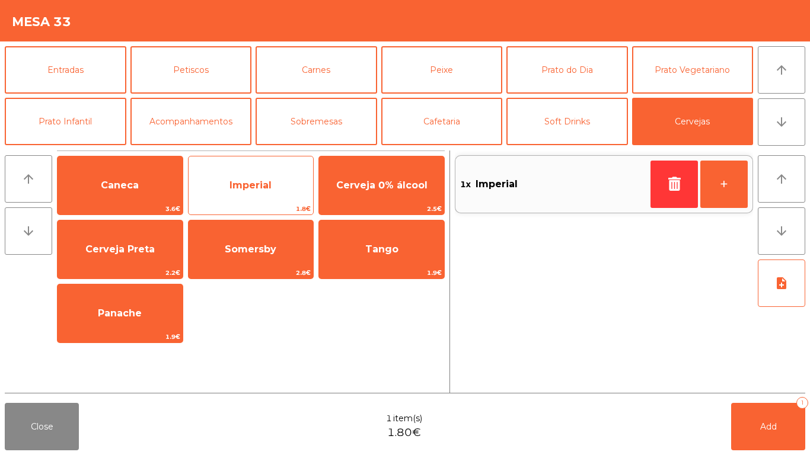
click at [226, 175] on span "Imperial" at bounding box center [250, 186] width 125 height 32
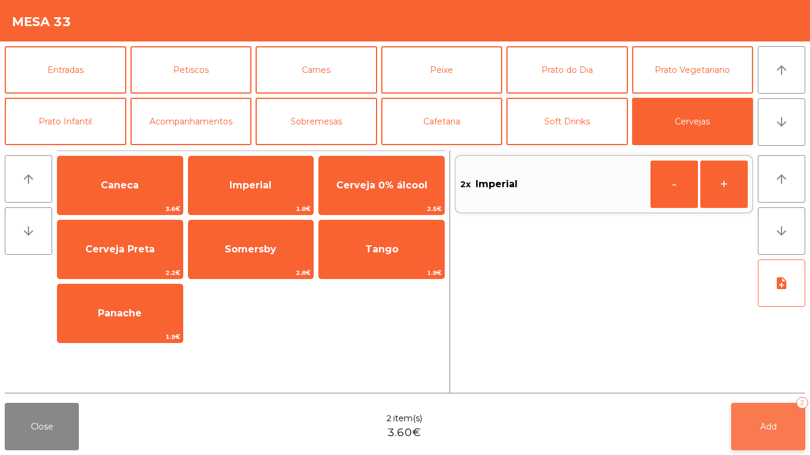
click at [788, 407] on button "Add 2" at bounding box center [768, 426] width 74 height 47
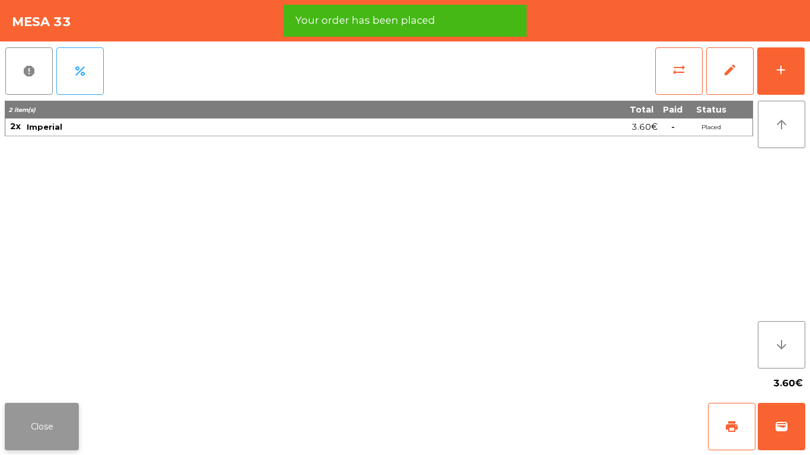
click at [17, 420] on button "Close" at bounding box center [42, 426] width 74 height 47
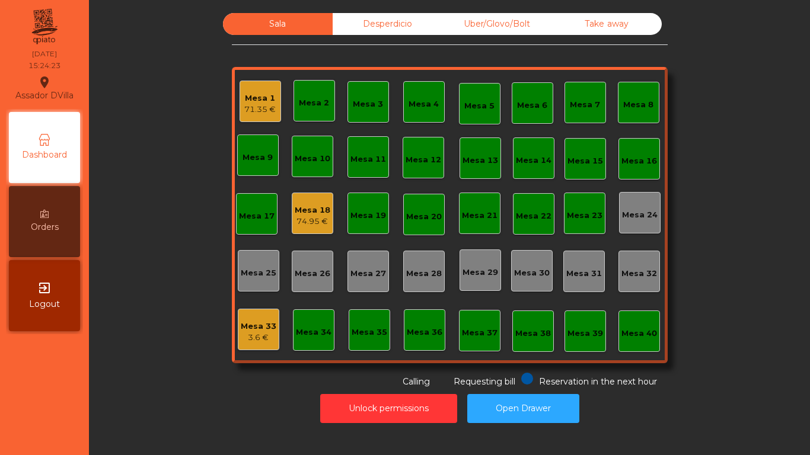
click at [296, 219] on div "74.95 €" at bounding box center [313, 222] width 36 height 12
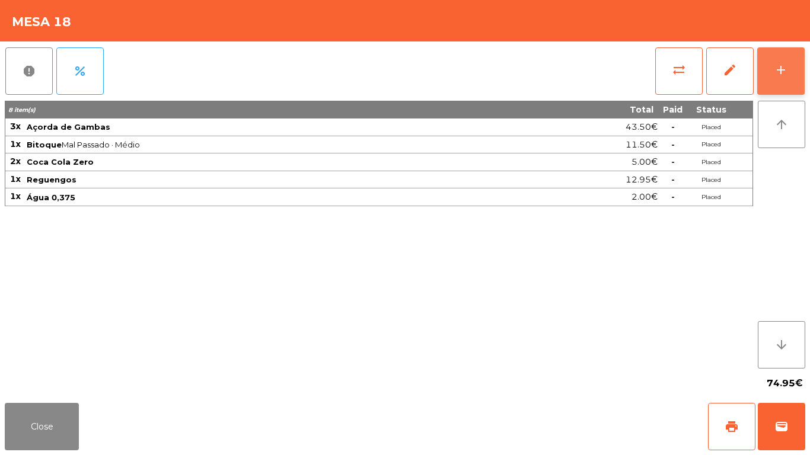
click at [787, 75] on div "add" at bounding box center [781, 70] width 14 height 14
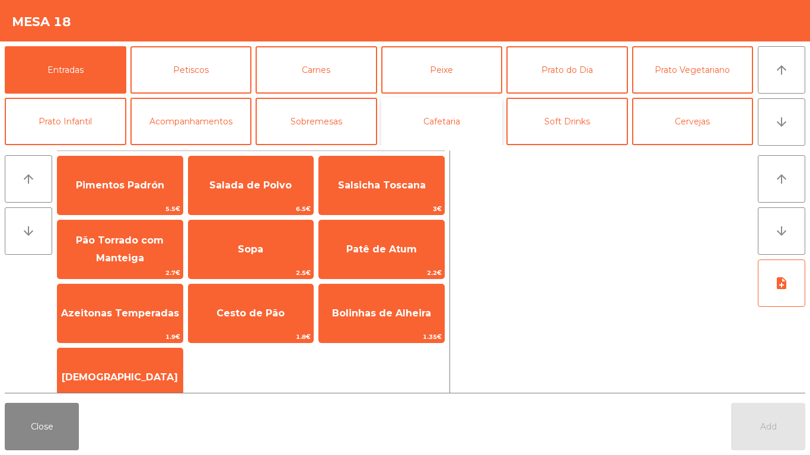
click at [456, 121] on button "Cafetaria" at bounding box center [442, 121] width 122 height 47
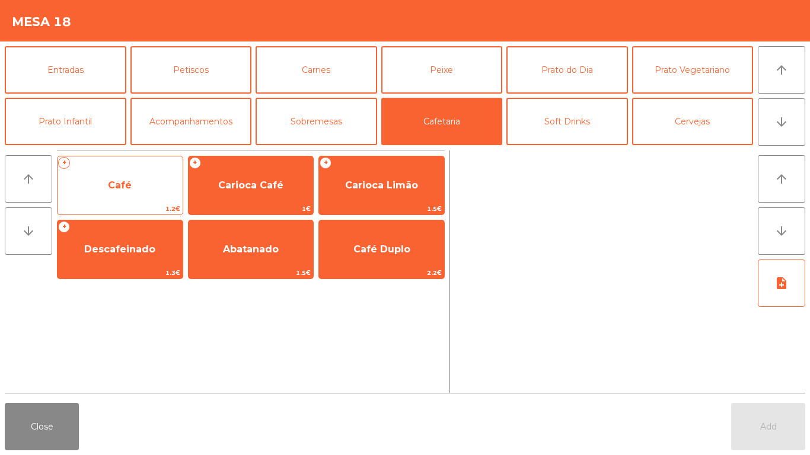
click at [121, 190] on span "Café" at bounding box center [120, 185] width 24 height 11
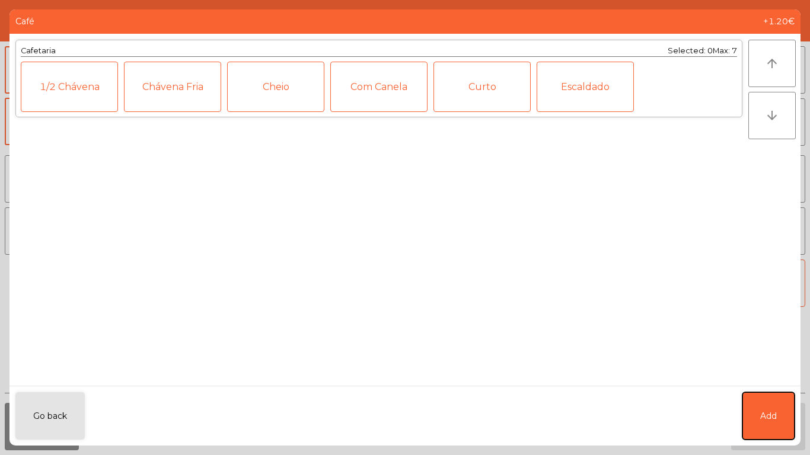
click at [764, 407] on button "Add" at bounding box center [768, 415] width 52 height 47
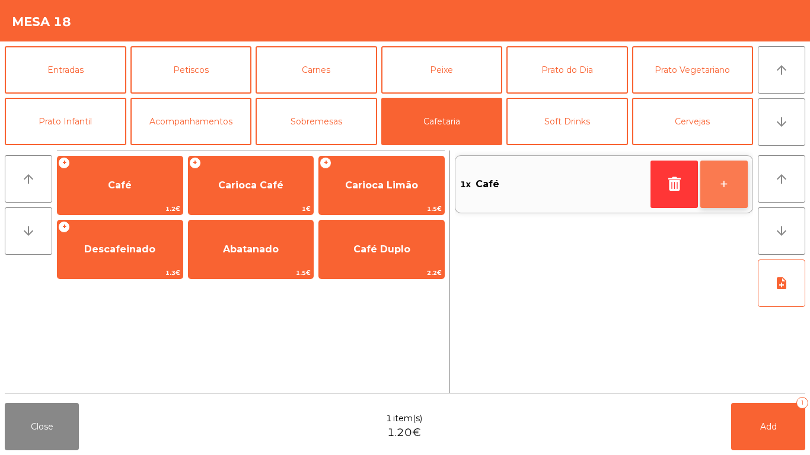
click at [737, 194] on button "+" at bounding box center [723, 184] width 47 height 47
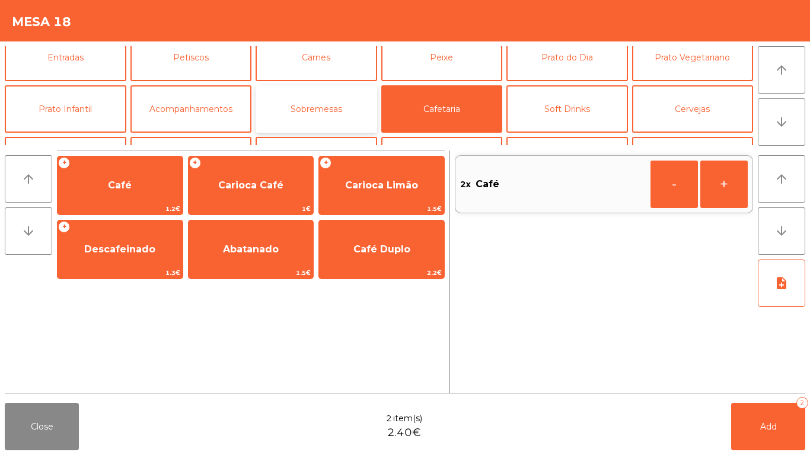
click at [317, 101] on button "Sobremesas" at bounding box center [316, 108] width 122 height 47
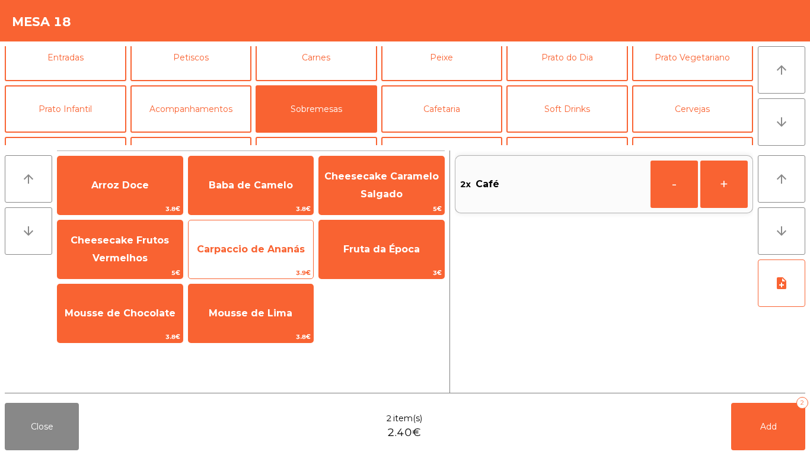
click at [254, 239] on span "Carpaccio de Ananás" at bounding box center [250, 250] width 125 height 32
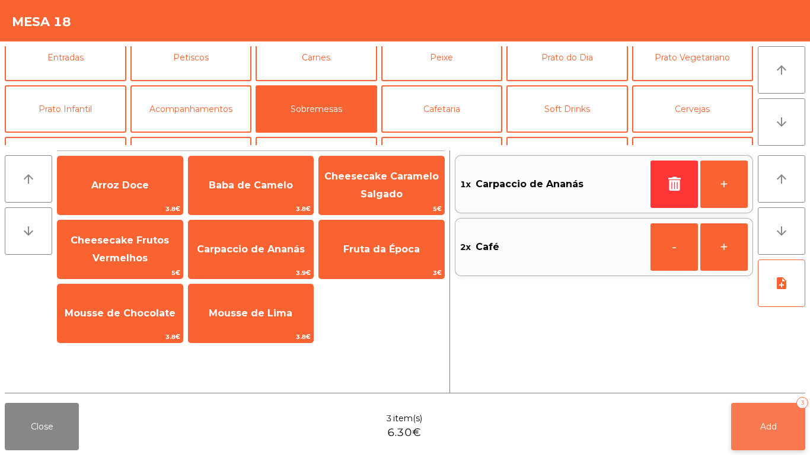
click at [763, 410] on button "Add 3" at bounding box center [768, 426] width 74 height 47
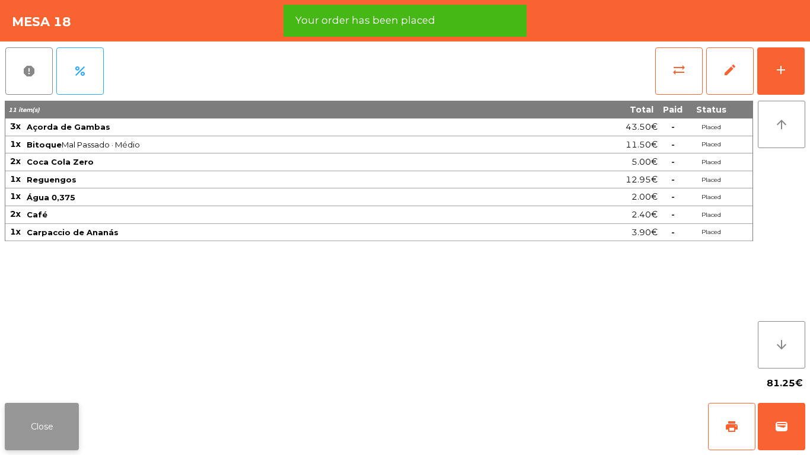
click at [52, 411] on button "Close" at bounding box center [42, 426] width 74 height 47
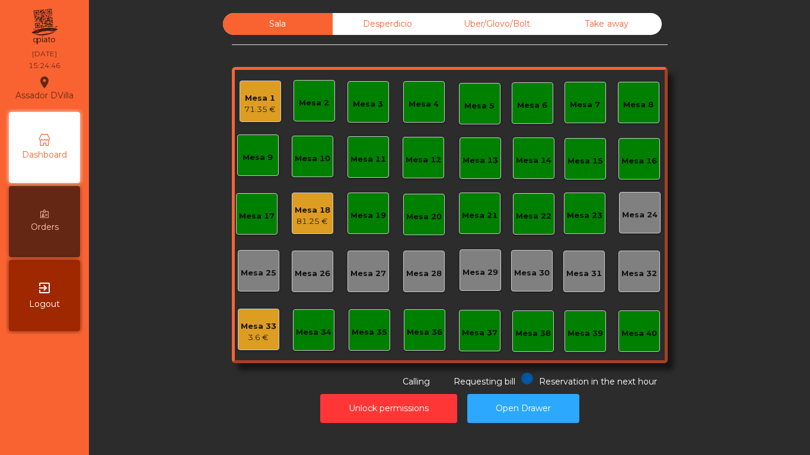
click at [269, 99] on div "Mesa 1" at bounding box center [259, 98] width 31 height 12
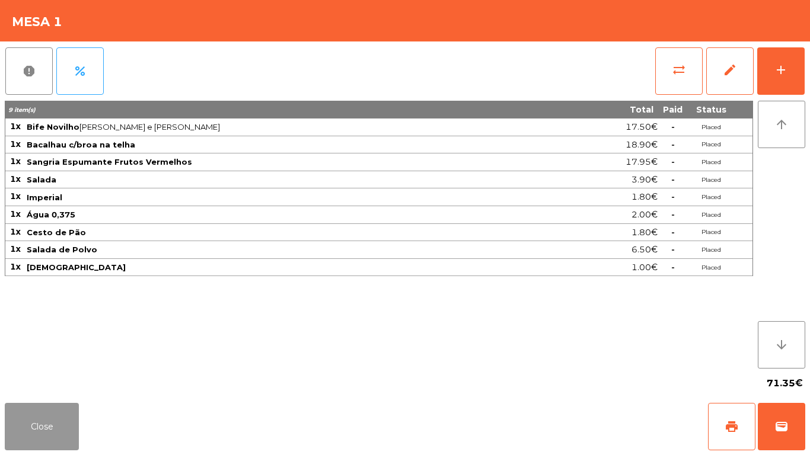
click at [41, 442] on button "Close" at bounding box center [42, 426] width 74 height 47
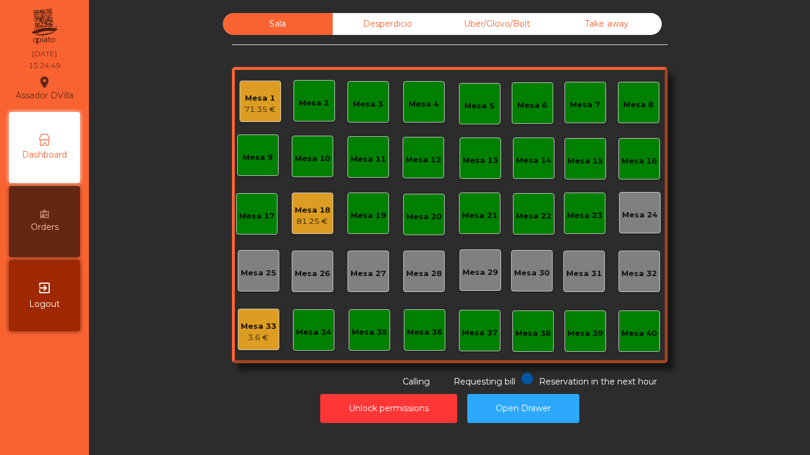
click at [312, 206] on div "Mesa 18" at bounding box center [313, 210] width 36 height 12
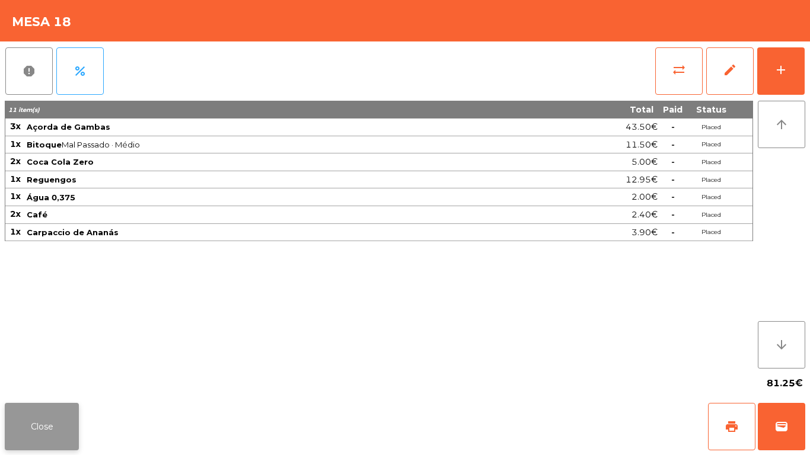
click at [37, 411] on button "Close" at bounding box center [42, 426] width 74 height 47
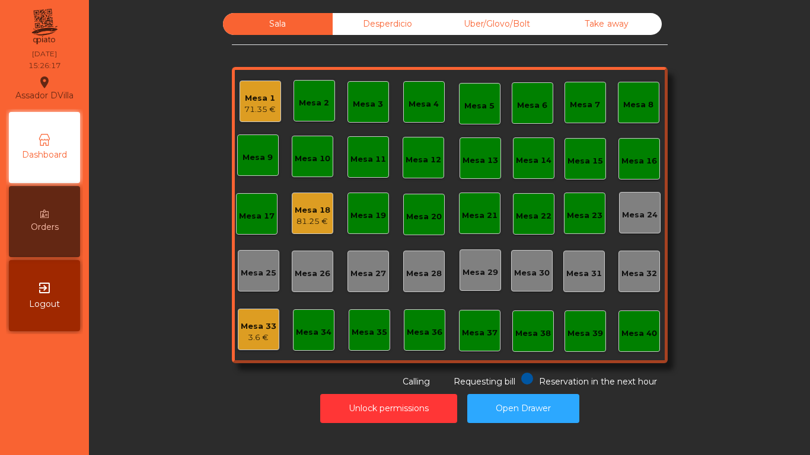
click at [137, 289] on div "Sala Desperdicio Uber/Glovo/Bolt Take away Mesa 1 71.35 € Mesa 2 Mesa 3 Mesa 4 …" at bounding box center [449, 200] width 689 height 375
click at [244, 325] on div "Mesa 33" at bounding box center [259, 327] width 36 height 12
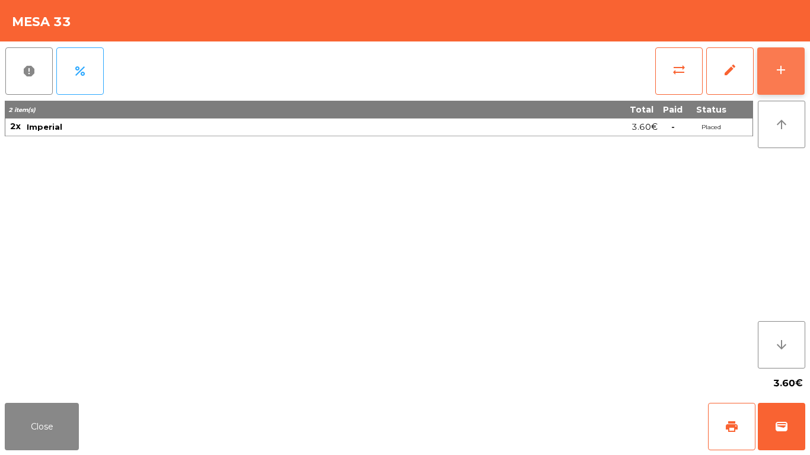
click at [792, 76] on button "add" at bounding box center [780, 70] width 47 height 47
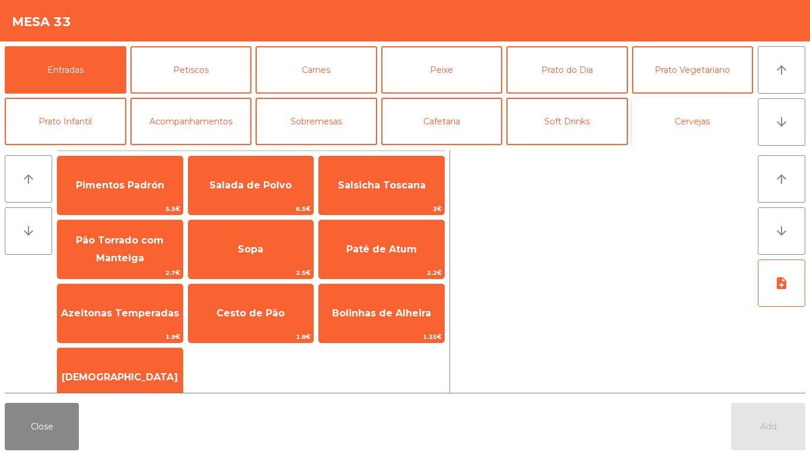
click at [681, 117] on button "Cervejas" at bounding box center [693, 121] width 122 height 47
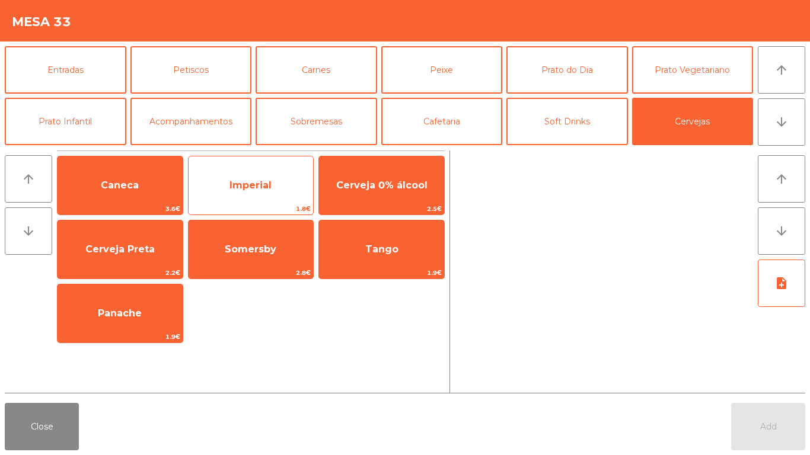
click at [232, 180] on span "Imperial" at bounding box center [250, 185] width 42 height 11
click at [242, 187] on span "Imperial" at bounding box center [250, 185] width 42 height 11
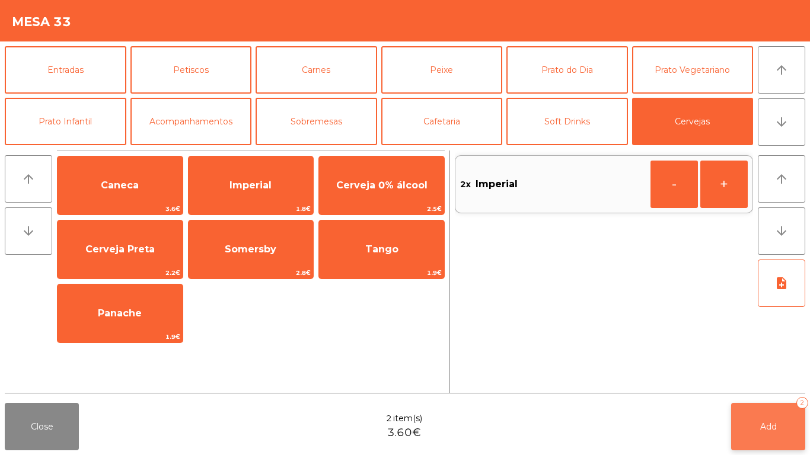
click at [772, 416] on button "Add 2" at bounding box center [768, 426] width 74 height 47
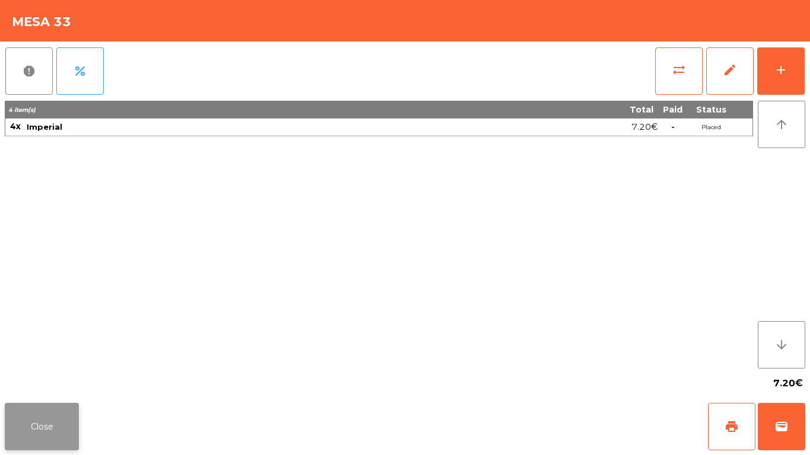
click at [14, 439] on button "Close" at bounding box center [42, 426] width 74 height 47
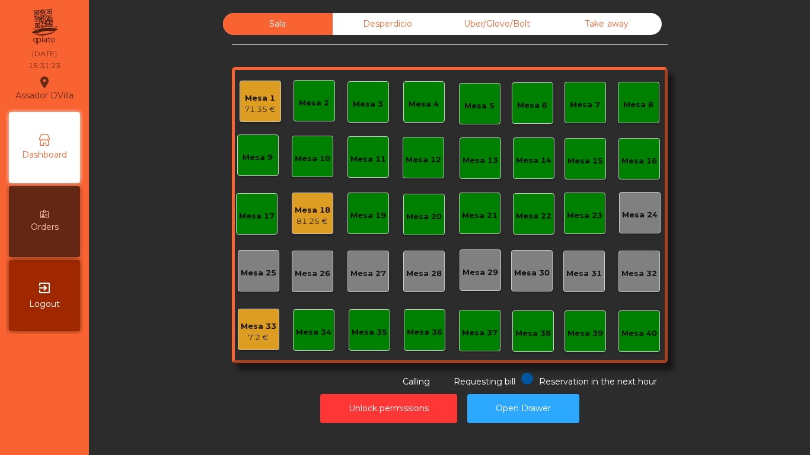
click at [239, 110] on div "Mesa 1 71.35 €" at bounding box center [259, 101] width 41 height 41
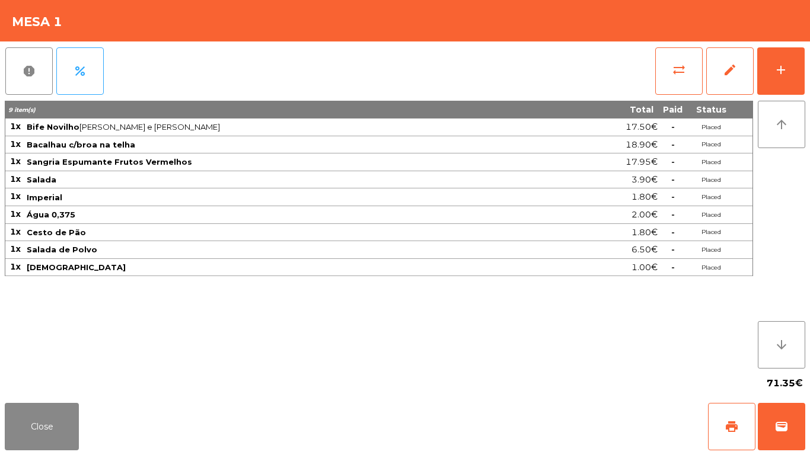
click at [809, 68] on div "report percent sync_alt edit add 9 item(s) Total Paid Status 1x Bife Novilho Mé…" at bounding box center [405, 219] width 810 height 357
click at [801, 83] on button "add" at bounding box center [780, 70] width 47 height 47
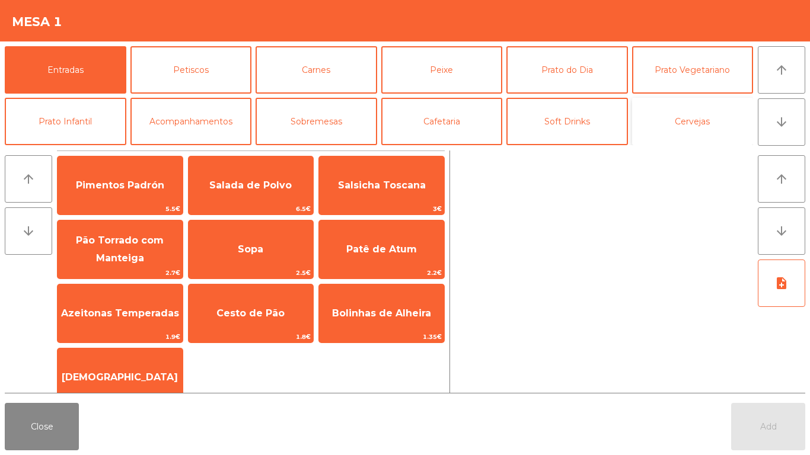
click at [691, 125] on button "Cervejas" at bounding box center [693, 121] width 122 height 47
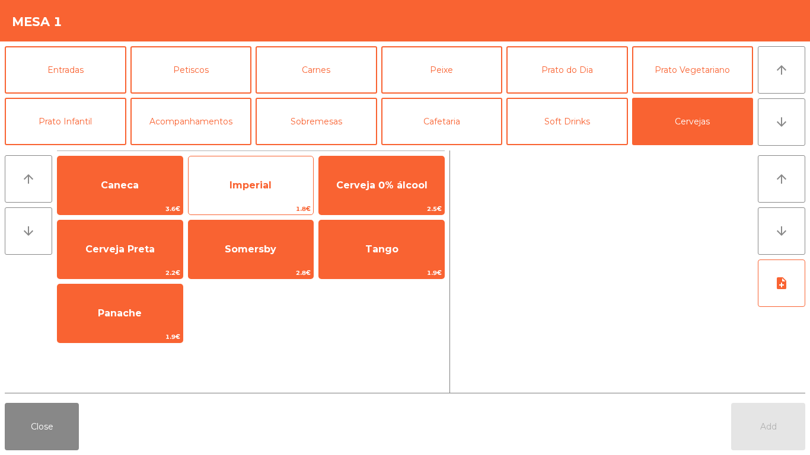
click at [238, 181] on span "Imperial" at bounding box center [250, 185] width 42 height 11
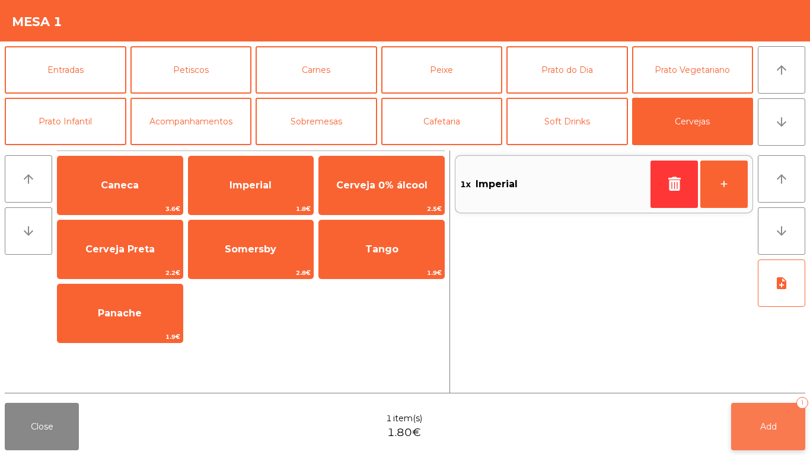
click at [764, 429] on span "Add" at bounding box center [768, 426] width 17 height 11
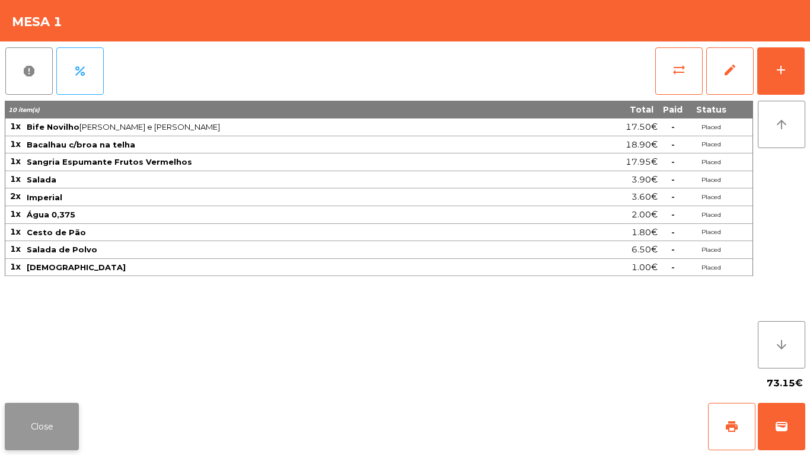
click at [32, 426] on button "Close" at bounding box center [42, 426] width 74 height 47
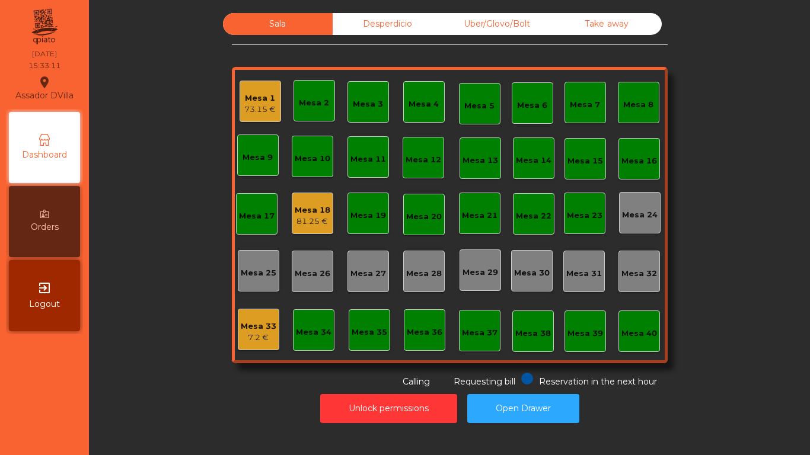
click at [325, 221] on div "Mesa 18 81.25 €" at bounding box center [312, 213] width 41 height 41
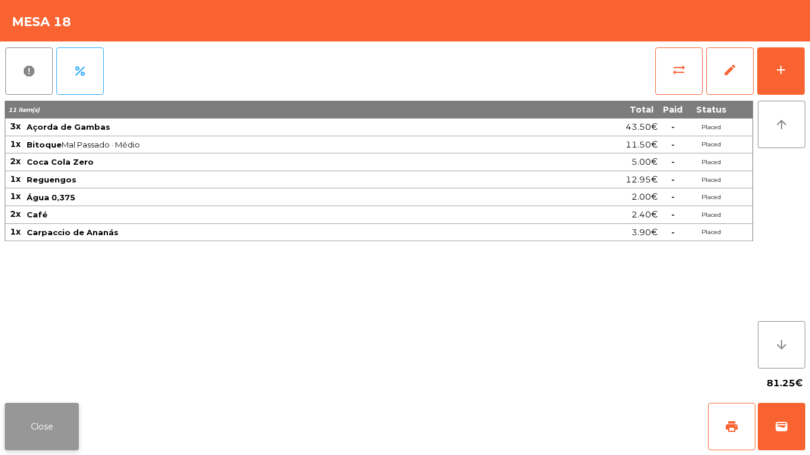
click at [53, 414] on button "Close" at bounding box center [42, 426] width 74 height 47
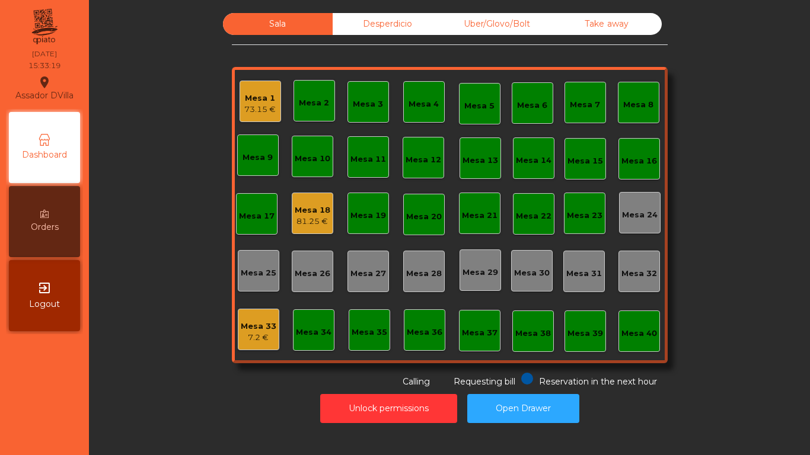
drag, startPoint x: 207, startPoint y: 251, endPoint x: 218, endPoint y: 314, distance: 63.1
click at [207, 262] on div "Sala Desperdicio Uber/Glovo/Bolt Take away Mesa 1 73.15 € Mesa 2 Mesa 3 Mesa 4 …" at bounding box center [449, 200] width 689 height 375
click at [241, 325] on div "Mesa 33" at bounding box center [259, 327] width 36 height 12
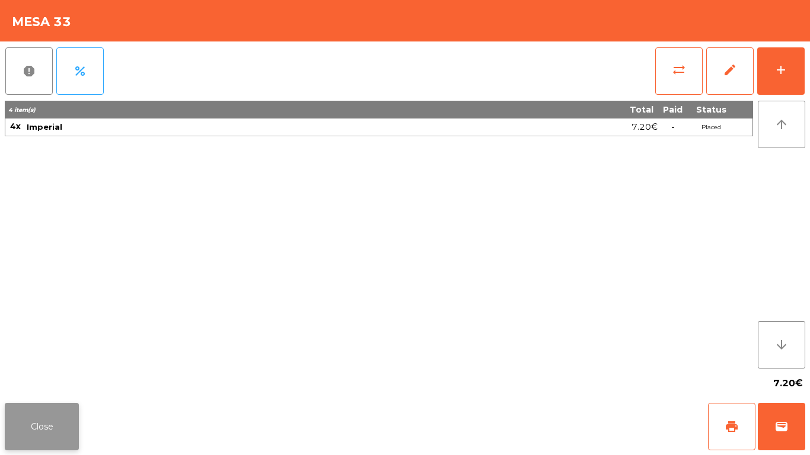
click at [60, 414] on button "Close" at bounding box center [42, 426] width 74 height 47
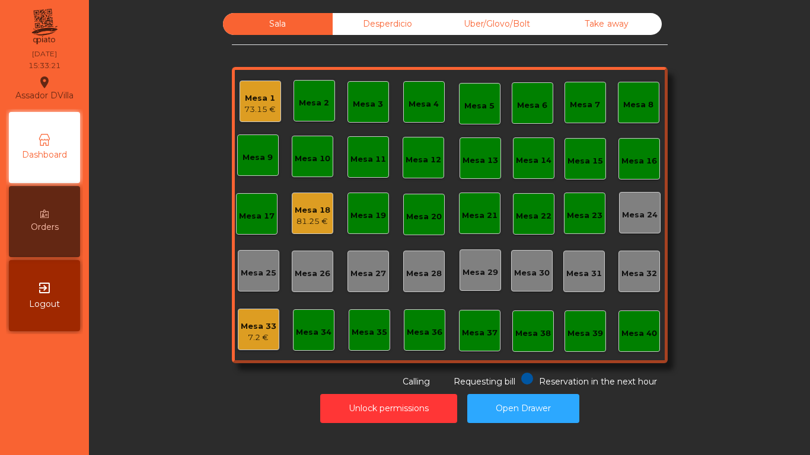
click at [145, 350] on div "Sala Desperdicio Uber/Glovo/Bolt Take away Mesa 1 73.15 € Mesa 2 Mesa 3 Mesa 4 …" at bounding box center [449, 200] width 689 height 375
click at [244, 336] on div "7.2 €" at bounding box center [259, 338] width 36 height 12
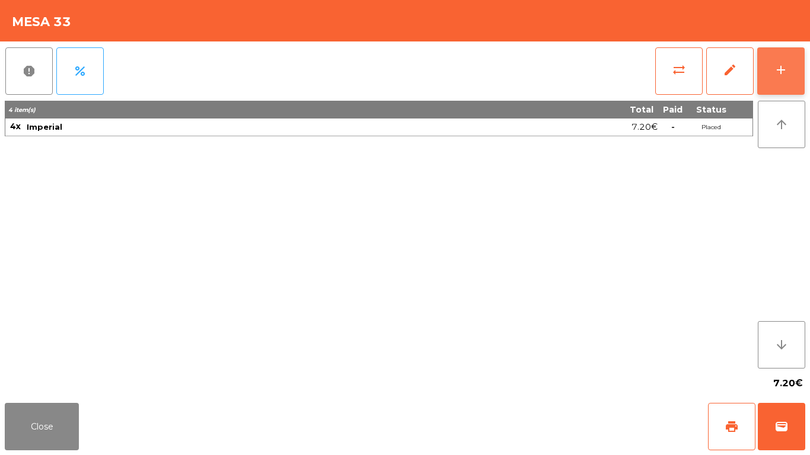
click at [779, 69] on div "add" at bounding box center [781, 70] width 14 height 14
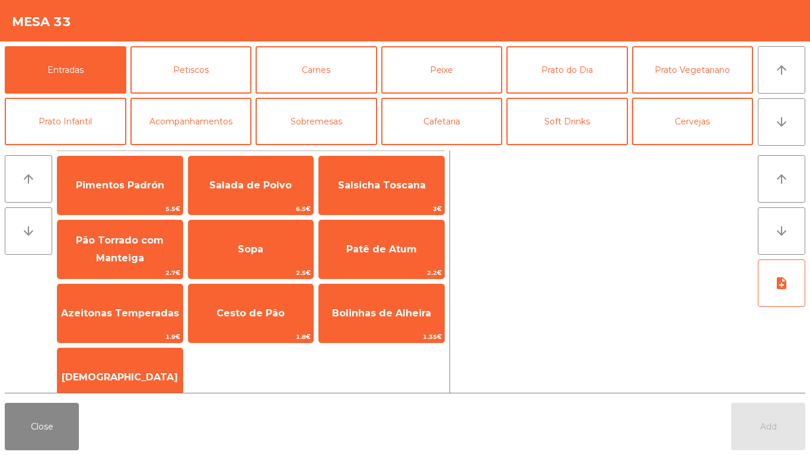
click at [696, 108] on button "Cervejas" at bounding box center [693, 121] width 122 height 47
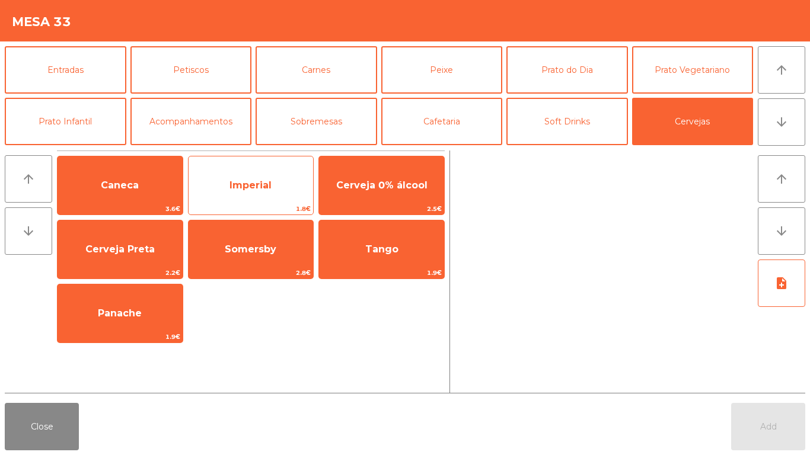
click at [273, 184] on span "Imperial" at bounding box center [250, 186] width 125 height 32
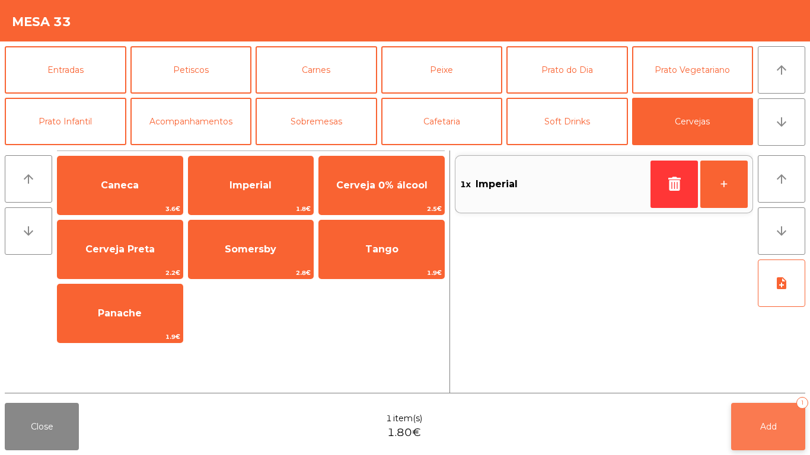
click at [753, 408] on button "Add 1" at bounding box center [768, 426] width 74 height 47
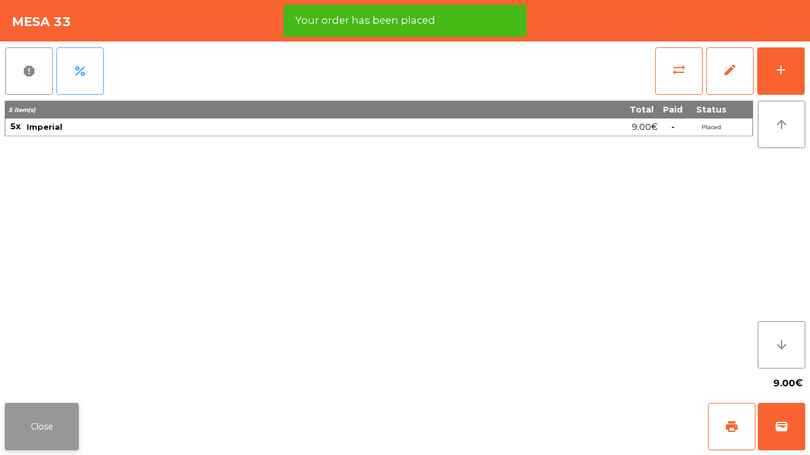
click at [66, 420] on button "Close" at bounding box center [42, 426] width 74 height 47
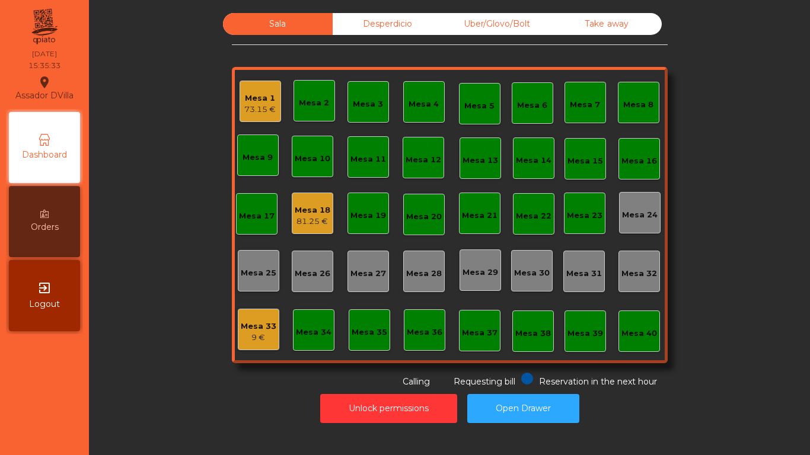
click at [52, 226] on span "Orders" at bounding box center [45, 227] width 28 height 12
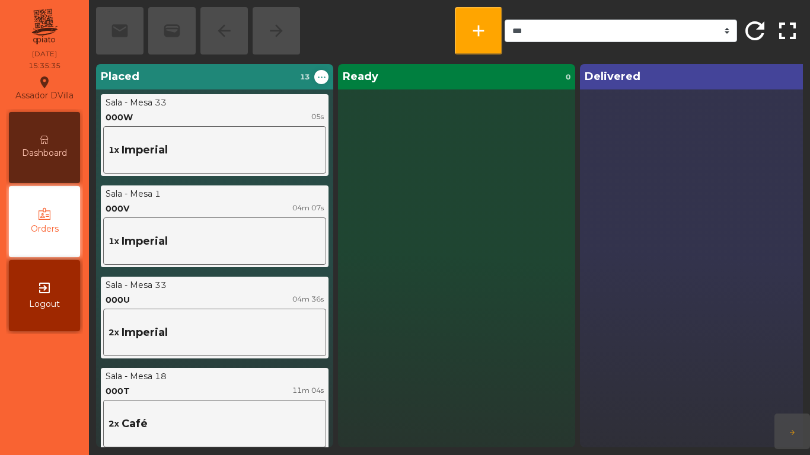
click at [33, 137] on div "Dashboard" at bounding box center [44, 147] width 71 height 71
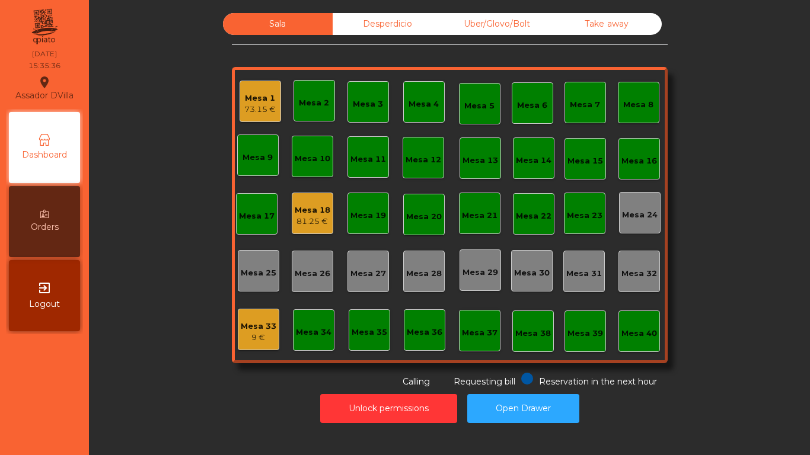
click at [219, 408] on div "Unlock permissions Open Drawer" at bounding box center [449, 408] width 689 height 41
click at [297, 203] on div "Mesa 18 81.25 €" at bounding box center [313, 214] width 36 height 28
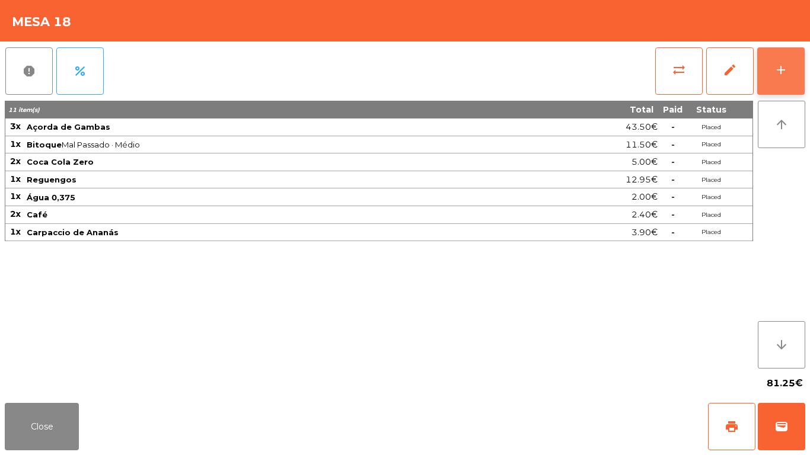
click at [783, 63] on div "add" at bounding box center [781, 70] width 14 height 14
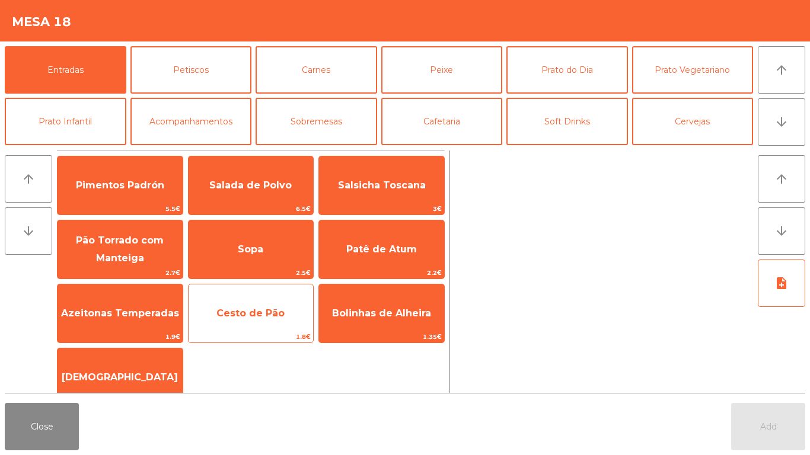
click at [272, 324] on span "Cesto de Pão" at bounding box center [250, 314] width 125 height 32
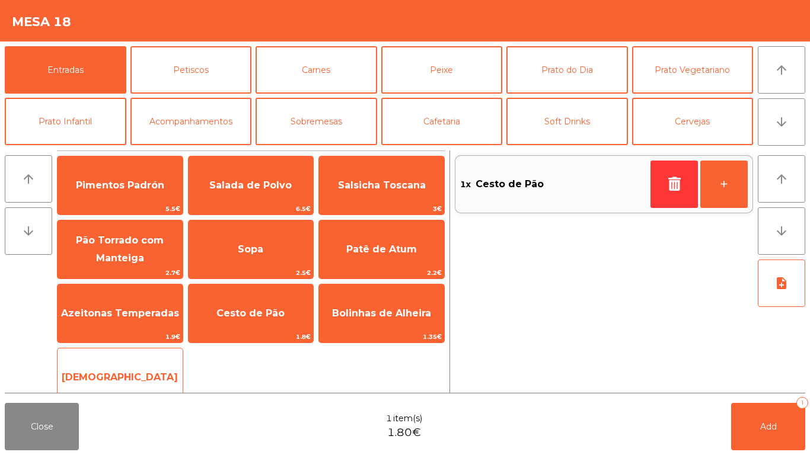
click at [156, 378] on span "[DEMOGRAPHIC_DATA]" at bounding box center [119, 378] width 125 height 32
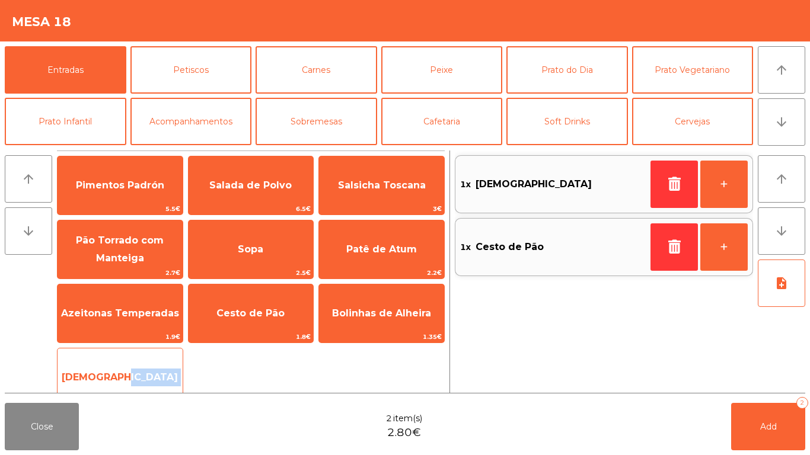
click at [156, 378] on span "[DEMOGRAPHIC_DATA]" at bounding box center [119, 378] width 125 height 32
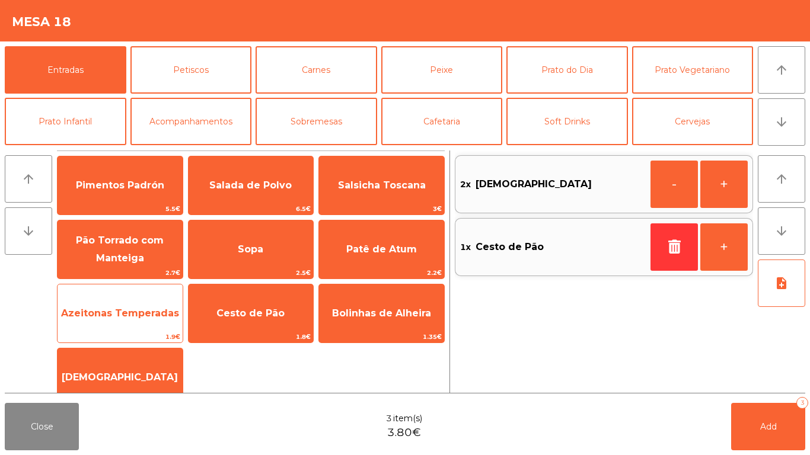
click at [144, 325] on span "Azeitonas Temperadas" at bounding box center [119, 314] width 125 height 32
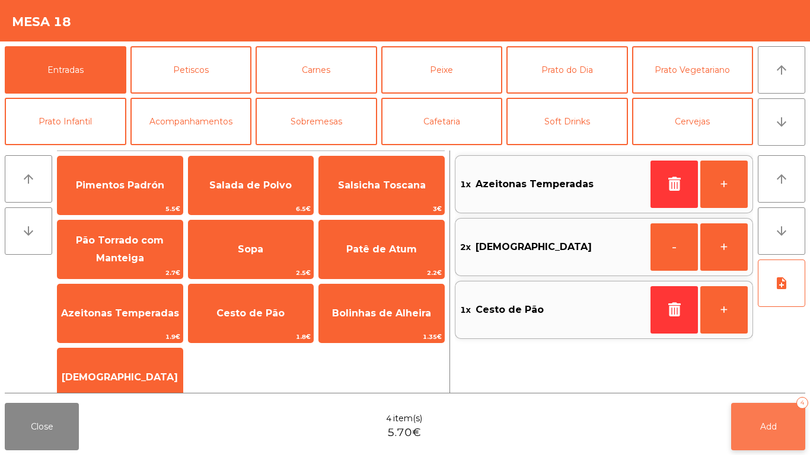
click at [760, 423] on span "Add" at bounding box center [768, 426] width 17 height 11
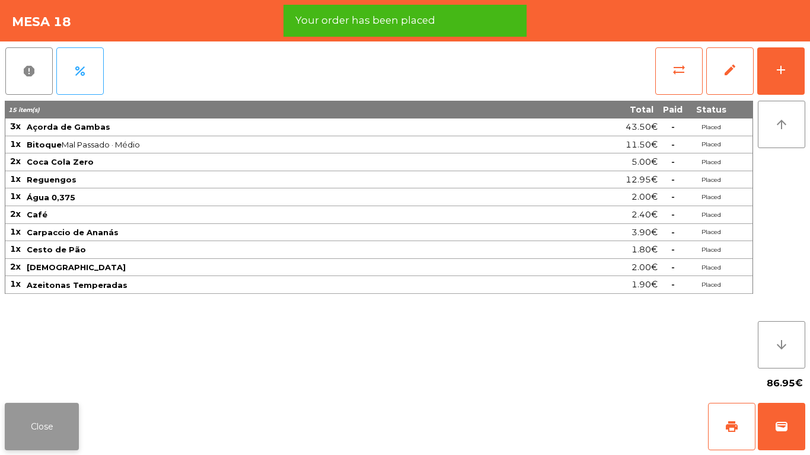
click at [43, 419] on button "Close" at bounding box center [42, 426] width 74 height 47
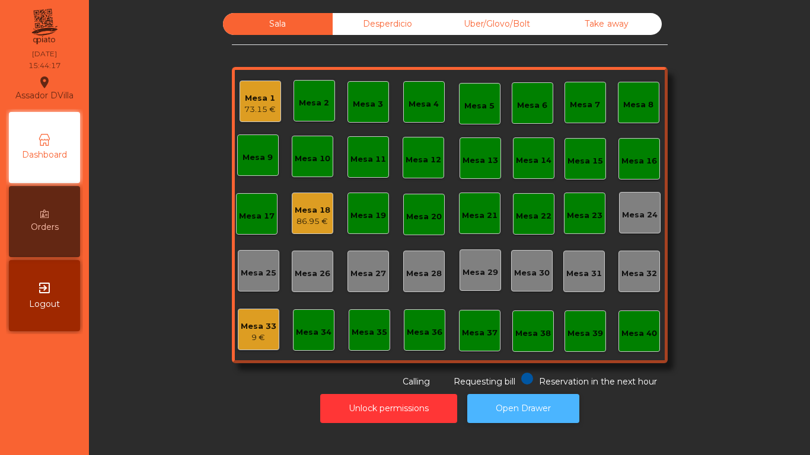
click at [519, 412] on button "Open Drawer" at bounding box center [523, 408] width 112 height 29
click at [253, 315] on div "Mesa 33 9 €" at bounding box center [258, 329] width 41 height 41
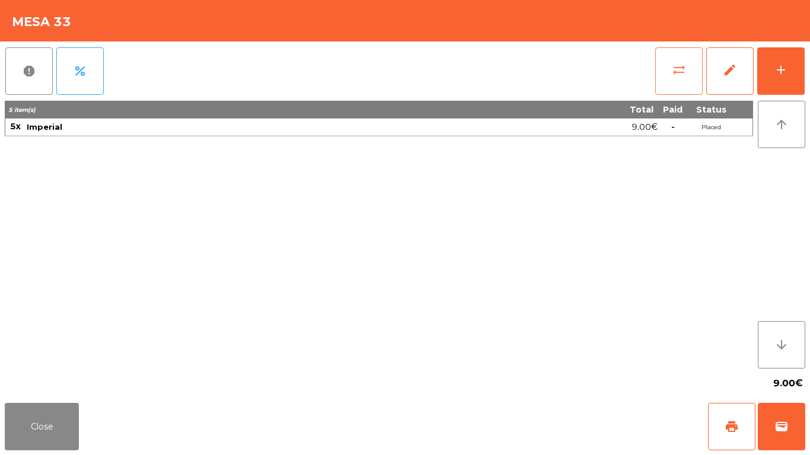
click at [659, 56] on button "sync_alt" at bounding box center [678, 70] width 47 height 47
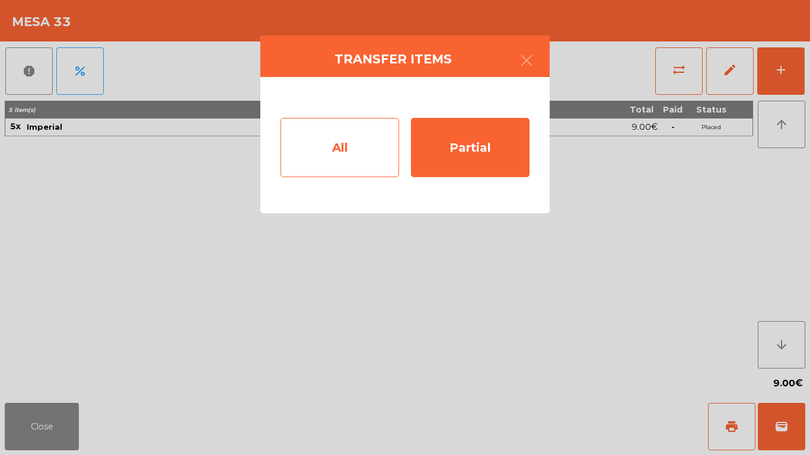
click at [299, 158] on div "All" at bounding box center [339, 147] width 119 height 59
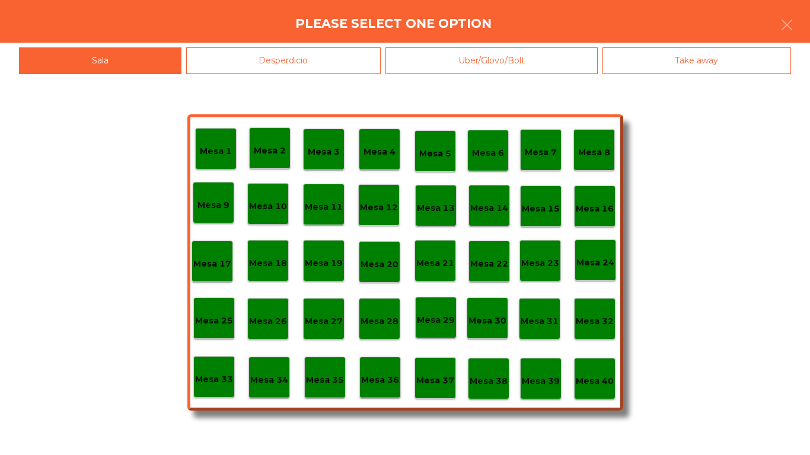
click at [601, 389] on div "Mesa 40" at bounding box center [594, 378] width 41 height 41
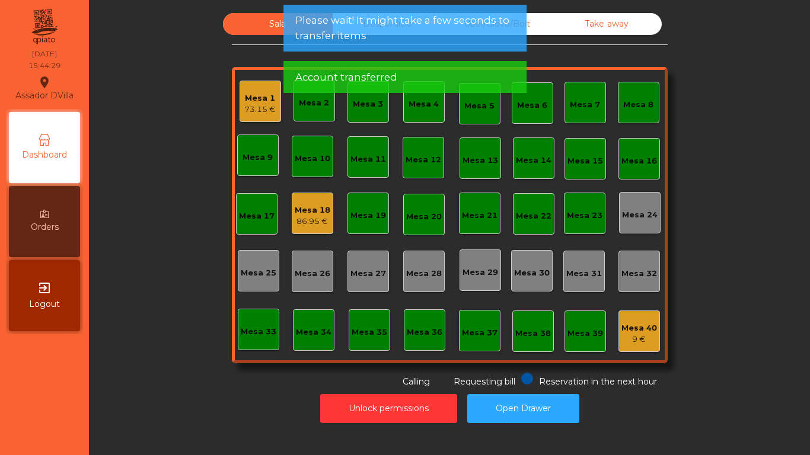
click at [373, 69] on div "Account transferred" at bounding box center [404, 77] width 243 height 32
click at [376, 33] on span "Please wait! It might take a few seconds to transfer items" at bounding box center [404, 28] width 219 height 30
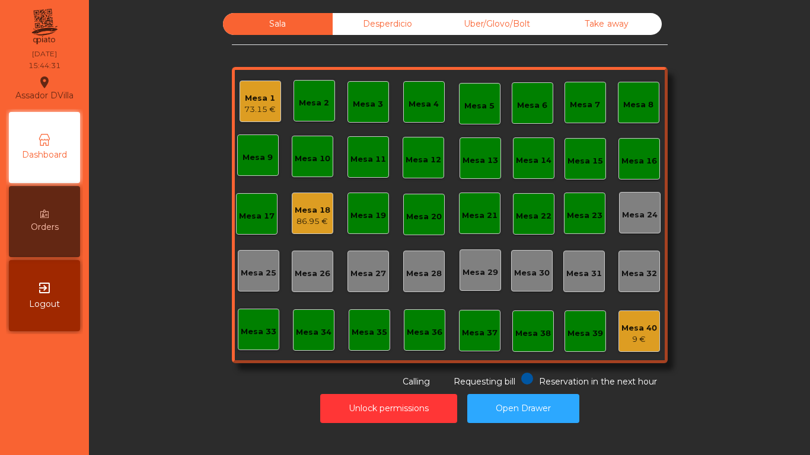
click at [239, 107] on div "Mesa 1 73.15 €" at bounding box center [259, 101] width 41 height 41
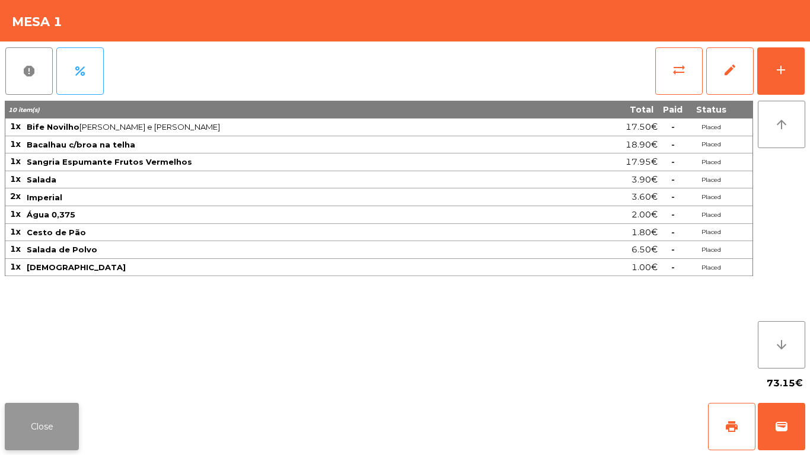
drag, startPoint x: 26, startPoint y: 430, endPoint x: 544, endPoint y: 66, distance: 632.6
click at [27, 429] on button "Close" at bounding box center [42, 426] width 74 height 47
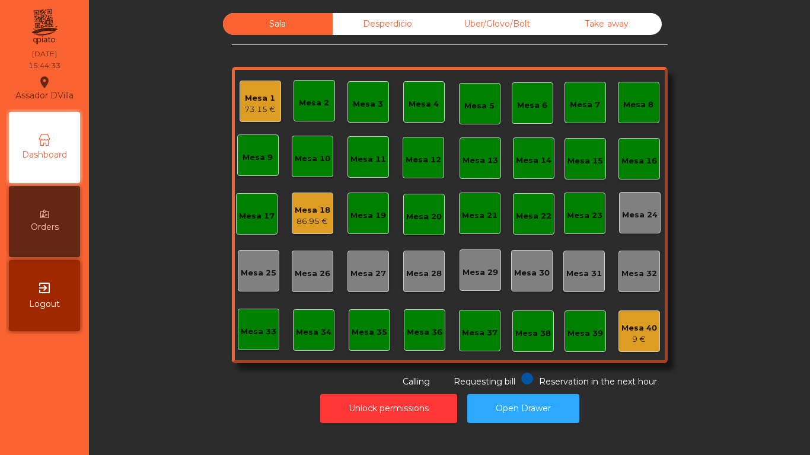
click at [566, 30] on div "Take away" at bounding box center [607, 24] width 110 height 22
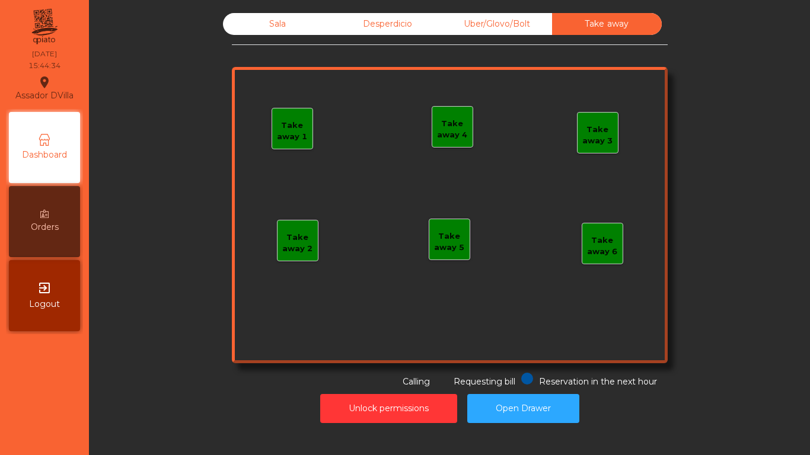
click at [532, 32] on div "Uber/Glovo/Bolt" at bounding box center [497, 24] width 110 height 22
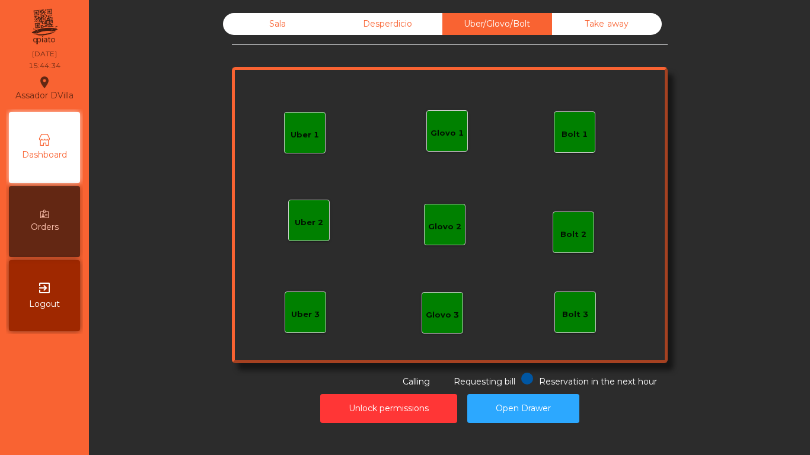
click at [357, 14] on div "Desperdicio" at bounding box center [388, 24] width 110 height 22
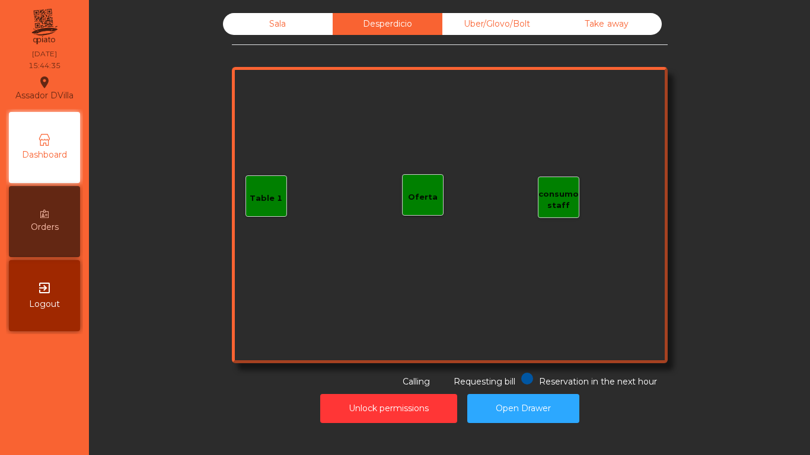
click at [314, 27] on div "Sala" at bounding box center [278, 24] width 110 height 22
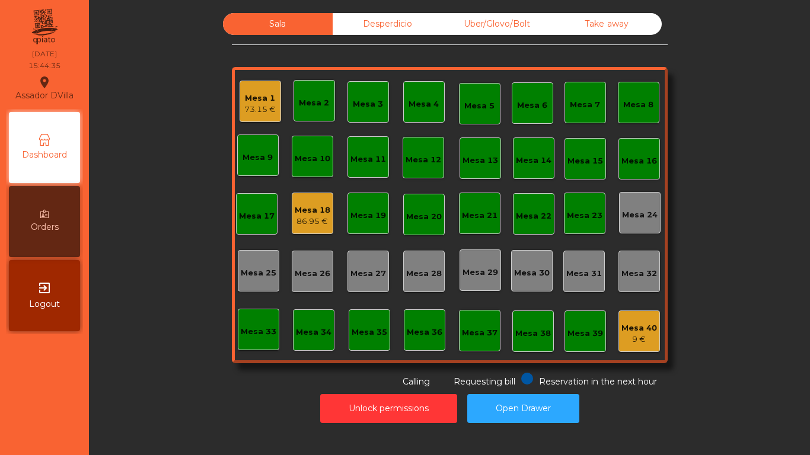
click at [216, 70] on div "Sala Desperdicio Uber/Glovo/Bolt Take away Mesa 1 73.15 € Mesa 2 Mesa 3 Mesa 4 …" at bounding box center [449, 200] width 689 height 375
click at [300, 213] on div "Mesa 18" at bounding box center [313, 210] width 36 height 12
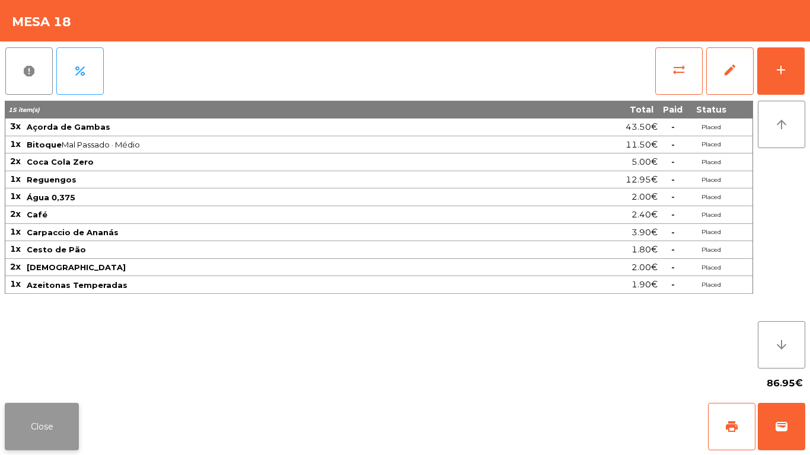
click at [53, 423] on button "Close" at bounding box center [42, 426] width 74 height 47
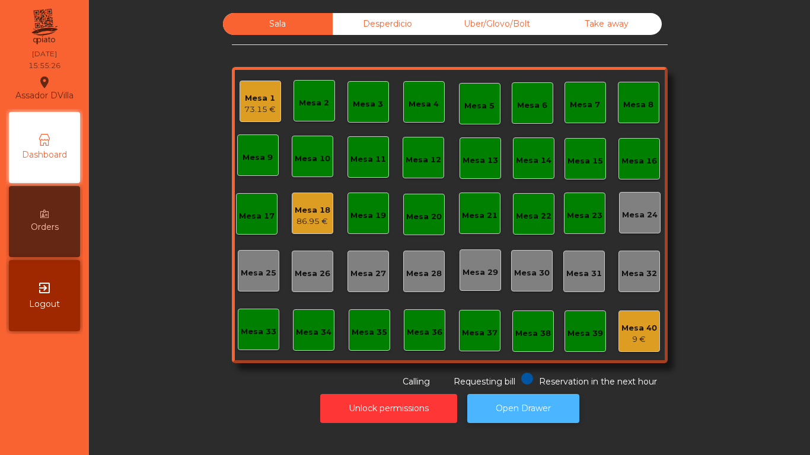
click at [545, 413] on button "Open Drawer" at bounding box center [523, 408] width 112 height 29
click at [246, 325] on div "Mesa 33" at bounding box center [259, 329] width 36 height 17
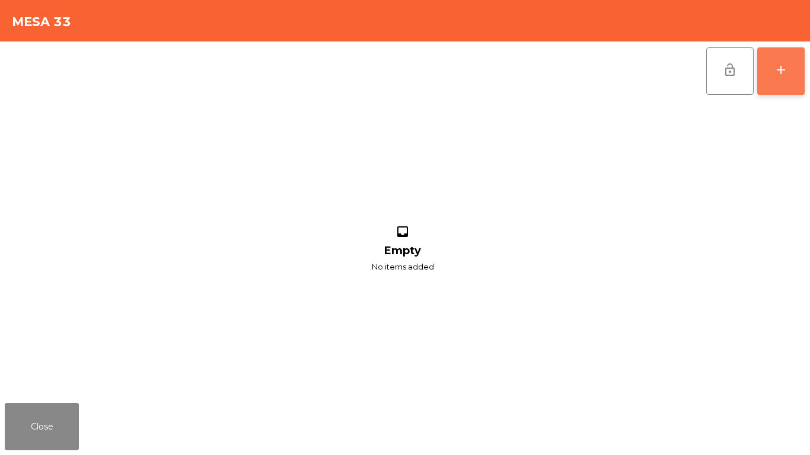
click at [769, 66] on button "add" at bounding box center [780, 70] width 47 height 47
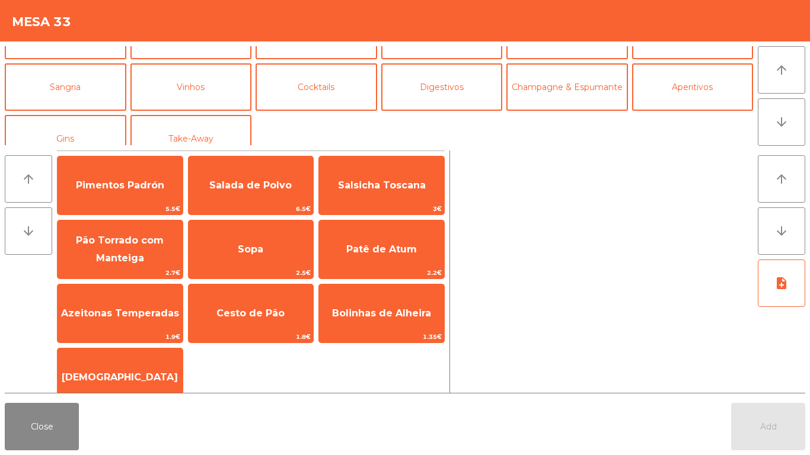
scroll to position [94, 0]
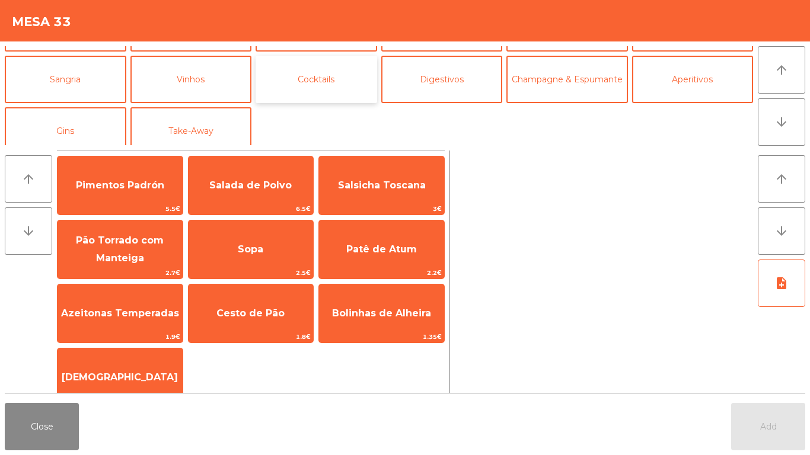
click at [282, 87] on button "Cocktails" at bounding box center [316, 79] width 122 height 47
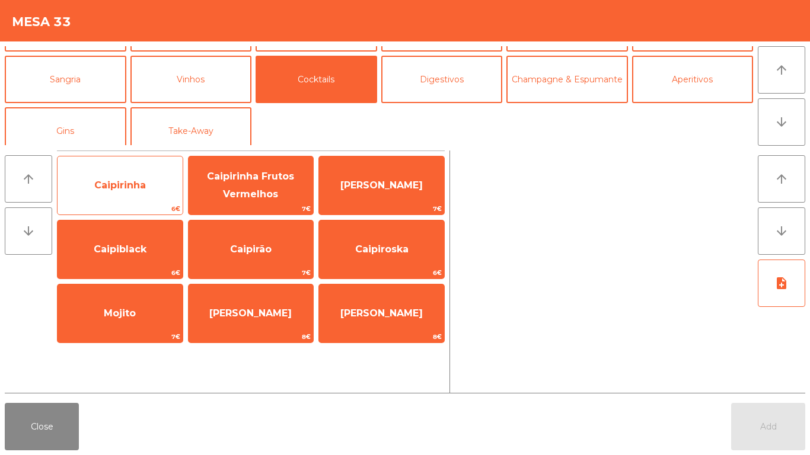
click at [101, 176] on span "Caipirinha" at bounding box center [119, 186] width 125 height 32
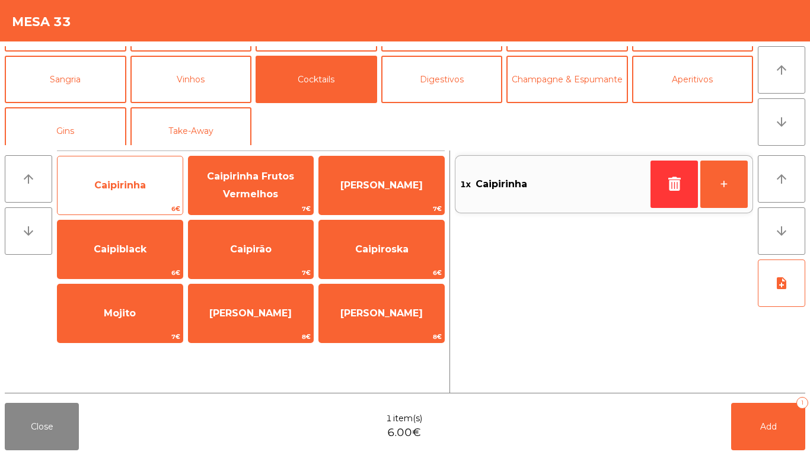
click at [104, 176] on span "Caipirinha" at bounding box center [119, 186] width 125 height 32
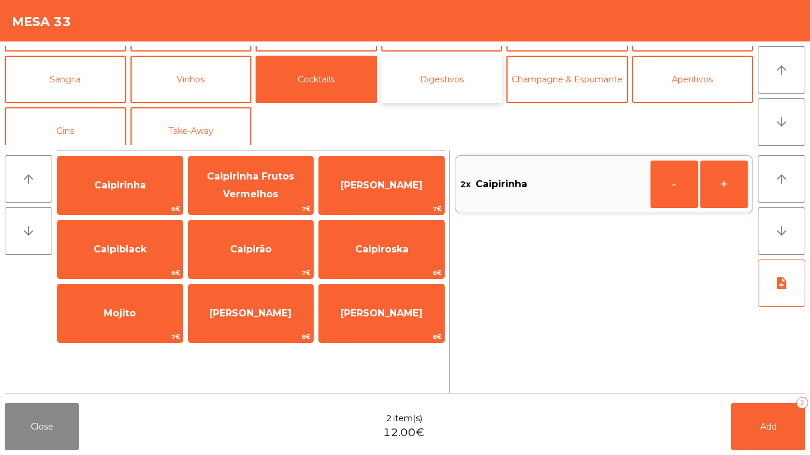
click at [473, 75] on button "Digestivos" at bounding box center [442, 79] width 122 height 47
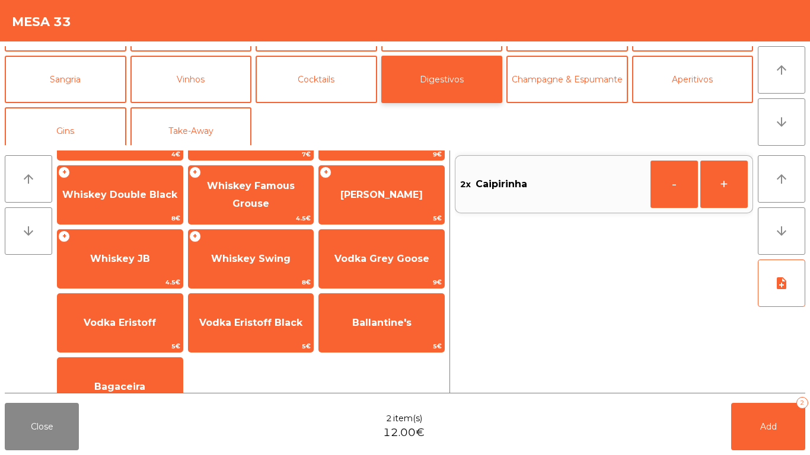
scroll to position [187, 0]
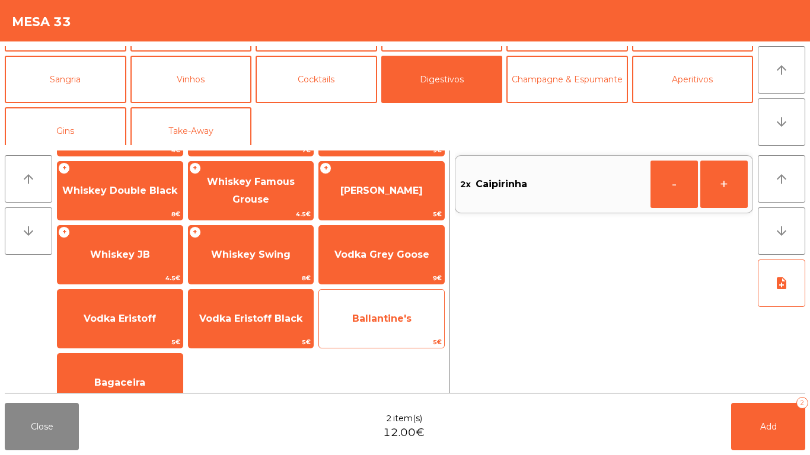
click at [375, 314] on span "Ballantine's" at bounding box center [381, 318] width 59 height 11
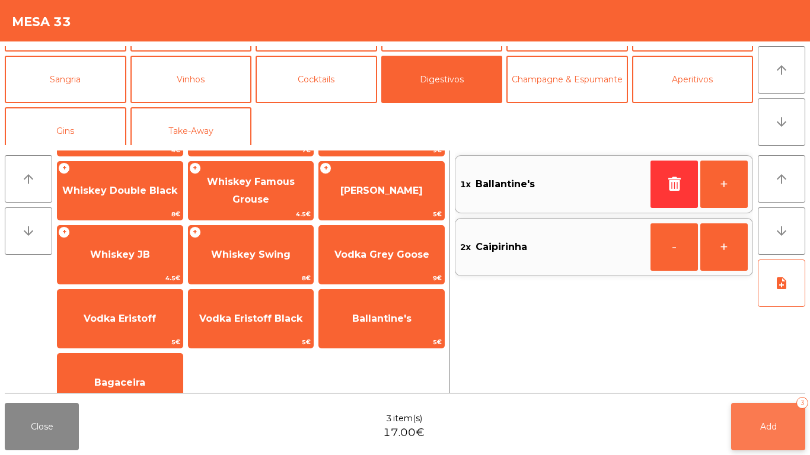
click at [776, 439] on button "Add 3" at bounding box center [768, 426] width 74 height 47
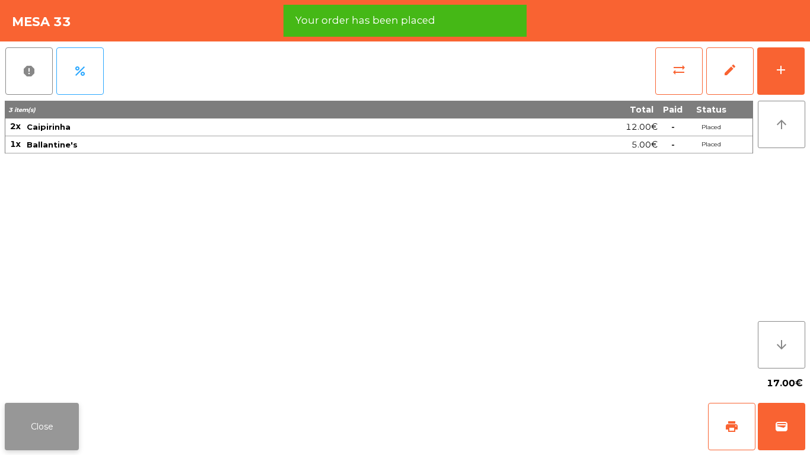
click at [28, 418] on button "Close" at bounding box center [42, 426] width 74 height 47
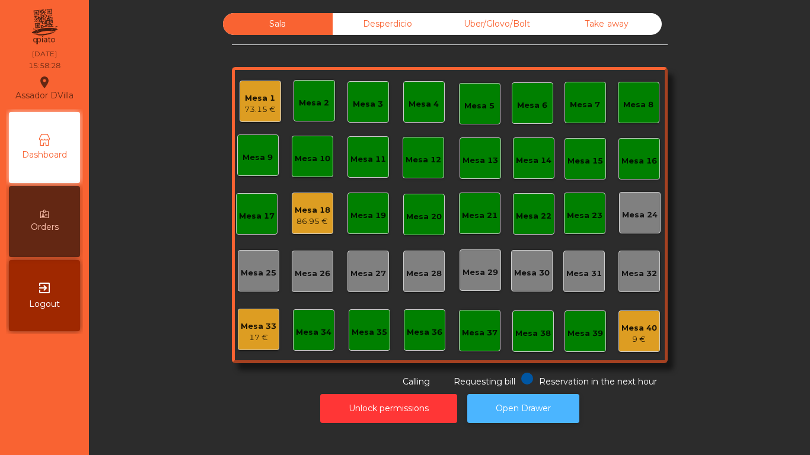
click at [552, 418] on button "Open Drawer" at bounding box center [523, 408] width 112 height 29
click at [197, 207] on div "Sala Desperdicio Uber/Glovo/Bolt Take away Mesa 1 73.15 € Mesa 2 Mesa 3 Mesa 4 …" at bounding box center [449, 200] width 689 height 375
click at [213, 92] on div "Sala Desperdicio Uber/Glovo/Bolt Take away Mesa 1 73.15 € Mesa 2 Mesa 3 Mesa 4 …" at bounding box center [449, 200] width 689 height 375
click at [239, 107] on div "Mesa 1 73.15 €" at bounding box center [259, 101] width 41 height 41
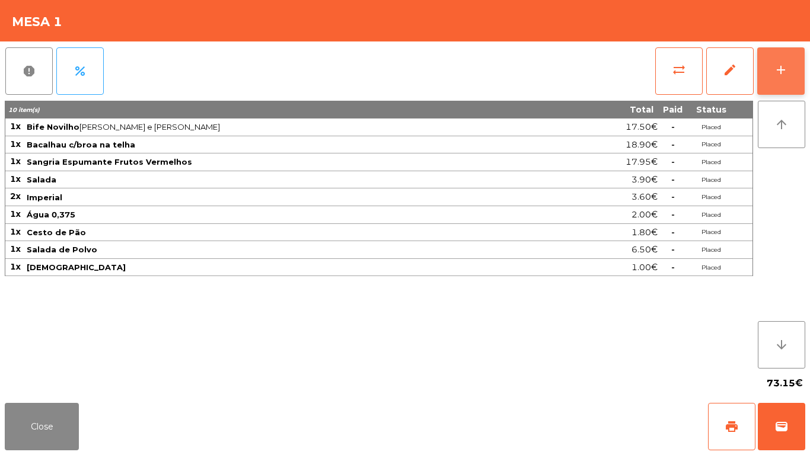
click at [790, 75] on button "add" at bounding box center [780, 70] width 47 height 47
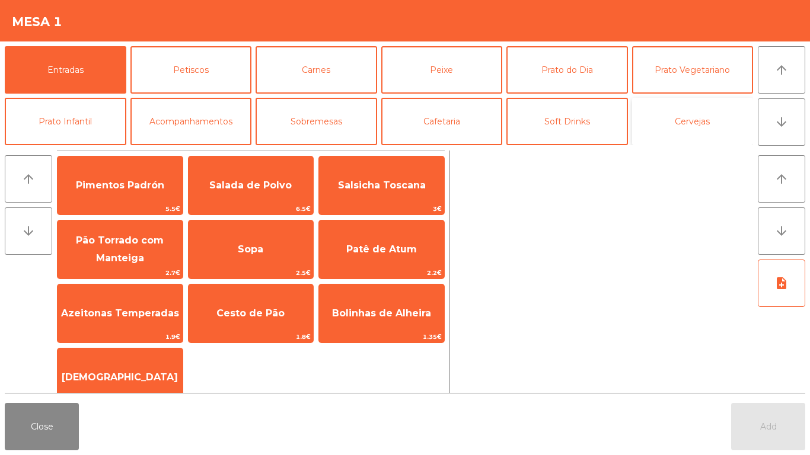
click at [675, 127] on button "Cervejas" at bounding box center [693, 121] width 122 height 47
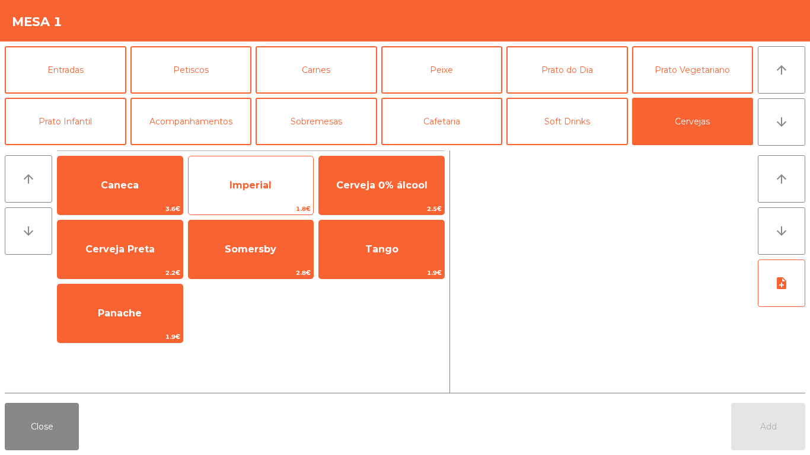
click at [239, 193] on span "Imperial" at bounding box center [250, 186] width 125 height 32
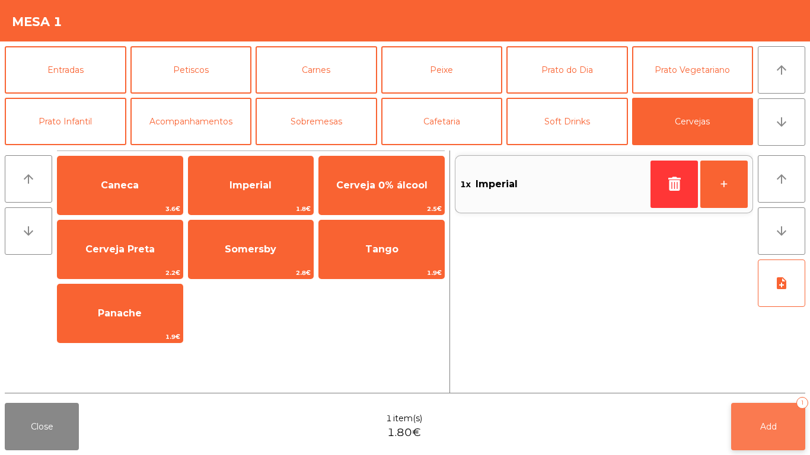
click at [765, 413] on button "Add 1" at bounding box center [768, 426] width 74 height 47
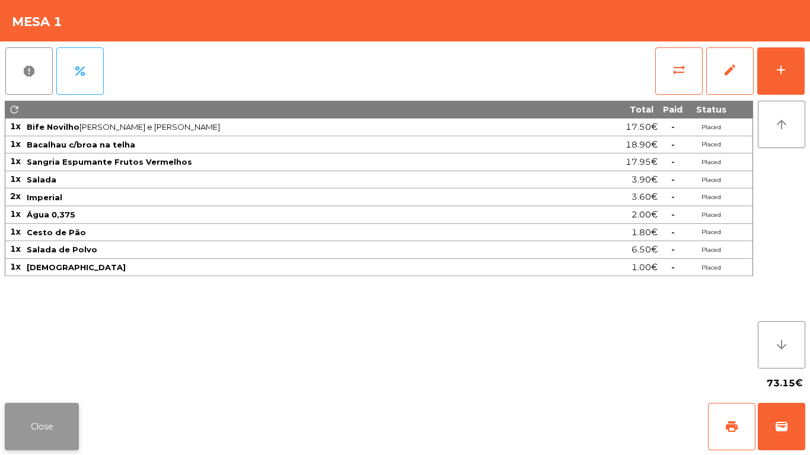
click at [36, 425] on button "Close" at bounding box center [42, 426] width 74 height 47
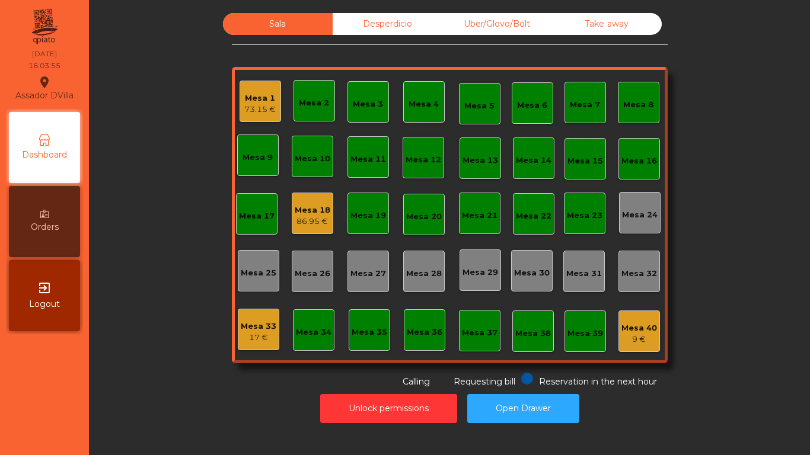
click at [306, 225] on div "86.95 €" at bounding box center [313, 222] width 36 height 12
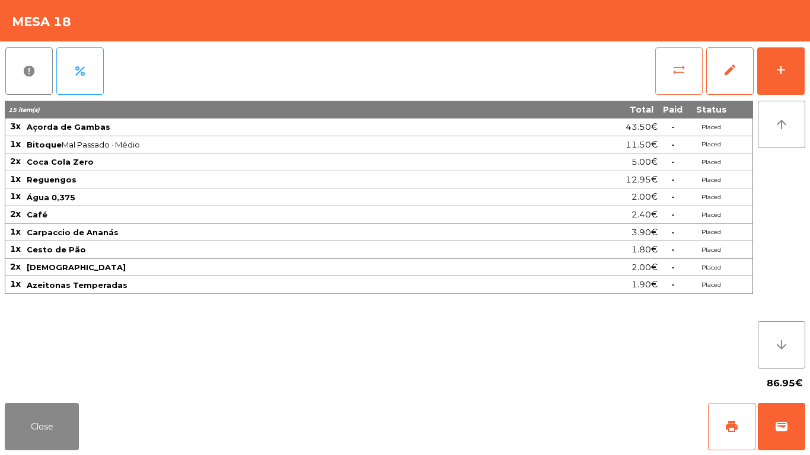
click at [673, 71] on span "sync_alt" at bounding box center [679, 70] width 14 height 14
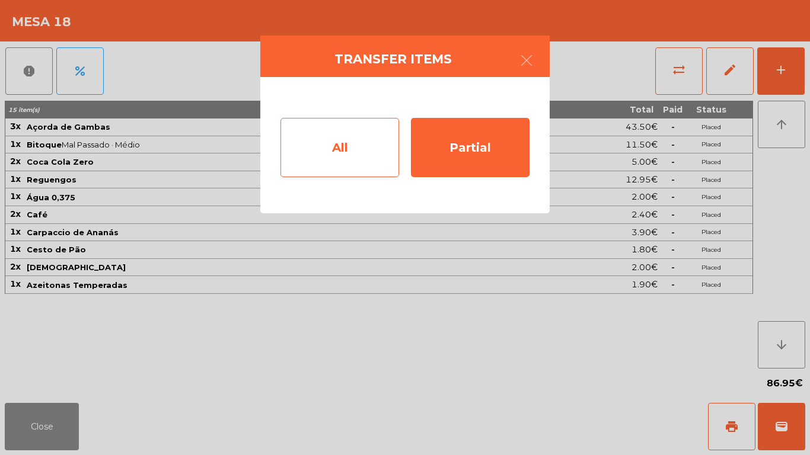
click at [359, 120] on div "All" at bounding box center [339, 147] width 119 height 59
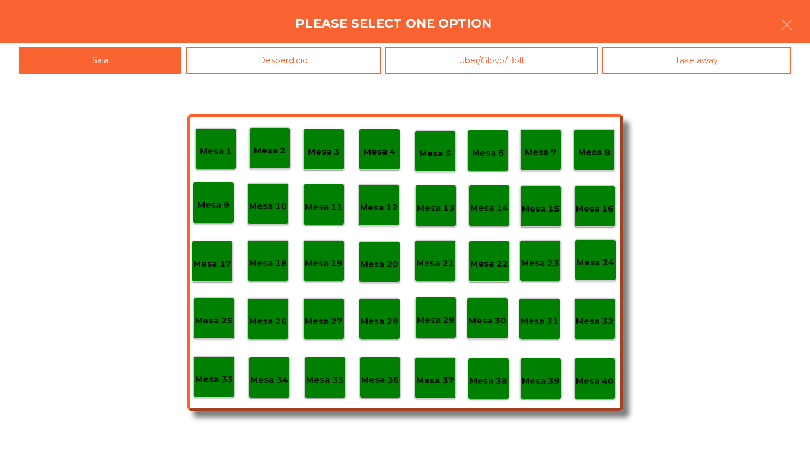
click at [609, 373] on div "Mesa 40" at bounding box center [595, 379] width 38 height 18
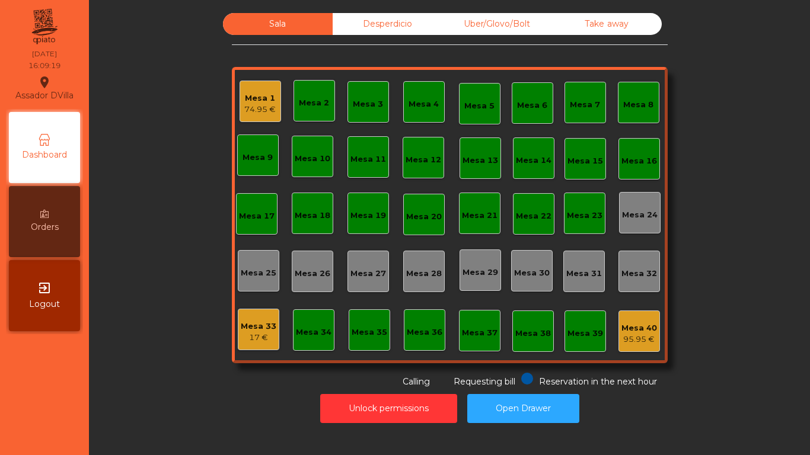
click at [359, 104] on div "Mesa 3" at bounding box center [368, 104] width 30 height 12
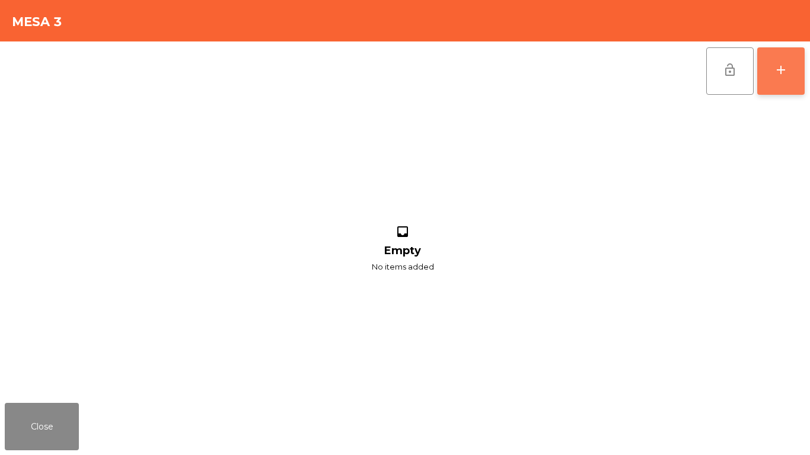
click at [792, 85] on button "add" at bounding box center [780, 70] width 47 height 47
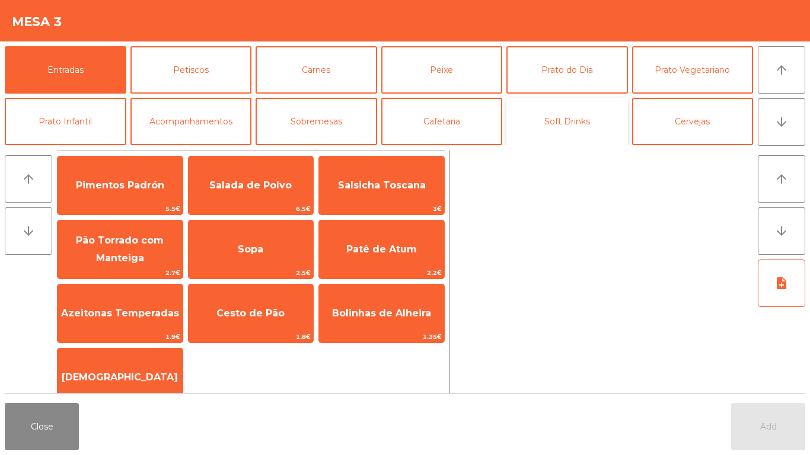
click at [537, 106] on button "Soft Drinks" at bounding box center [567, 121] width 122 height 47
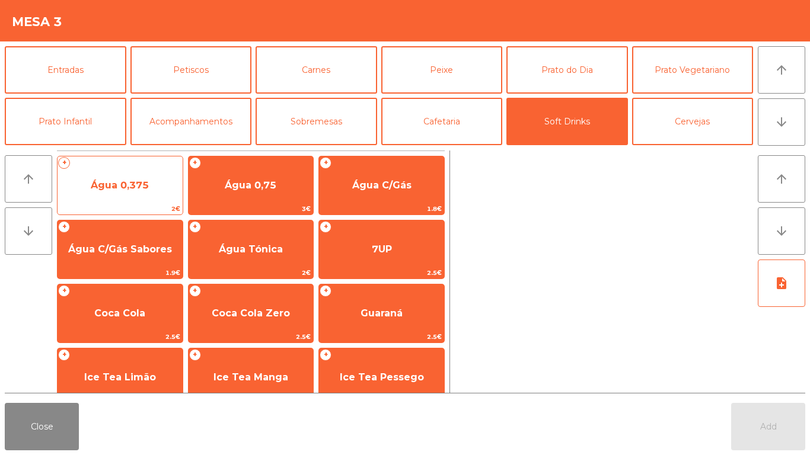
click at [172, 197] on span "Água 0,375" at bounding box center [119, 186] width 125 height 32
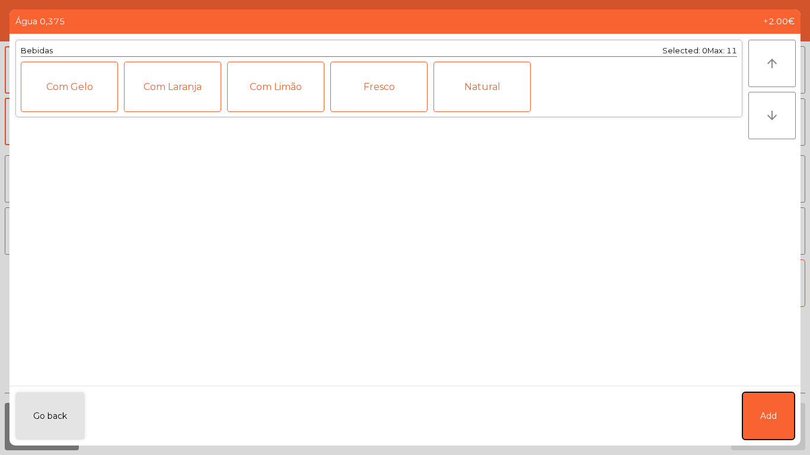
drag, startPoint x: 790, startPoint y: 424, endPoint x: 749, endPoint y: 313, distance: 118.7
click at [790, 423] on button "Add" at bounding box center [768, 415] width 52 height 47
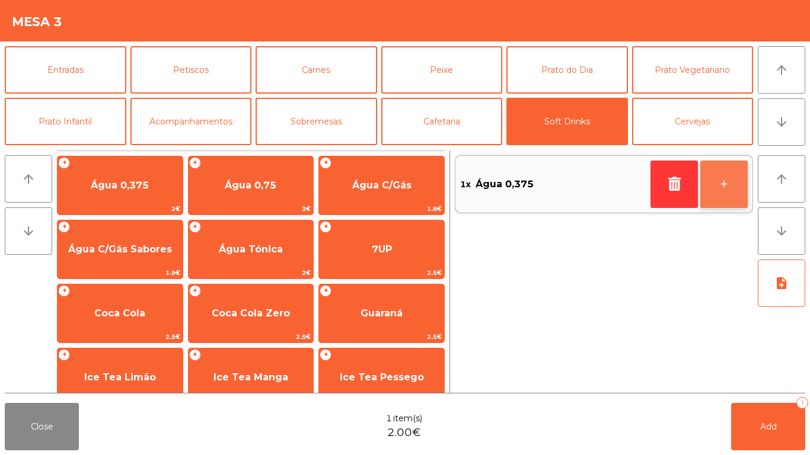
click at [735, 199] on button "+" at bounding box center [723, 184] width 47 height 47
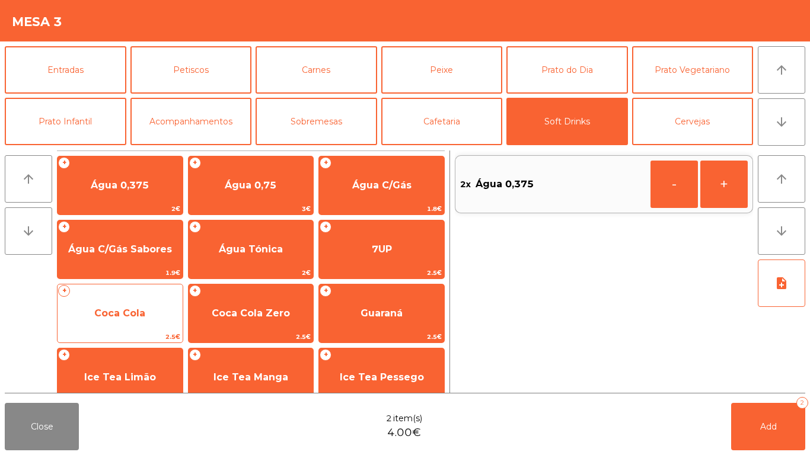
click at [153, 311] on span "Coca Cola" at bounding box center [119, 314] width 125 height 32
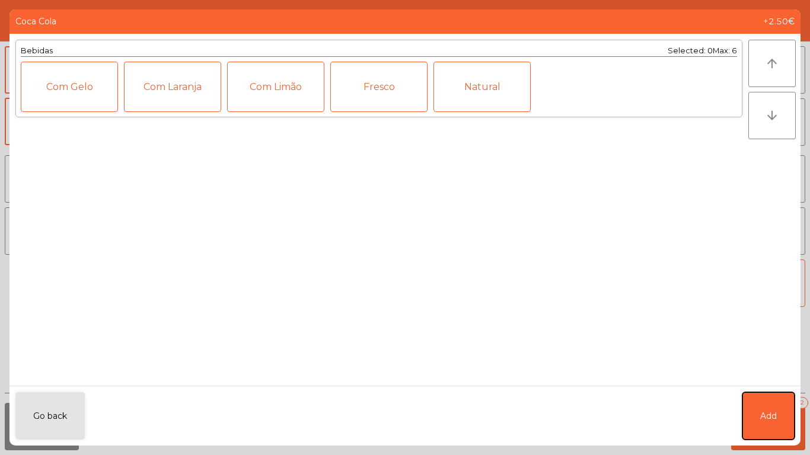
click at [755, 411] on button "Add" at bounding box center [768, 415] width 52 height 47
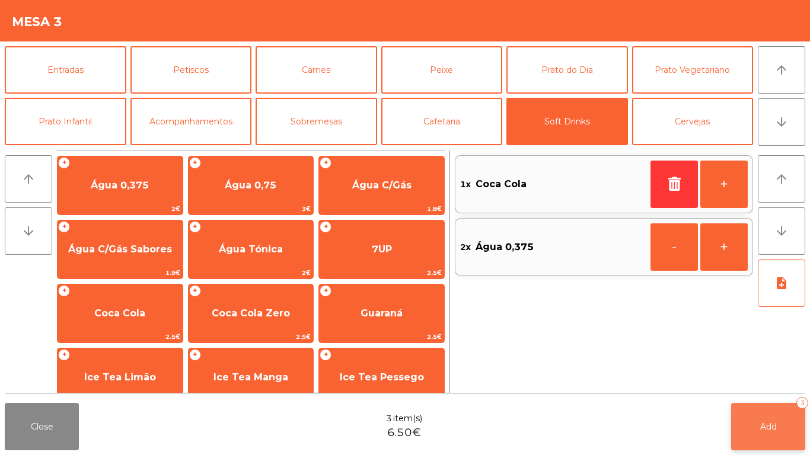
click at [758, 423] on button "Add 3" at bounding box center [768, 426] width 74 height 47
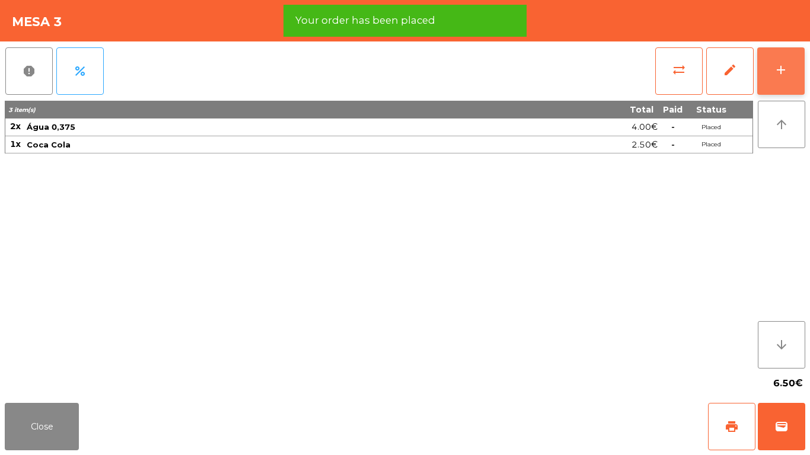
click at [787, 84] on button "add" at bounding box center [780, 70] width 47 height 47
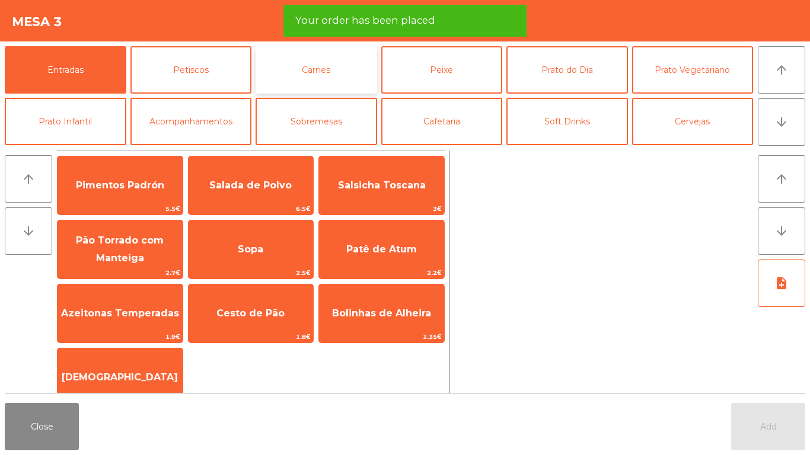
click at [347, 73] on button "Carnes" at bounding box center [316, 69] width 122 height 47
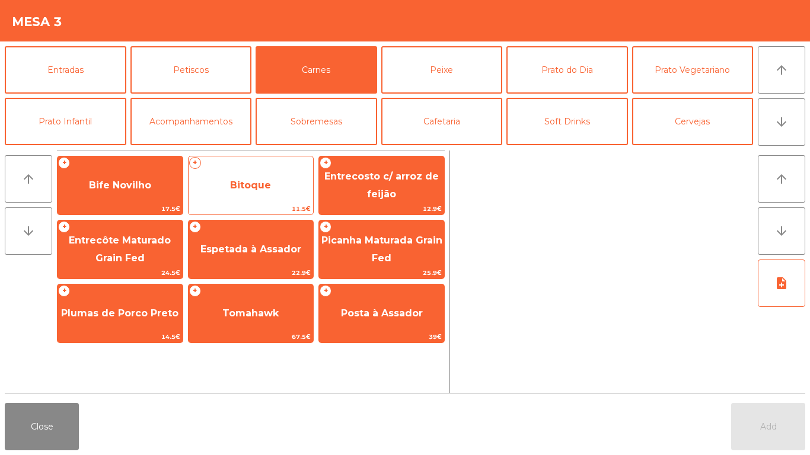
click at [278, 182] on span "Bitoque" at bounding box center [250, 186] width 125 height 32
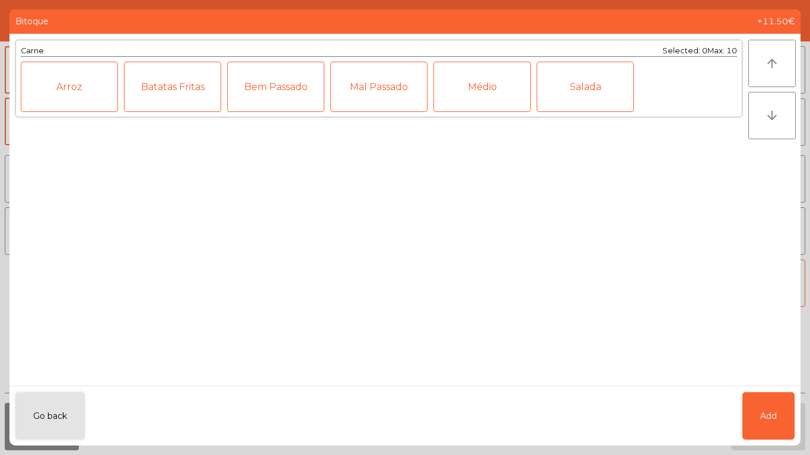
click at [518, 86] on div "Médio" at bounding box center [481, 87] width 97 height 50
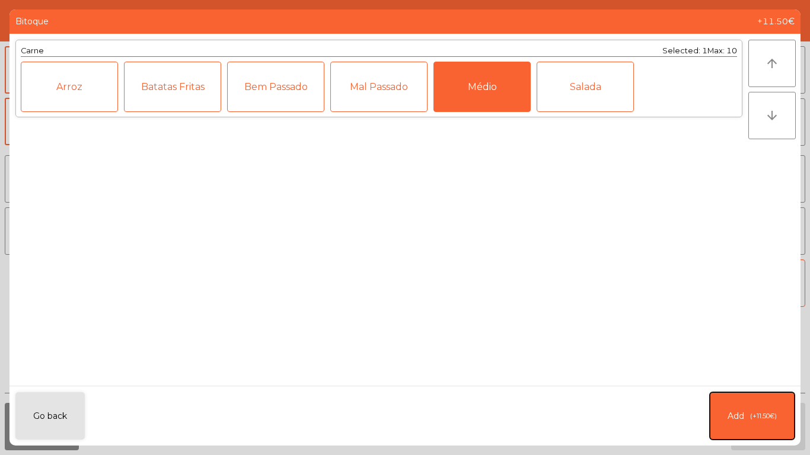
click at [751, 407] on button "Add (+11.50€)" at bounding box center [752, 415] width 85 height 47
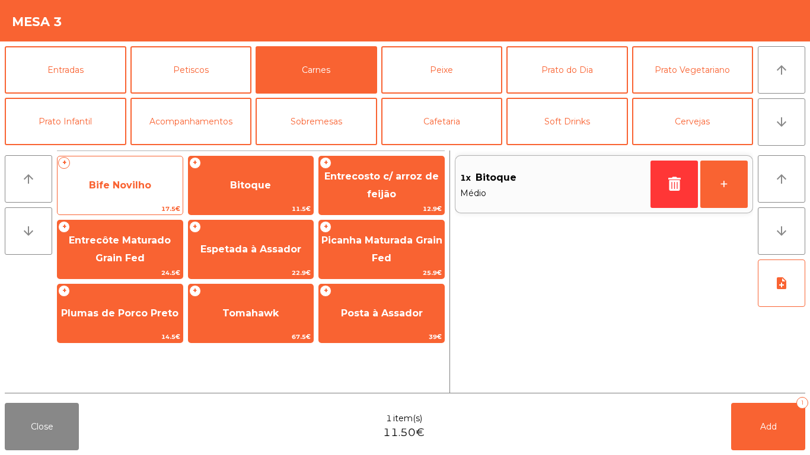
click at [142, 200] on span "Bife Novilho" at bounding box center [119, 186] width 125 height 32
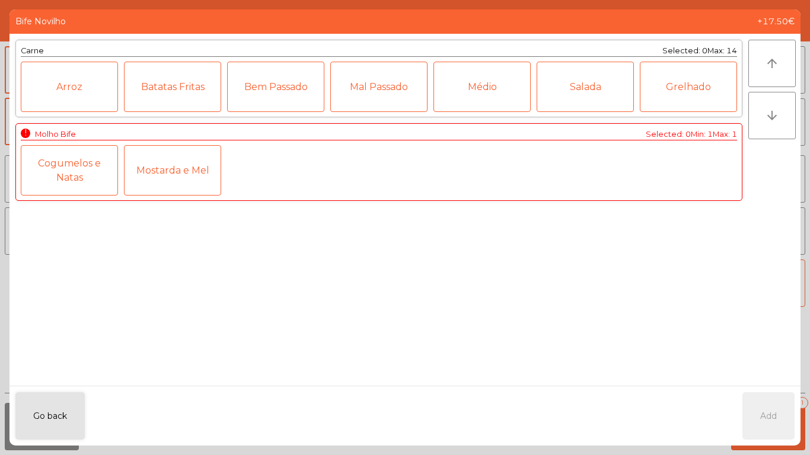
click at [491, 106] on div "Médio" at bounding box center [481, 87] width 97 height 50
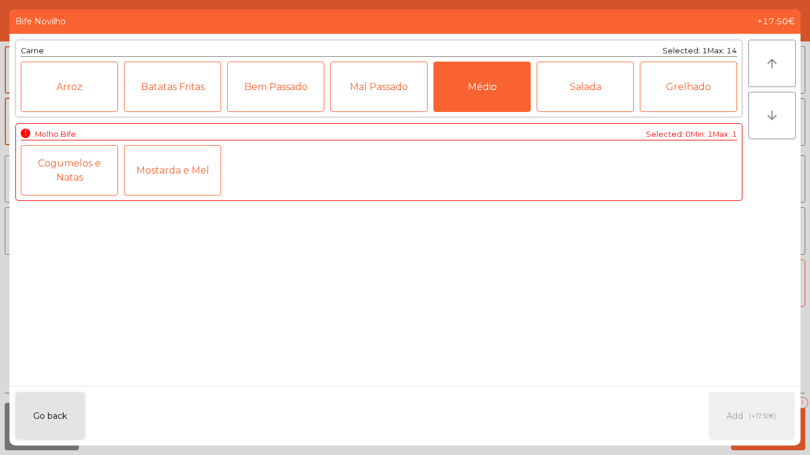
click at [103, 164] on div "Cogumelos e Natas" at bounding box center [69, 170] width 97 height 50
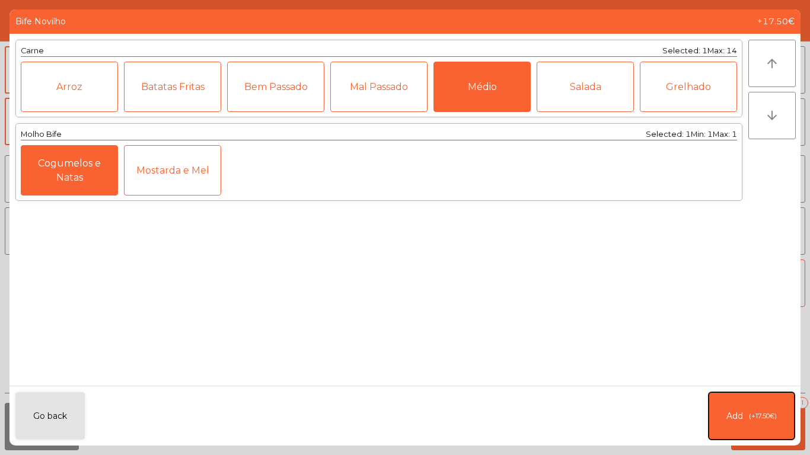
click at [772, 420] on span "(+17.50€)" at bounding box center [763, 416] width 28 height 10
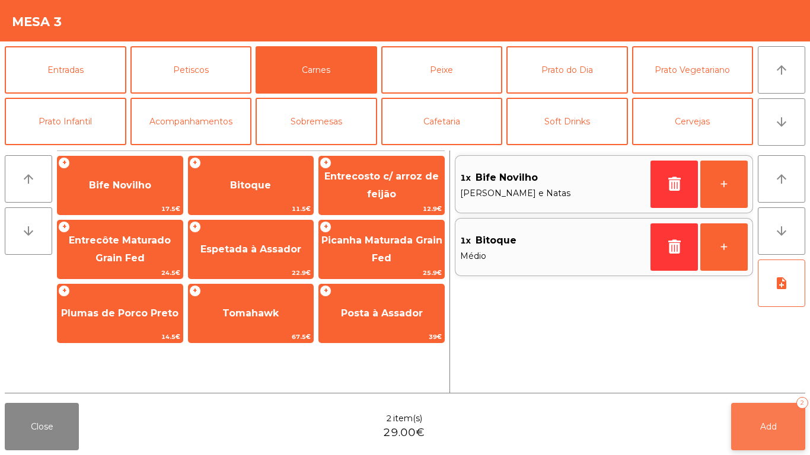
click at [772, 423] on span "Add" at bounding box center [768, 426] width 17 height 11
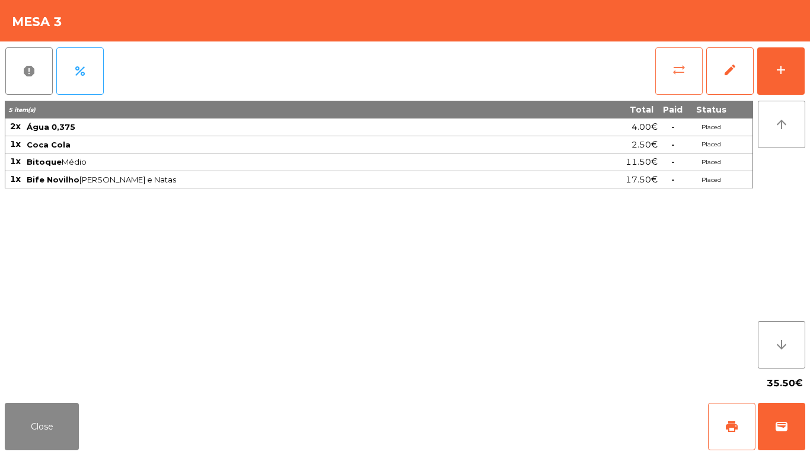
click at [678, 85] on button "sync_alt" at bounding box center [678, 70] width 47 height 47
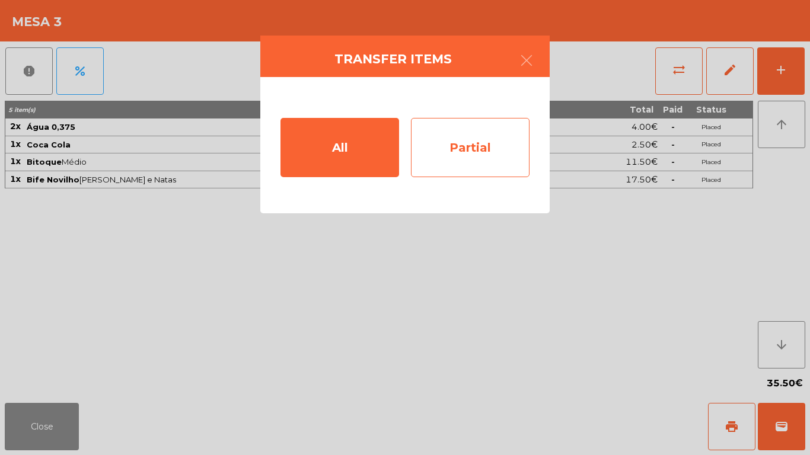
click at [526, 150] on div "Partial" at bounding box center [470, 147] width 119 height 59
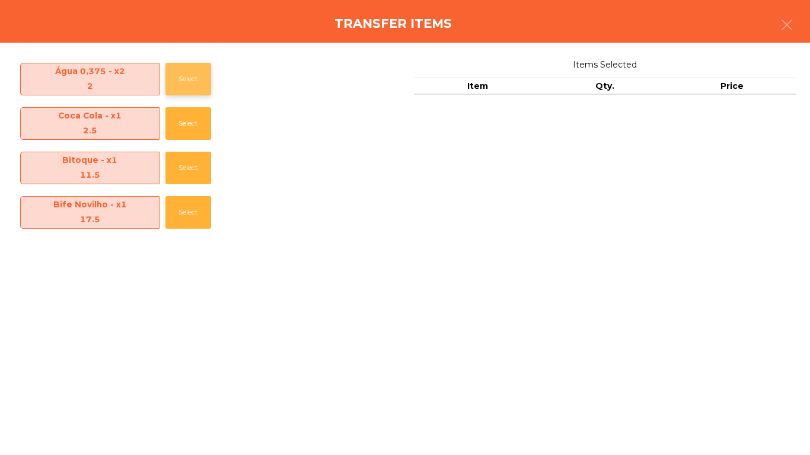
click at [187, 75] on button "Select" at bounding box center [188, 79] width 46 height 33
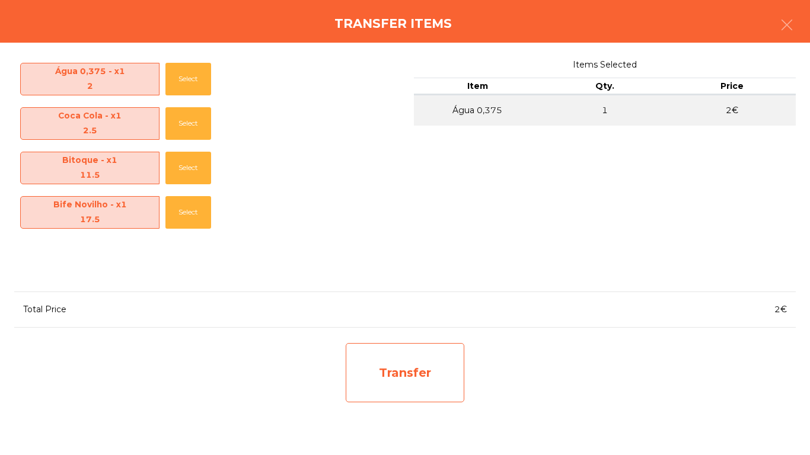
click at [426, 350] on div "Transfer" at bounding box center [405, 372] width 119 height 59
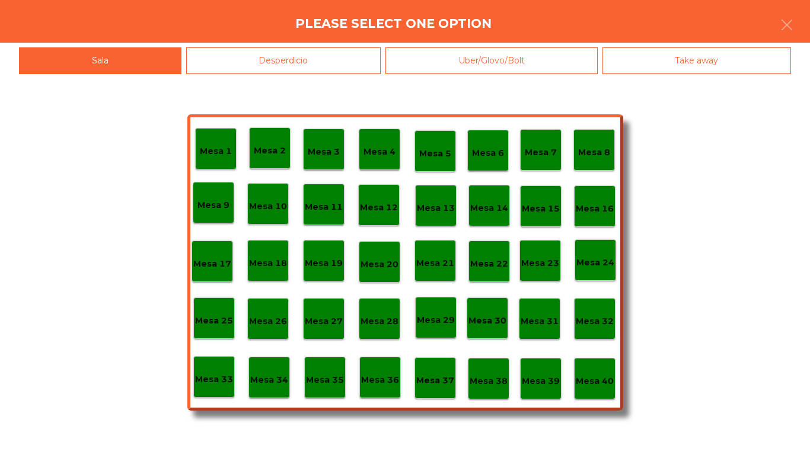
click at [300, 59] on div "Desperdicio" at bounding box center [283, 60] width 195 height 27
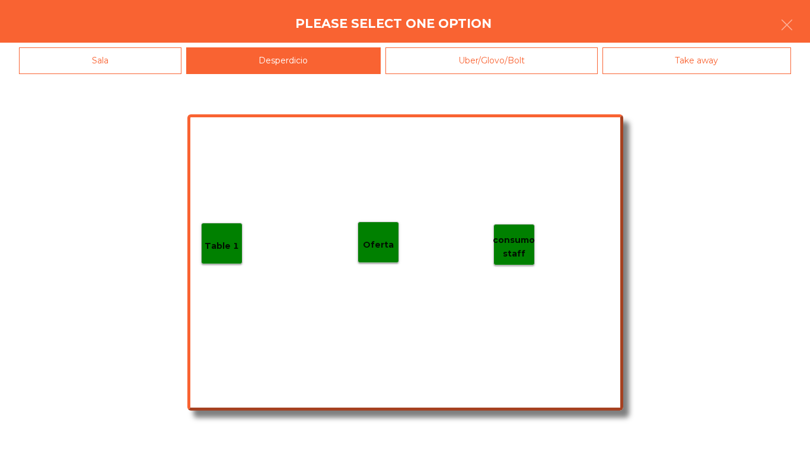
click at [211, 232] on div "Table 1" at bounding box center [221, 243] width 41 height 41
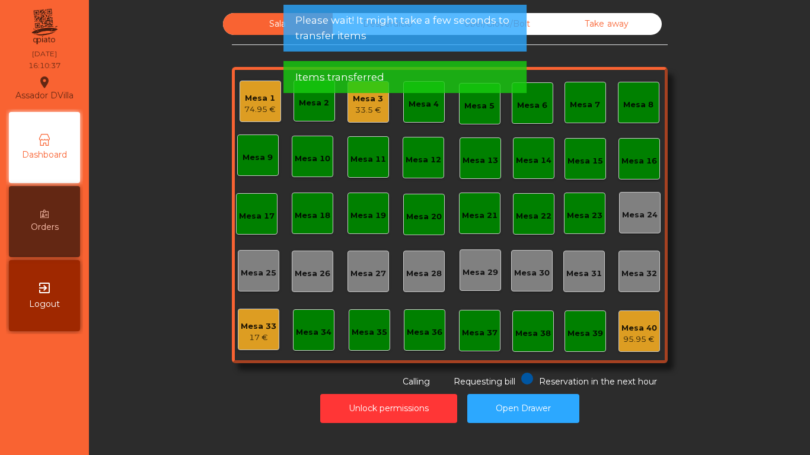
click at [357, 113] on div "33.5 €" at bounding box center [368, 110] width 30 height 12
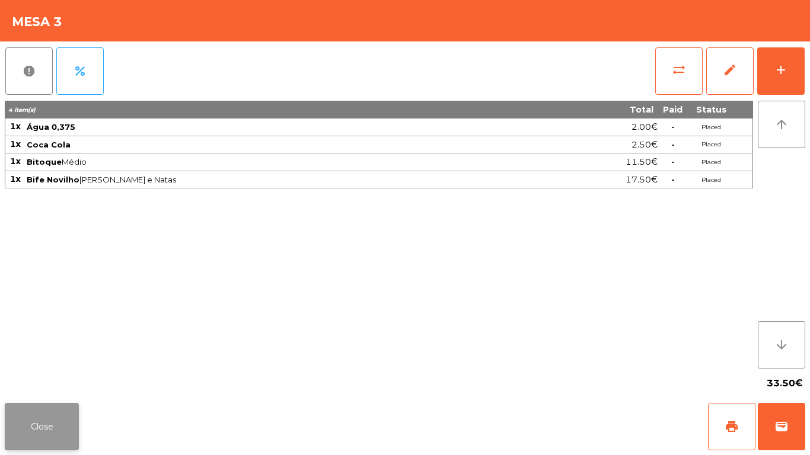
click at [46, 415] on button "Close" at bounding box center [42, 426] width 74 height 47
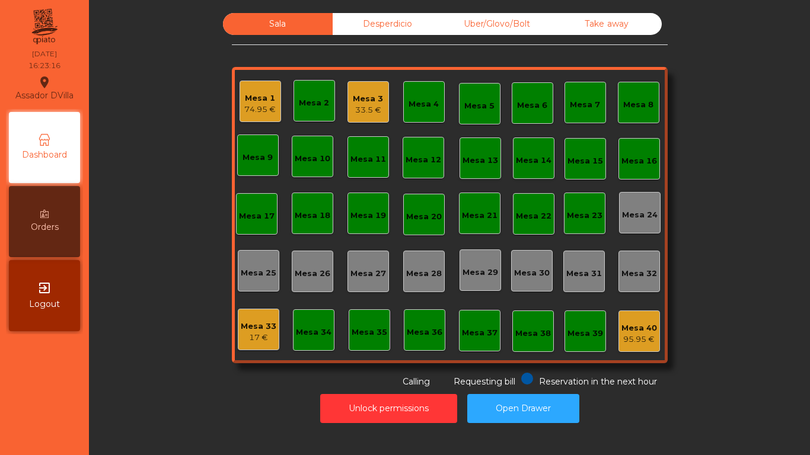
click at [251, 100] on div "Mesa 1" at bounding box center [259, 98] width 31 height 12
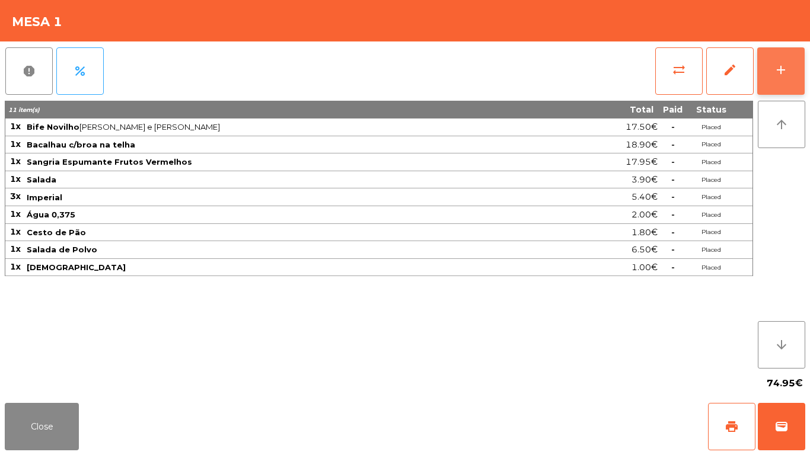
click at [772, 62] on button "add" at bounding box center [780, 70] width 47 height 47
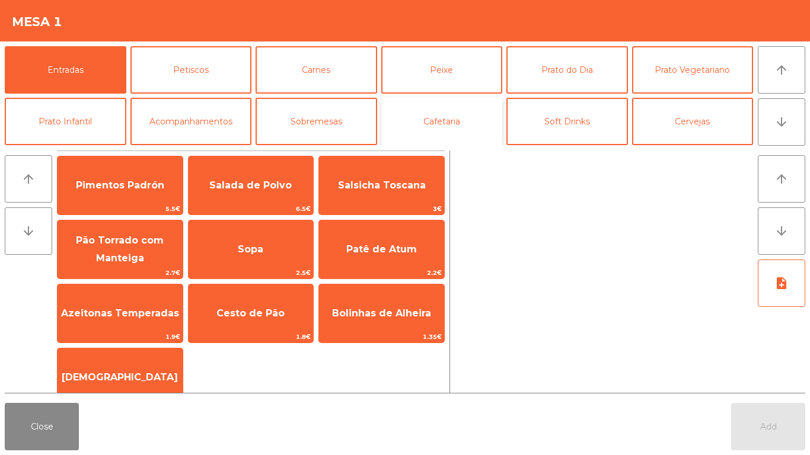
click at [449, 114] on button "Cafetaria" at bounding box center [442, 121] width 122 height 47
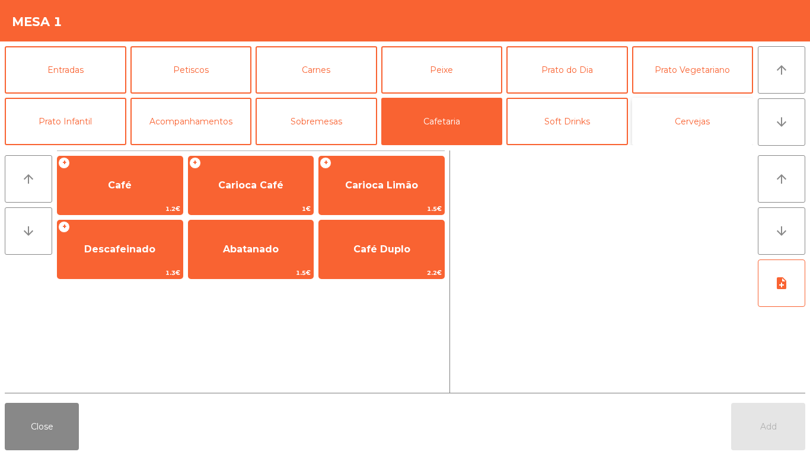
click at [641, 128] on button "Cervejas" at bounding box center [693, 121] width 122 height 47
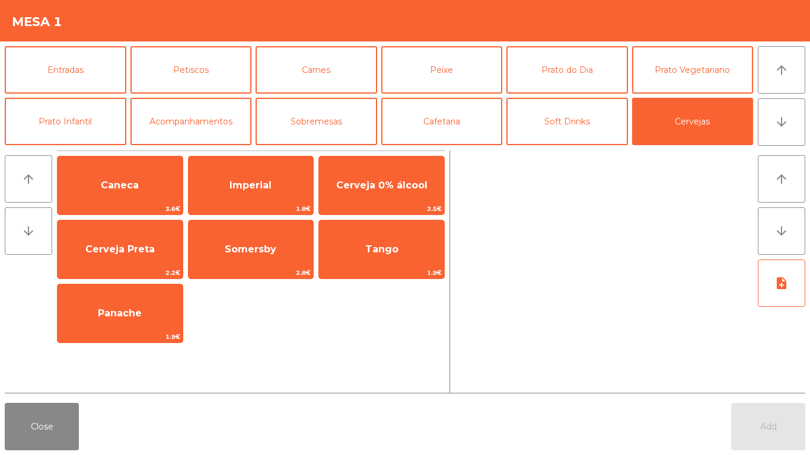
drag, startPoint x: 245, startPoint y: 174, endPoint x: 589, endPoint y: 447, distance: 438.8
click at [246, 174] on span "Imperial" at bounding box center [250, 186] width 125 height 32
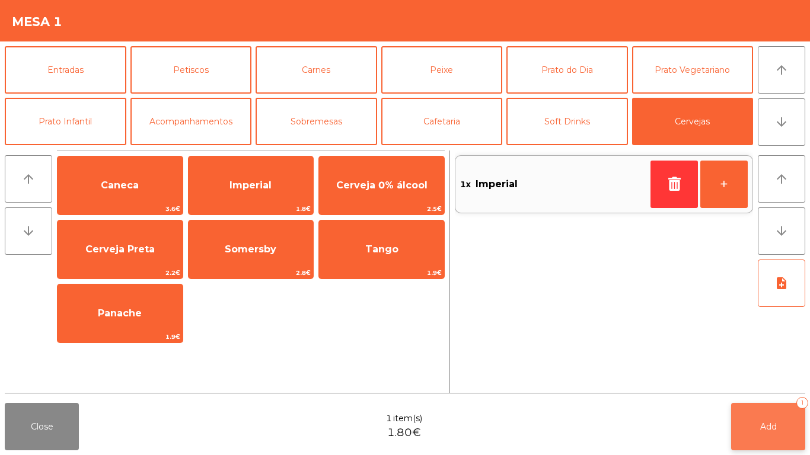
click at [773, 432] on span "Add" at bounding box center [768, 426] width 17 height 11
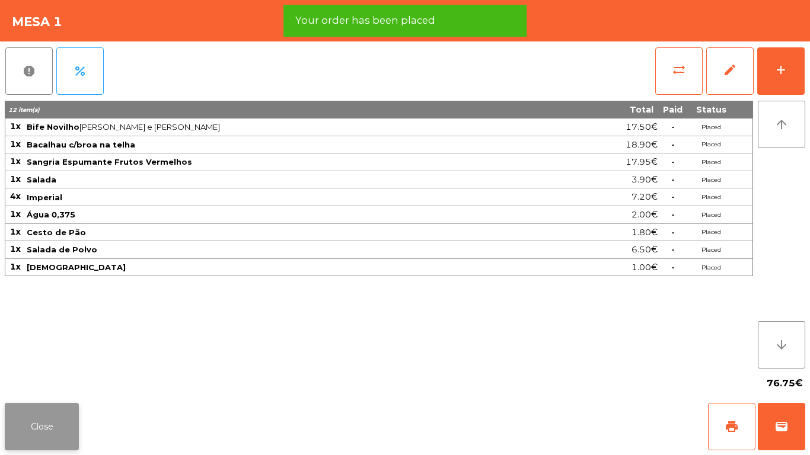
click at [57, 418] on button "Close" at bounding box center [42, 426] width 74 height 47
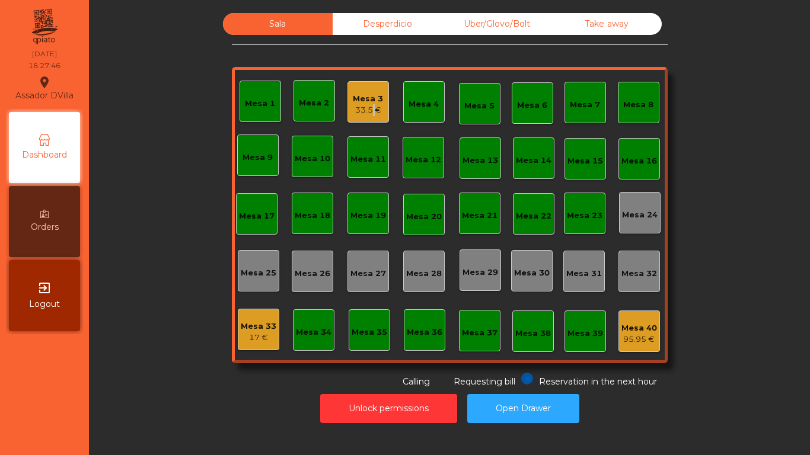
click at [370, 105] on div "33.5 €" at bounding box center [368, 110] width 30 height 12
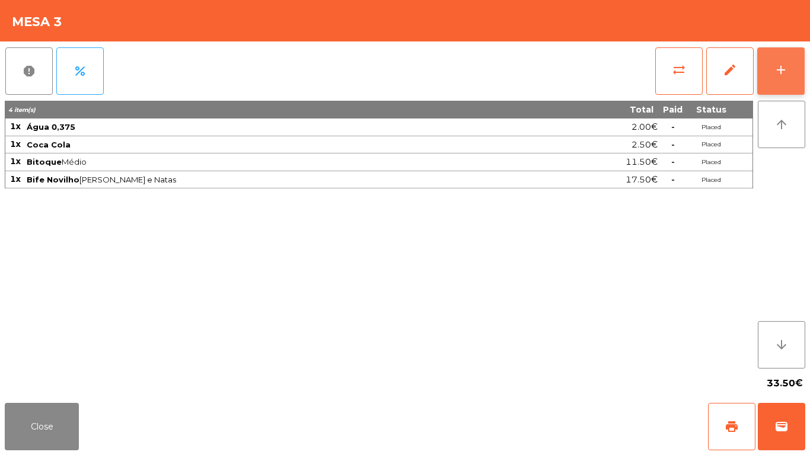
click at [789, 69] on button "add" at bounding box center [780, 70] width 47 height 47
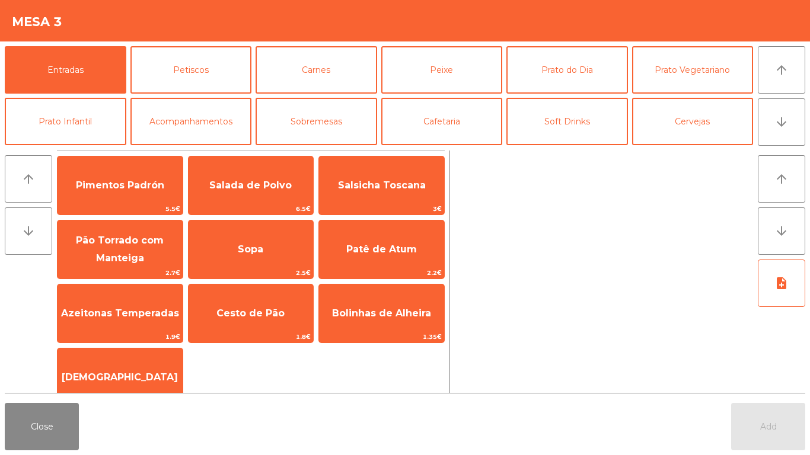
drag, startPoint x: 266, startPoint y: 310, endPoint x: 311, endPoint y: 346, distance: 57.9
click at [267, 310] on span "Cesto de Pão" at bounding box center [250, 313] width 68 height 11
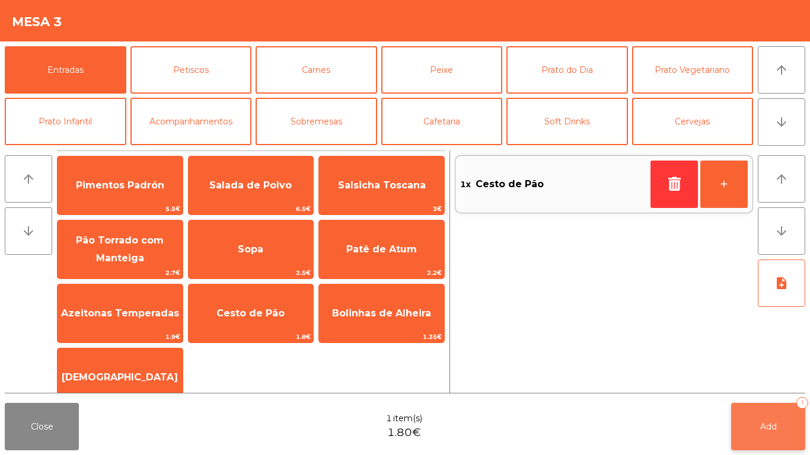
click at [758, 438] on button "Add 1" at bounding box center [768, 426] width 74 height 47
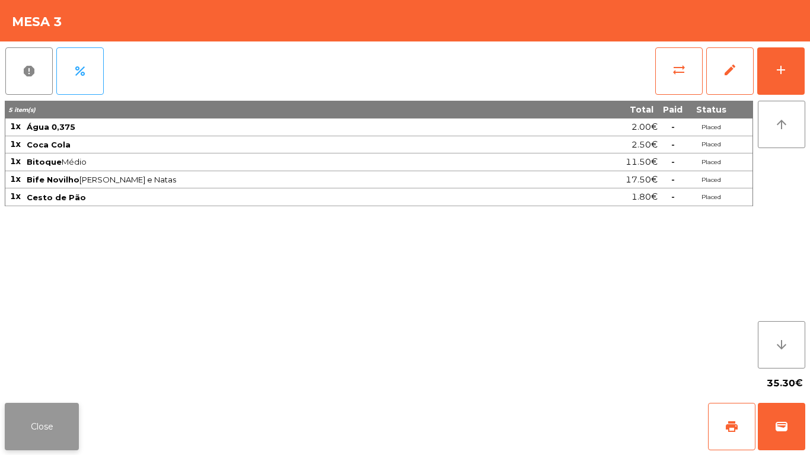
click at [37, 418] on button "Close" at bounding box center [42, 426] width 74 height 47
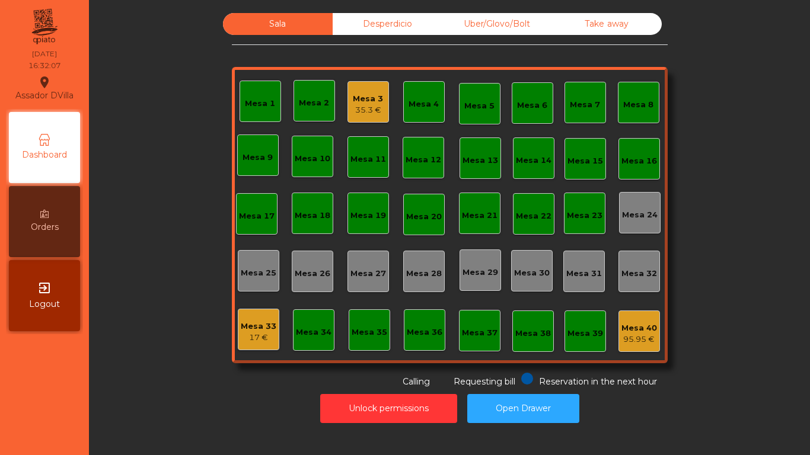
click at [267, 334] on div "17 €" at bounding box center [259, 338] width 36 height 12
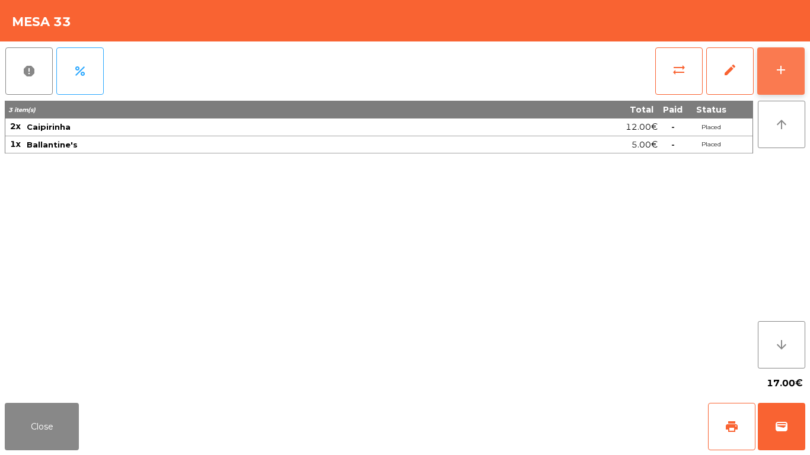
click at [779, 87] on button "add" at bounding box center [780, 70] width 47 height 47
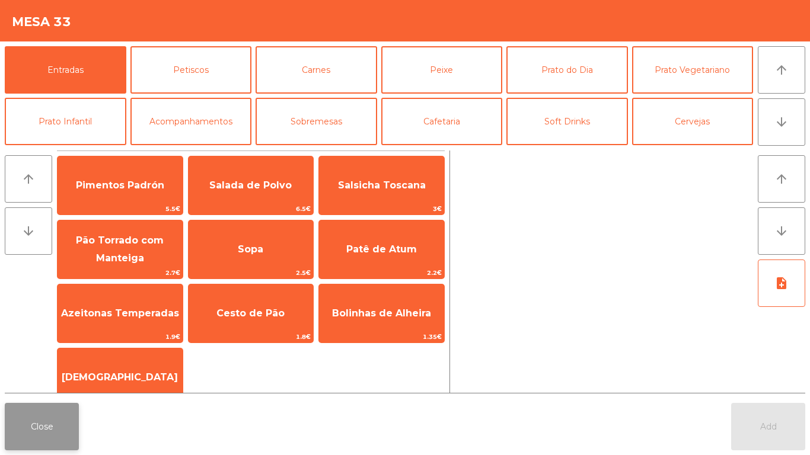
click at [25, 423] on button "Close" at bounding box center [42, 426] width 74 height 47
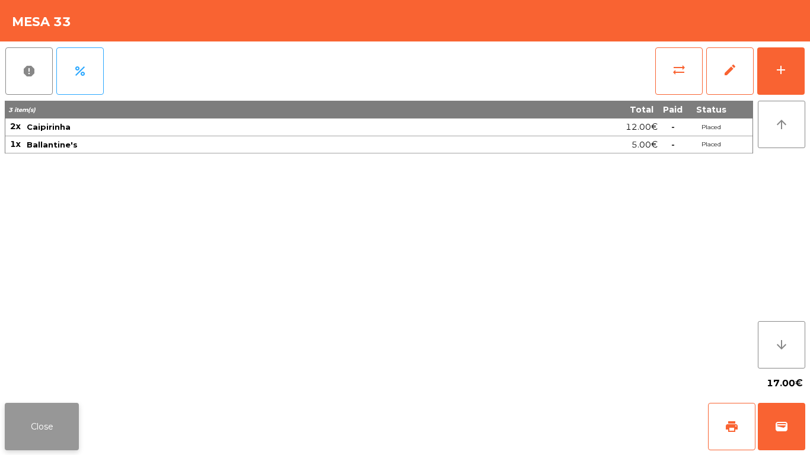
click at [58, 424] on button "Close" at bounding box center [42, 426] width 74 height 47
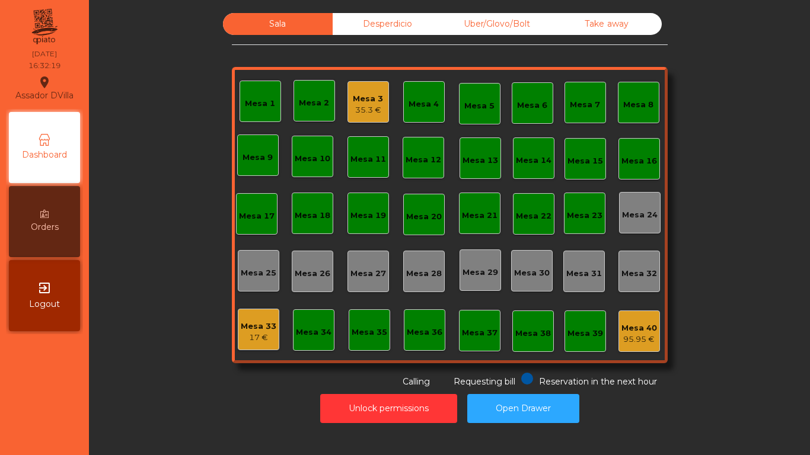
click at [313, 320] on div "Mesa 34" at bounding box center [313, 329] width 41 height 41
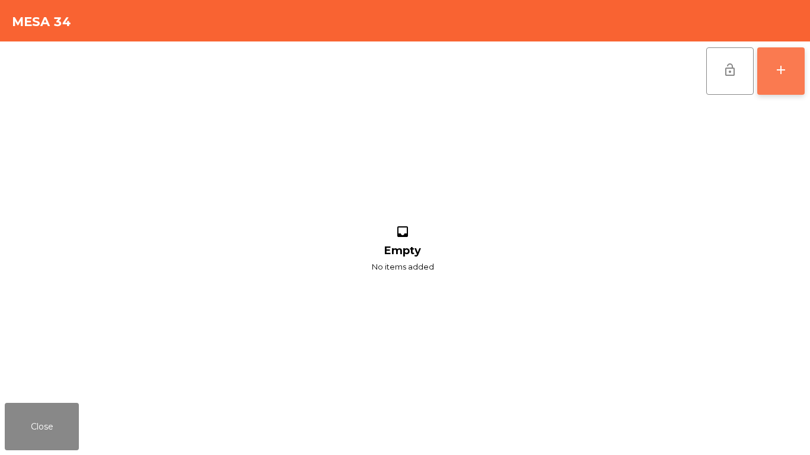
click at [779, 75] on div "add" at bounding box center [781, 70] width 14 height 14
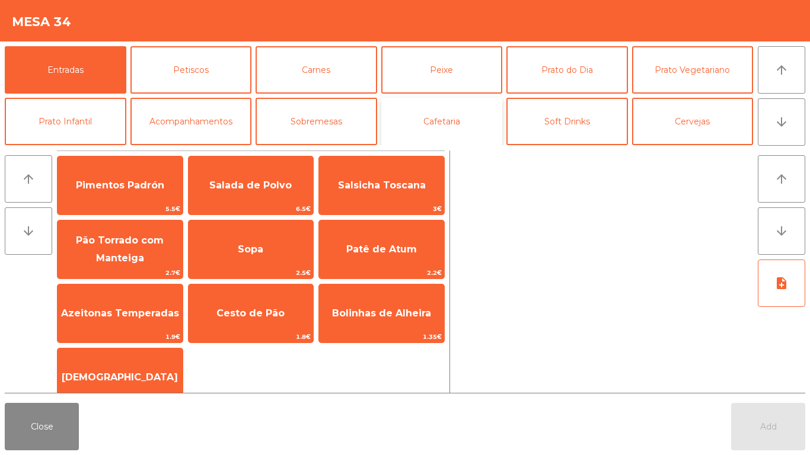
click at [452, 125] on button "Cafetaria" at bounding box center [442, 121] width 122 height 47
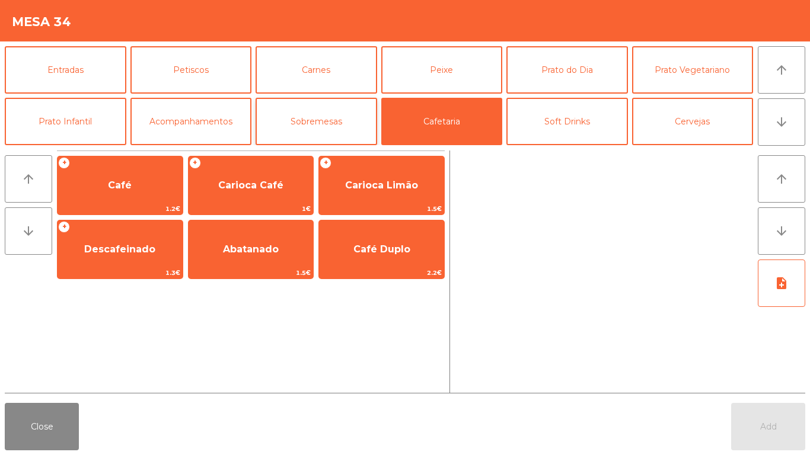
scroll to position [59, 0]
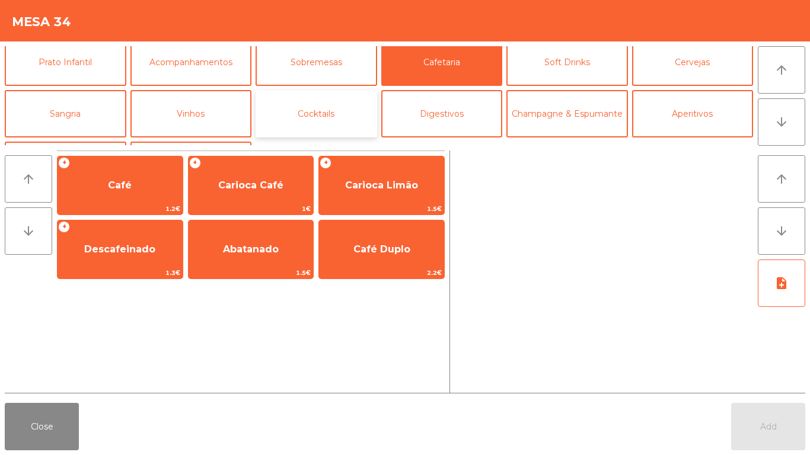
click at [366, 125] on button "Cocktails" at bounding box center [316, 113] width 122 height 47
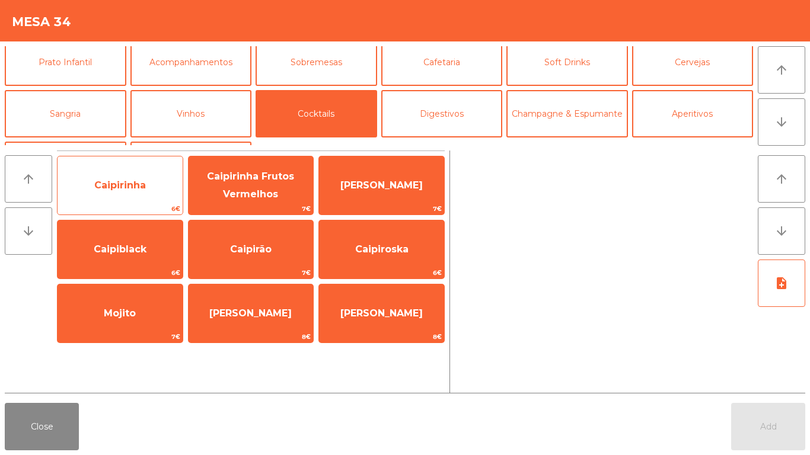
click at [158, 200] on span "Caipirinha" at bounding box center [119, 186] width 125 height 32
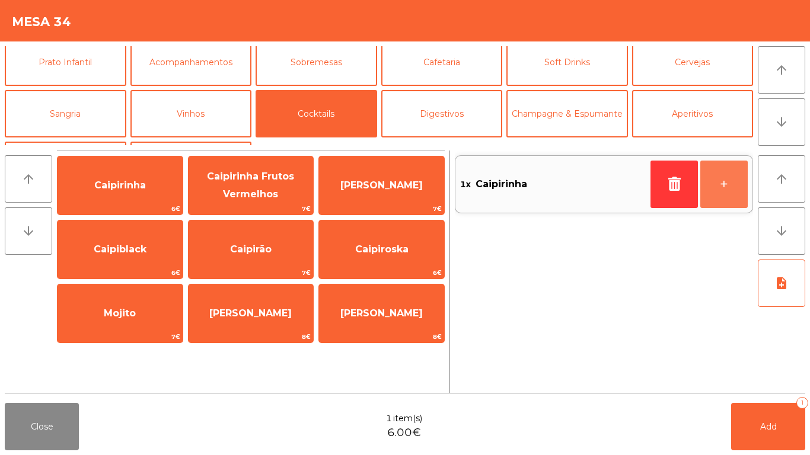
click at [727, 172] on button "+" at bounding box center [723, 184] width 47 height 47
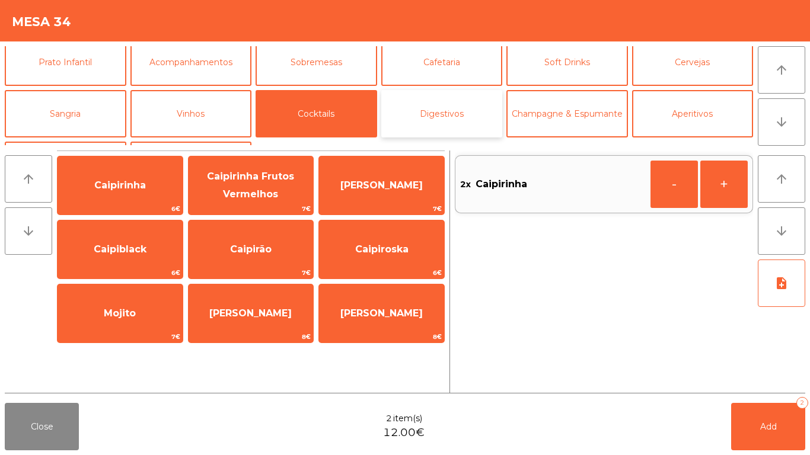
click at [464, 104] on button "Digestivos" at bounding box center [442, 113] width 122 height 47
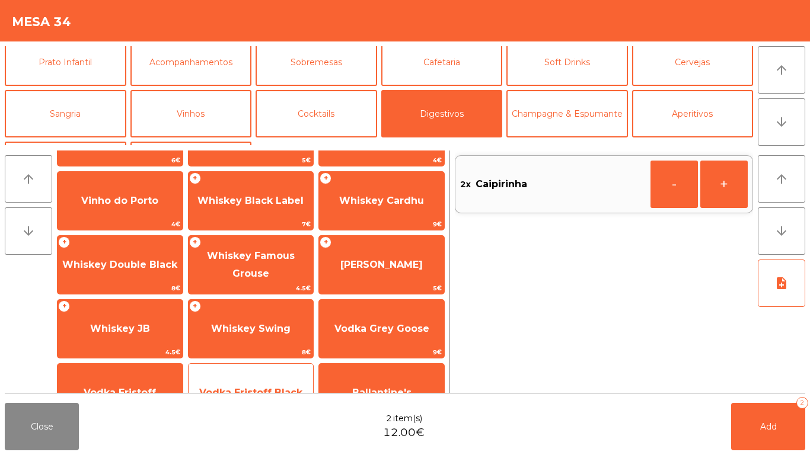
scroll to position [211, 0]
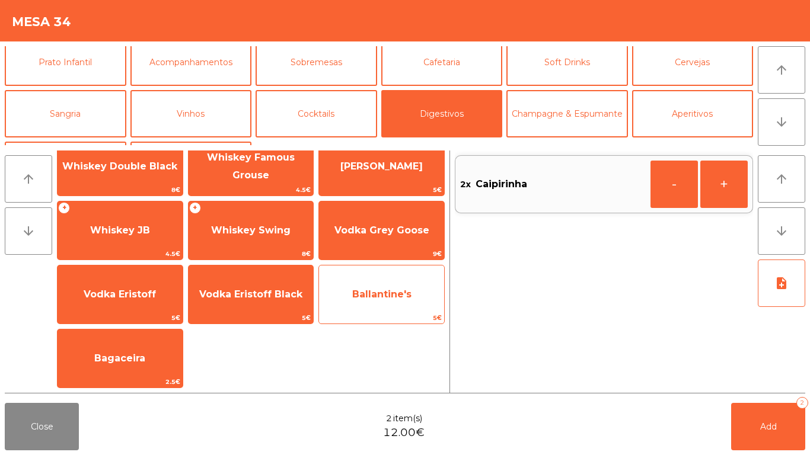
click at [401, 303] on span "Ballantine's" at bounding box center [381, 295] width 125 height 32
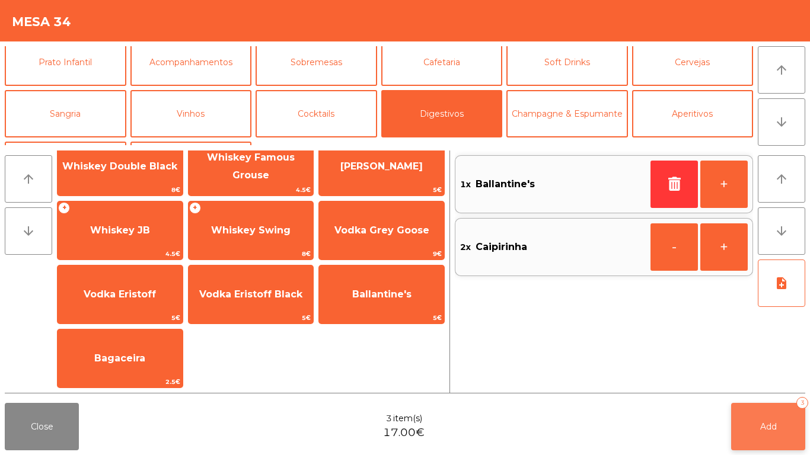
click at [734, 427] on button "Add 3" at bounding box center [768, 426] width 74 height 47
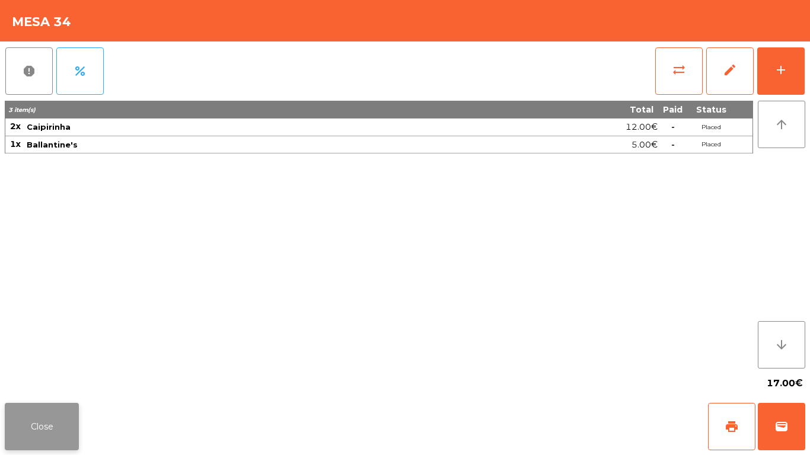
click at [41, 420] on button "Close" at bounding box center [42, 426] width 74 height 47
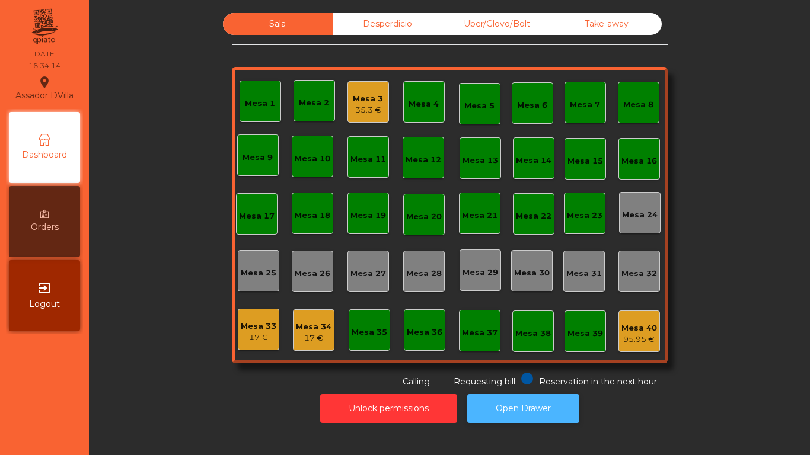
click at [526, 398] on button "Open Drawer" at bounding box center [523, 408] width 112 height 29
click at [345, 123] on div "Mesa 1 Mesa 2 Mesa 3 35.3 € Mesa 4 Mesa 5 Mesa 6 Mesa 7 Mesa 8 Mesa 9 Mesa 10 M…" at bounding box center [450, 215] width 436 height 296
click at [350, 120] on div "Mesa 3 35.3 €" at bounding box center [367, 101] width 41 height 41
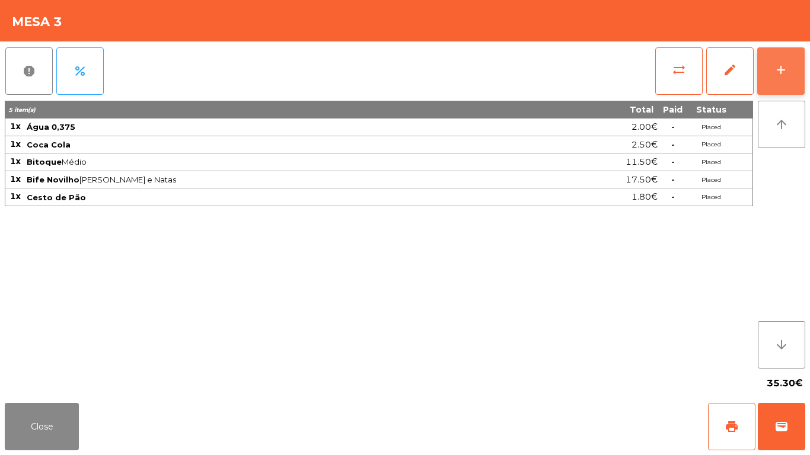
click at [771, 58] on button "add" at bounding box center [780, 70] width 47 height 47
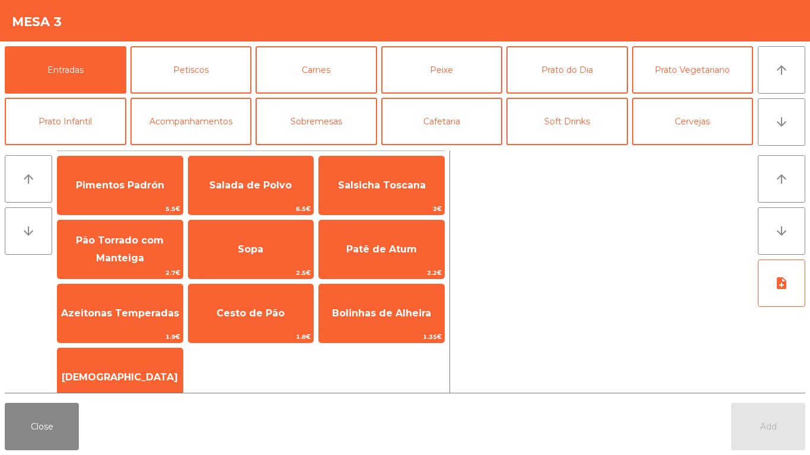
click at [254, 133] on div "Entradas Petiscos Carnes Peixe Prato do Dia Prato Vegetariano Prato Infantil Ac…" at bounding box center [379, 95] width 748 height 99
click at [246, 145] on div "Entradas Petiscos Carnes Peixe Prato do Dia Prato Vegetariano Prato Infantil Ac…" at bounding box center [405, 96] width 800 height 100
click at [242, 130] on button "Acompanhamentos" at bounding box center [191, 121] width 122 height 47
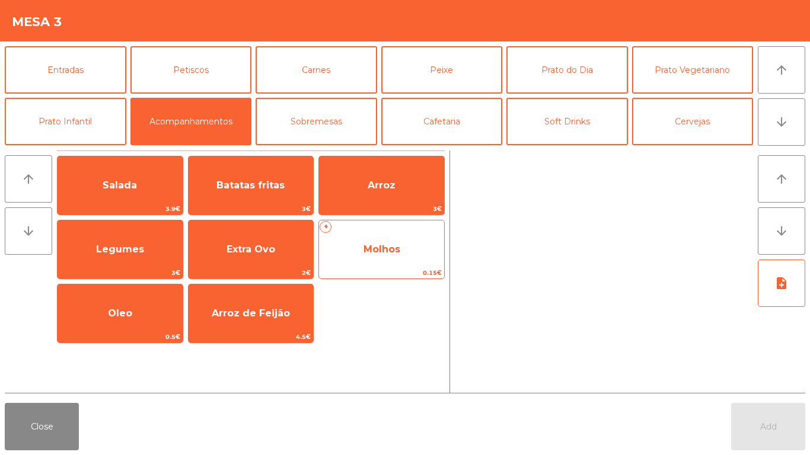
click at [356, 259] on span "Molhos" at bounding box center [381, 250] width 125 height 32
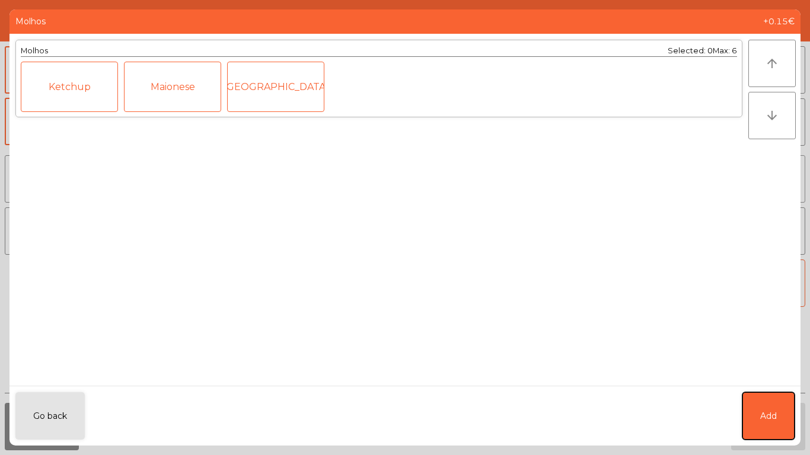
drag, startPoint x: 763, startPoint y: 423, endPoint x: 787, endPoint y: 158, distance: 266.0
click at [769, 396] on button "Add" at bounding box center [768, 415] width 52 height 47
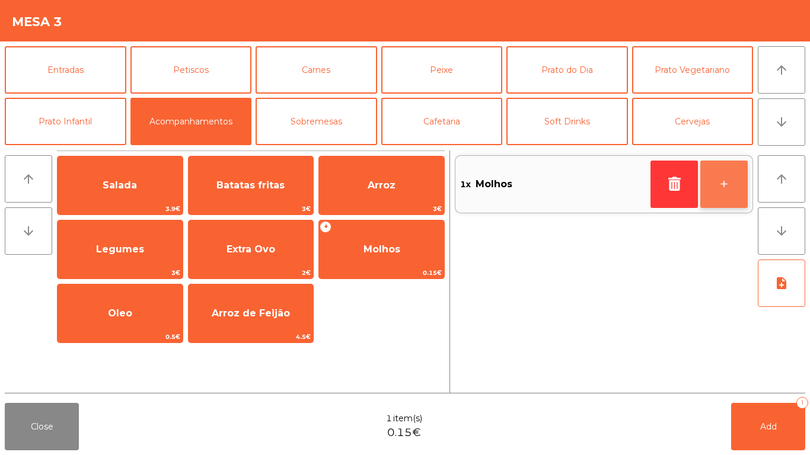
click at [714, 191] on button "+" at bounding box center [723, 184] width 47 height 47
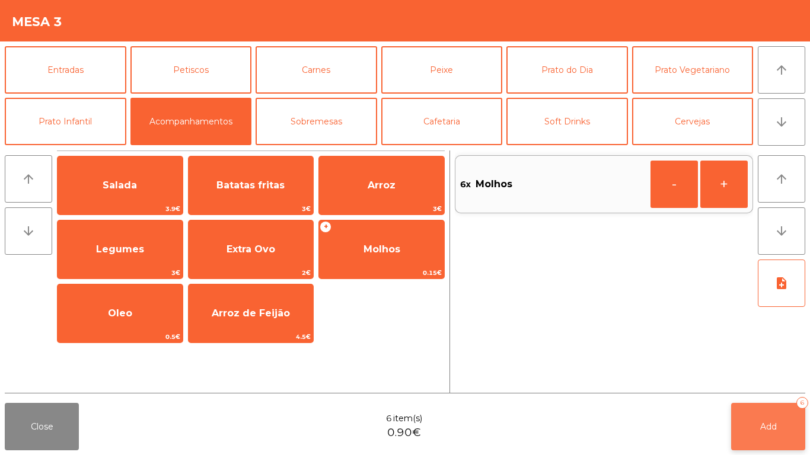
click at [765, 408] on button "Add 6" at bounding box center [768, 426] width 74 height 47
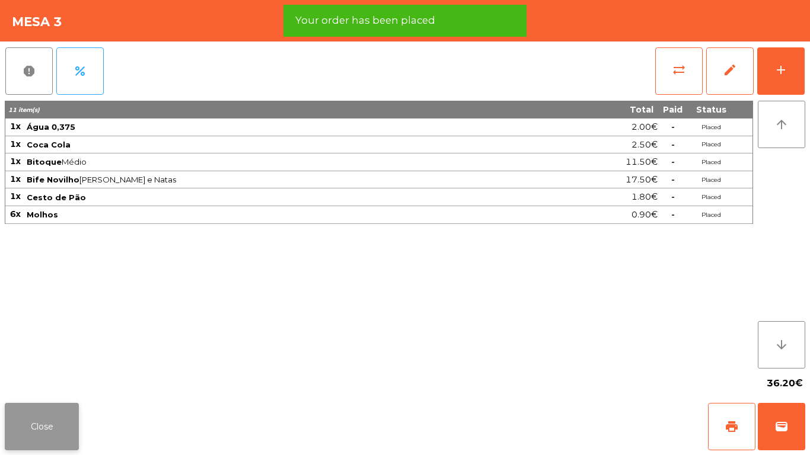
click at [34, 427] on button "Close" at bounding box center [42, 426] width 74 height 47
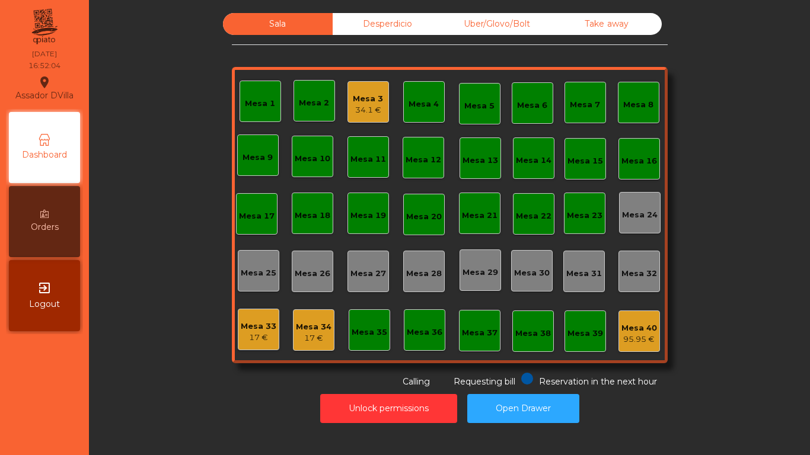
click at [34, 427] on nav "Assador DVilla location_on 13/10/2025 16:52:04 Dashboard Orders exit_to_app Log…" at bounding box center [44, 227] width 89 height 455
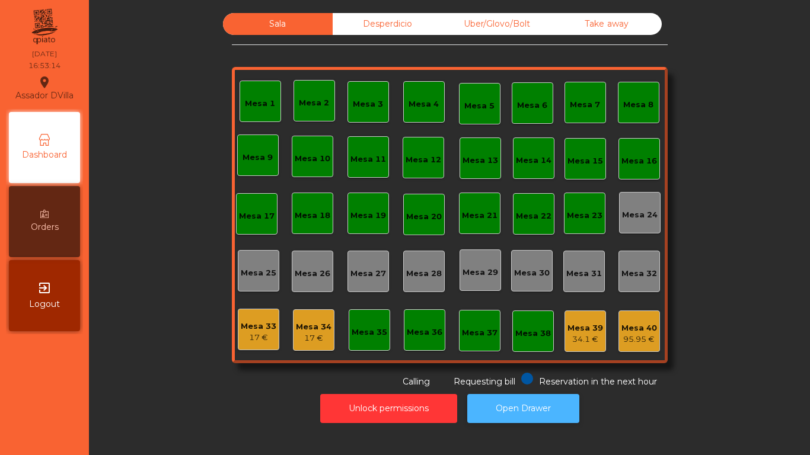
click at [538, 413] on button "Open Drawer" at bounding box center [523, 408] width 112 height 29
click at [496, 420] on button "Open Drawer" at bounding box center [523, 408] width 112 height 29
click at [515, 414] on button "Open Drawer" at bounding box center [523, 408] width 112 height 29
